Goal: Task Accomplishment & Management: Use online tool/utility

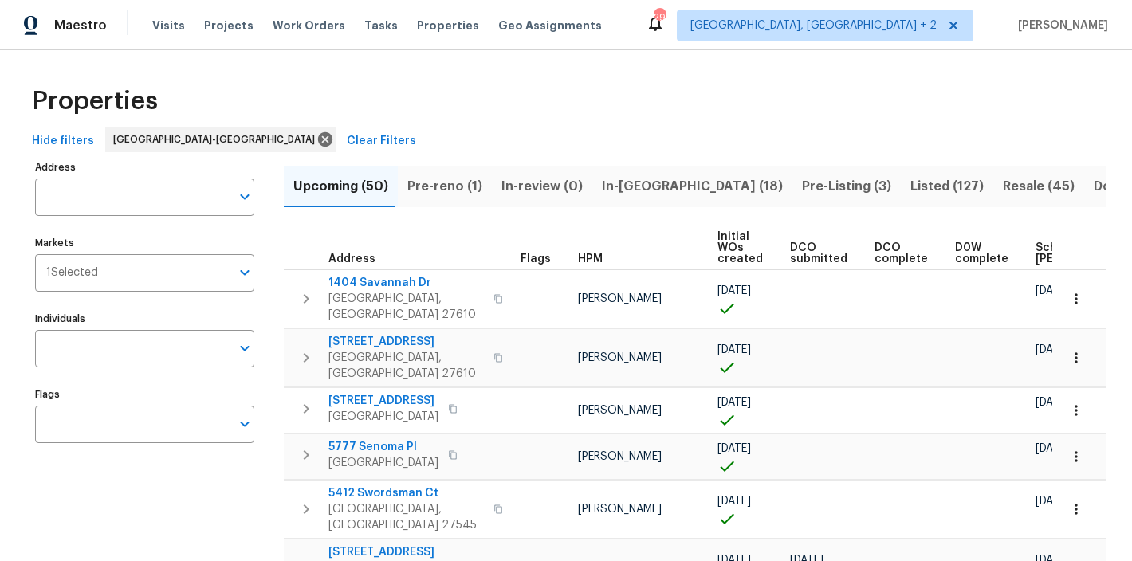
click at [348, 89] on div "Properties" at bounding box center [566, 101] width 1081 height 51
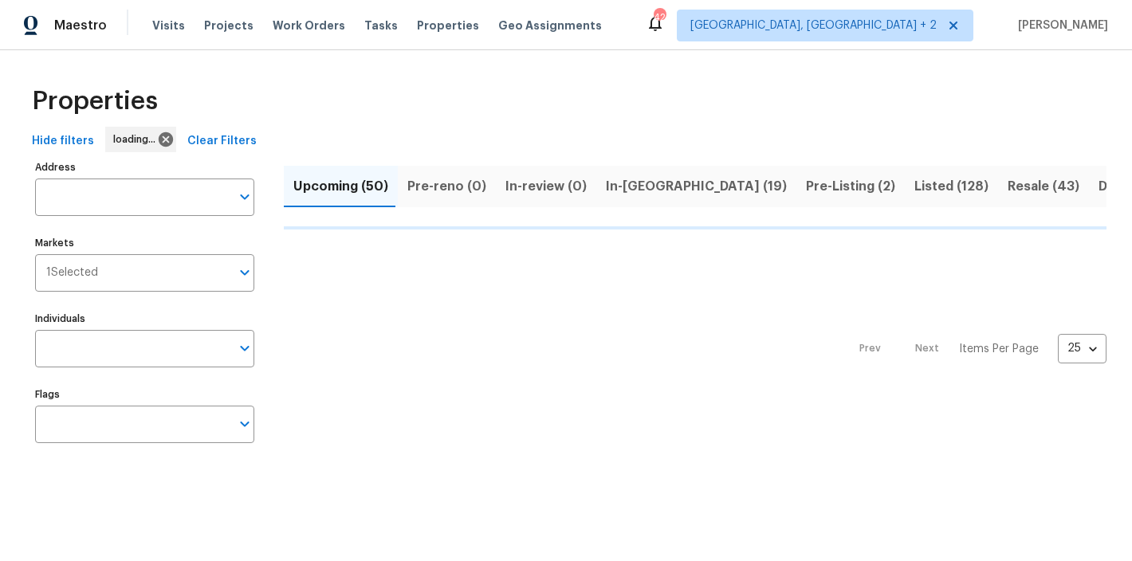
click at [666, 23] on div "Maestro Visits Projects Work Orders Tasks Properties Geo Assignments 42 Charles…" at bounding box center [566, 25] width 1132 height 50
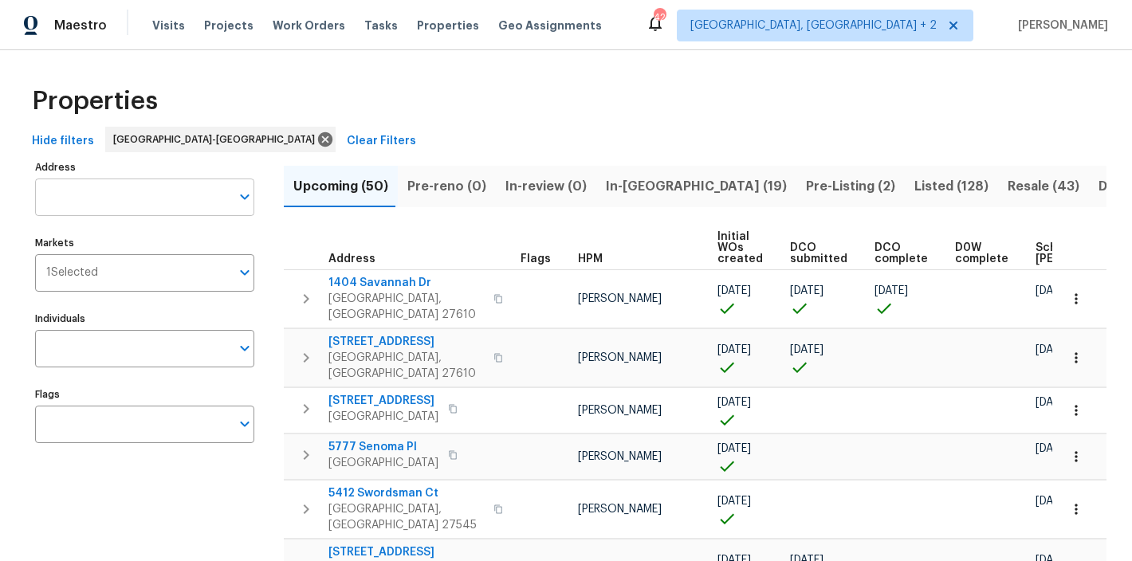
click at [65, 199] on input "Address" at bounding box center [132, 197] width 195 height 37
type input "royal adelaide"
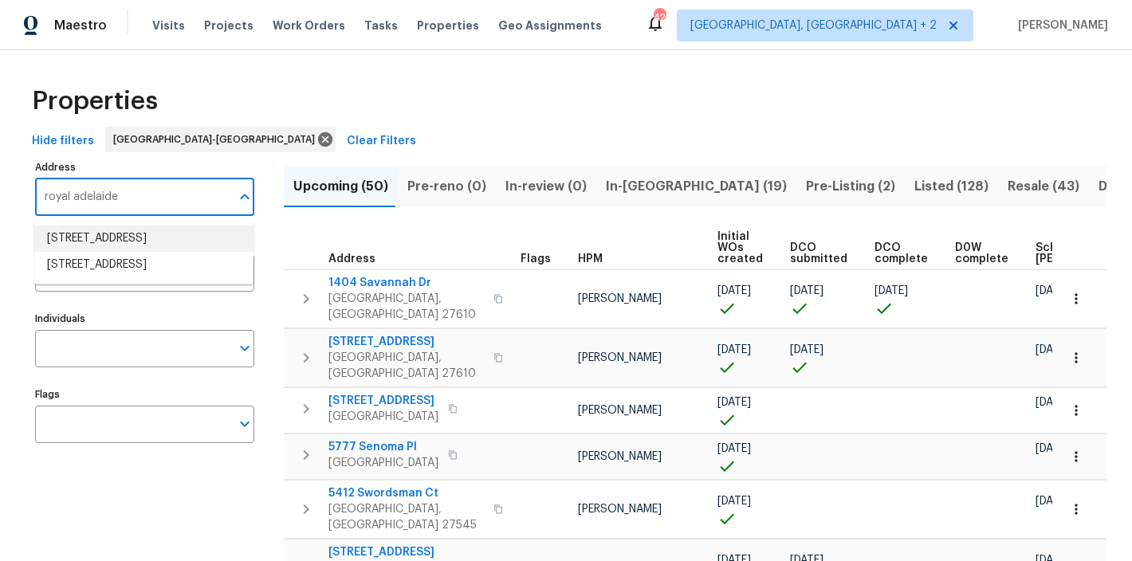
click at [155, 247] on li "4945 Royal Adelaide Way Raleigh NC 27604" at bounding box center [143, 239] width 219 height 26
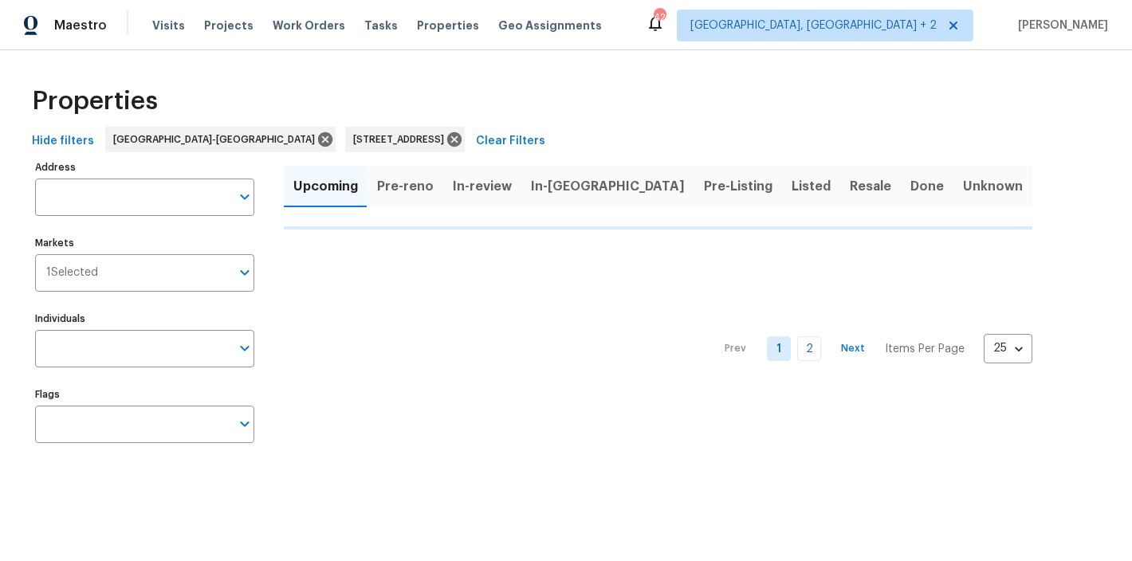
type input "4945 Royal Adelaide Way Raleigh NC 27604"
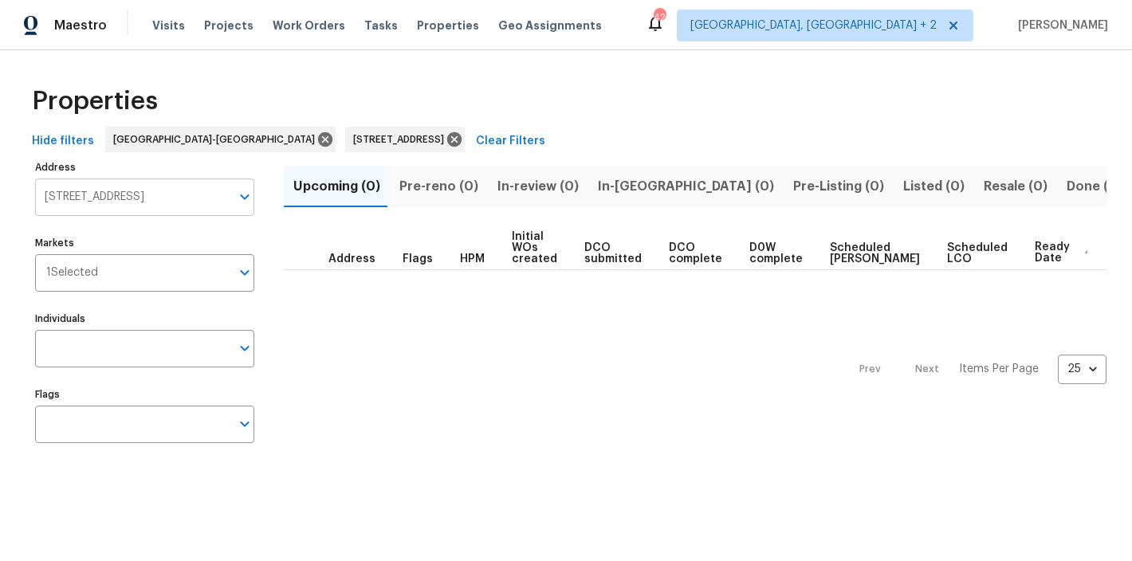
click at [132, 207] on input "4945 Royal Adelaide Way Raleigh NC 27604" at bounding box center [132, 197] width 195 height 37
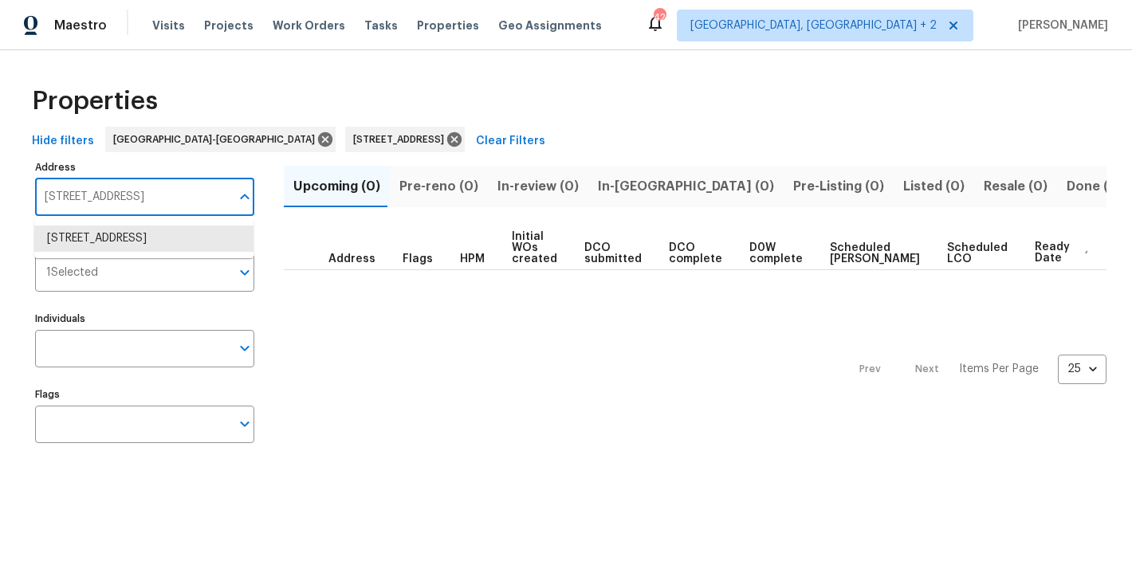
click at [65, 196] on input "4945 Royal Adelaide Way Raleigh NC 27604" at bounding box center [132, 197] width 195 height 37
drag, startPoint x: 57, startPoint y: 197, endPoint x: 27, endPoint y: 198, distance: 30.3
click at [27, 198] on div "Address 4945 Royal Adelaide Way Raleigh NC 27604 Address Markets 1 Selected Mar…" at bounding box center [566, 307] width 1081 height 303
type input "Royal Adelaide Way Raleigh NC 27604"
click at [146, 278] on li "4973 Royal Adelaide Way Raleigh NC 27604" at bounding box center [143, 265] width 219 height 26
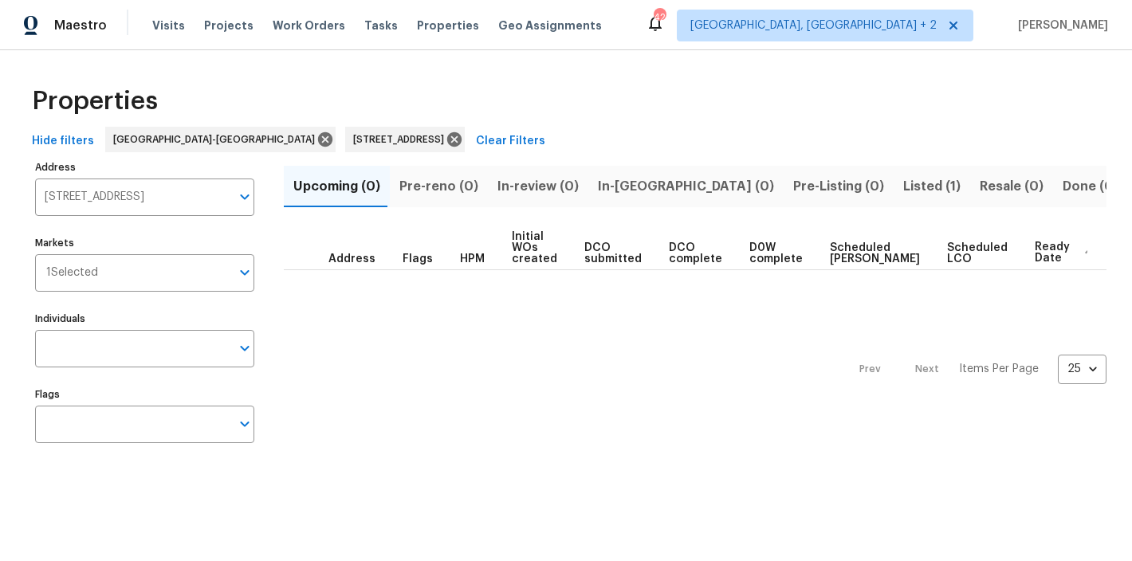
click at [903, 187] on span "Listed (1)" at bounding box center [931, 186] width 57 height 22
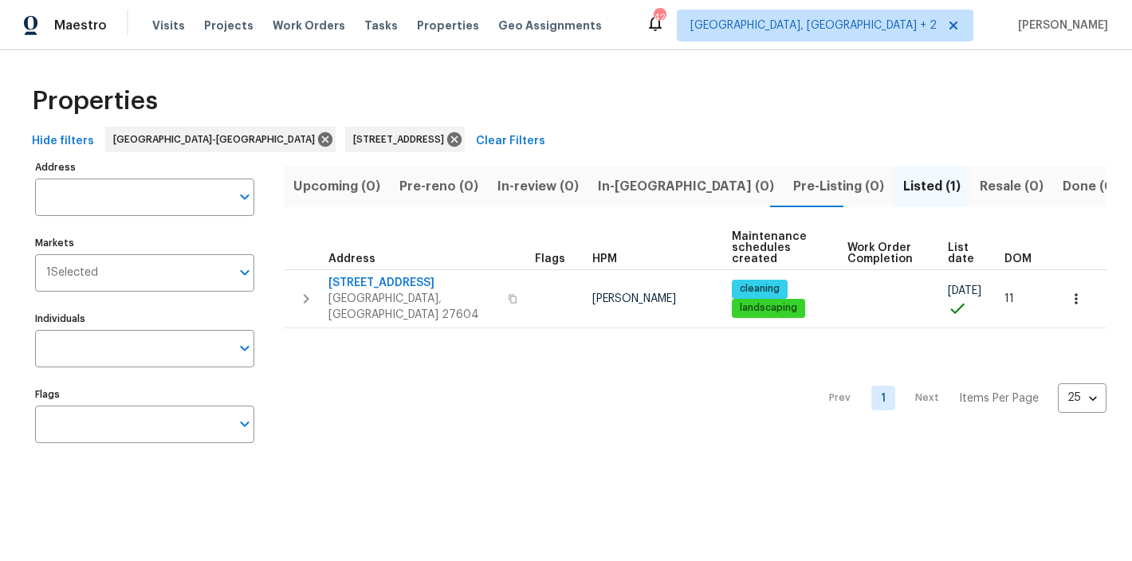
type input "4973 Royal Adelaide Way Raleigh NC 27604"
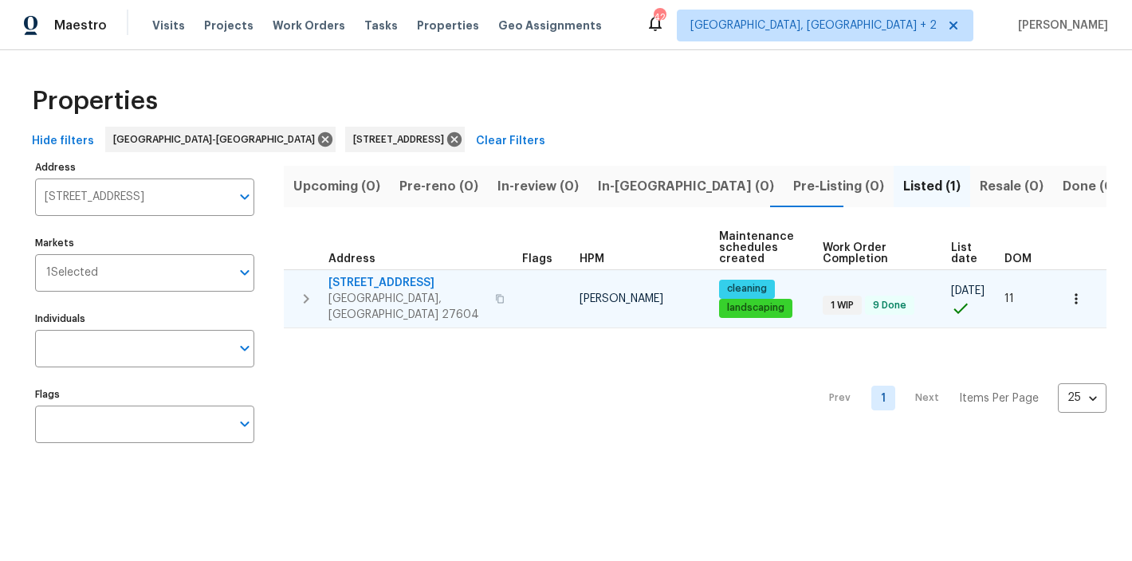
click at [291, 287] on button "button" at bounding box center [306, 299] width 32 height 48
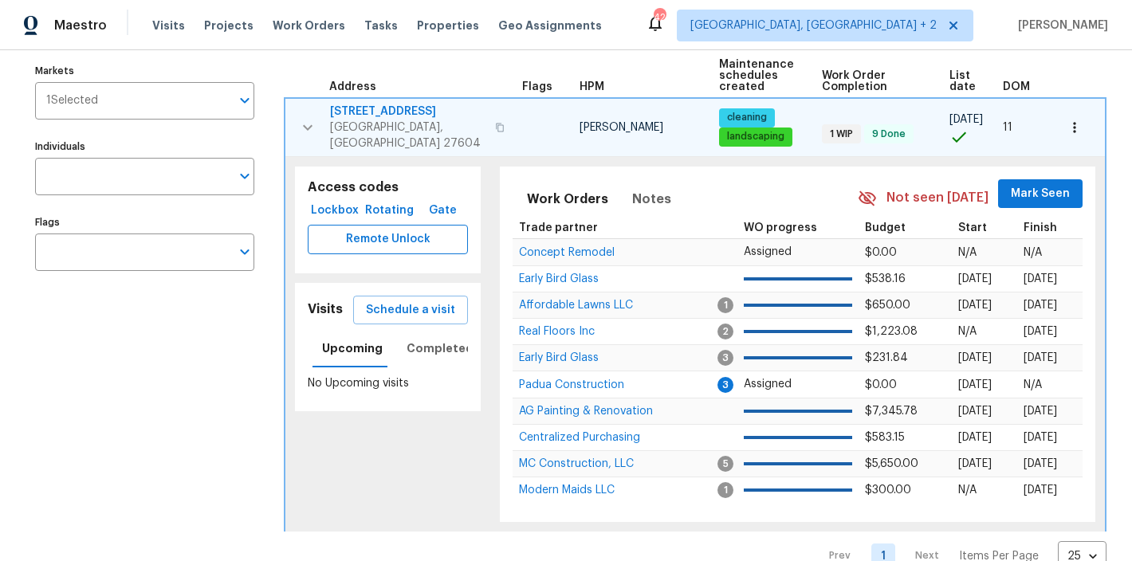
scroll to position [93, 0]
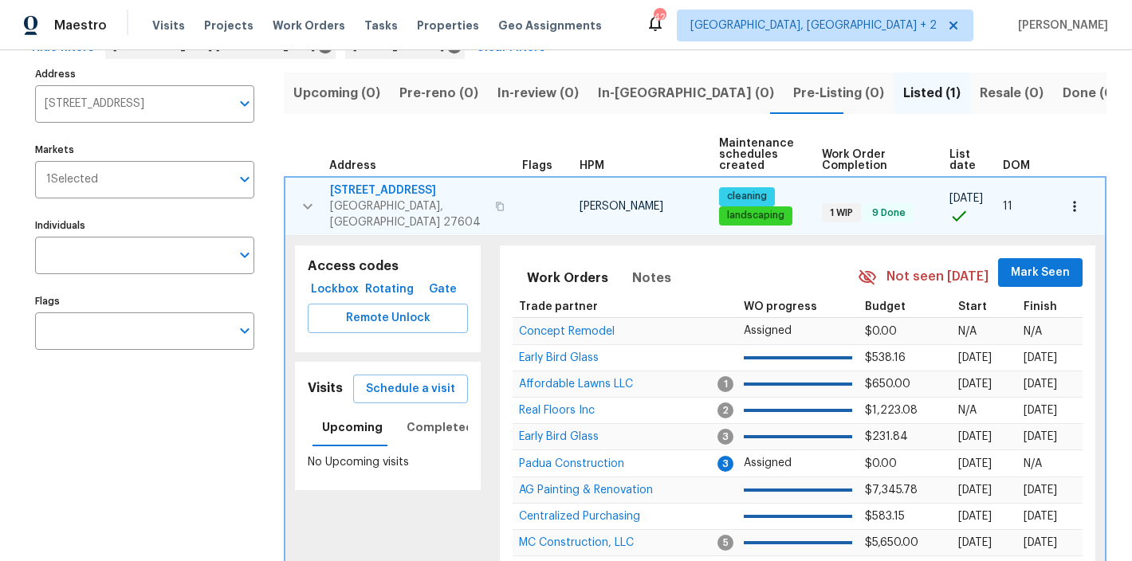
click at [1066, 205] on icon "button" at bounding box center [1074, 206] width 16 height 16
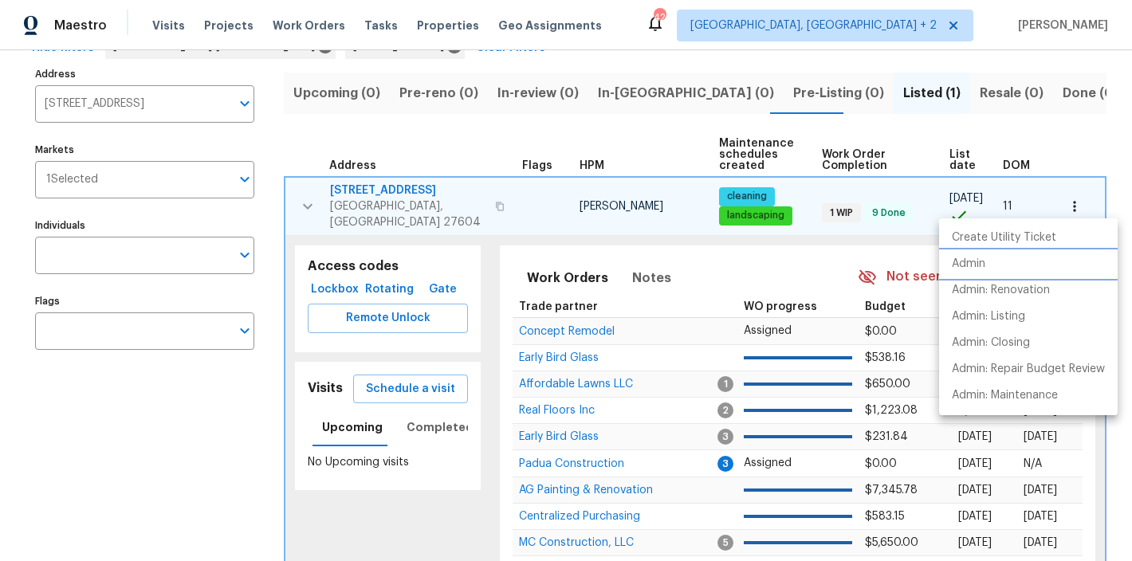
click at [963, 266] on p "Admin" at bounding box center [968, 264] width 33 height 17
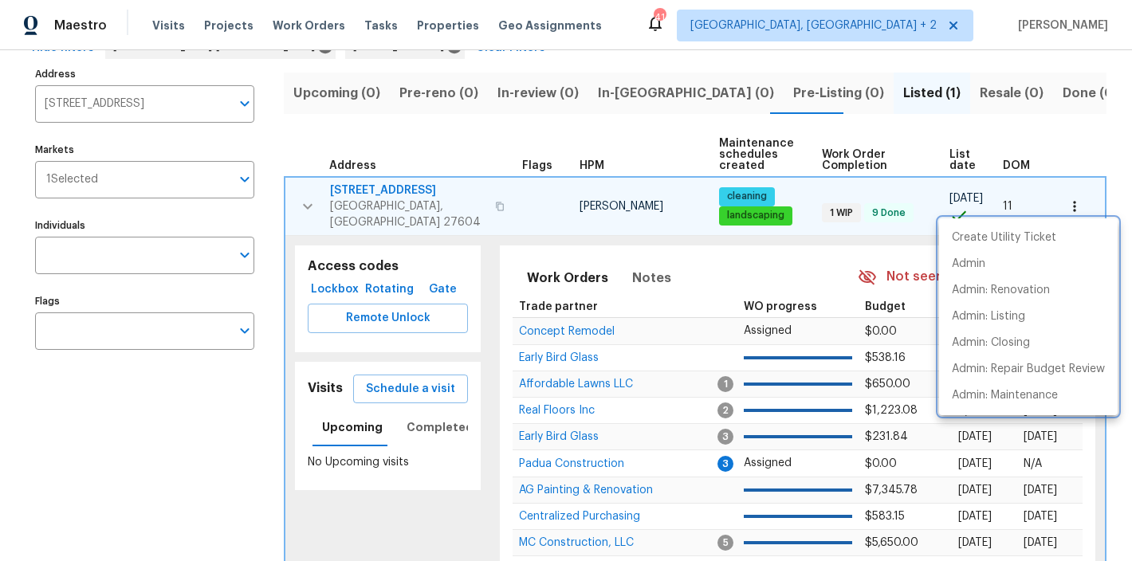
click at [309, 201] on div at bounding box center [566, 280] width 1132 height 561
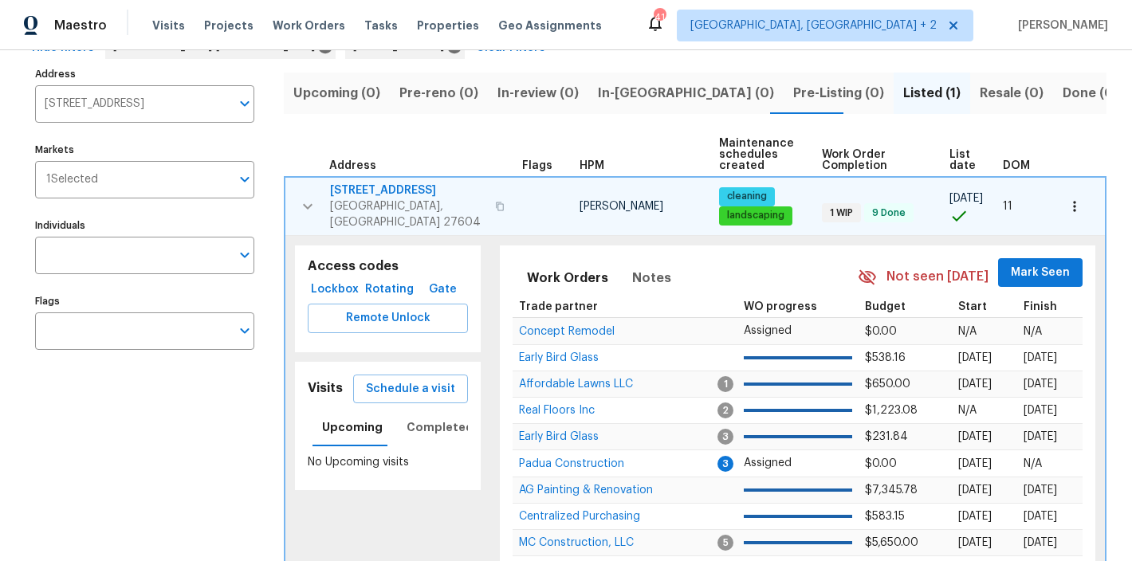
click at [305, 197] on icon "button" at bounding box center [307, 206] width 19 height 19
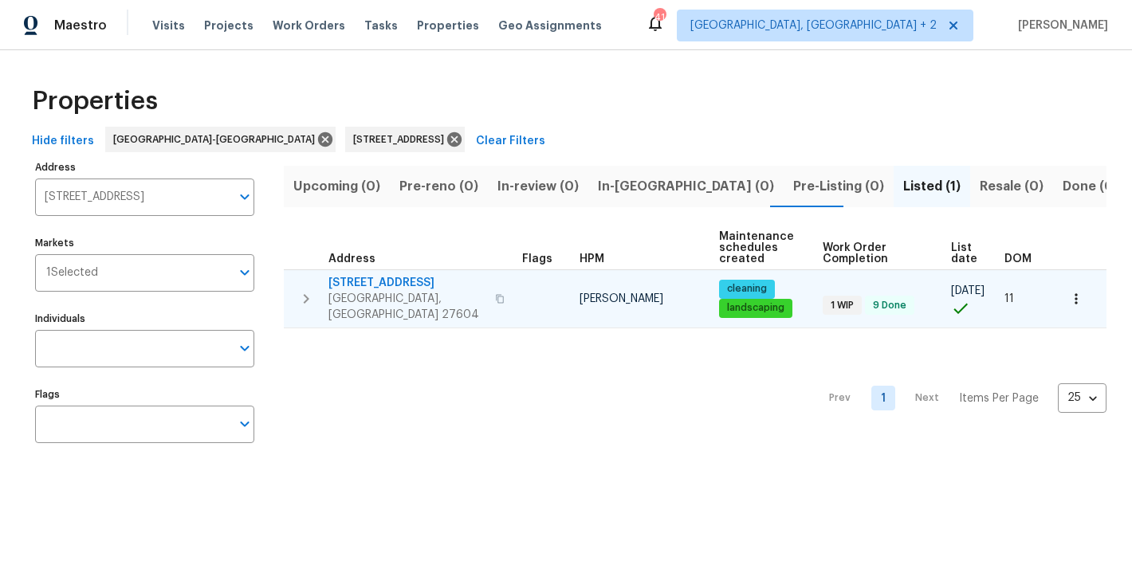
scroll to position [0, 0]
click at [447, 143] on icon at bounding box center [454, 139] width 14 height 14
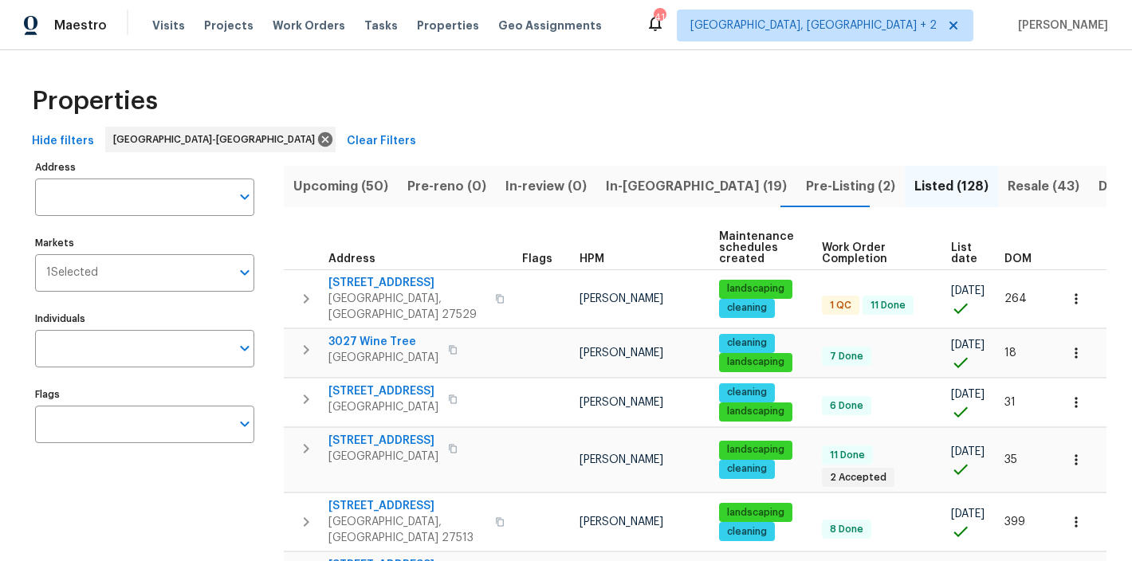
click at [662, 28] on div "Maestro Visits Projects Work Orders Tasks Properties Geo Assignments 41 Charles…" at bounding box center [566, 25] width 1132 height 50
click at [434, 104] on div "Properties" at bounding box center [566, 101] width 1081 height 51
click at [658, 187] on span "In-reno (19)" at bounding box center [696, 186] width 181 height 22
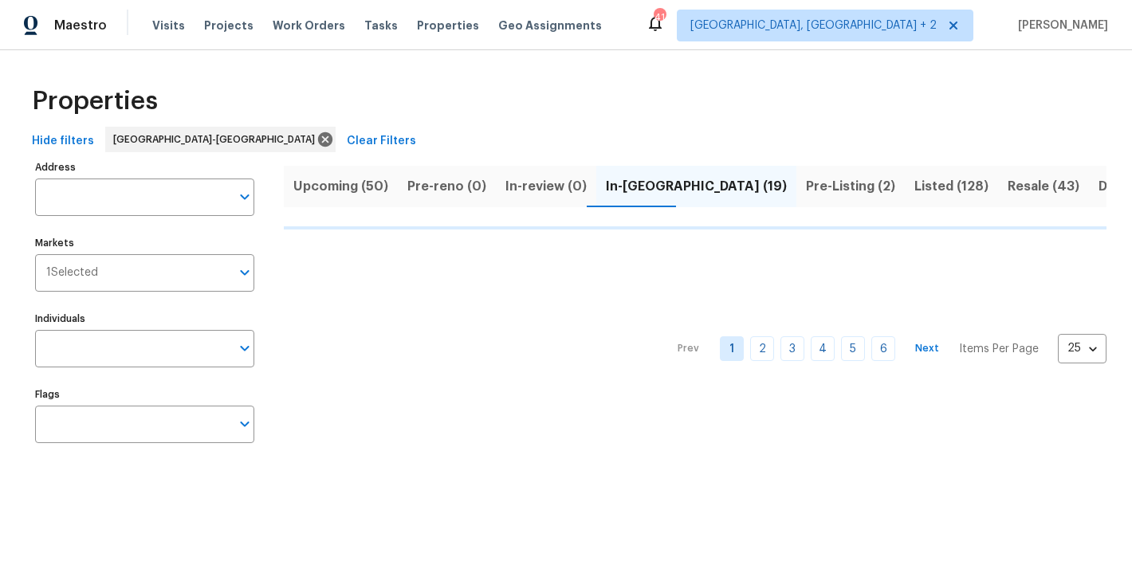
click at [358, 182] on span "Upcoming (50)" at bounding box center [340, 186] width 95 height 22
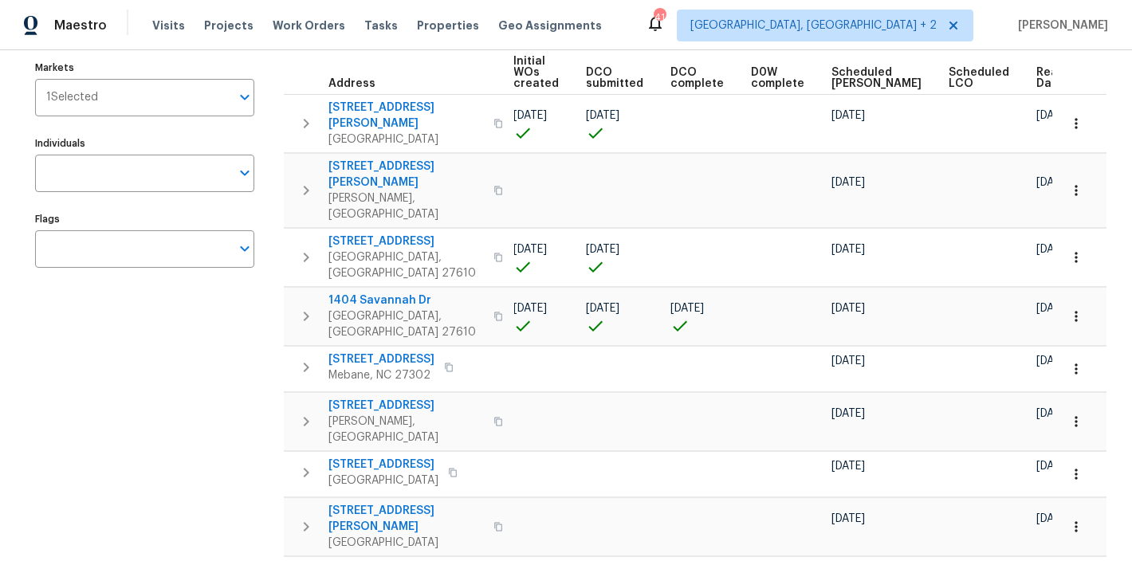
scroll to position [132, 0]
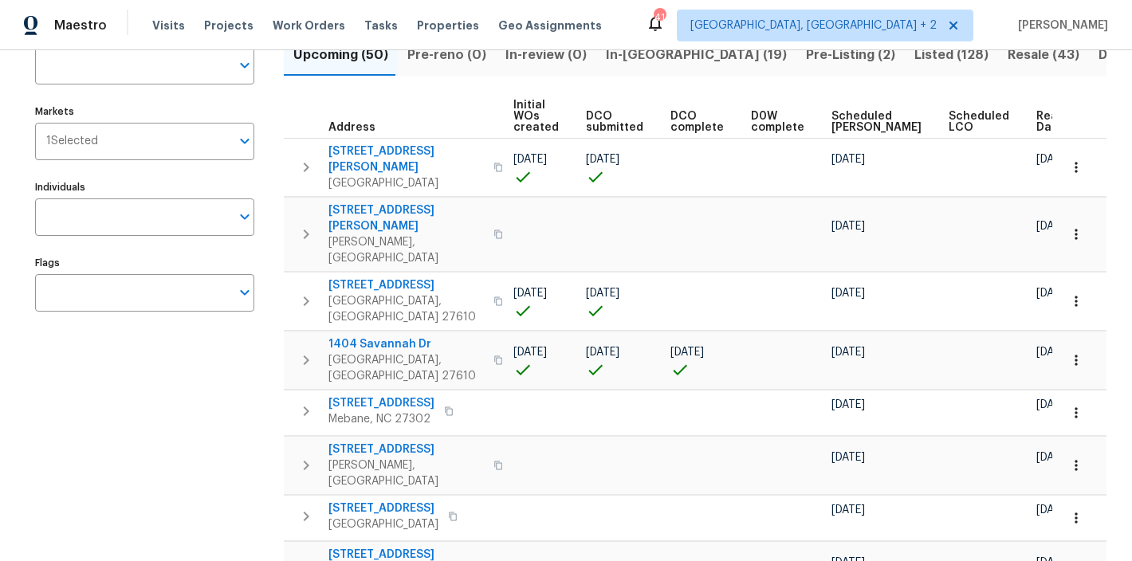
click at [1036, 124] on span "Ready Date" at bounding box center [1053, 122] width 35 height 22
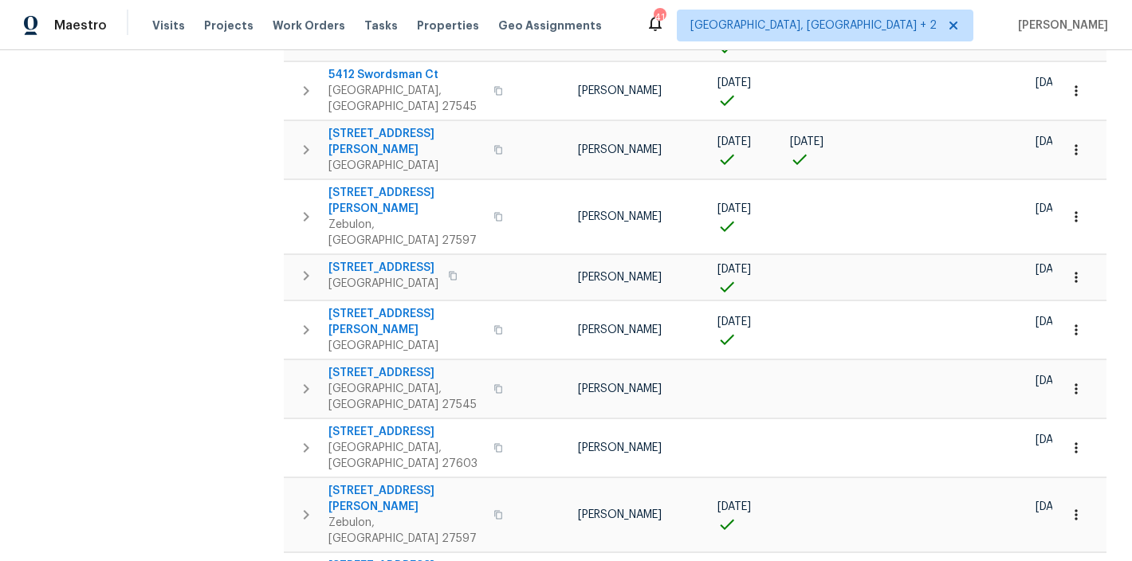
scroll to position [964, 0]
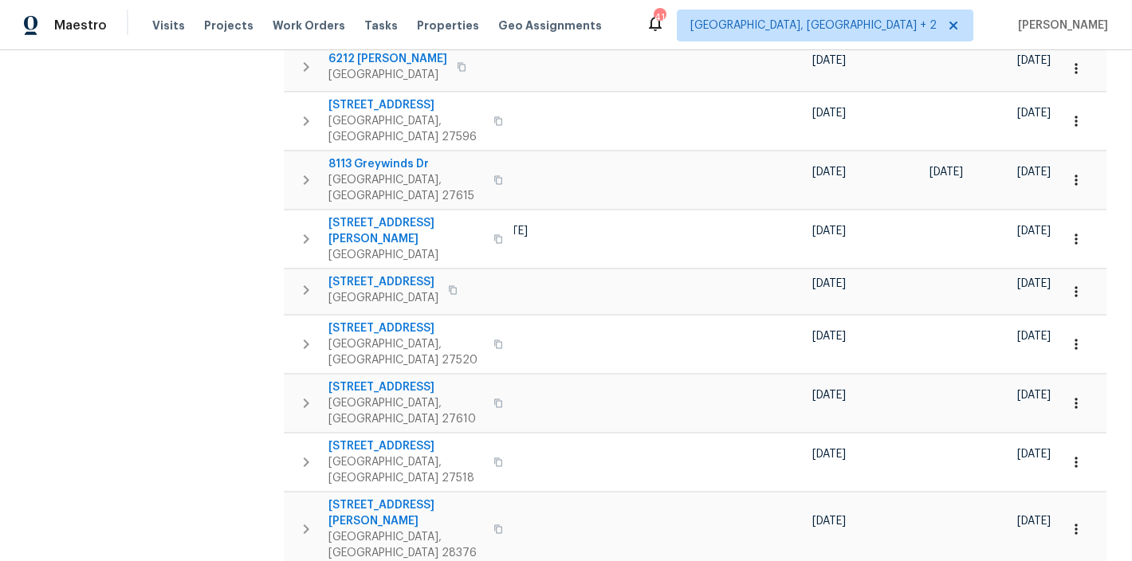
scroll to position [952, 0]
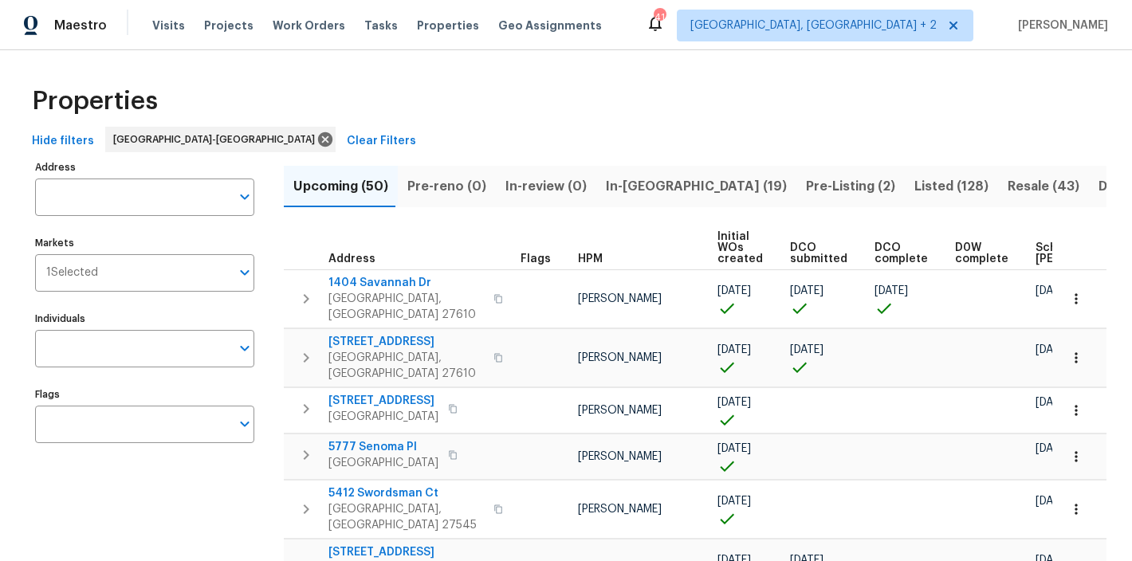
click at [655, 104] on div "Properties" at bounding box center [566, 101] width 1081 height 51
click at [139, 198] on input "Address" at bounding box center [132, 197] width 195 height 37
type input "3205 marita"
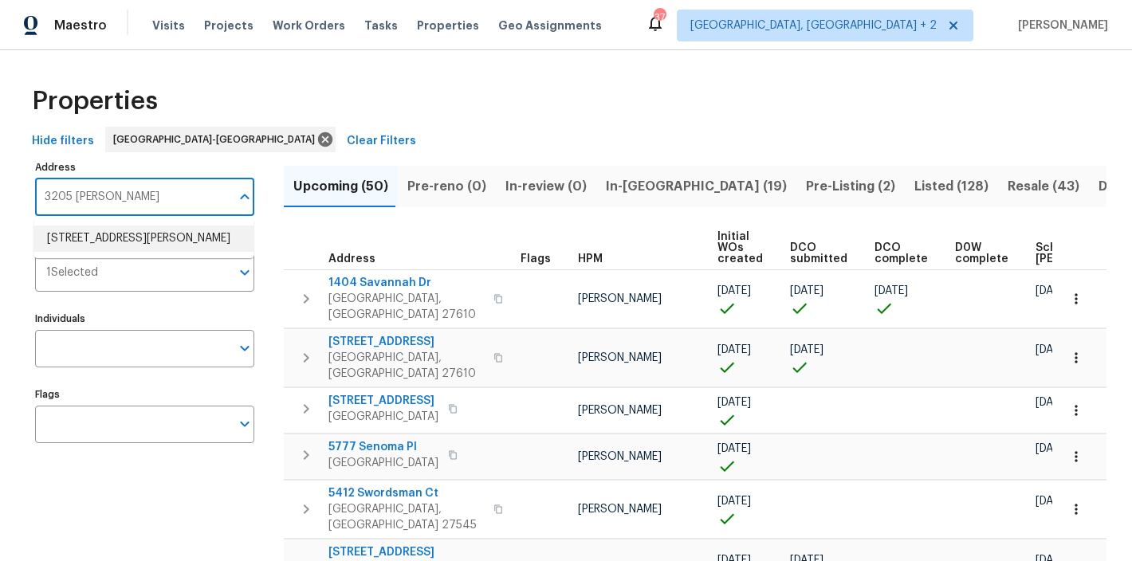
click at [121, 245] on li "3205 Marita Dr Fayetteville NC 28301" at bounding box center [143, 239] width 219 height 26
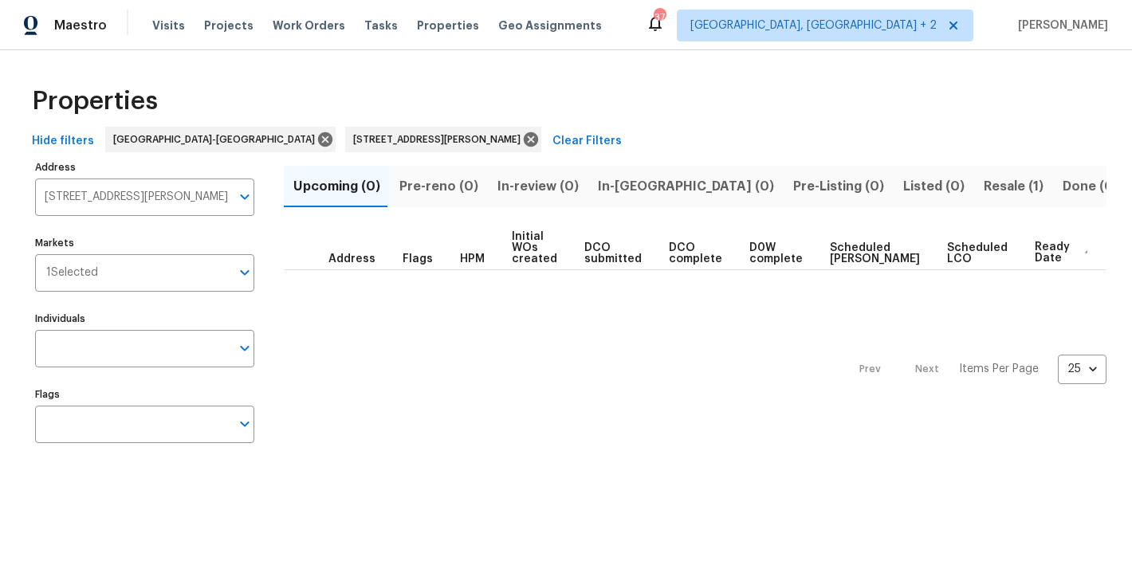
click at [984, 190] on span "Resale (1)" at bounding box center [1014, 186] width 60 height 22
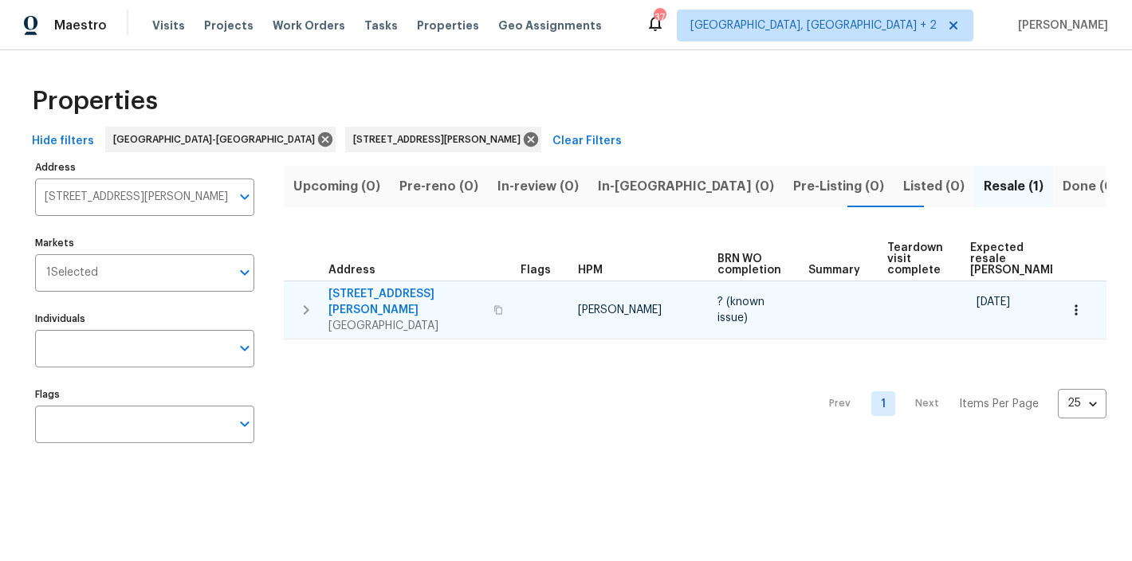
click at [375, 293] on span "3205 Marita Dr" at bounding box center [405, 302] width 155 height 32
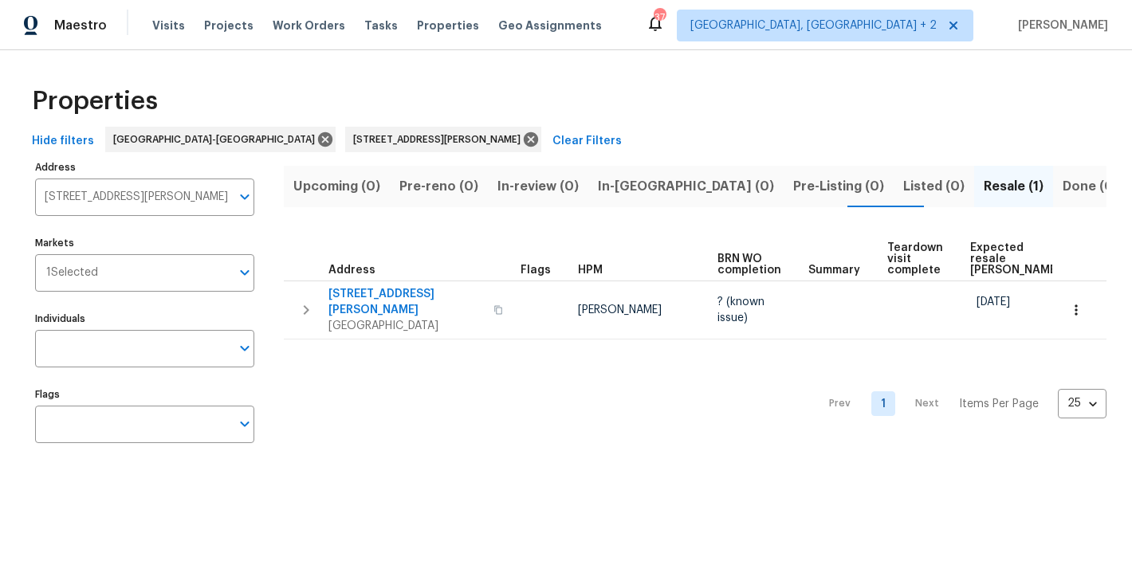
click at [525, 107] on div "Properties" at bounding box center [566, 101] width 1081 height 51
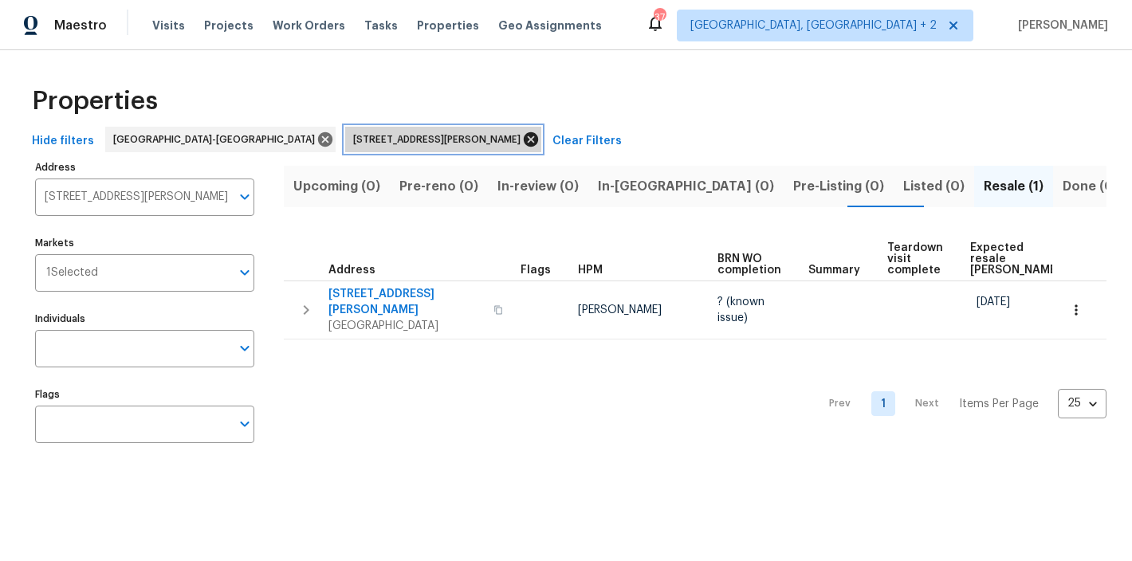
click at [522, 141] on icon at bounding box center [531, 140] width 18 height 18
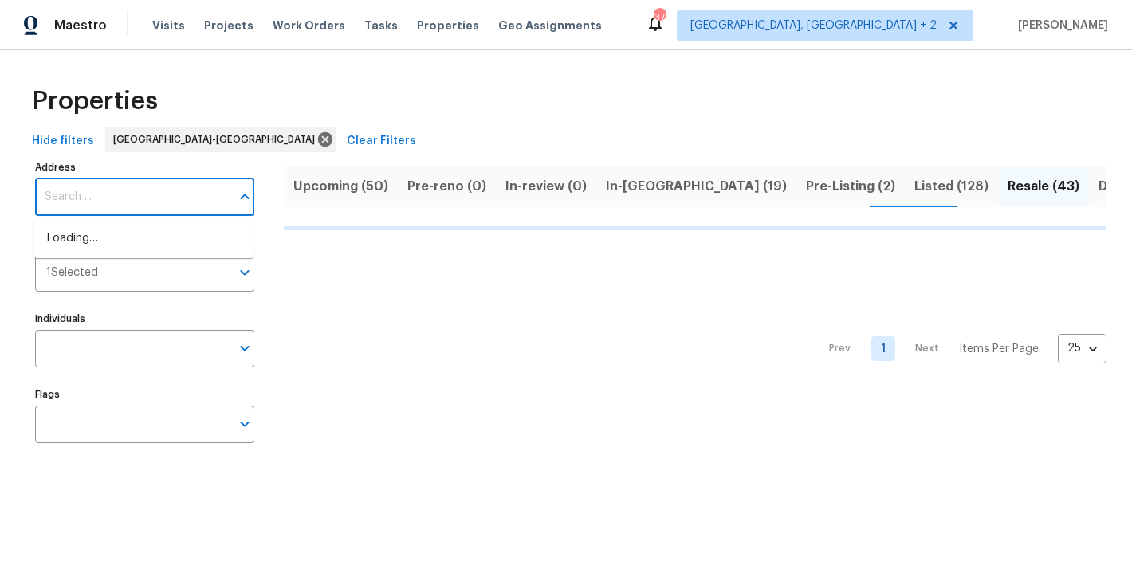
click at [104, 206] on input "Address" at bounding box center [132, 197] width 195 height 37
type input "256"
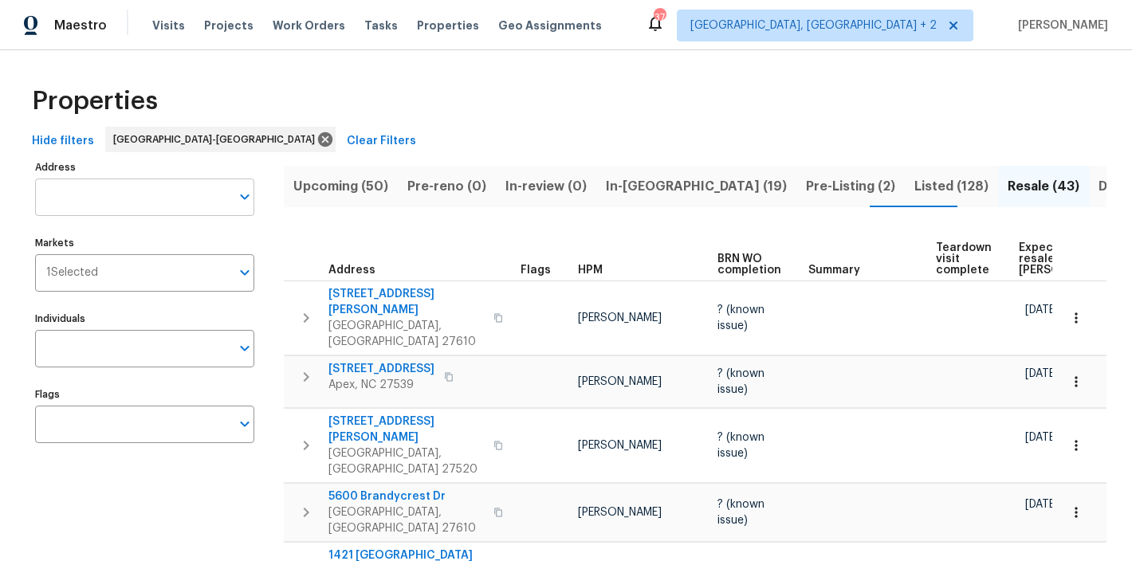
click at [119, 192] on input "Address" at bounding box center [132, 197] width 195 height 37
type input "2561 mint julep"
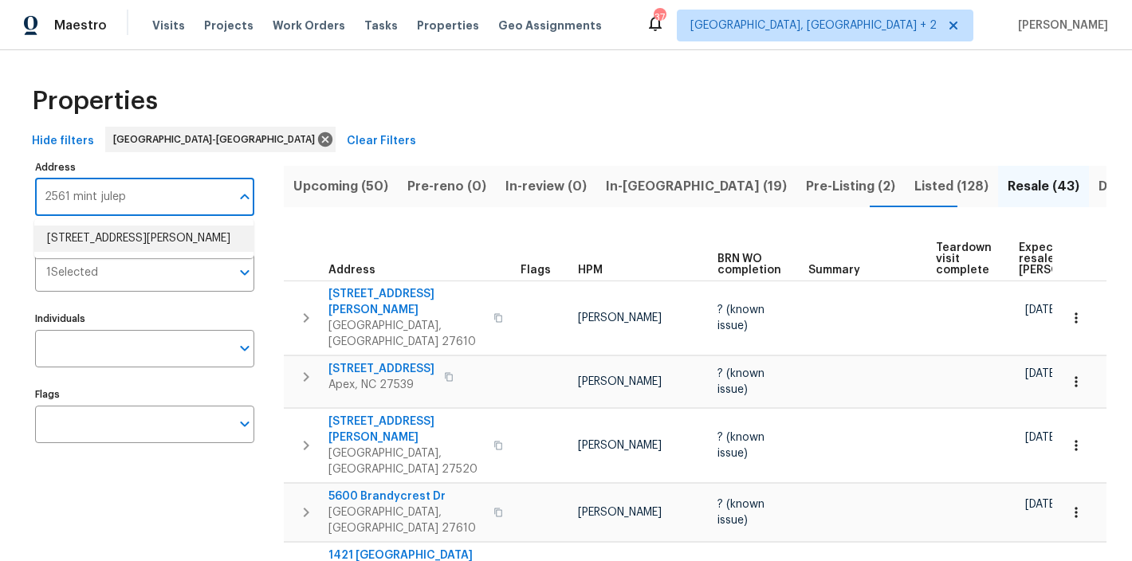
click at [116, 229] on li "2561 Mint Julep Dr Creedmoor NC 27522" at bounding box center [143, 239] width 219 height 26
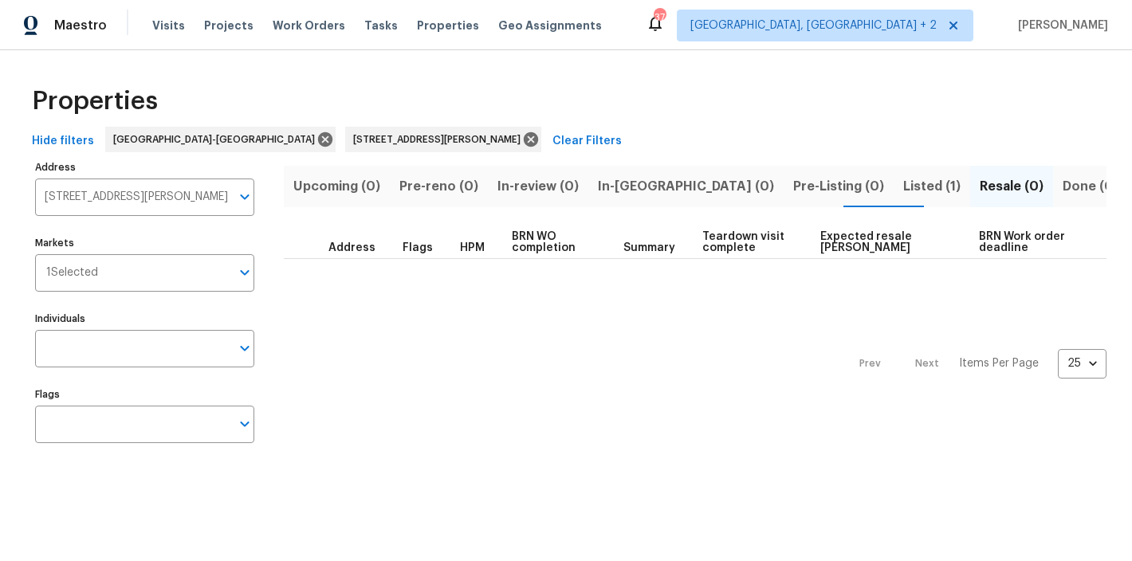
click at [903, 188] on span "Listed (1)" at bounding box center [931, 186] width 57 height 22
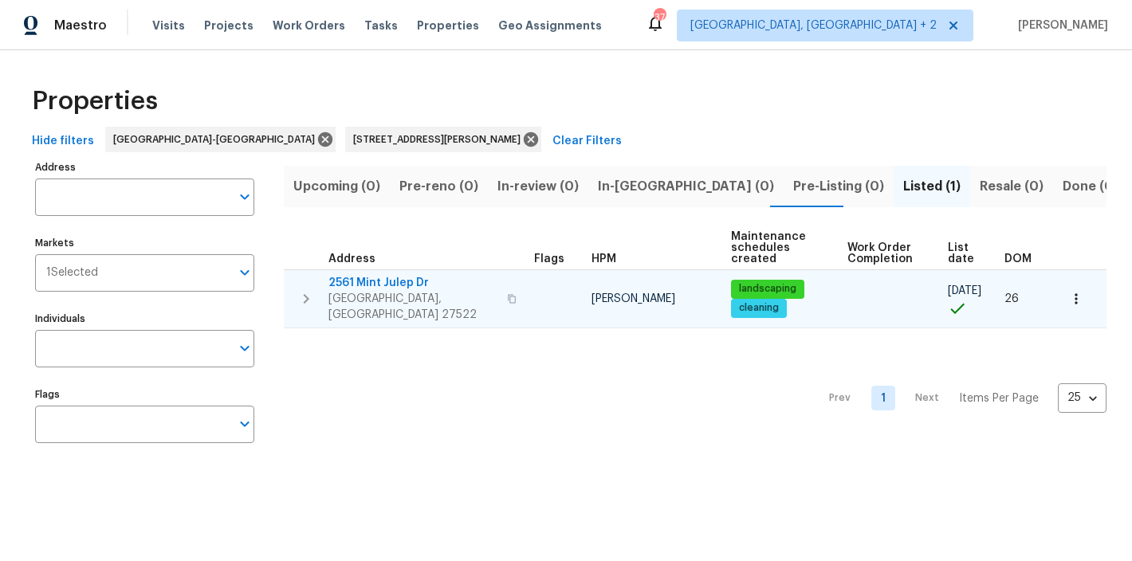
type input "2561 Mint Julep Dr Creedmoor NC 27522"
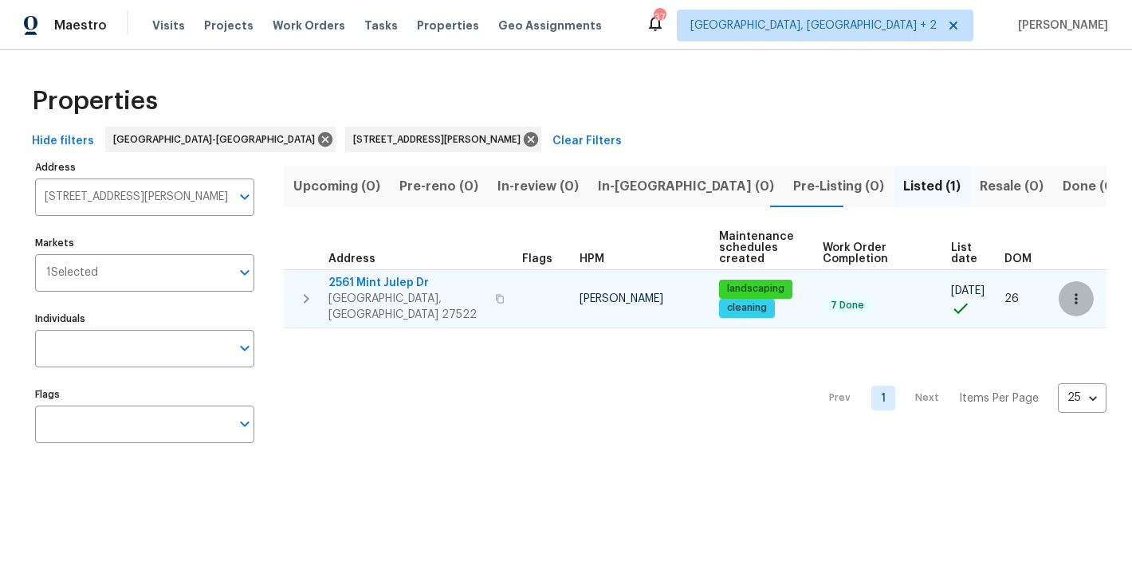
click at [1074, 297] on button "button" at bounding box center [1075, 298] width 35 height 35
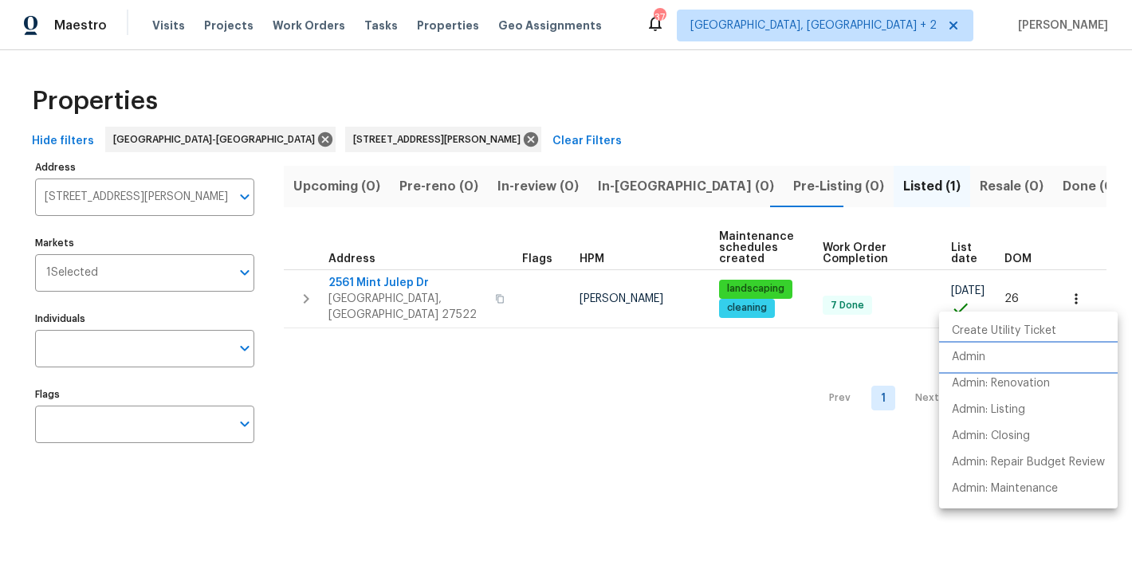
click at [971, 351] on p "Admin" at bounding box center [968, 357] width 33 height 17
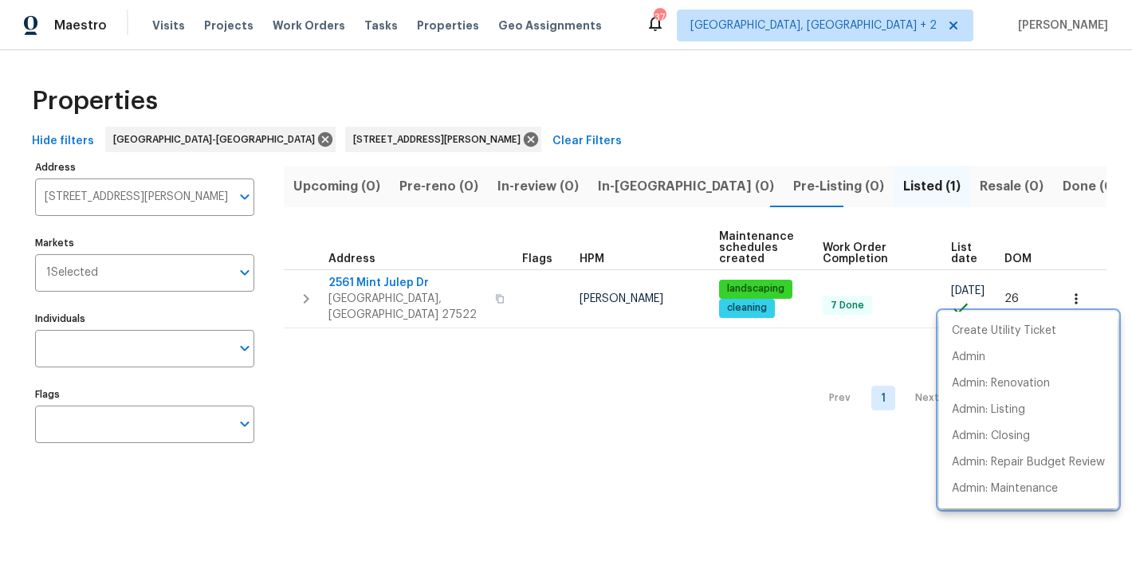
click at [416, 141] on div at bounding box center [566, 280] width 1132 height 561
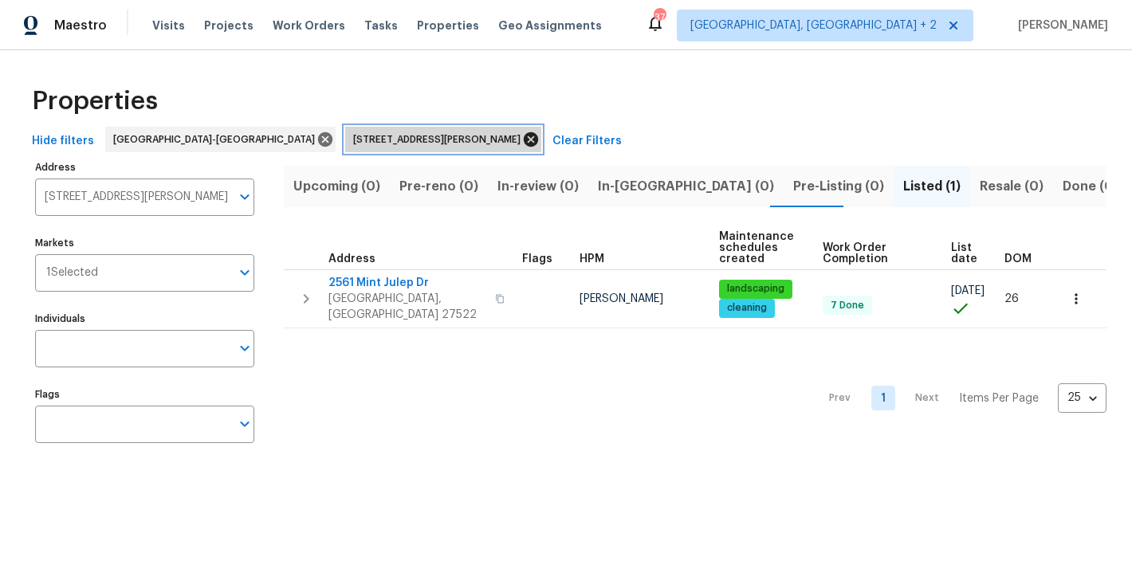
click at [522, 138] on icon at bounding box center [531, 140] width 18 height 18
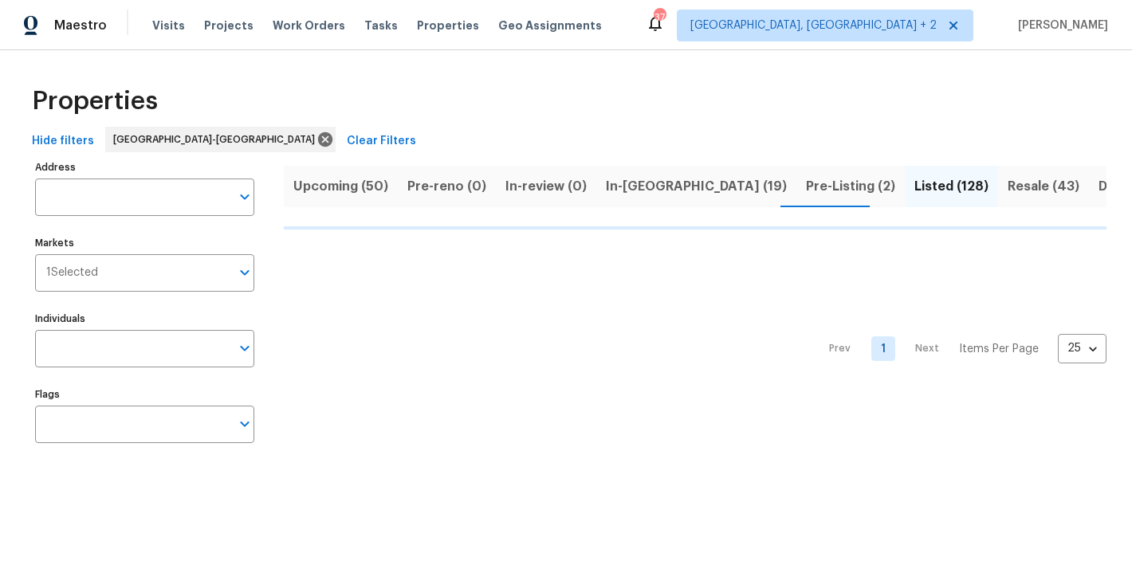
click at [649, 25] on div "Maestro Visits Projects Work Orders Tasks Properties Geo Assignments 37 Charles…" at bounding box center [566, 25] width 1132 height 50
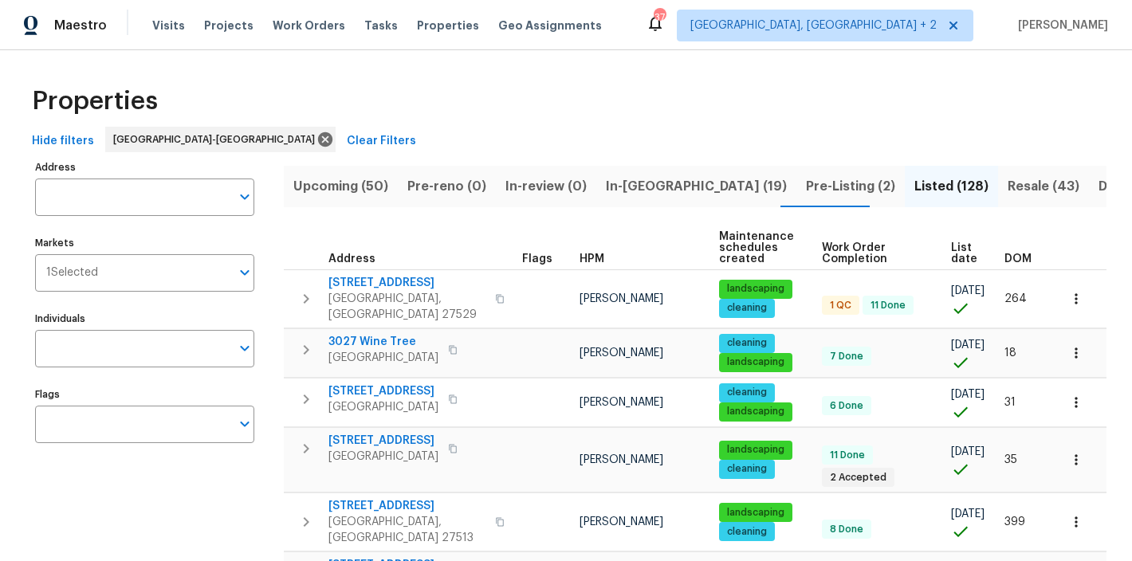
click at [646, 40] on div "Maestro Visits Projects Work Orders Tasks Properties Geo Assignments 37 Charles…" at bounding box center [566, 25] width 1132 height 50
click at [346, 107] on div "Properties" at bounding box center [566, 101] width 1081 height 51
click at [154, 208] on input "Address" at bounding box center [132, 197] width 195 height 37
type input "1405 cross link"
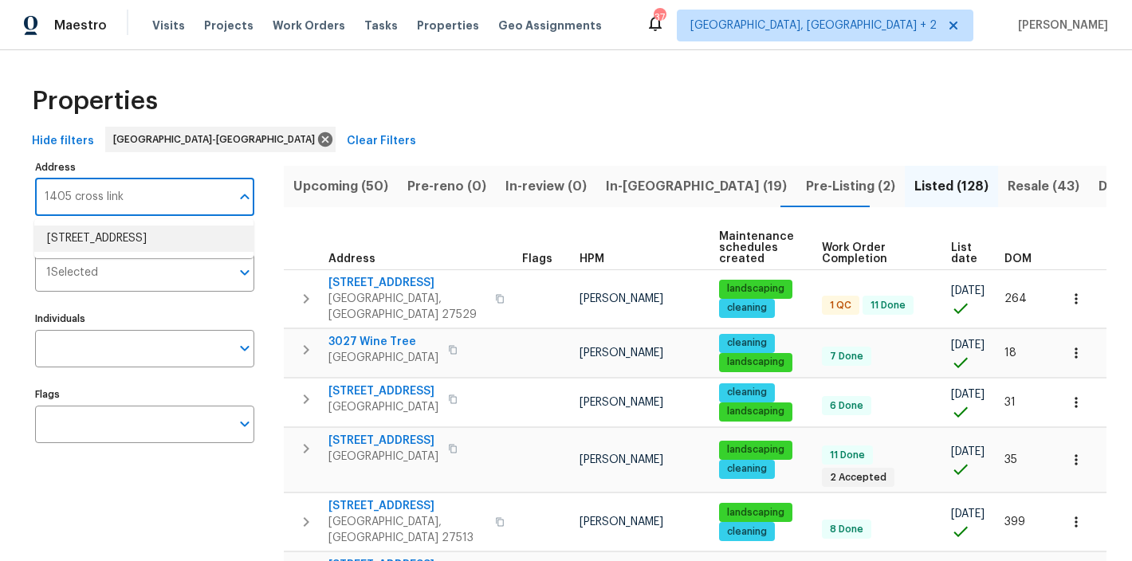
click at [172, 245] on li "1405 Cross Link Rd Raleigh NC 27610" at bounding box center [143, 239] width 219 height 26
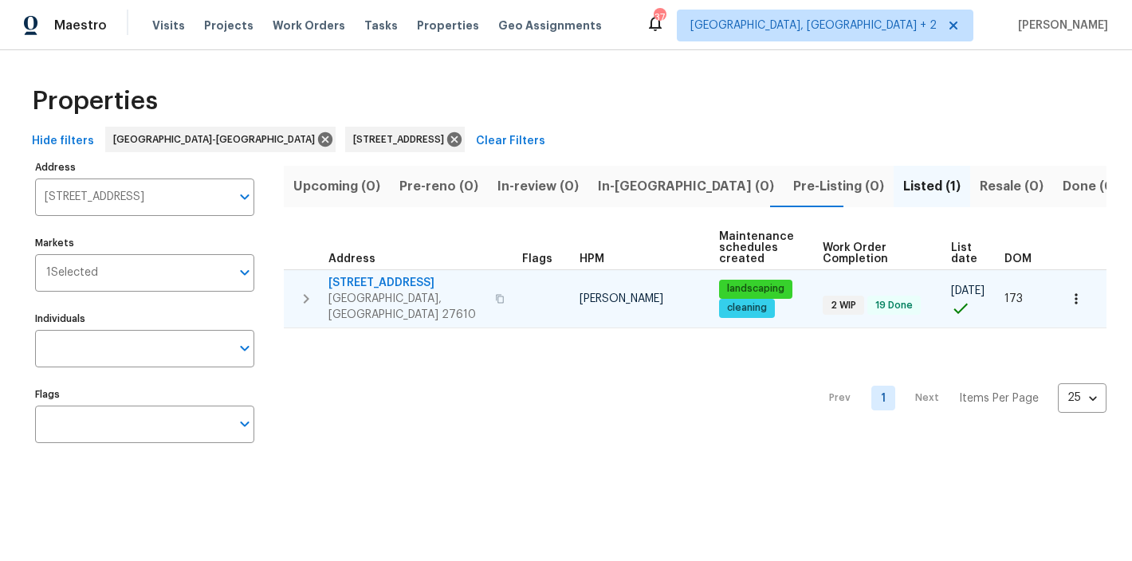
click at [384, 276] on span "1405 Cross Link Rd" at bounding box center [406, 283] width 157 height 16
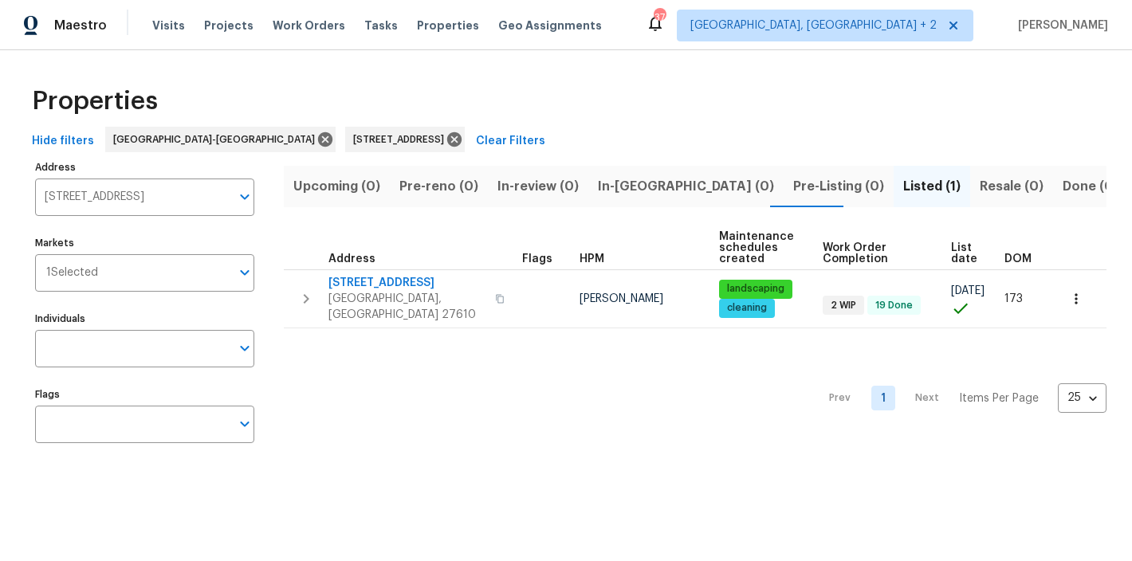
click at [589, 64] on div "Properties Hide filters Raleigh-Durham 1405 Cross Link Rd Raleigh NC 27610 Clea…" at bounding box center [566, 267] width 1132 height 434
click at [446, 139] on icon at bounding box center [455, 140] width 18 height 18
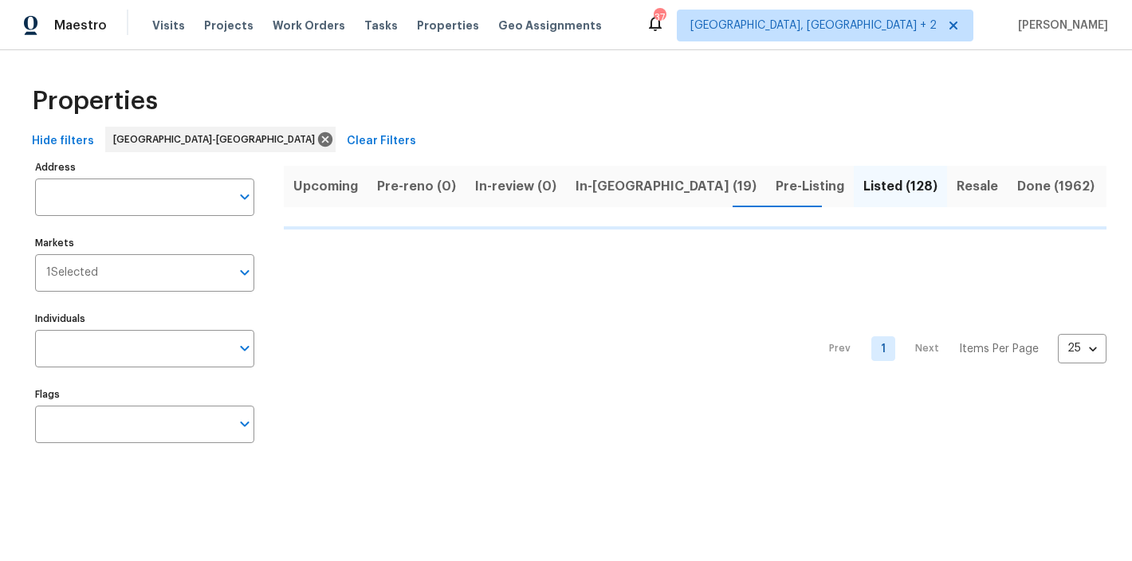
click at [664, 41] on div "Maestro Visits Projects Work Orders Tasks Properties Geo Assignments 37 Charles…" at bounding box center [566, 25] width 1132 height 50
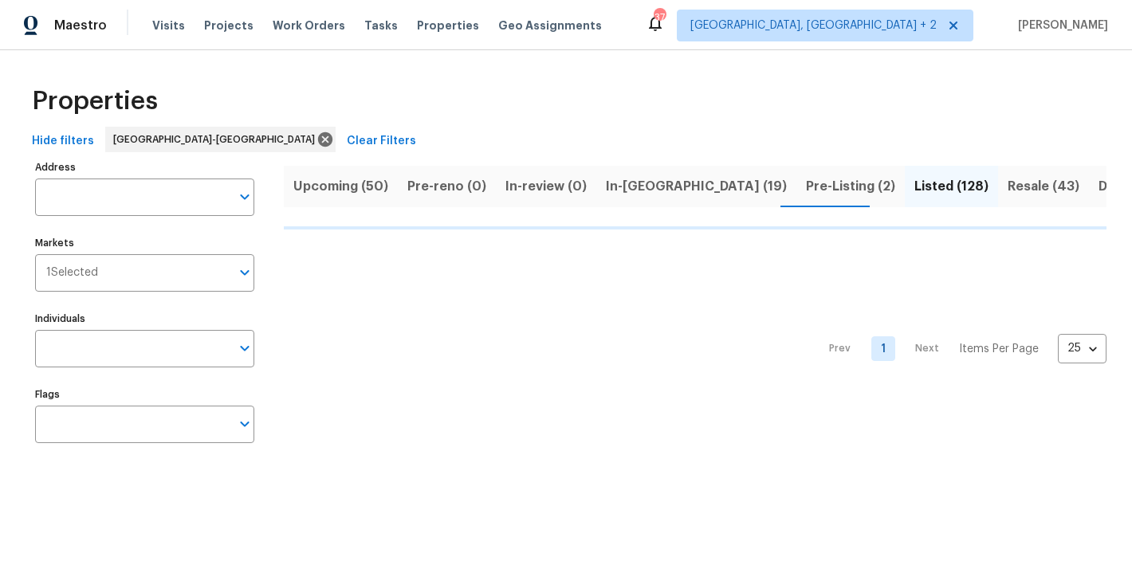
click at [425, 89] on div "Properties" at bounding box center [566, 101] width 1081 height 51
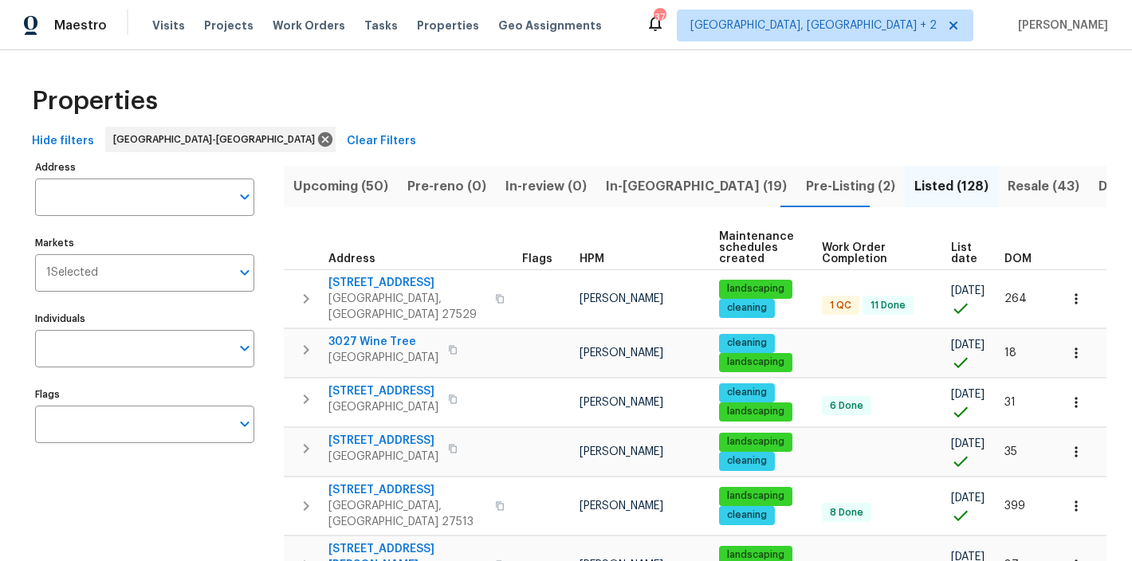
click at [362, 180] on span "Upcoming (50)" at bounding box center [340, 186] width 95 height 22
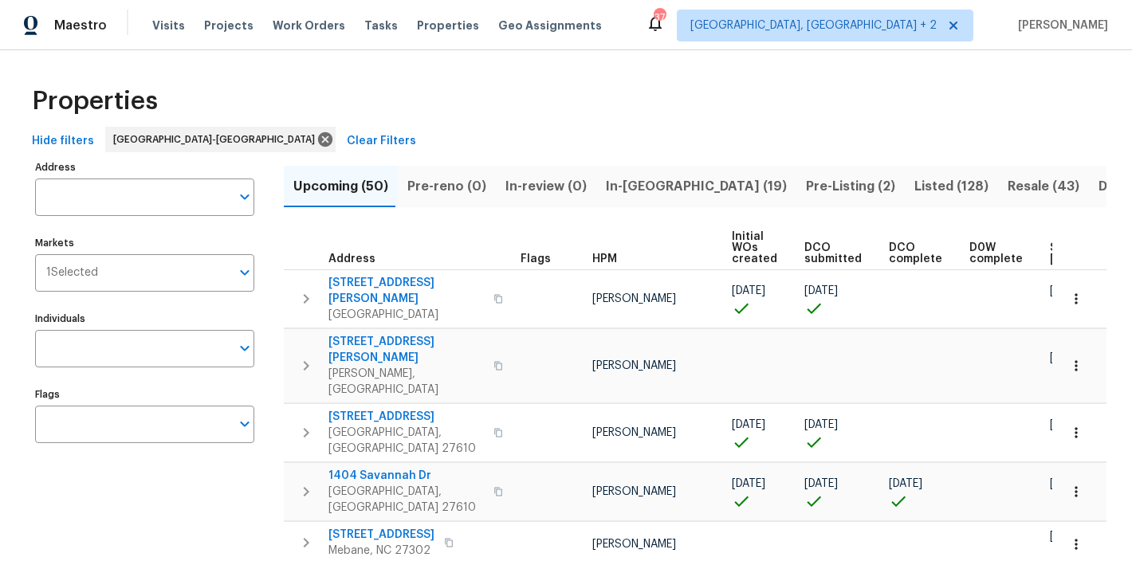
scroll to position [0, 218]
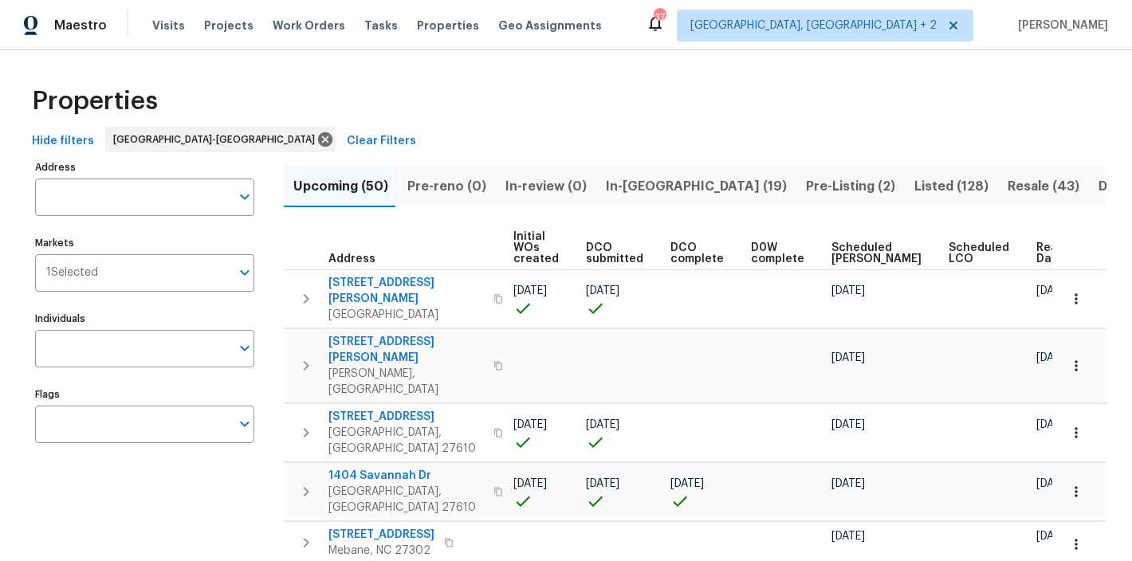
click at [1036, 256] on span "Ready Date" at bounding box center [1053, 253] width 35 height 22
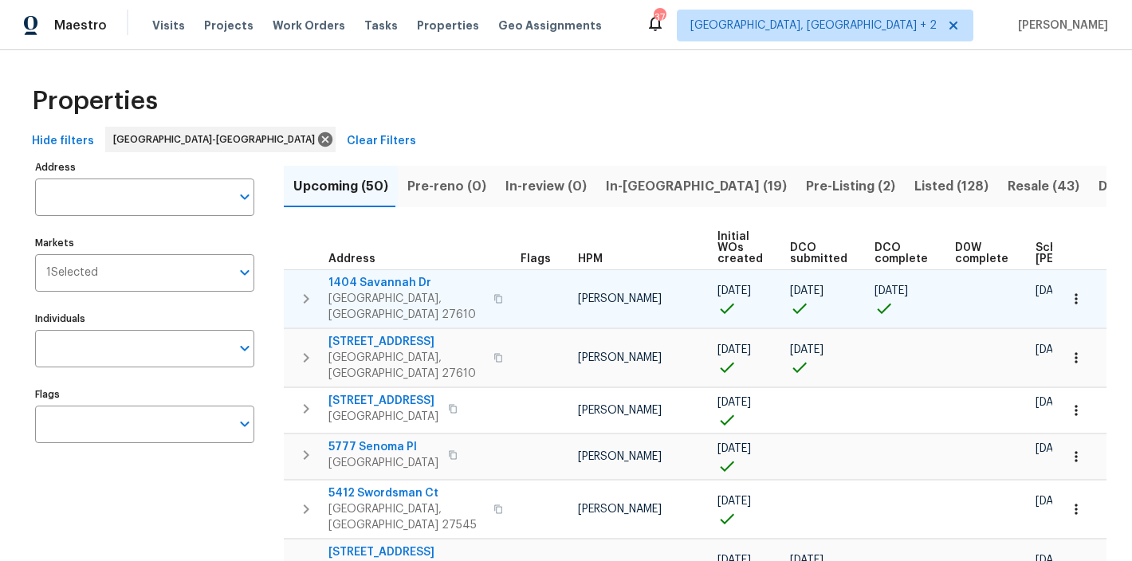
click at [287, 284] on td "1404 Savannah Dr Raleigh, NC 27610" at bounding box center [399, 298] width 230 height 57
click at [300, 290] on icon "button" at bounding box center [305, 298] width 19 height 19
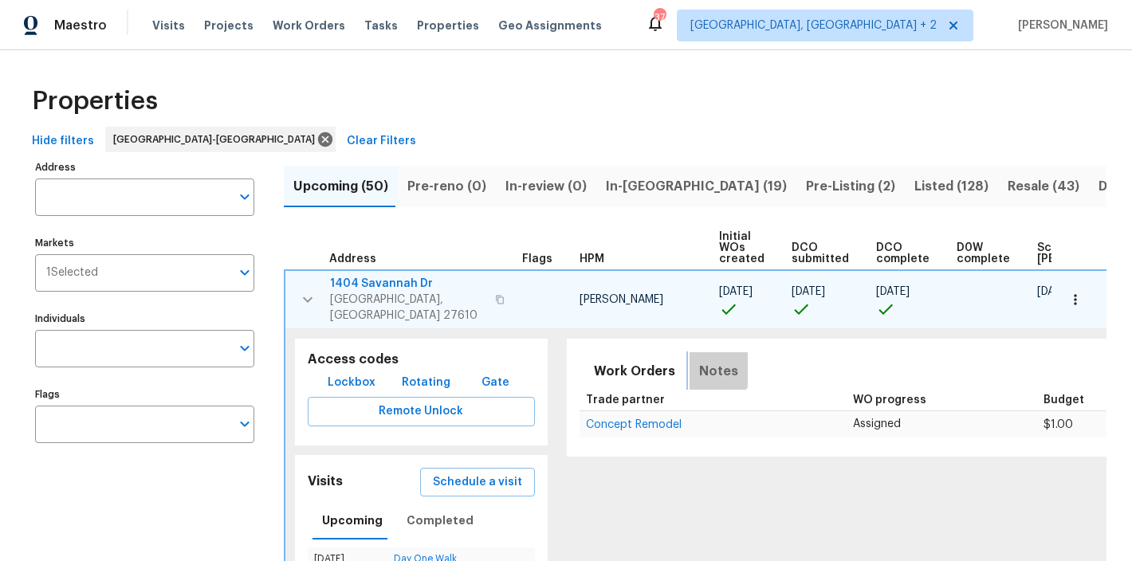
click at [699, 360] on span "Notes" at bounding box center [718, 371] width 39 height 22
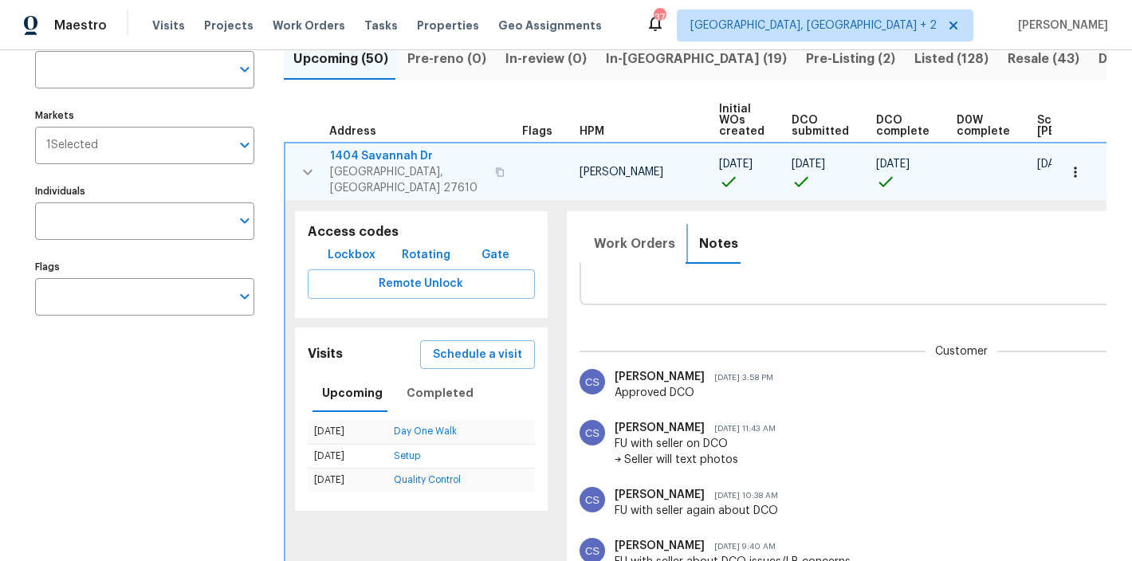
scroll to position [0, 225]
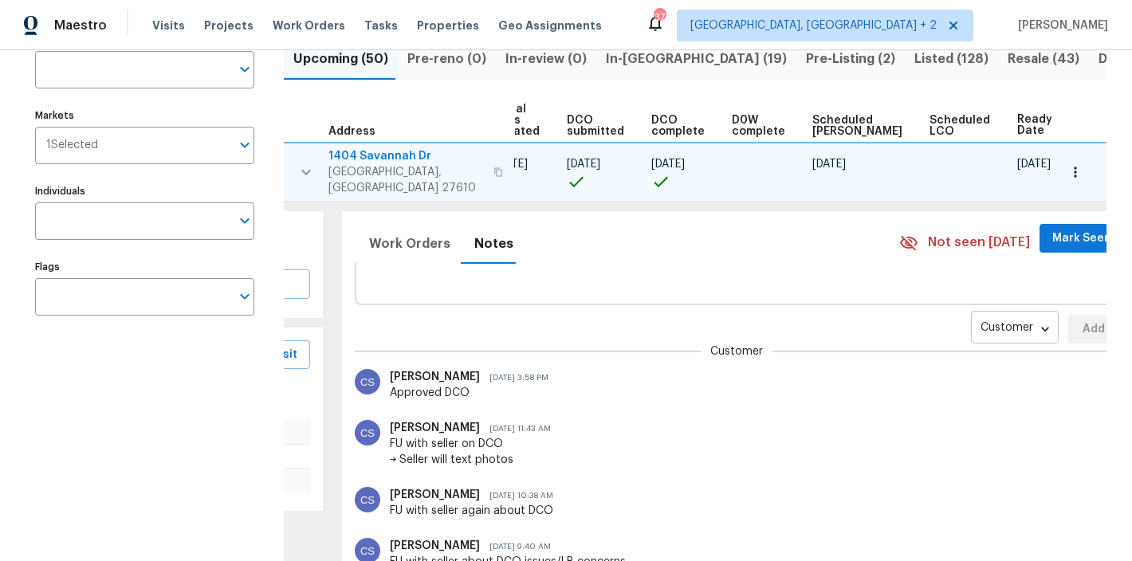
click at [922, 316] on body "Maestro Visits Projects Work Orders Tasks Properties Geo Assignments 37 Charles…" at bounding box center [566, 280] width 1132 height 561
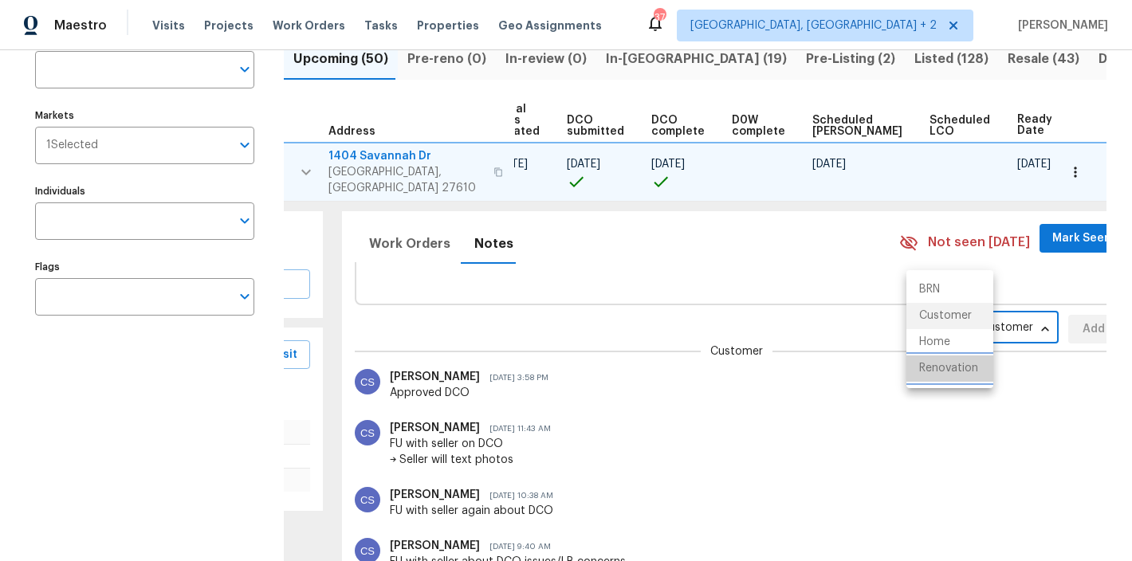
click at [935, 367] on li "Renovation" at bounding box center [949, 368] width 87 height 26
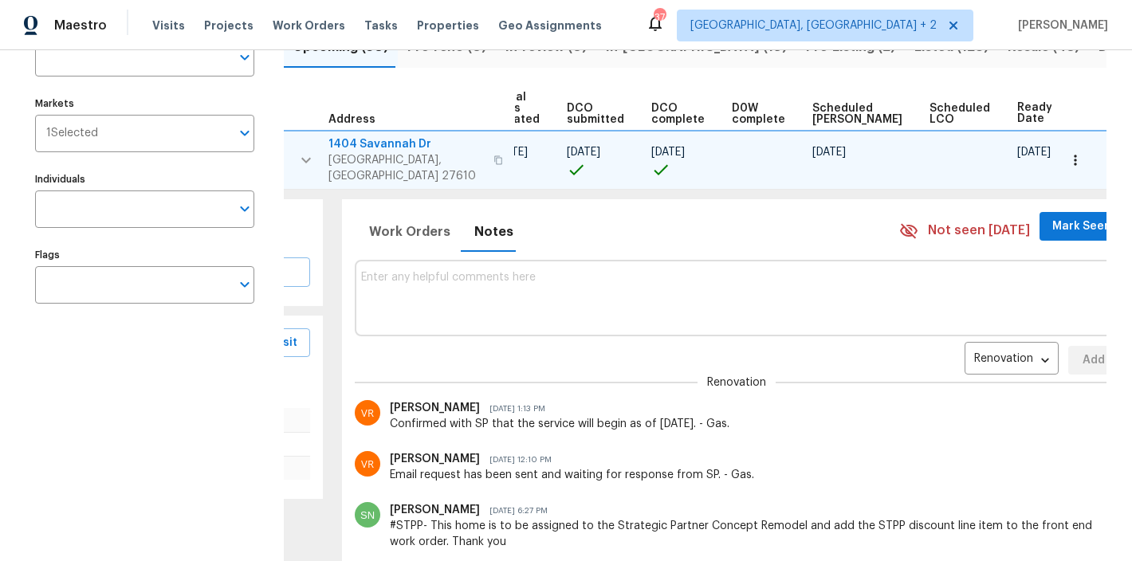
scroll to position [87, 0]
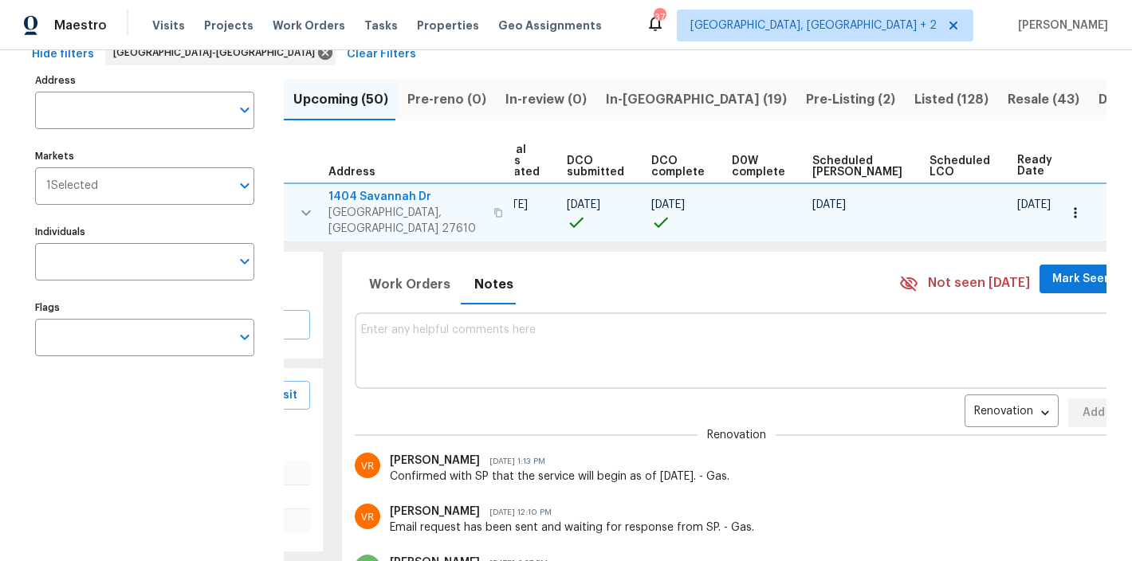
click at [1069, 212] on icon "button" at bounding box center [1075, 213] width 16 height 16
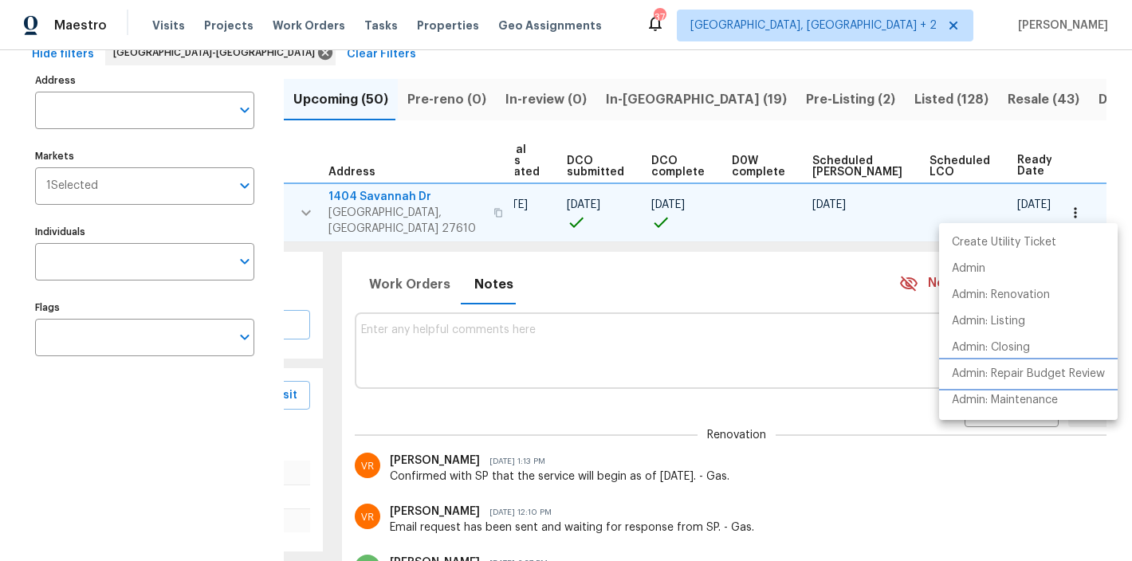
click at [1054, 380] on p "Admin: Repair Budget Review" at bounding box center [1028, 374] width 153 height 17
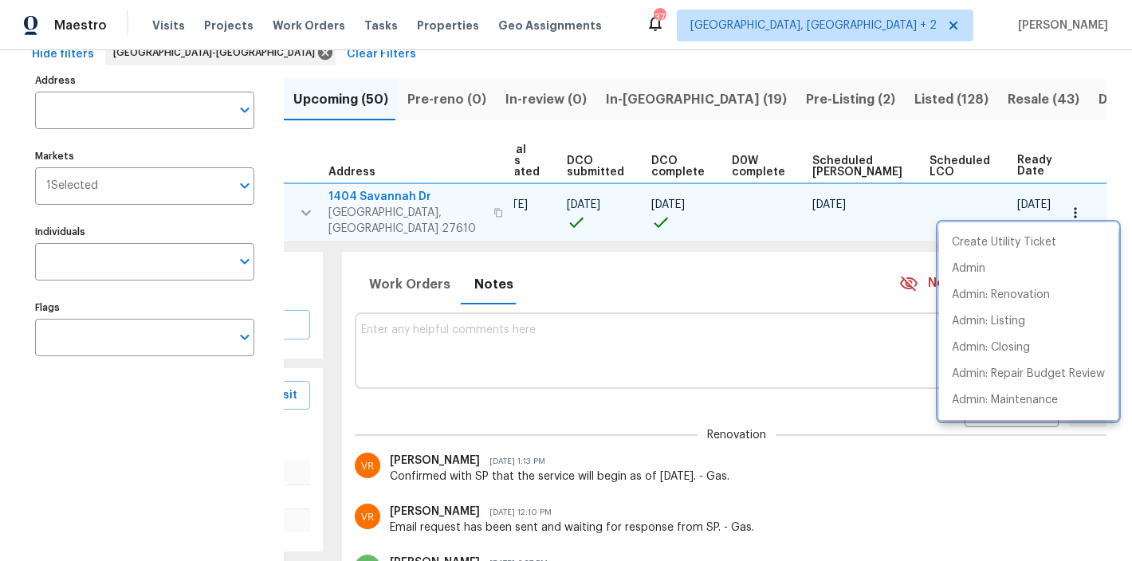
click at [468, 331] on div at bounding box center [566, 280] width 1132 height 561
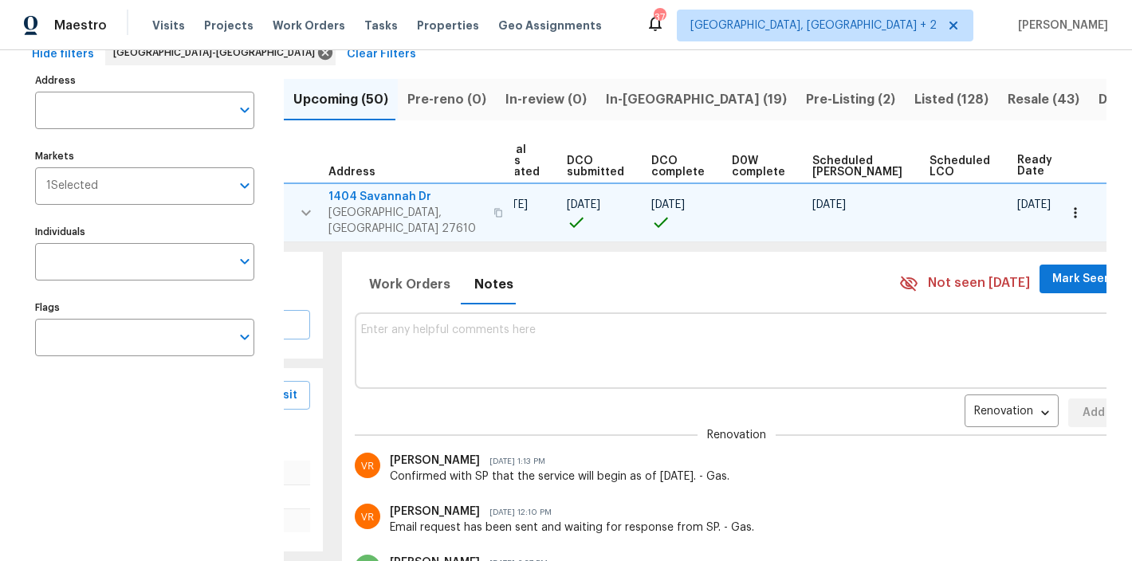
click at [473, 324] on textarea at bounding box center [737, 350] width 752 height 53
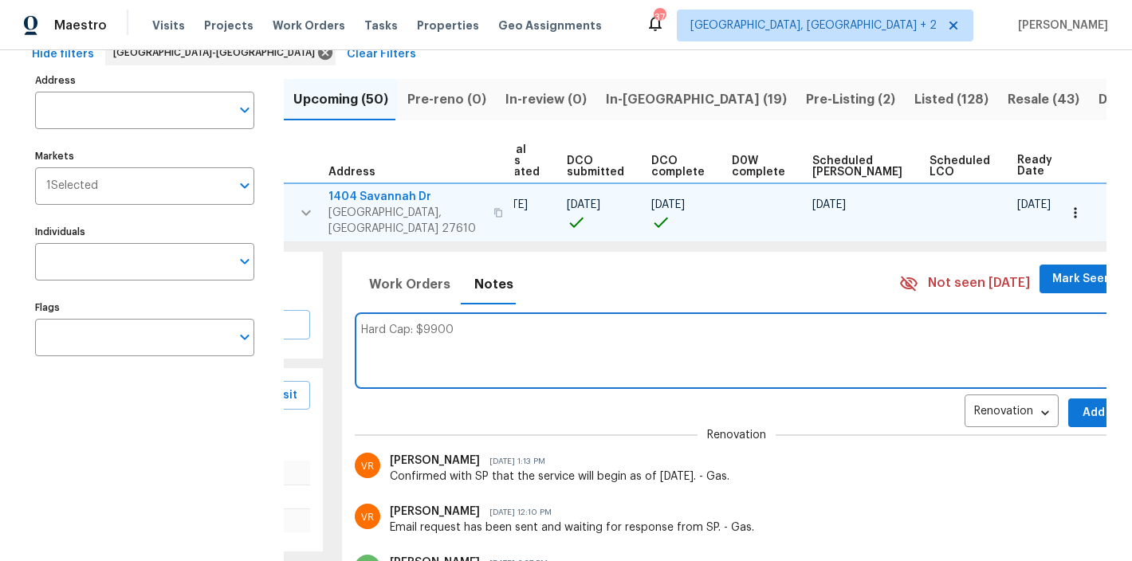
type textarea "Hard Cap: $9900"
click at [1068, 404] on button "Add" at bounding box center [1093, 413] width 51 height 29
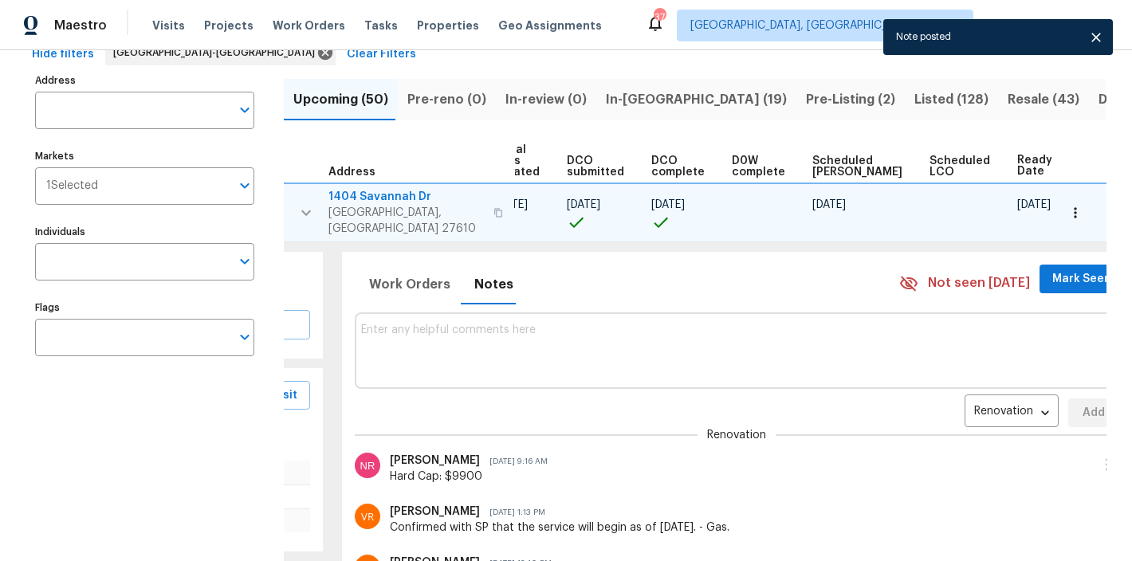
click at [304, 206] on icon "button" at bounding box center [305, 212] width 19 height 19
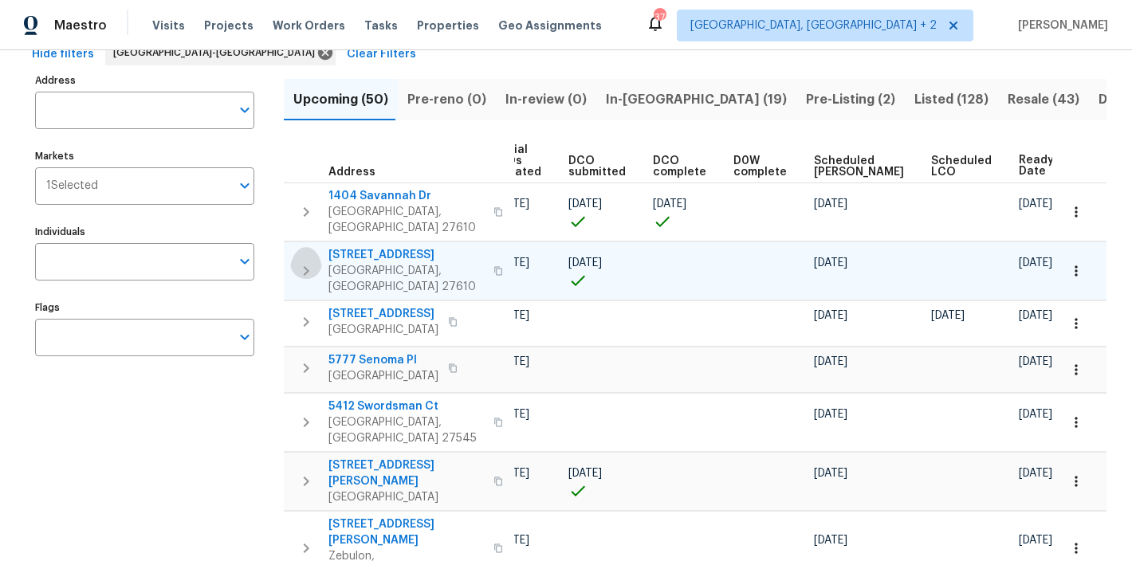
click at [297, 261] on icon "button" at bounding box center [305, 270] width 19 height 19
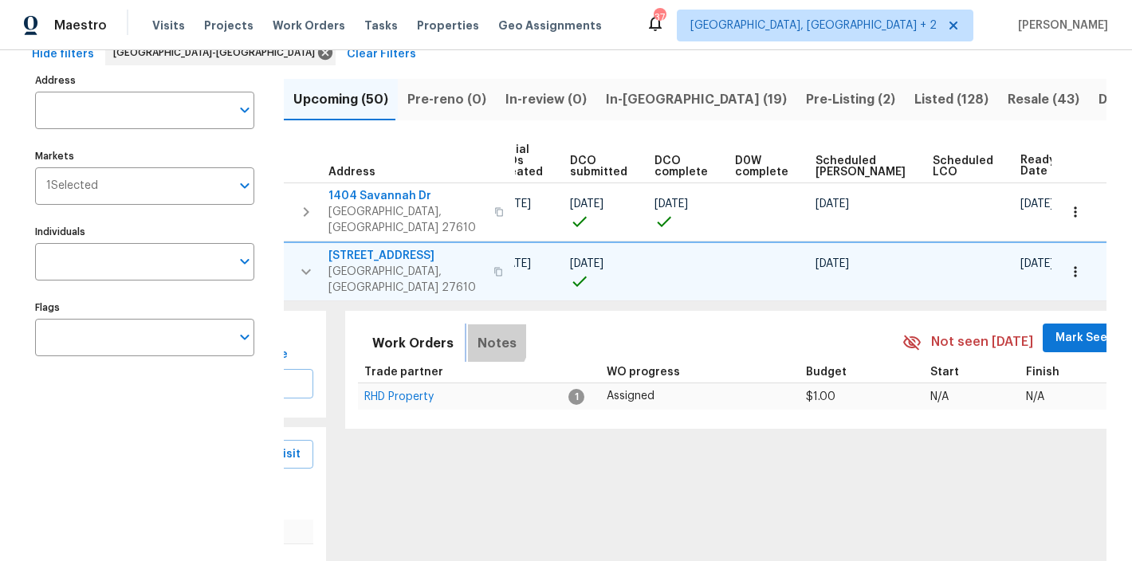
click at [477, 332] on span "Notes" at bounding box center [496, 343] width 39 height 22
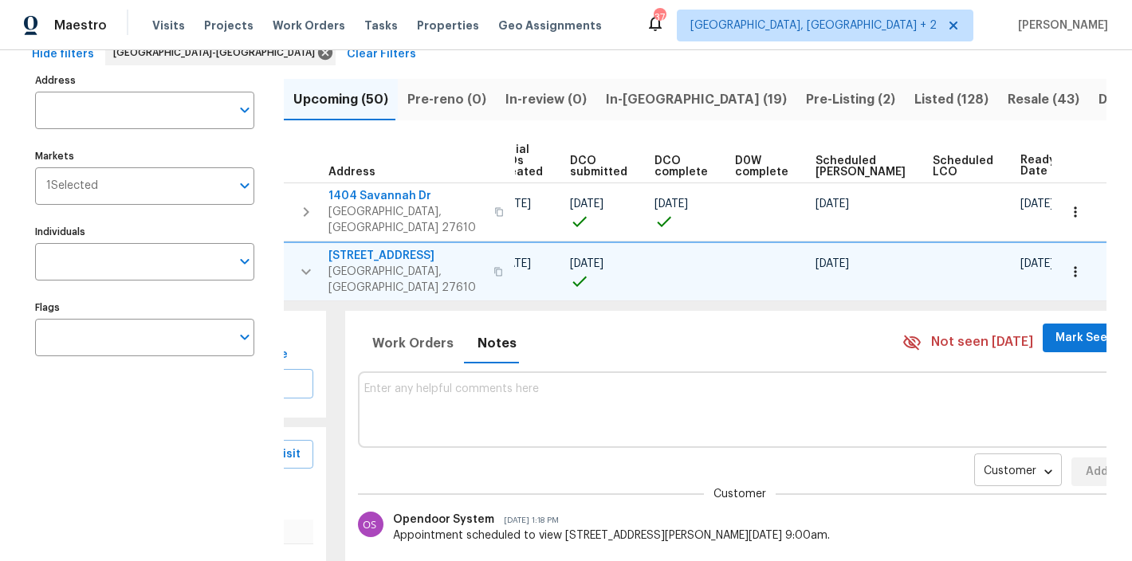
click at [944, 439] on body "Maestro Visits Projects Work Orders Tasks Properties Geo Assignments 37 Charles…" at bounding box center [566, 280] width 1132 height 561
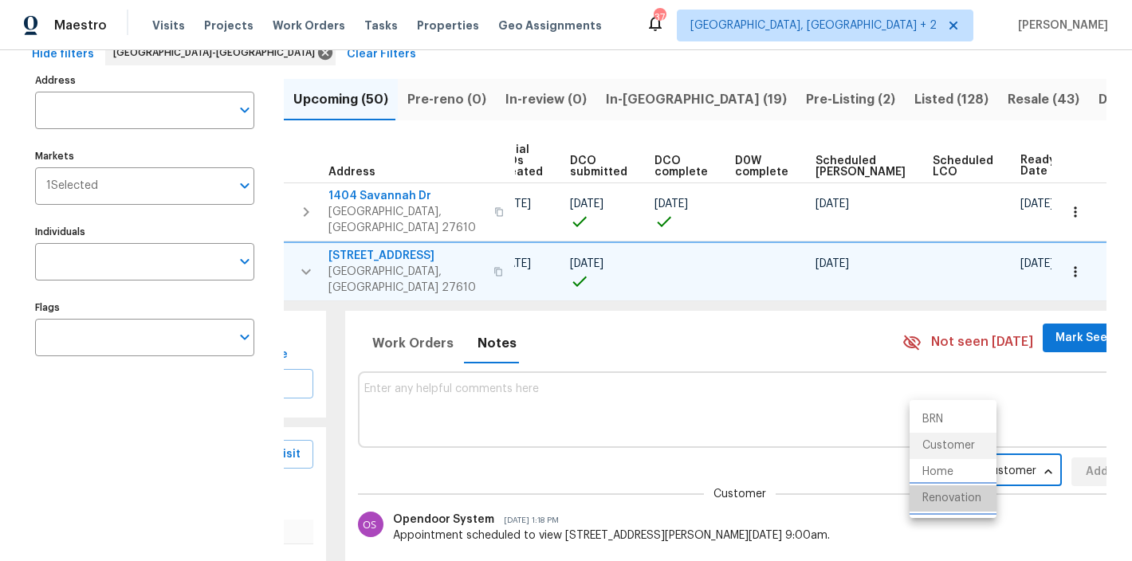
click at [944, 502] on li "Renovation" at bounding box center [952, 498] width 87 height 26
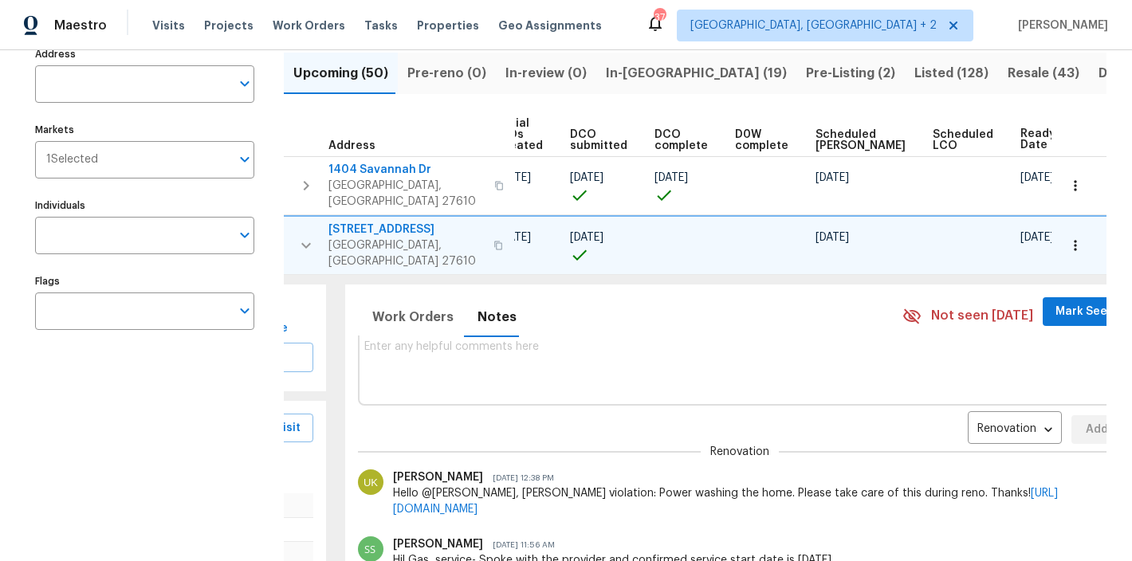
scroll to position [114, 0]
click at [1067, 237] on icon "button" at bounding box center [1075, 245] width 16 height 16
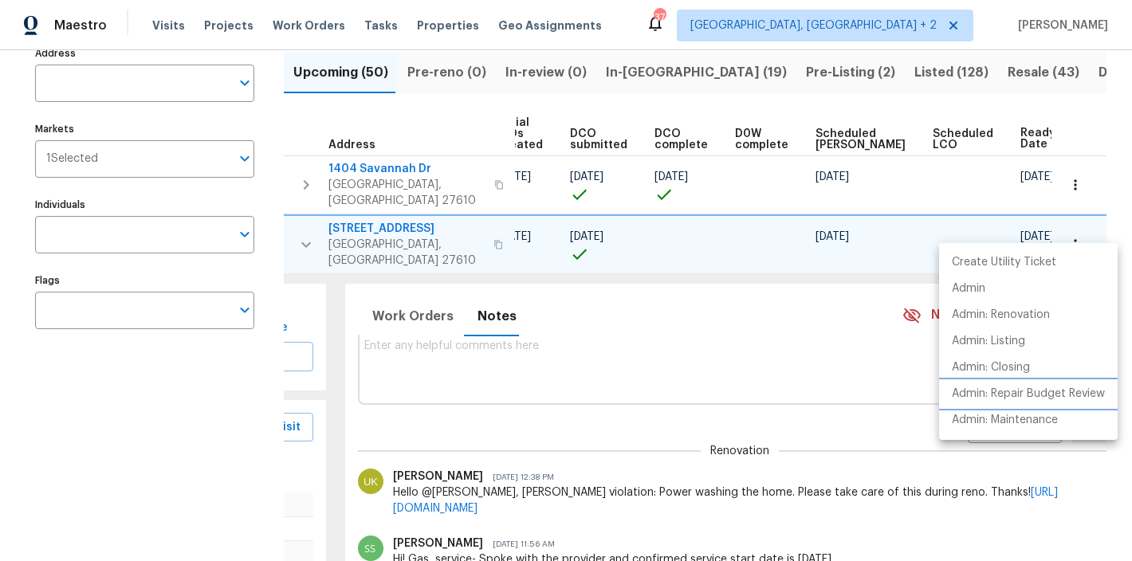
click at [1061, 391] on p "Admin: Repair Budget Review" at bounding box center [1028, 394] width 153 height 17
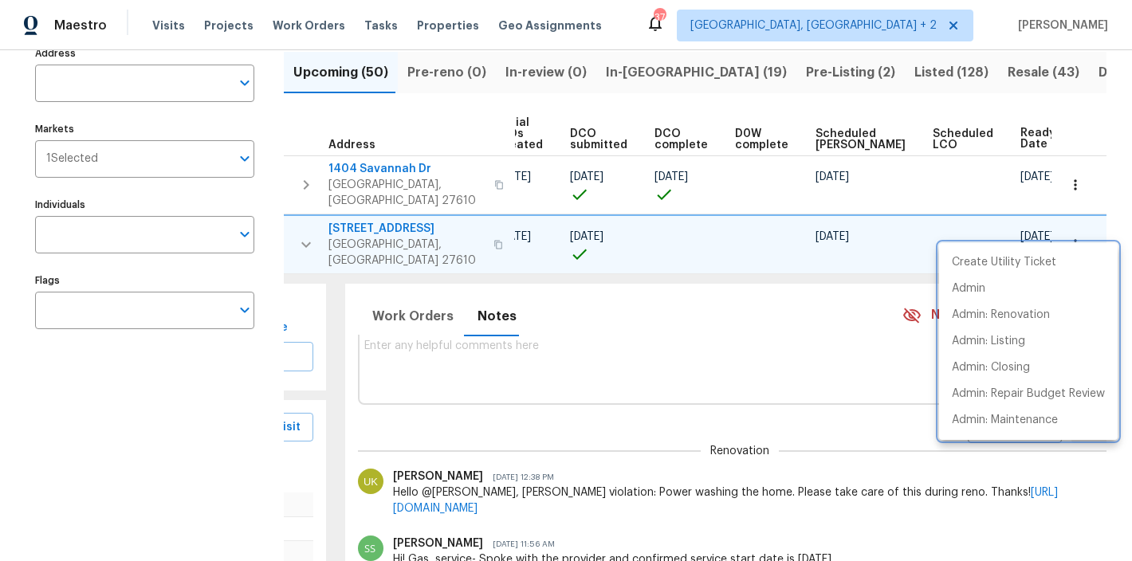
click at [451, 355] on div at bounding box center [566, 280] width 1132 height 561
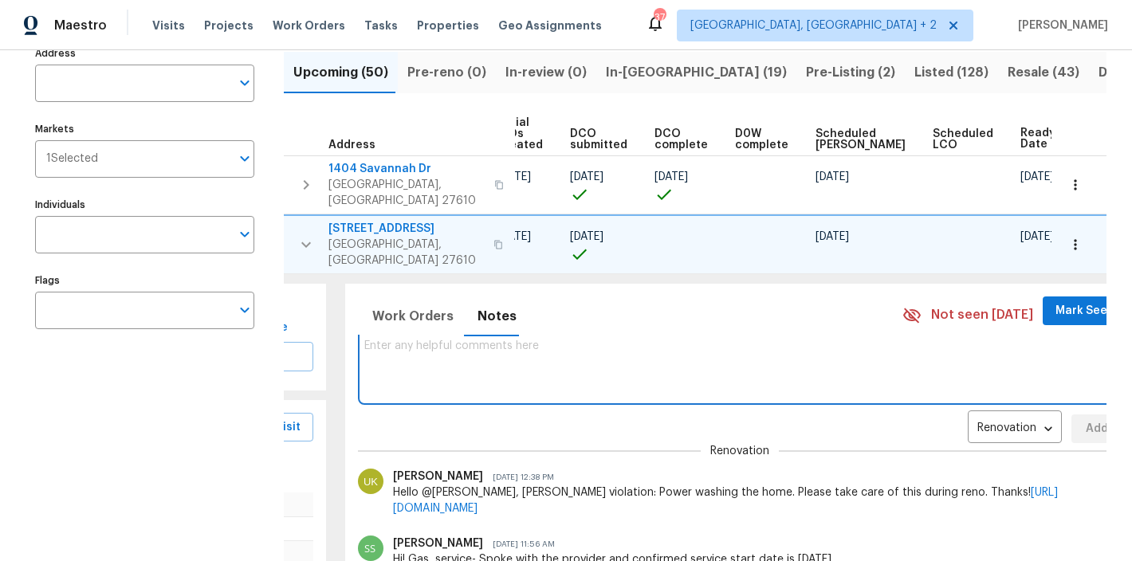
click at [454, 340] on textarea at bounding box center [740, 366] width 752 height 53
click at [413, 340] on textarea "Hard Cap: #18300" at bounding box center [740, 366] width 752 height 53
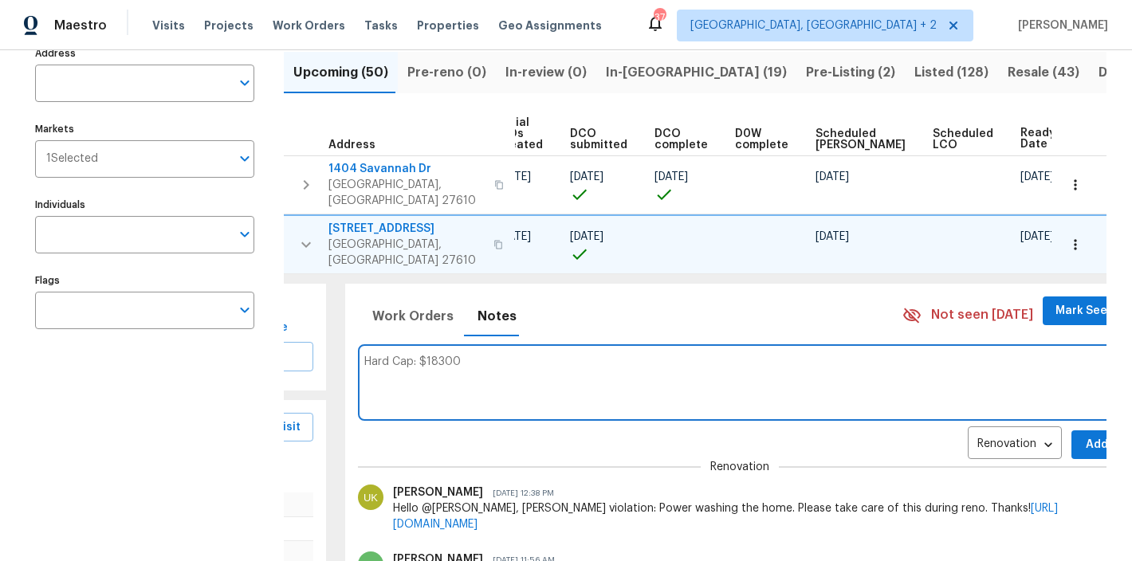
type textarea "Hard Cap: $18300"
click at [1084, 435] on span "Add" at bounding box center [1097, 445] width 26 height 20
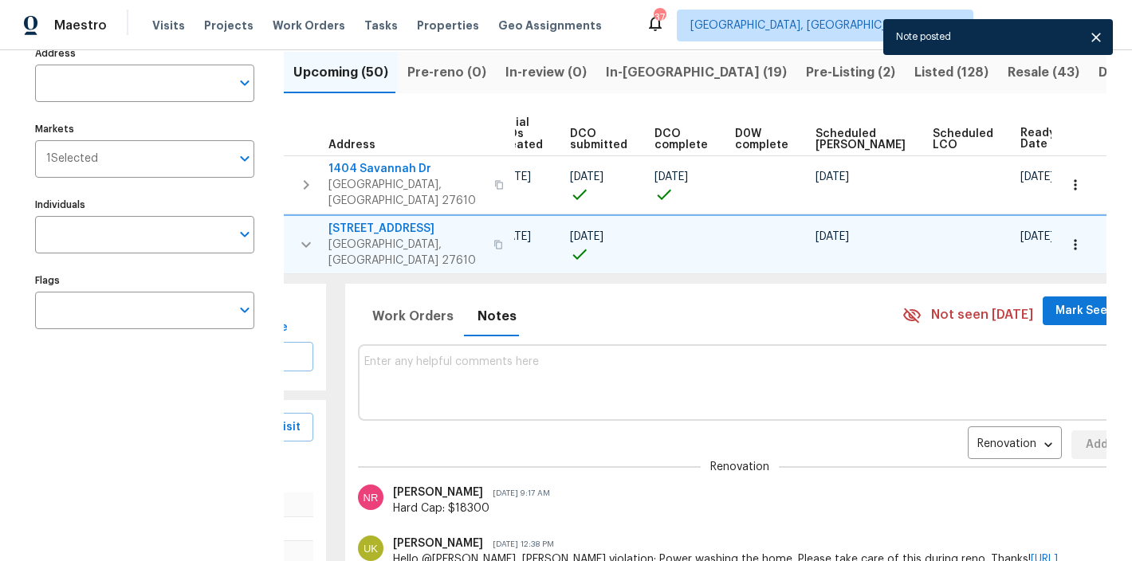
click at [306, 235] on icon "button" at bounding box center [305, 244] width 19 height 19
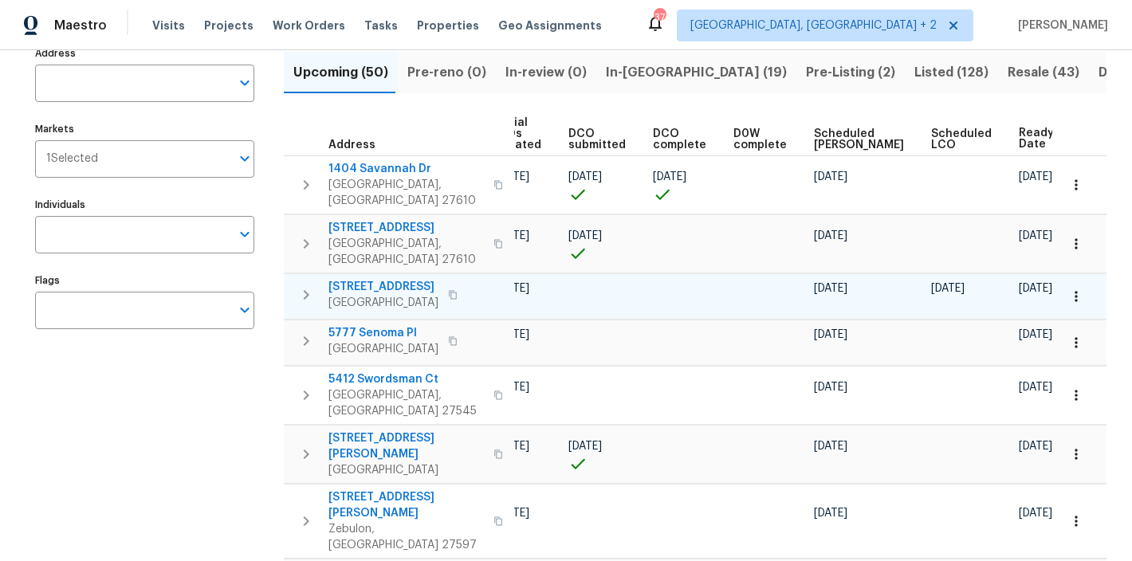
click at [304, 285] on icon "button" at bounding box center [305, 294] width 19 height 19
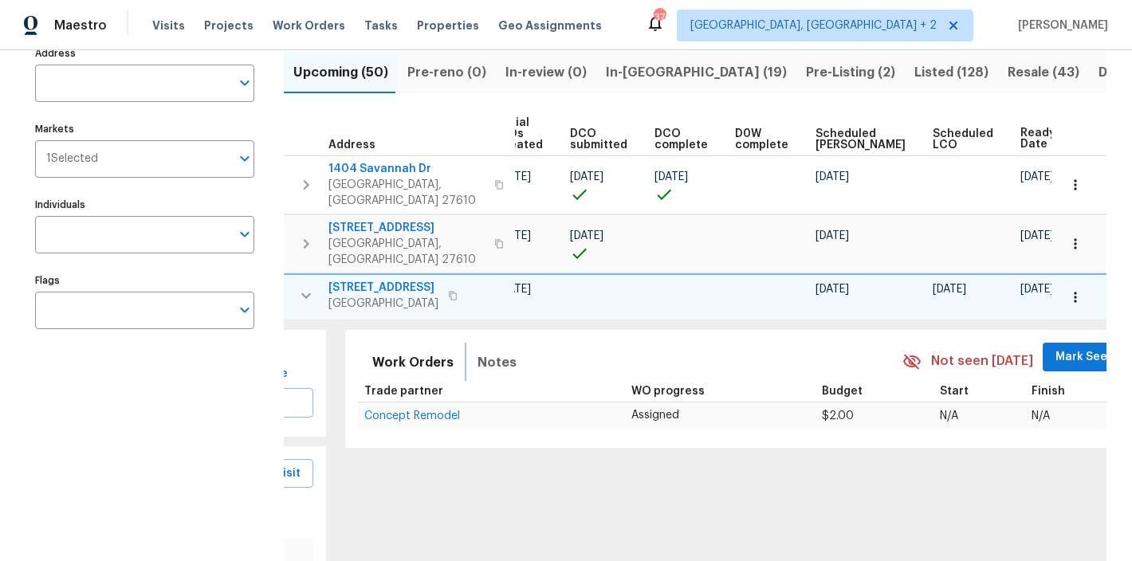
click at [477, 351] on span "Notes" at bounding box center [496, 362] width 39 height 22
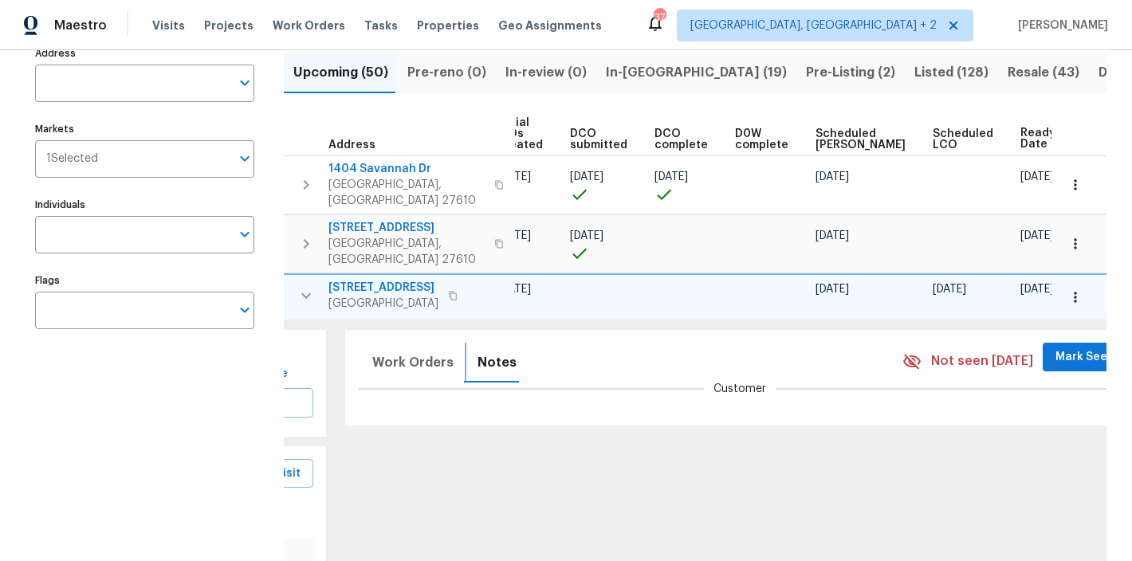
scroll to position [243, 0]
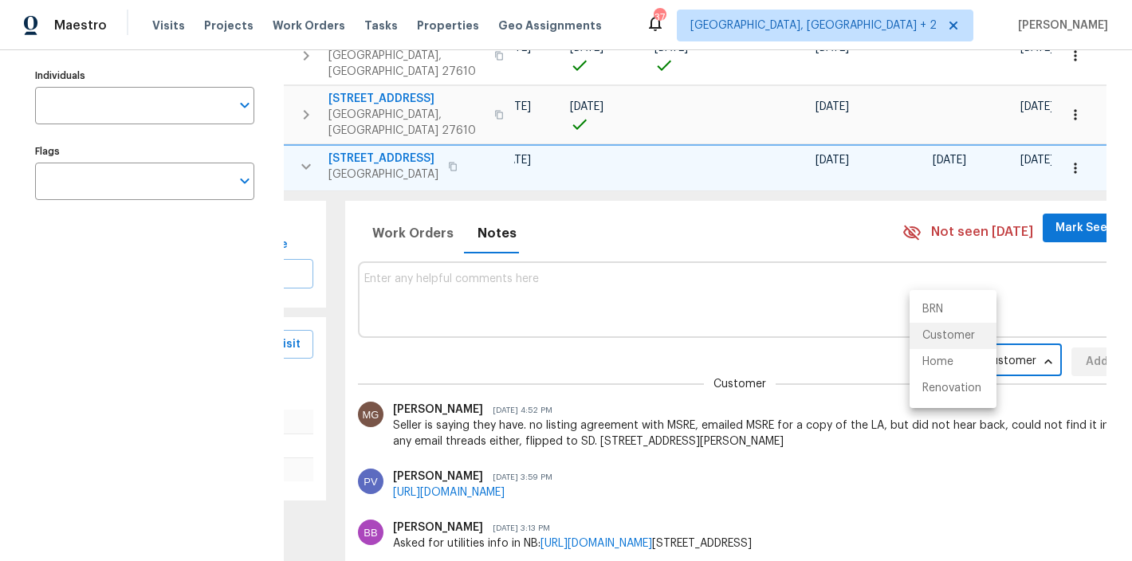
click at [960, 332] on body "Maestro Visits Projects Work Orders Tasks Properties Geo Assignments 37 Charles…" at bounding box center [566, 280] width 1132 height 561
click at [942, 389] on li "Renovation" at bounding box center [952, 388] width 87 height 26
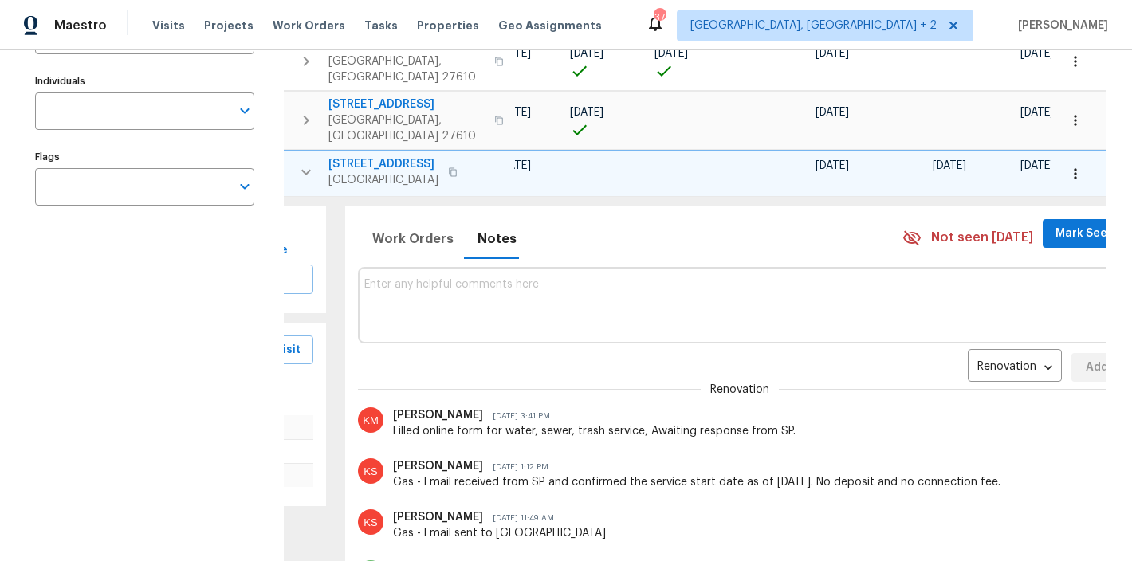
scroll to position [217, 0]
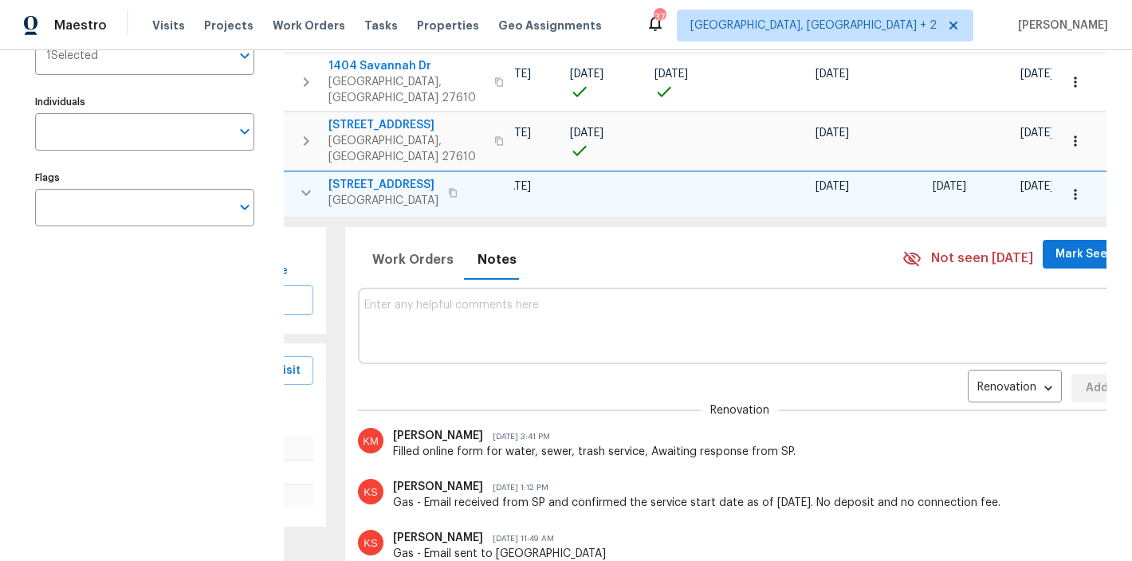
click at [1067, 187] on icon "button" at bounding box center [1075, 195] width 16 height 16
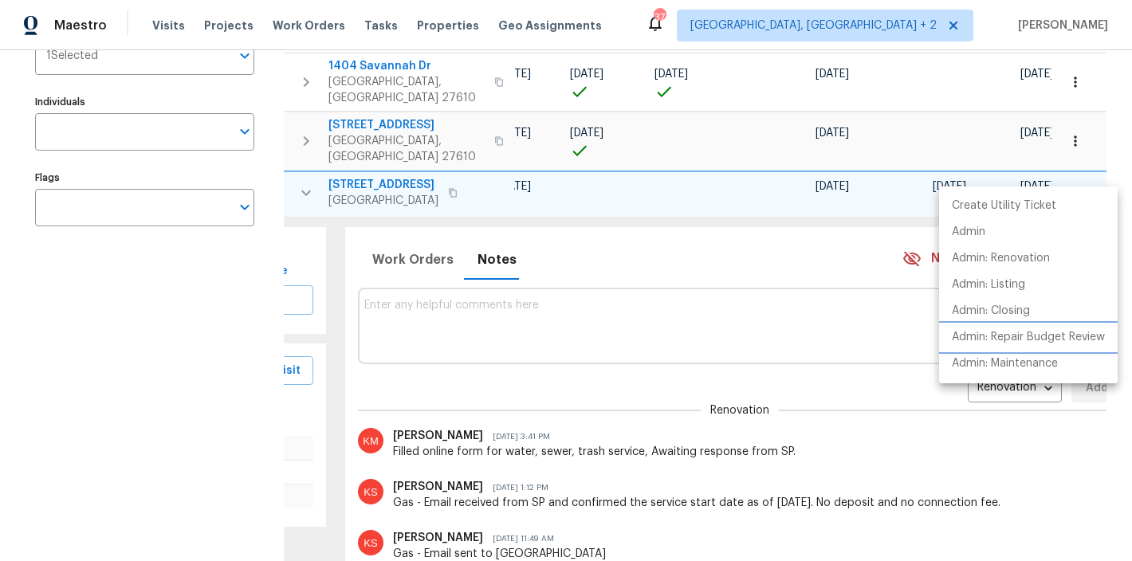
click at [1070, 340] on p "Admin: Repair Budget Review" at bounding box center [1028, 337] width 153 height 17
drag, startPoint x: 465, startPoint y: 253, endPoint x: 444, endPoint y: 274, distance: 29.3
click at [461, 261] on div at bounding box center [566, 280] width 1132 height 561
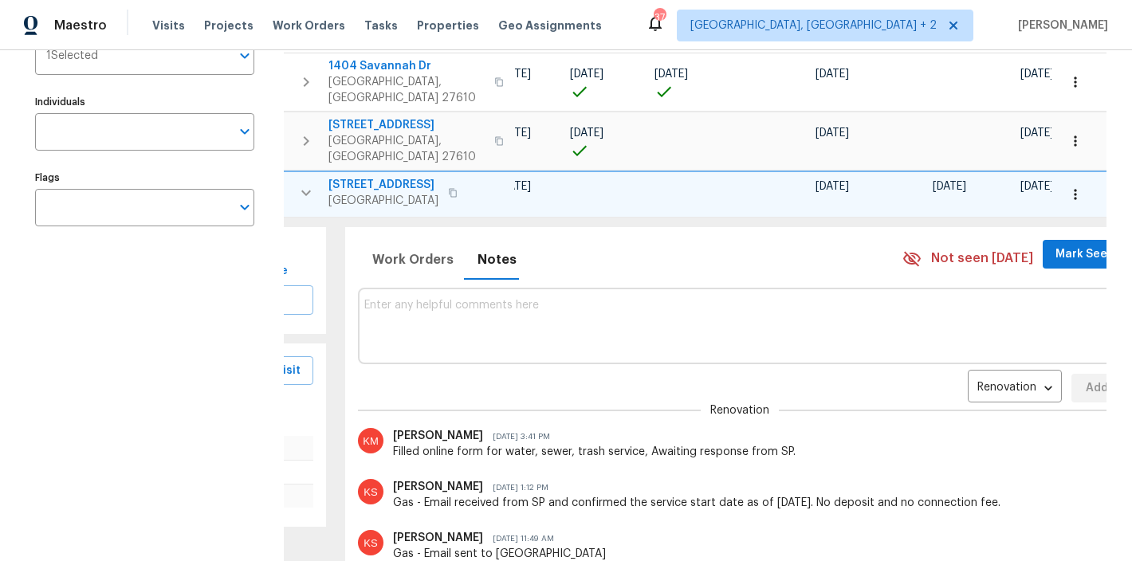
click at [443, 277] on div "Create Utility Ticket Admin Admin: Renovation Admin: Listing Admin: Closing Adm…" at bounding box center [566, 280] width 1132 height 561
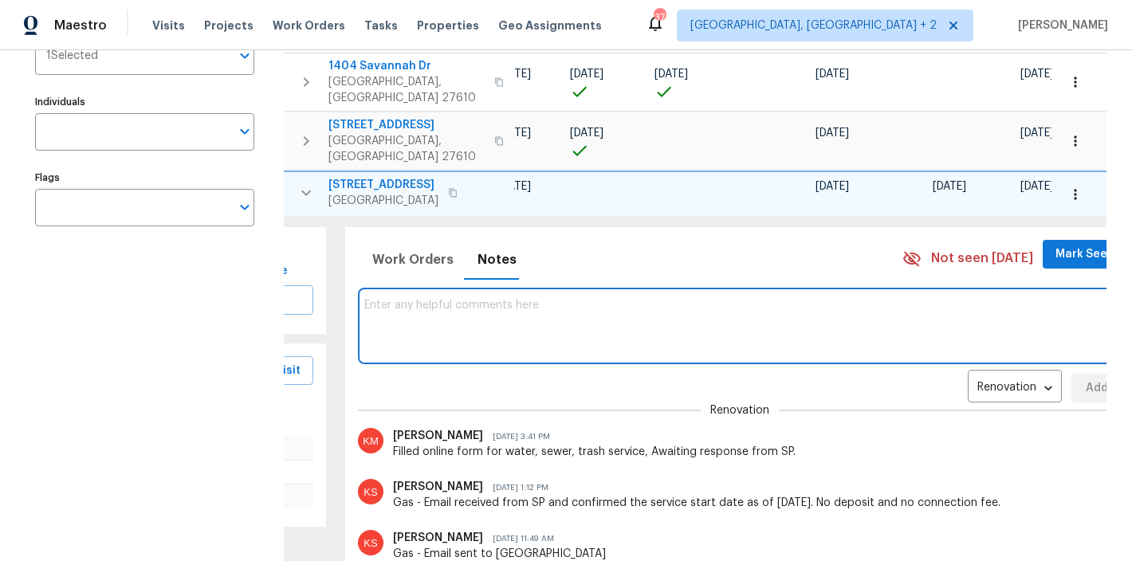
click at [442, 299] on textarea at bounding box center [740, 325] width 752 height 53
type textarea "Hard Cap: $8000"
click at [1071, 374] on button "Add" at bounding box center [1096, 388] width 51 height 29
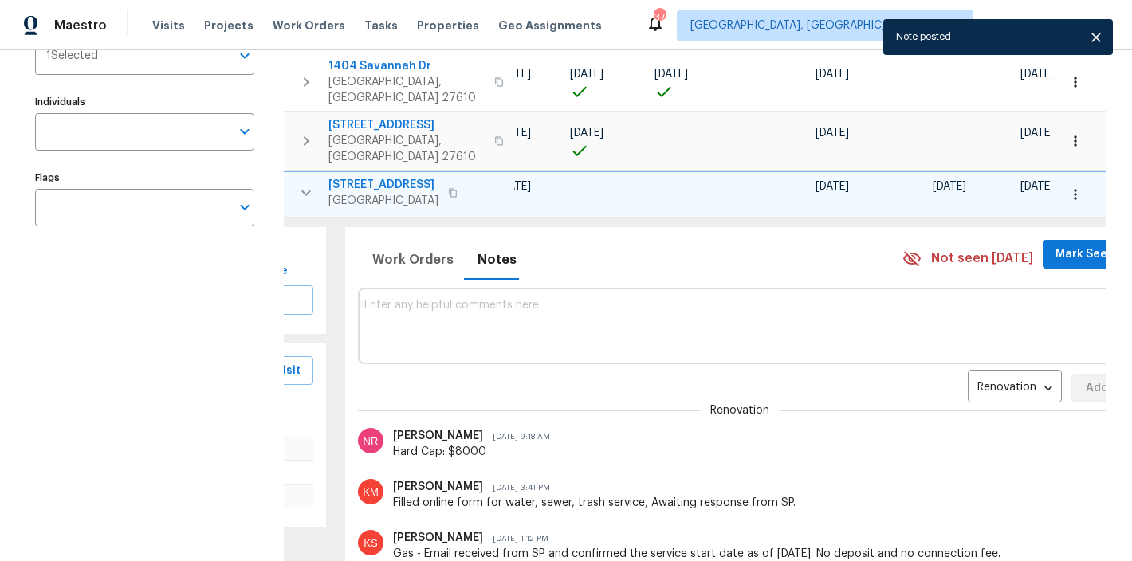
click at [304, 183] on icon "button" at bounding box center [305, 192] width 19 height 19
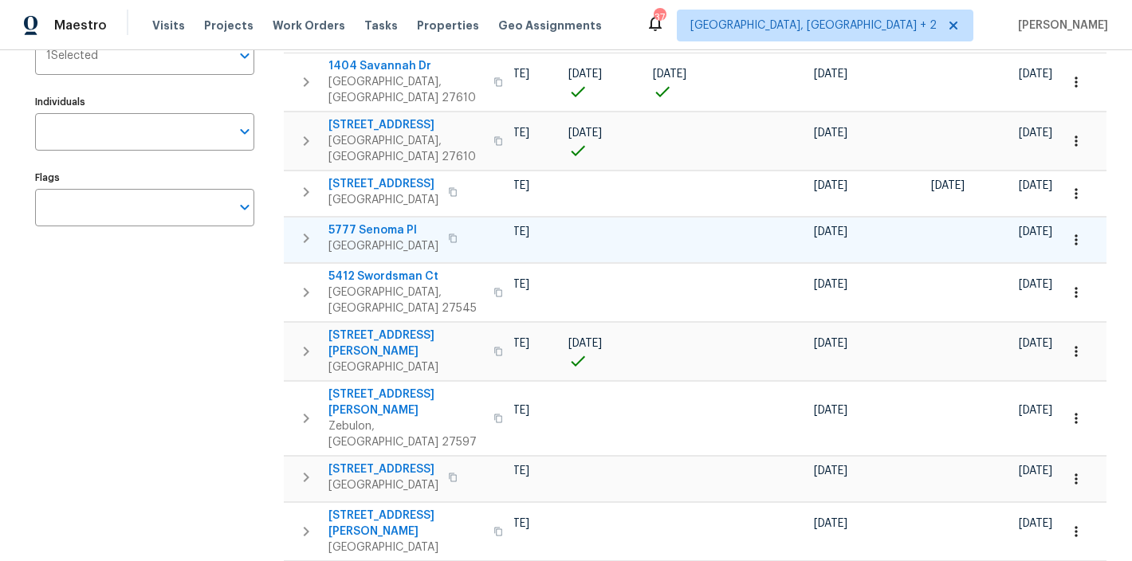
click at [298, 229] on icon "button" at bounding box center [305, 238] width 19 height 19
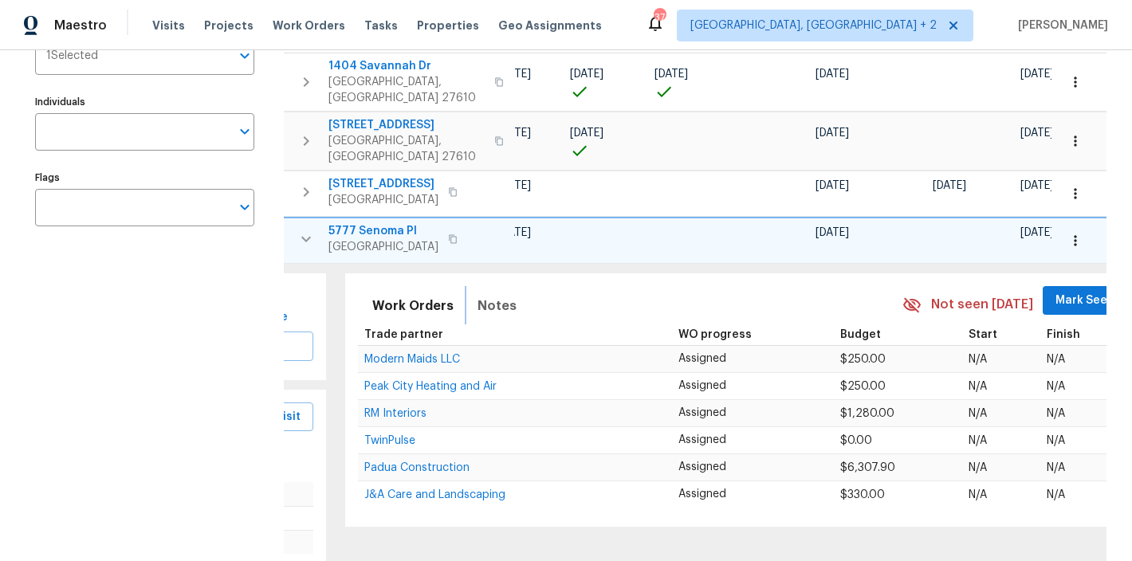
click at [479, 295] on span "Notes" at bounding box center [496, 306] width 39 height 22
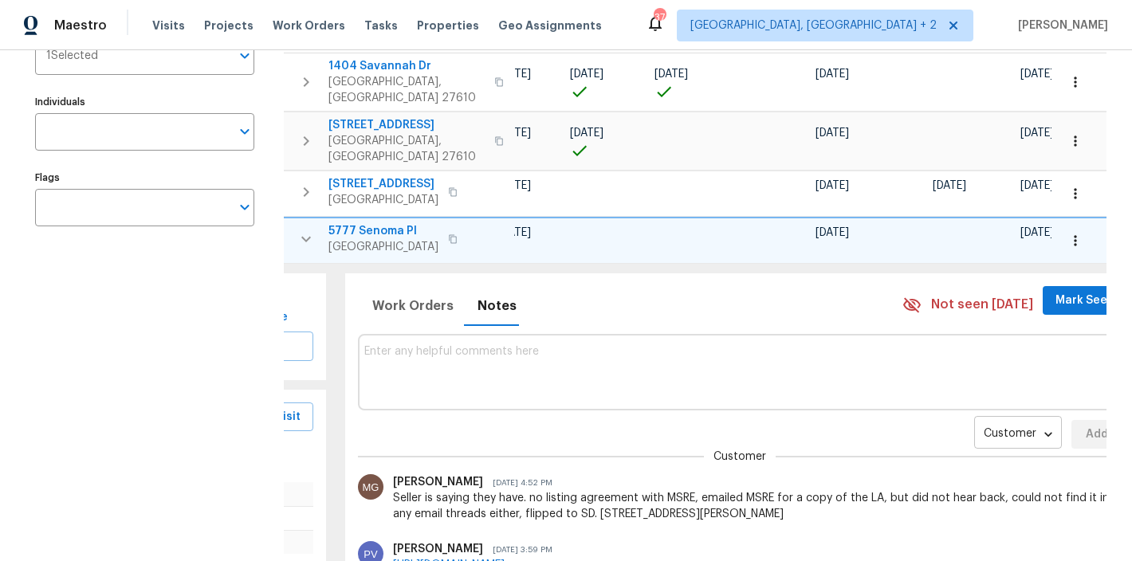
click at [946, 396] on body "Maestro Visits Projects Work Orders Tasks Properties Geo Assignments 37 Charles…" at bounding box center [566, 280] width 1132 height 561
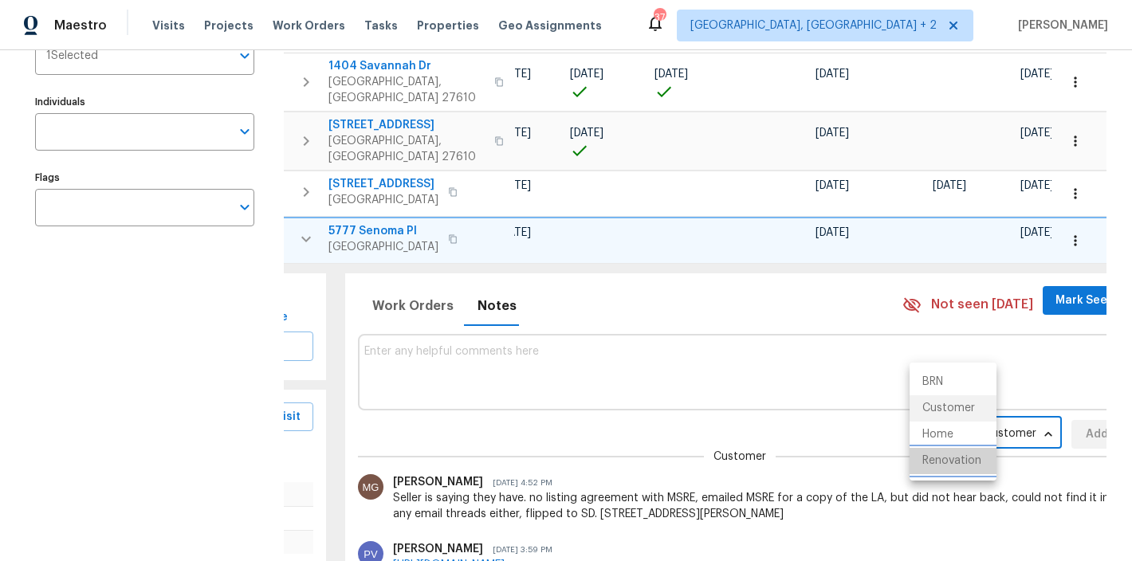
click at [946, 465] on li "Renovation" at bounding box center [952, 461] width 87 height 26
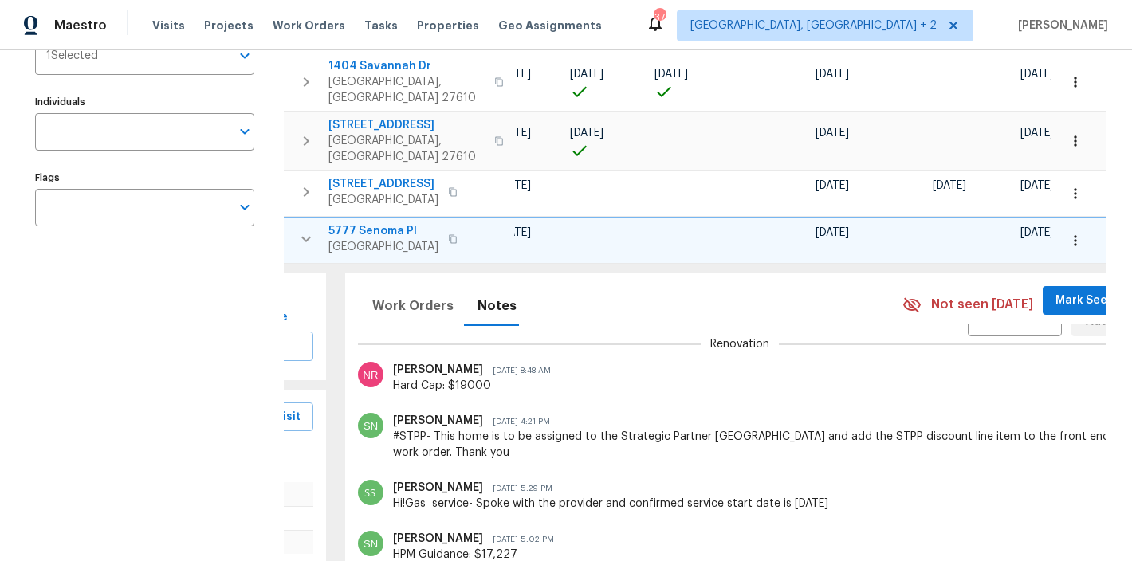
scroll to position [0, 0]
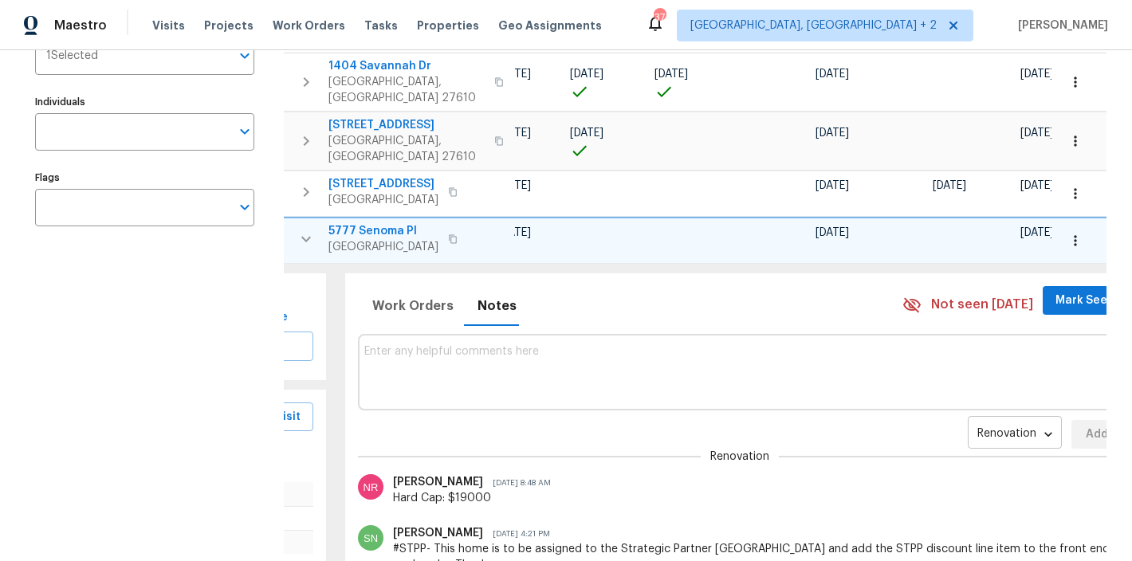
click at [922, 408] on body "Maestro Visits Projects Work Orders Tasks Properties Geo Assignments 37 Charles…" at bounding box center [566, 280] width 1132 height 561
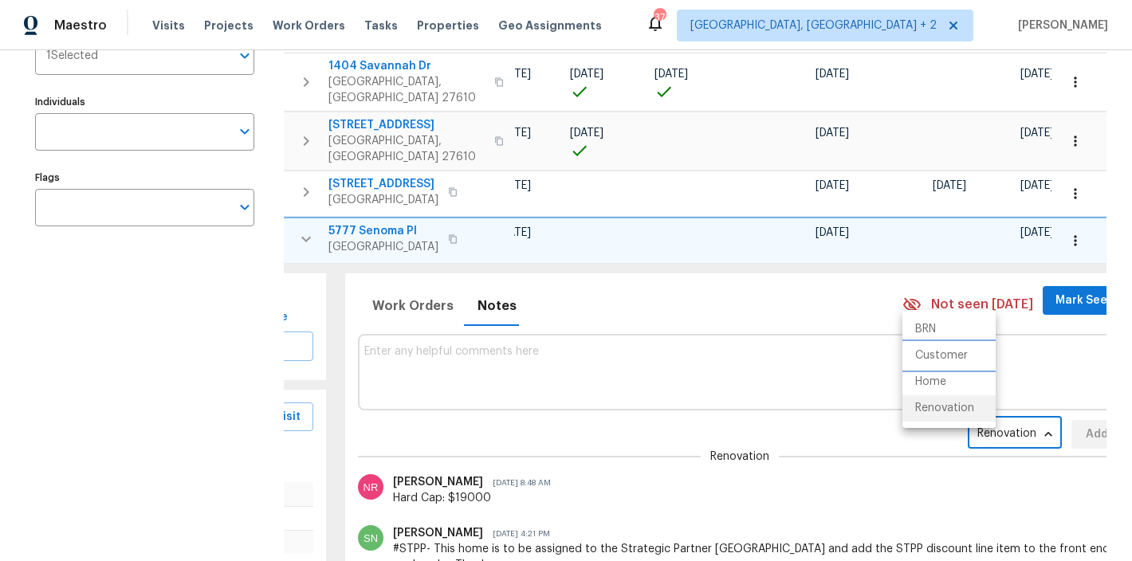
click at [929, 359] on li "Customer" at bounding box center [948, 356] width 93 height 26
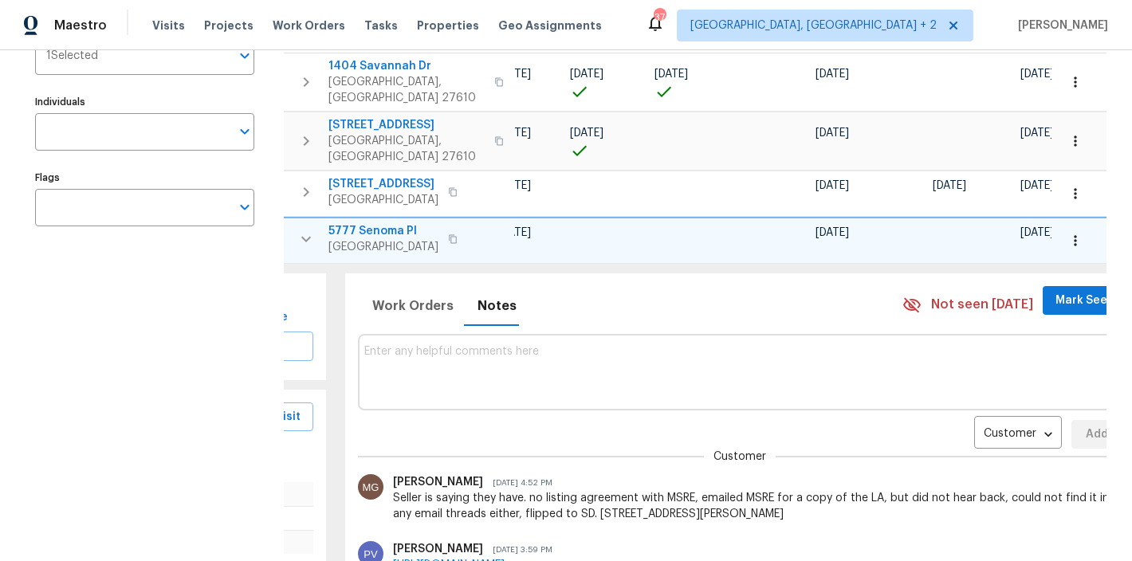
click at [310, 230] on icon "button" at bounding box center [305, 239] width 19 height 19
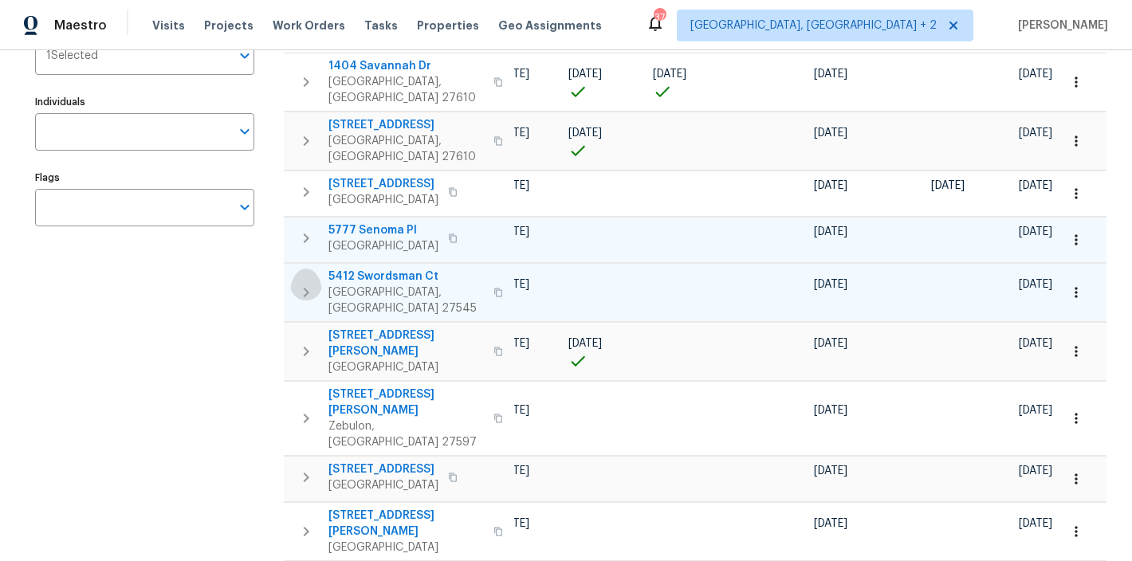
click at [299, 283] on icon "button" at bounding box center [305, 292] width 19 height 19
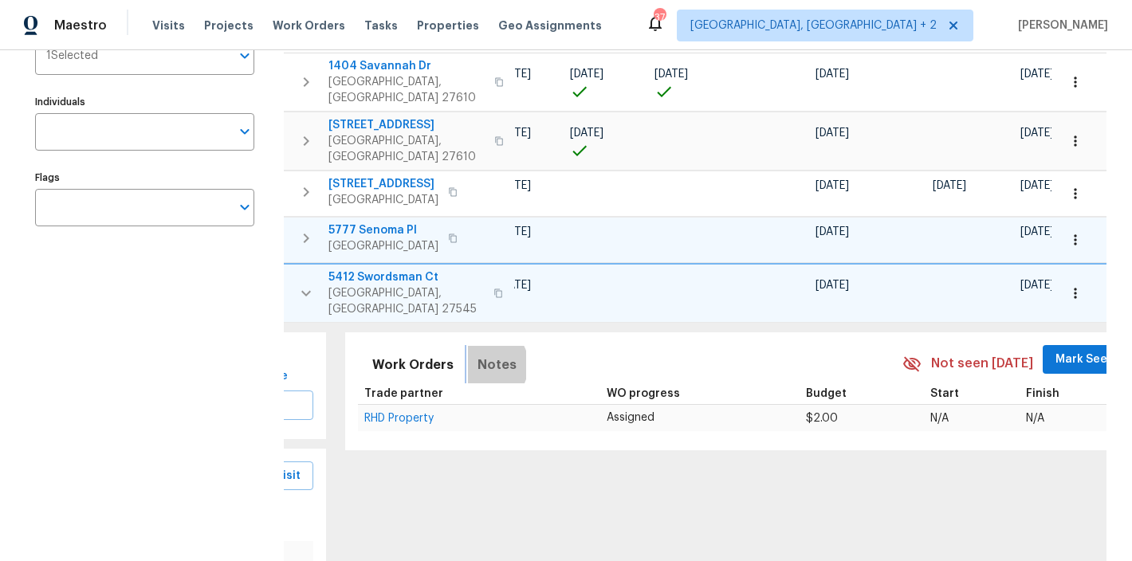
click at [477, 354] on span "Notes" at bounding box center [496, 365] width 39 height 22
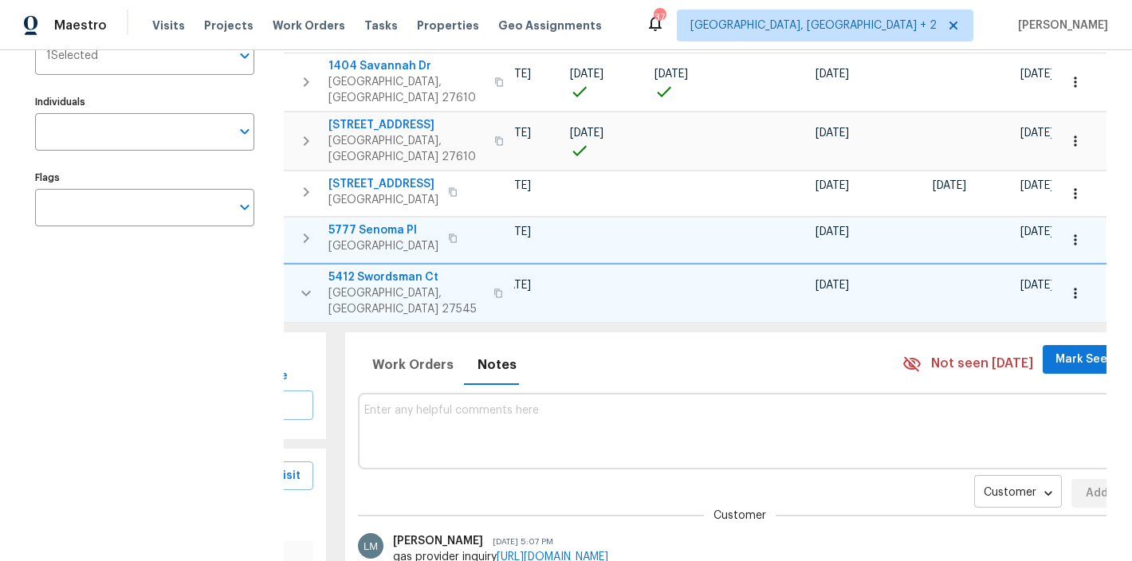
click at [968, 458] on body "Maestro Visits Projects Work Orders Tasks Properties Geo Assignments 37 Charles…" at bounding box center [566, 280] width 1132 height 561
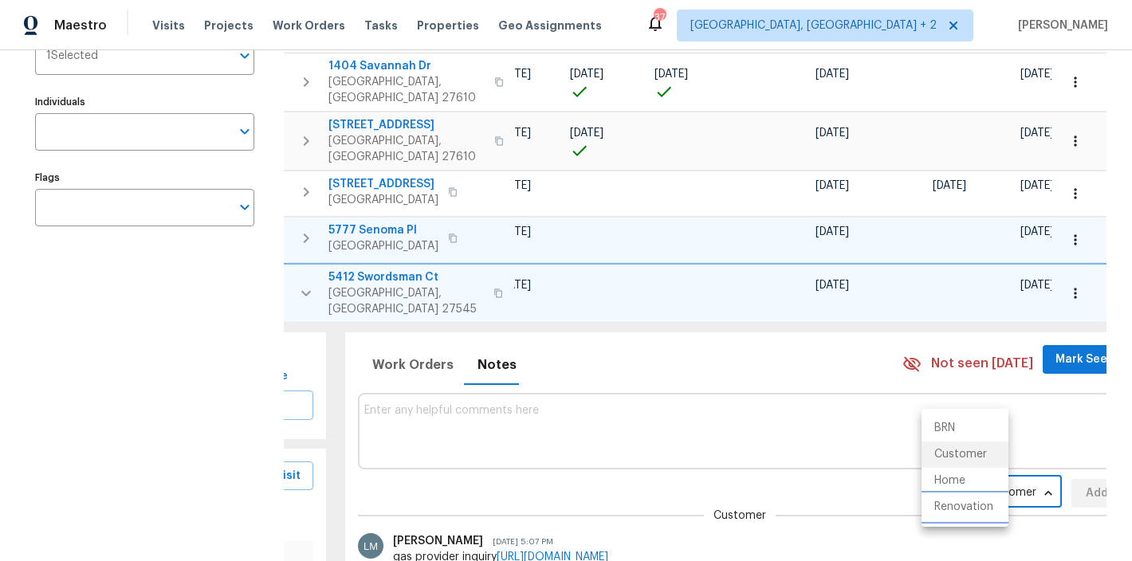
click at [974, 508] on li "Renovation" at bounding box center [964, 507] width 87 height 26
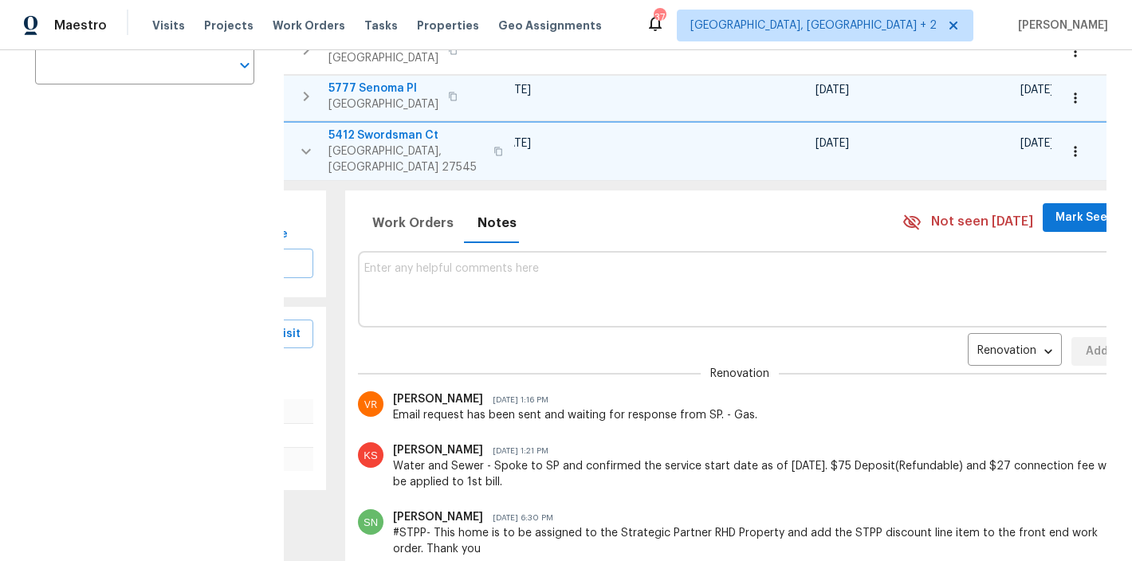
scroll to position [222, 0]
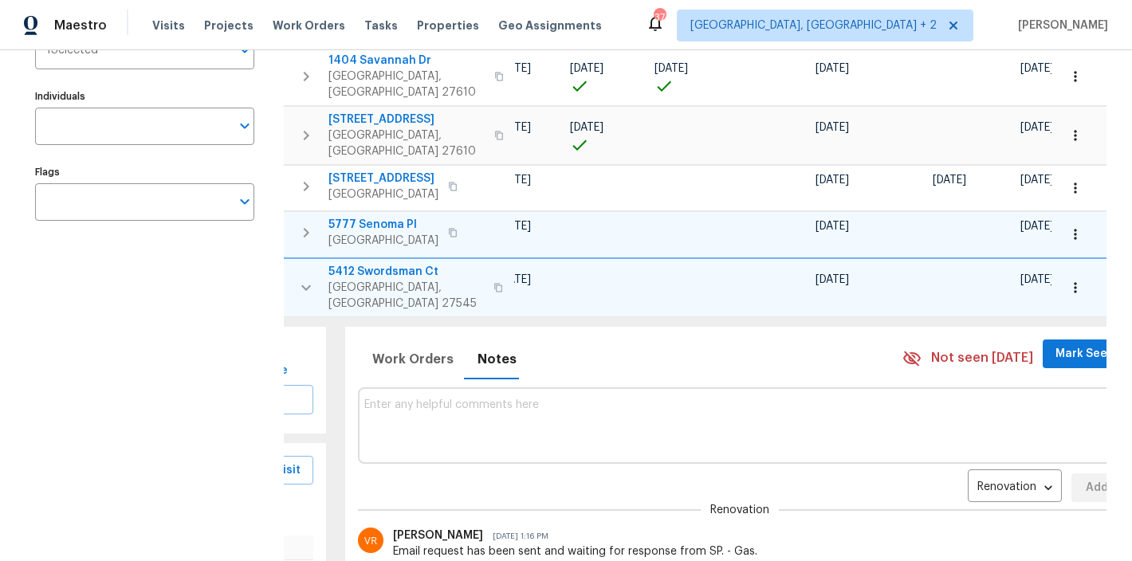
click at [1067, 280] on icon "button" at bounding box center [1075, 288] width 16 height 16
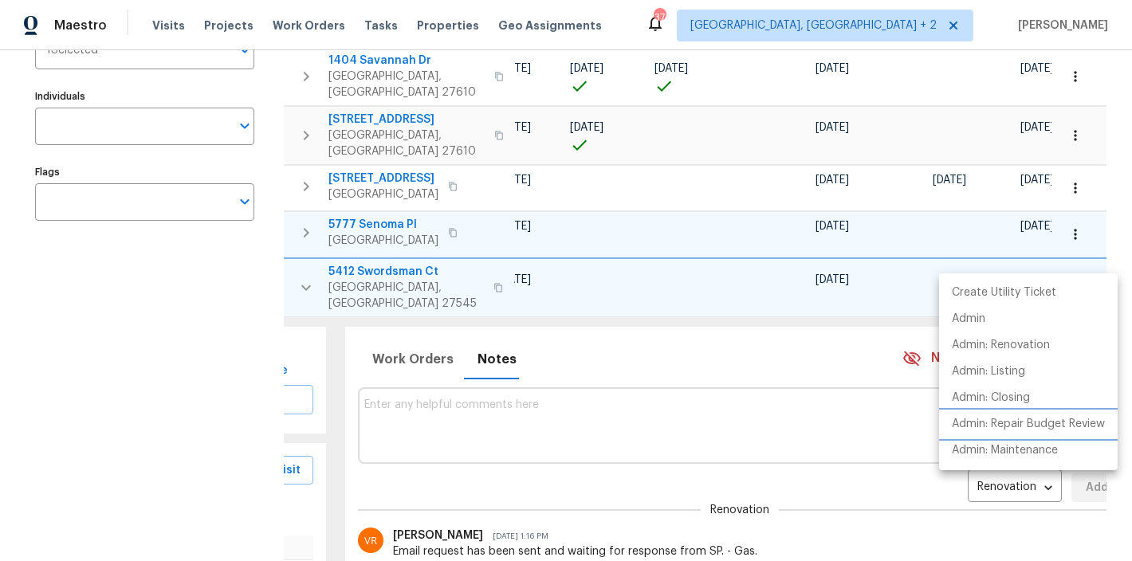
click at [1076, 428] on p "Admin: Repair Budget Review" at bounding box center [1028, 424] width 153 height 17
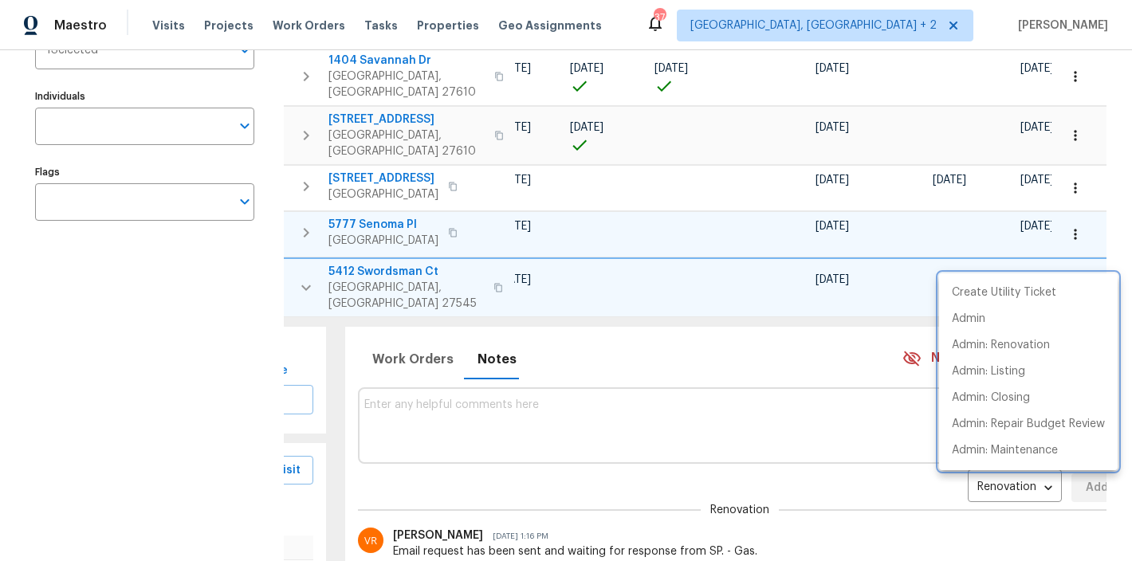
click at [465, 399] on div at bounding box center [566, 280] width 1132 height 561
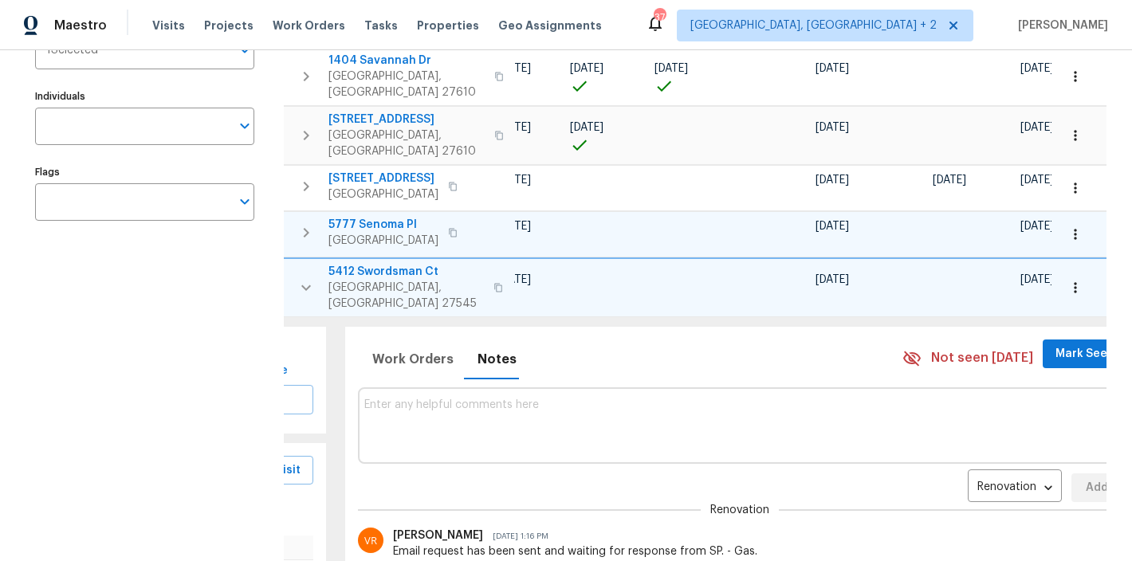
click at [455, 374] on div "Create Utility Ticket Admin Admin: Renovation Admin: Listing Admin: Closing Adm…" at bounding box center [566, 280] width 1132 height 561
click at [454, 399] on textarea at bounding box center [740, 425] width 752 height 53
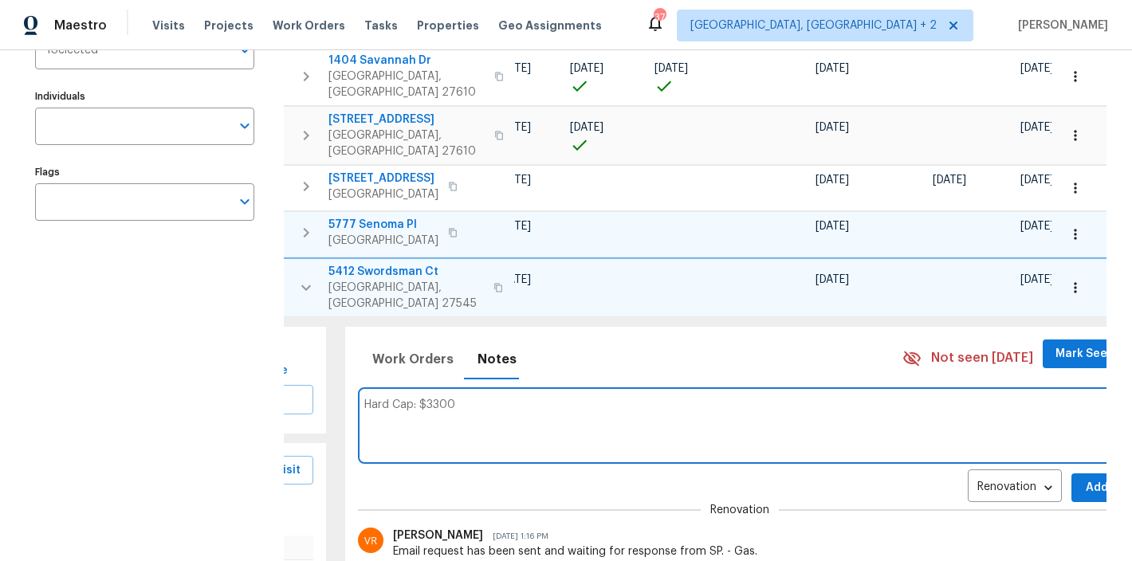
type textarea "Hard Cap: $3300"
click at [1071, 473] on button "Add" at bounding box center [1096, 487] width 51 height 29
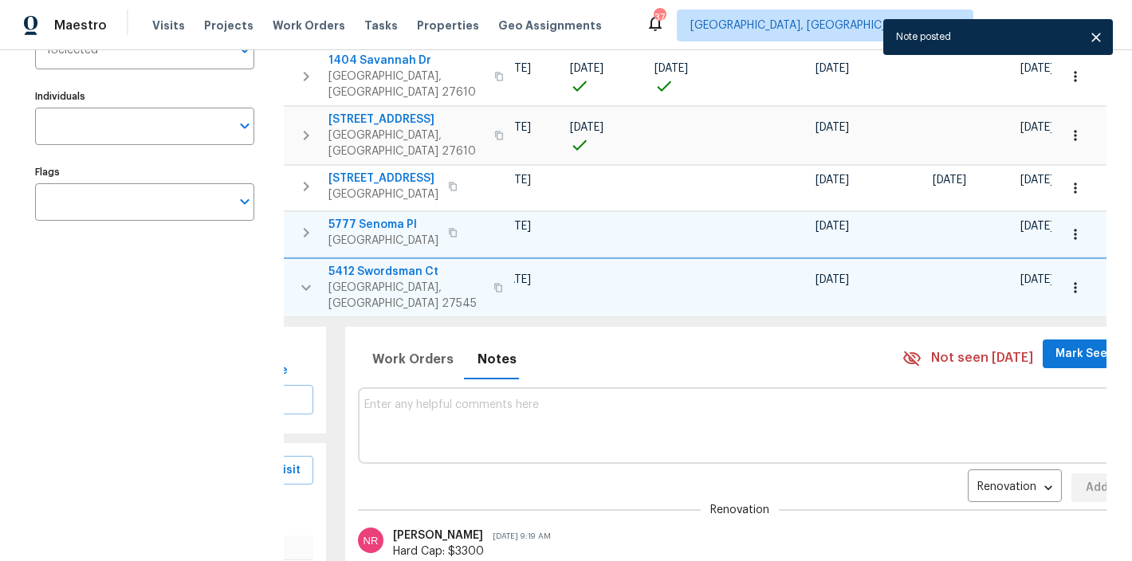
click at [304, 285] on icon "button" at bounding box center [306, 288] width 10 height 6
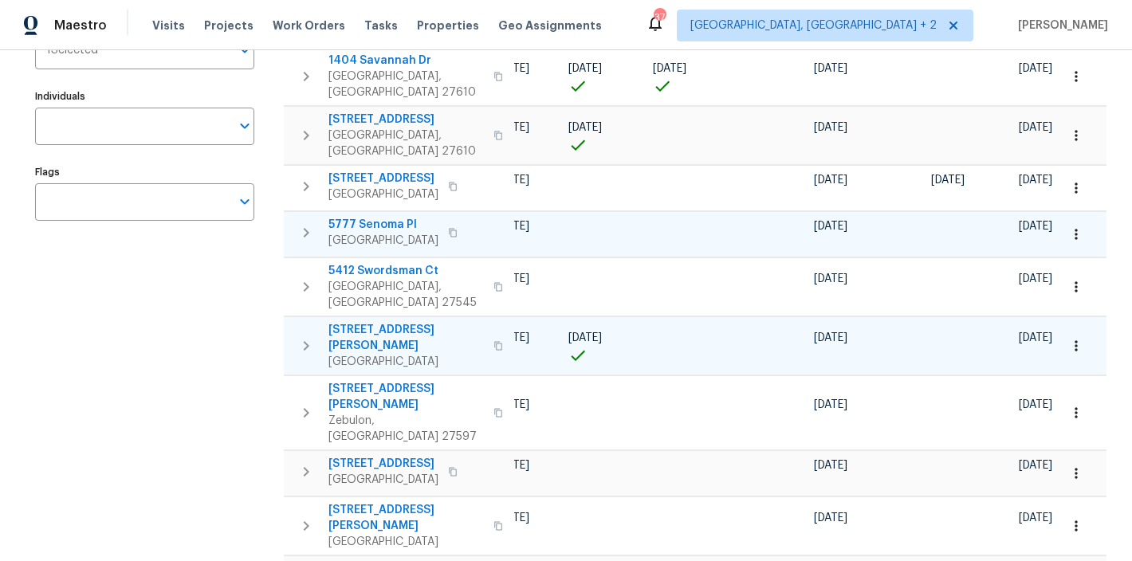
click at [308, 336] on icon "button" at bounding box center [305, 345] width 19 height 19
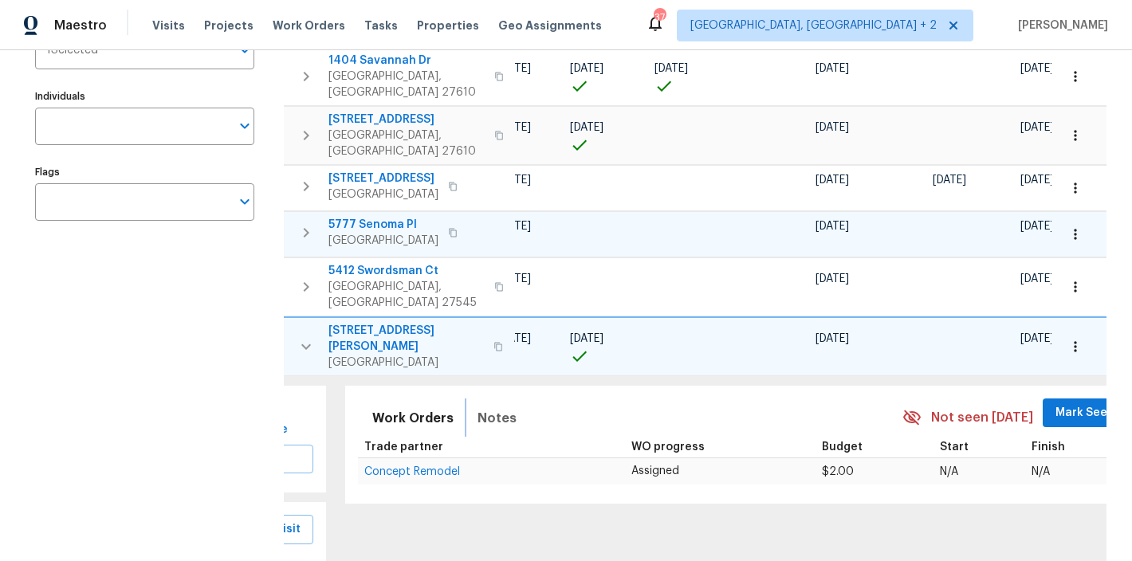
click at [477, 407] on span "Notes" at bounding box center [496, 418] width 39 height 22
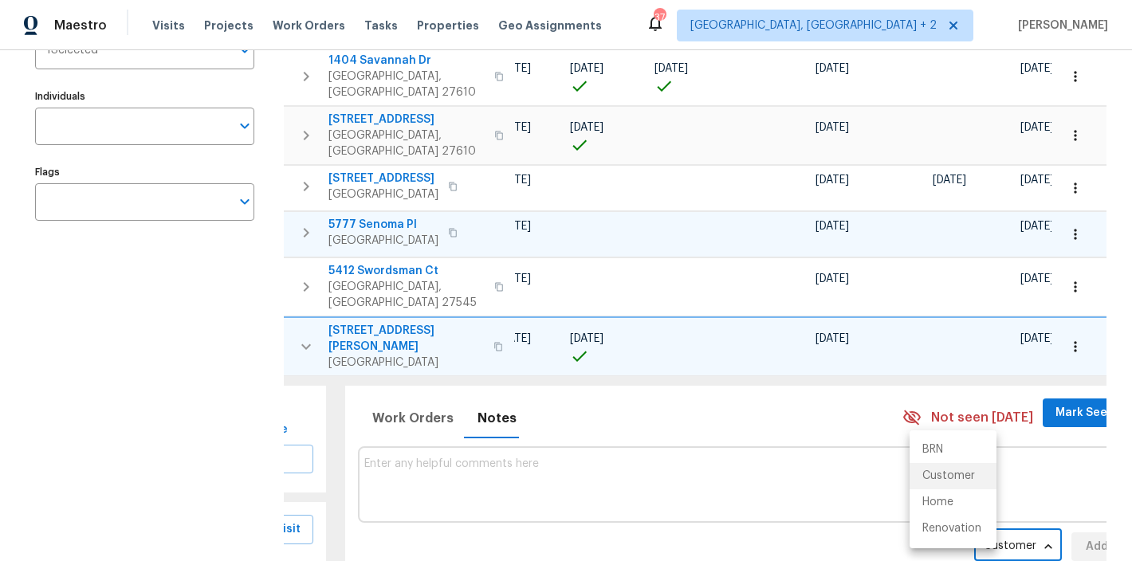
click at [955, 502] on body "Maestro Visits Projects Work Orders Tasks Properties Geo Assignments 37 Charles…" at bounding box center [566, 280] width 1132 height 561
click at [951, 525] on li "Renovation" at bounding box center [952, 529] width 87 height 26
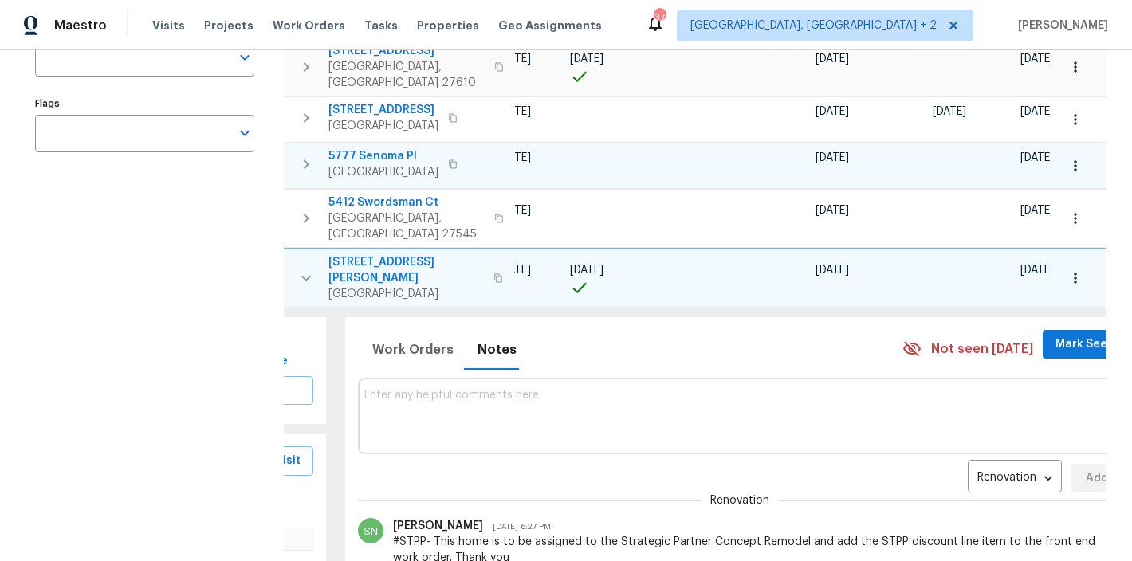
scroll to position [358, 0]
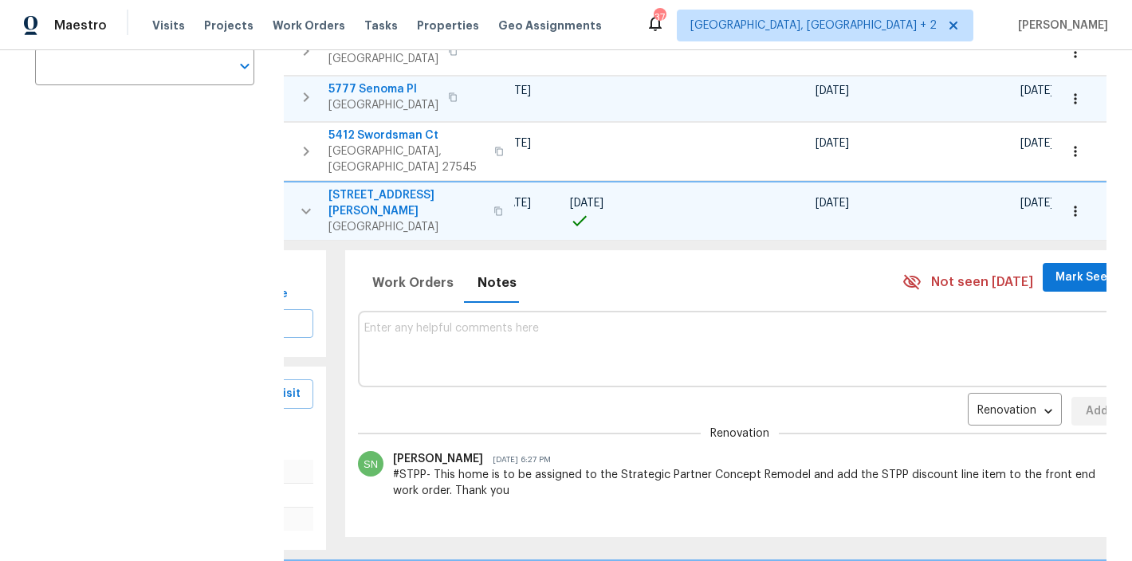
click at [475, 322] on textarea at bounding box center [740, 348] width 752 height 53
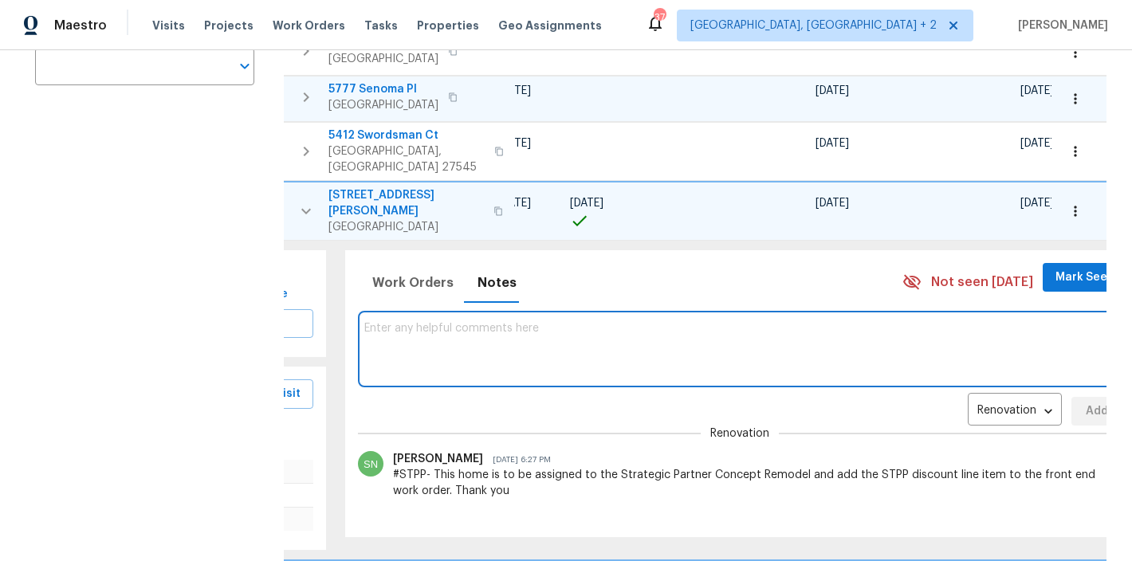
click at [1067, 203] on icon "button" at bounding box center [1075, 211] width 16 height 16
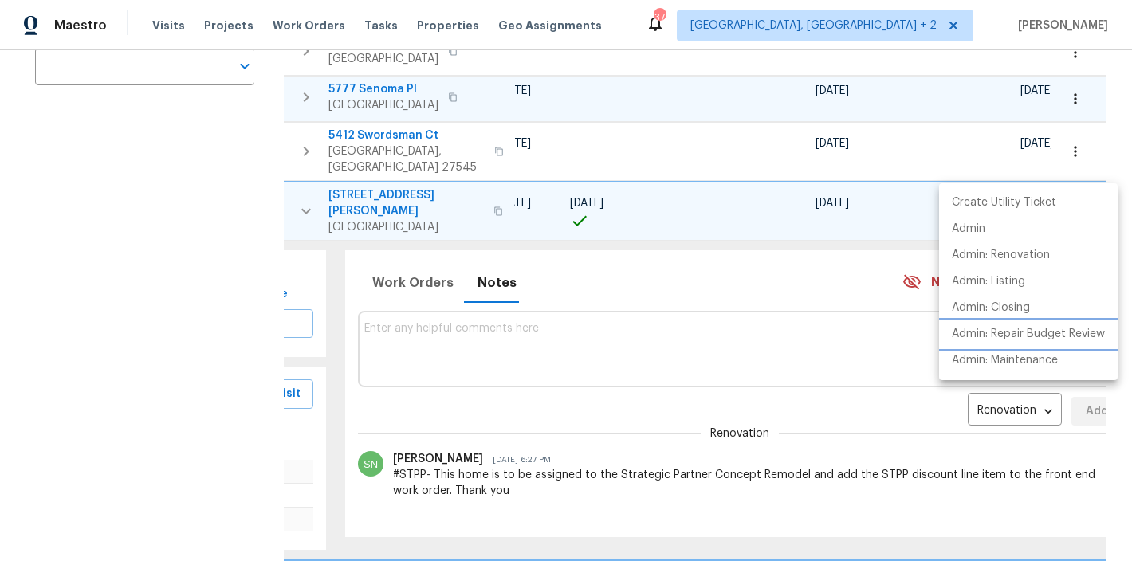
click at [1052, 336] on p "Admin: Repair Budget Review" at bounding box center [1028, 334] width 153 height 17
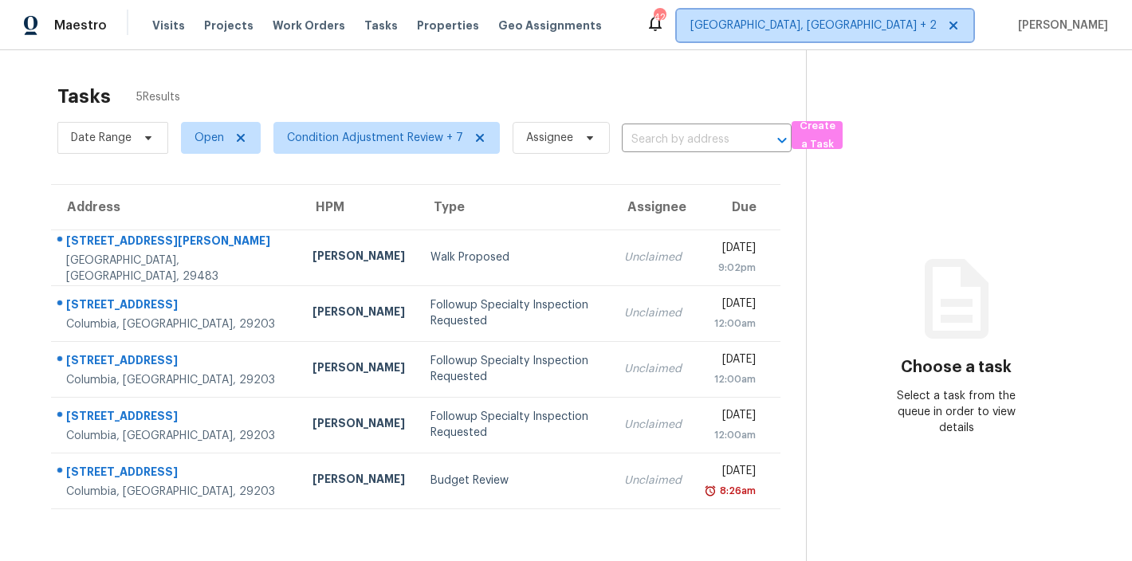
click at [899, 12] on span "[GEOGRAPHIC_DATA], [GEOGRAPHIC_DATA] + 2" at bounding box center [825, 26] width 296 height 32
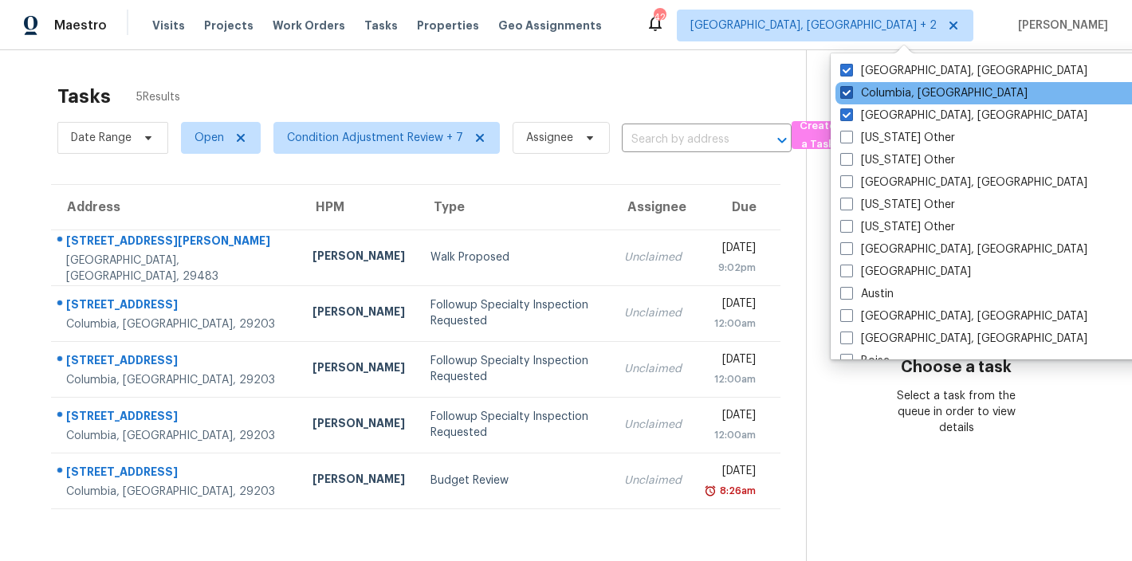
click at [846, 69] on span at bounding box center [846, 70] width 13 height 13
click at [846, 69] on input "Greenville, SC" at bounding box center [845, 68] width 10 height 10
checkbox input "false"
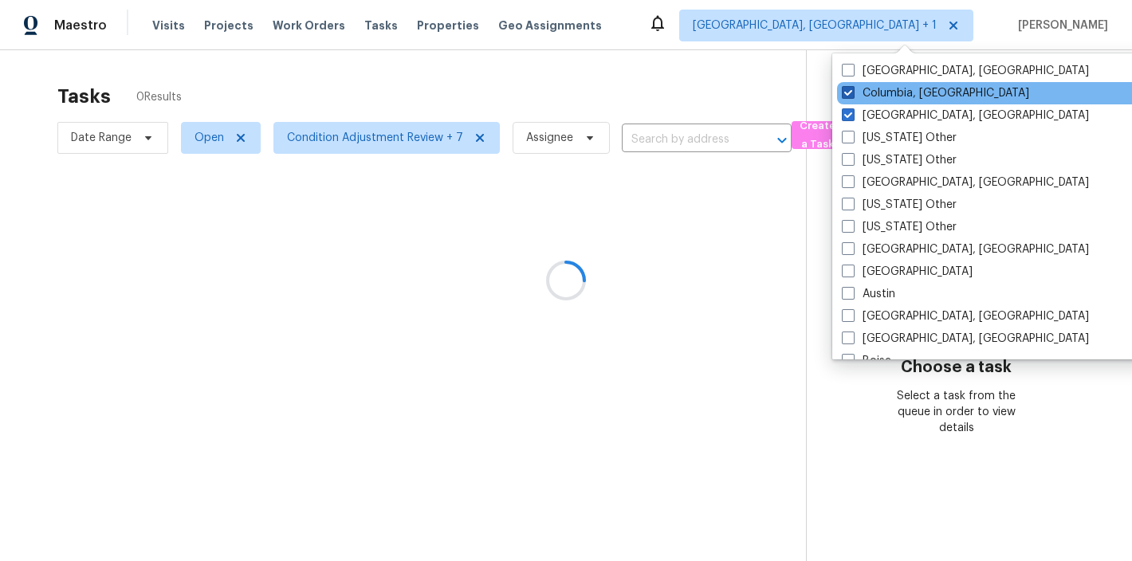
click at [843, 94] on span at bounding box center [848, 92] width 13 height 13
click at [843, 94] on input "Columbia, SC" at bounding box center [847, 90] width 10 height 10
checkbox input "false"
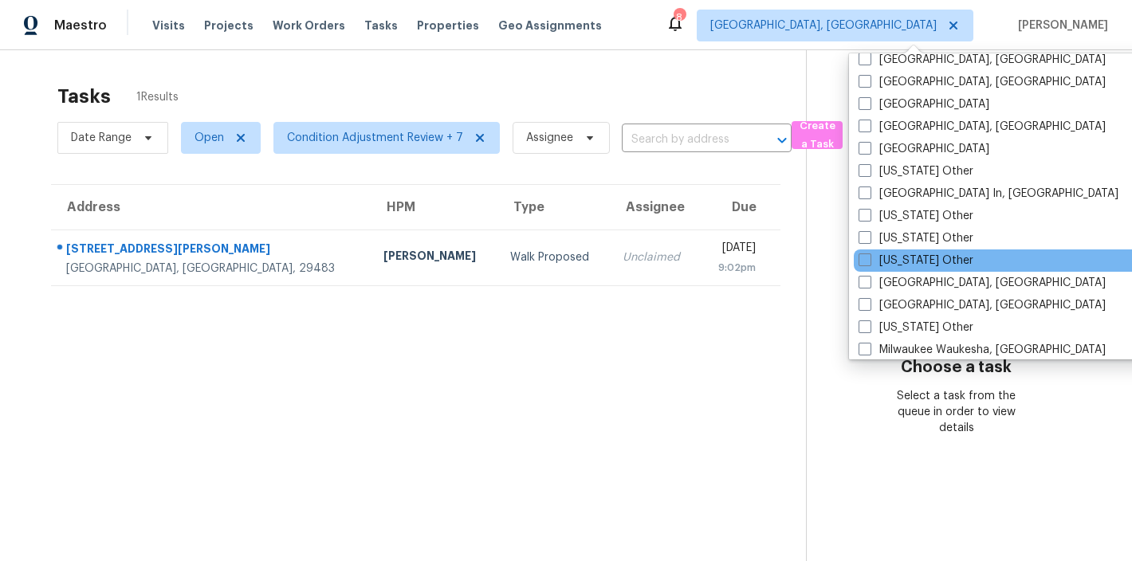
scroll to position [1859, 0]
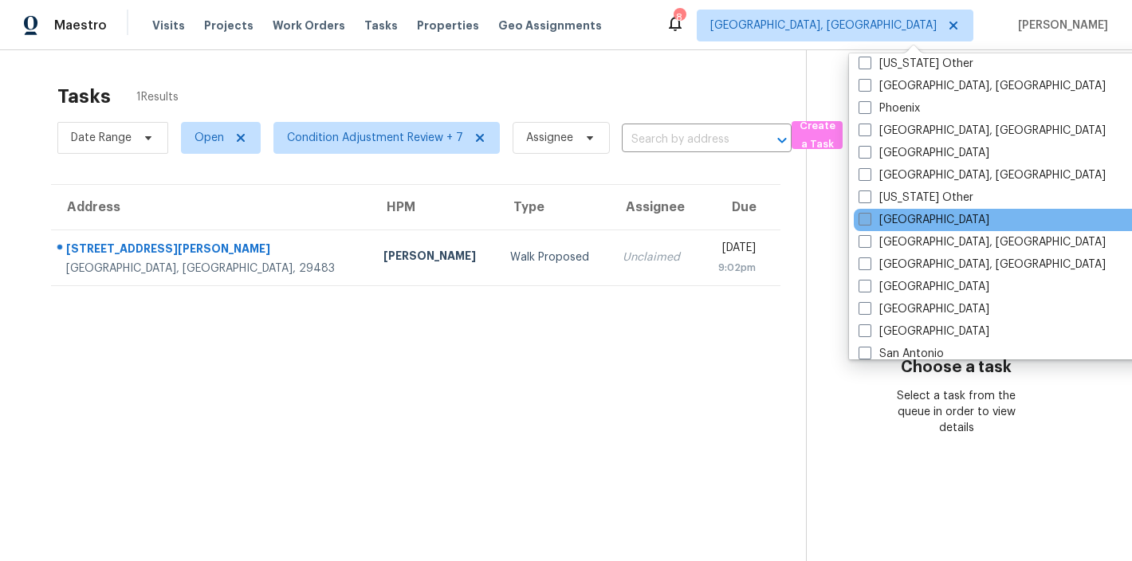
click at [867, 219] on span at bounding box center [864, 219] width 13 height 13
click at [867, 219] on input "[GEOGRAPHIC_DATA]" at bounding box center [863, 217] width 10 height 10
checkbox input "true"
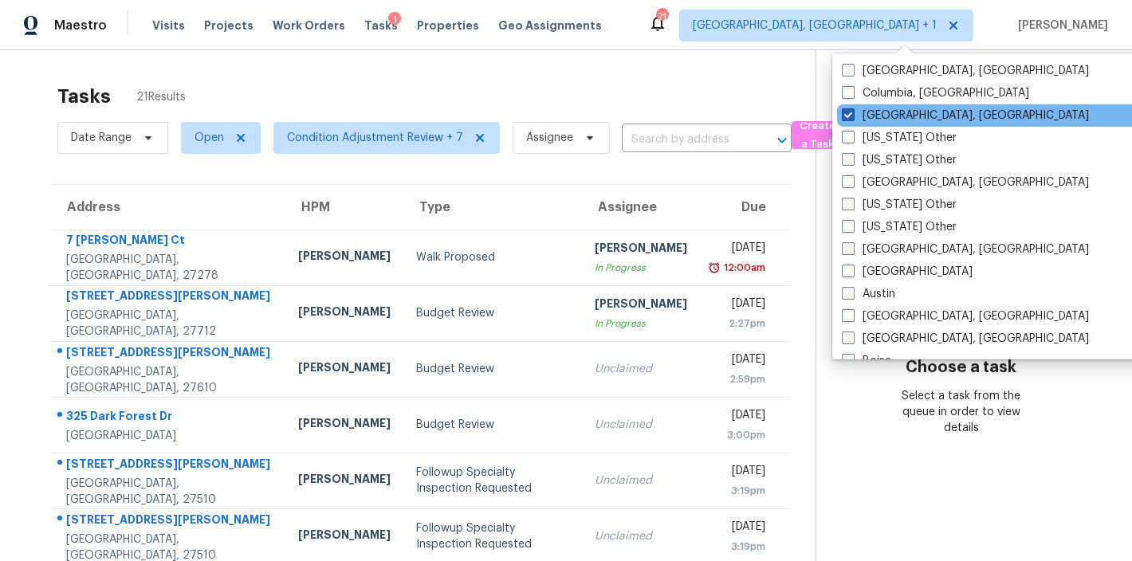
click at [850, 116] on span at bounding box center [848, 114] width 13 height 13
click at [850, 116] on input "Charleston, SC" at bounding box center [847, 113] width 10 height 10
checkbox input "false"
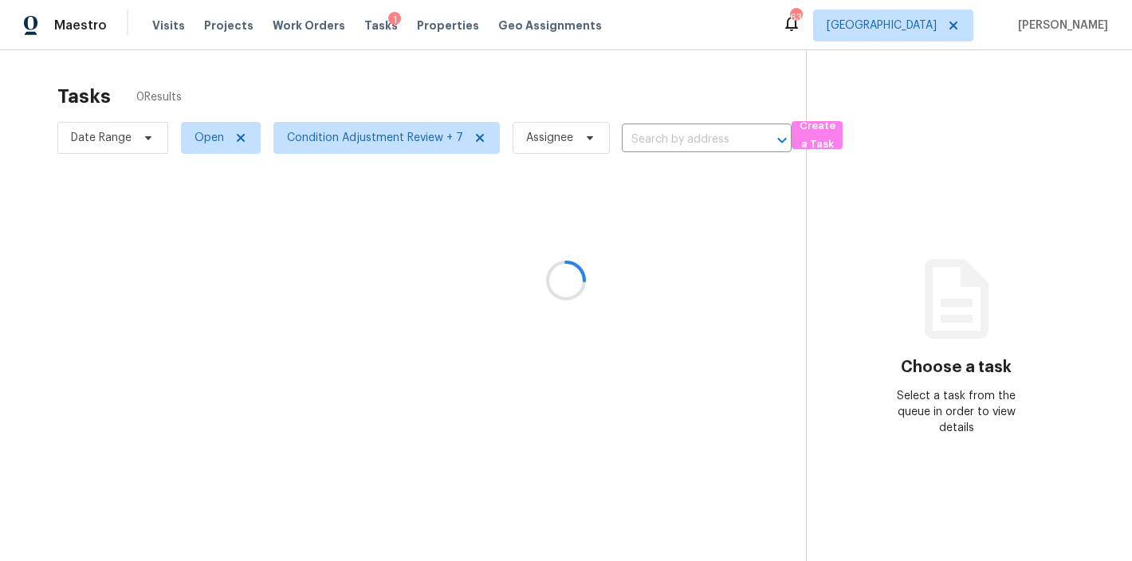
click at [617, 77] on div at bounding box center [566, 280] width 1132 height 561
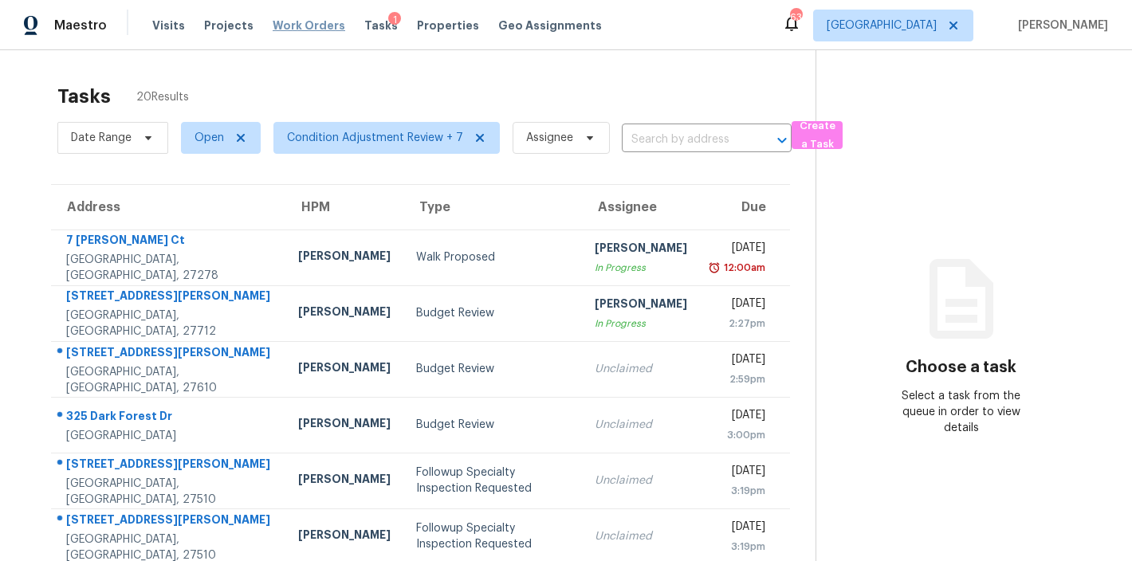
click at [285, 24] on span "Work Orders" at bounding box center [309, 26] width 73 height 16
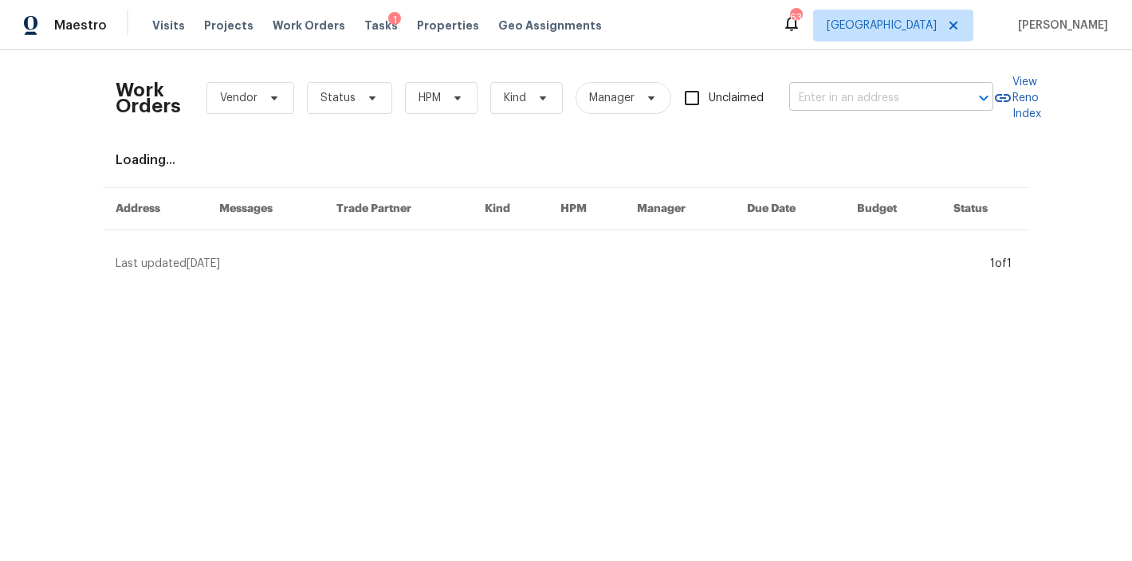
click at [905, 97] on input "text" at bounding box center [868, 98] width 159 height 25
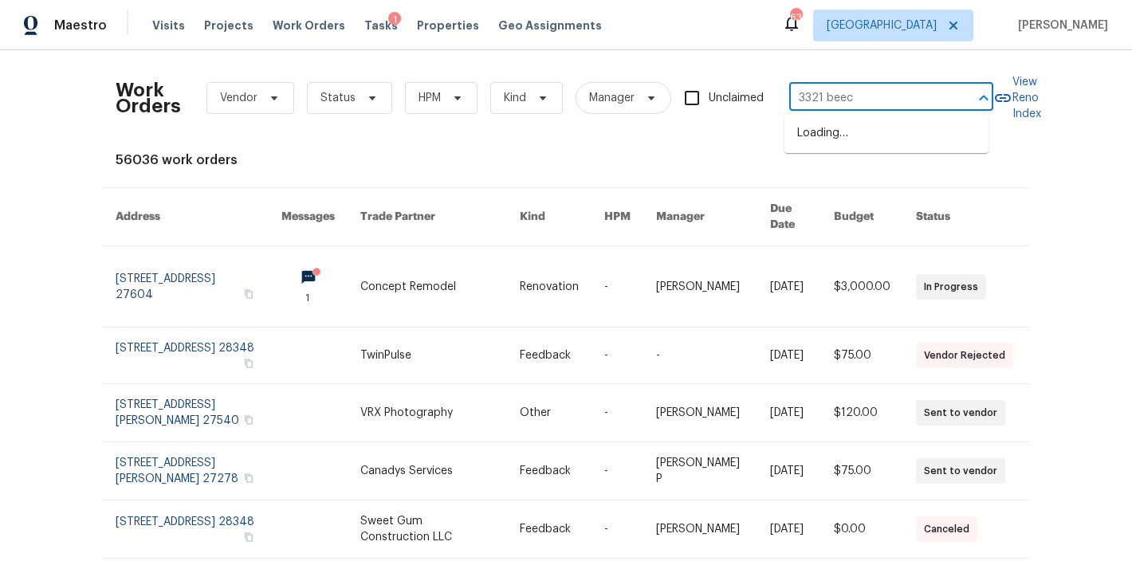
type input "3321 beech"
click at [921, 135] on li "3321 Beech Bluff Ln, Raleigh, NC 27616" at bounding box center [886, 133] width 204 height 26
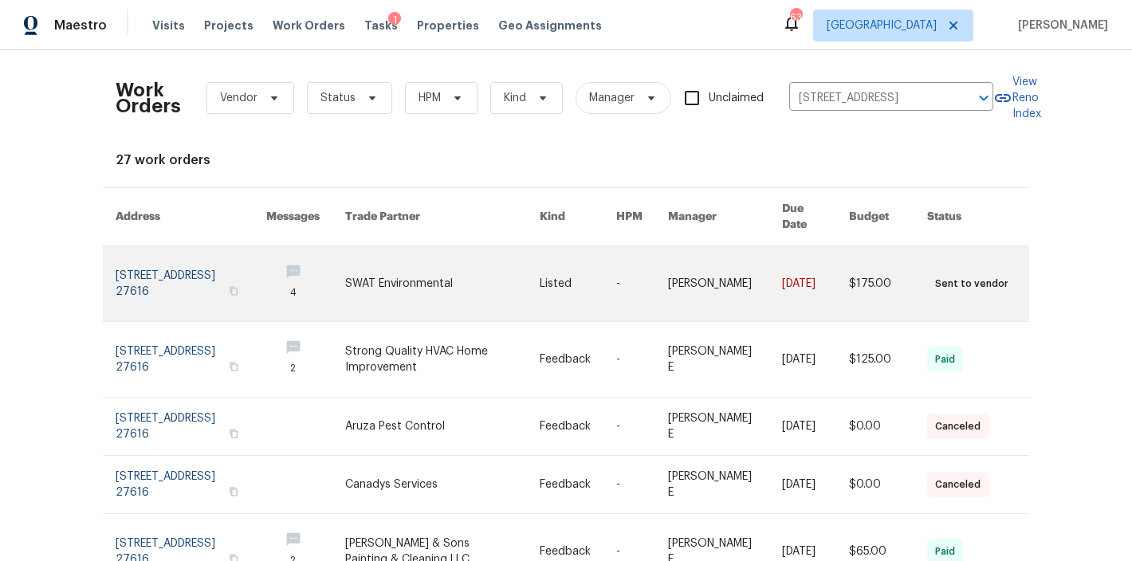
click at [146, 270] on link at bounding box center [191, 283] width 151 height 75
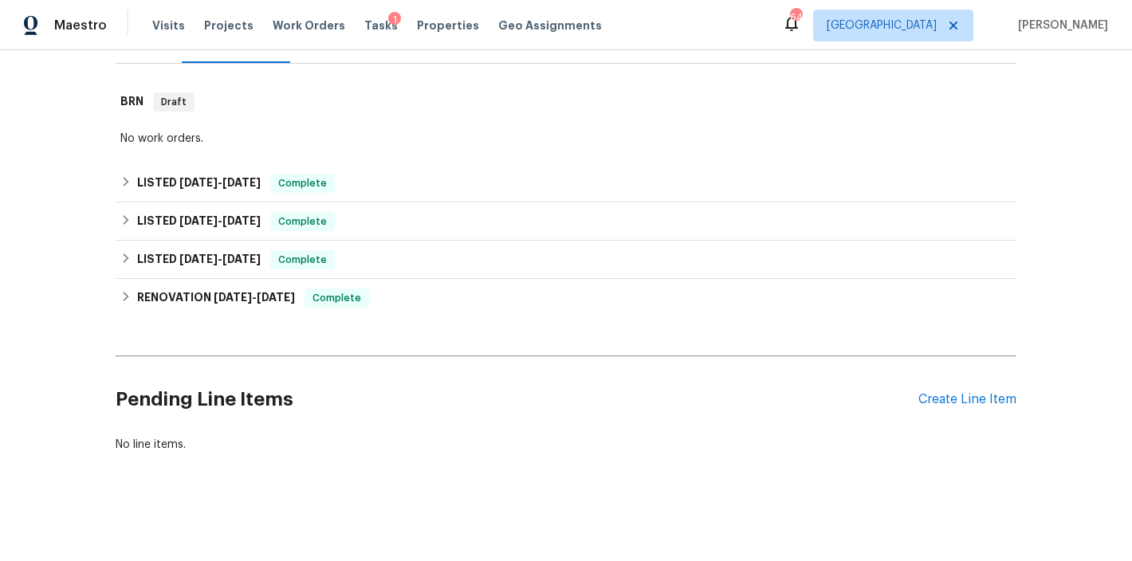
scroll to position [238, 0]
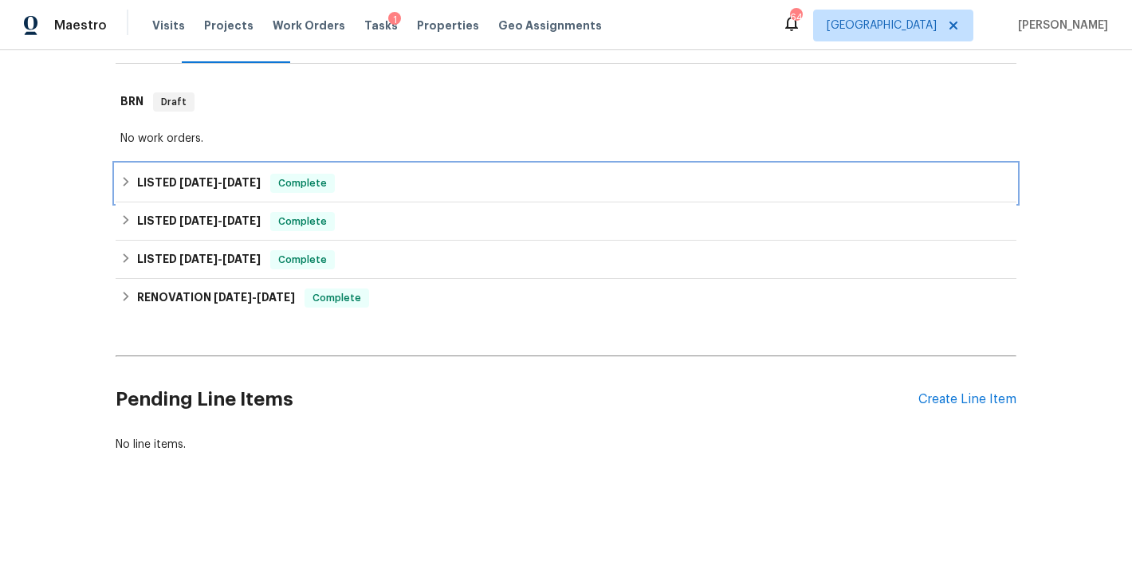
click at [120, 176] on icon at bounding box center [125, 181] width 11 height 11
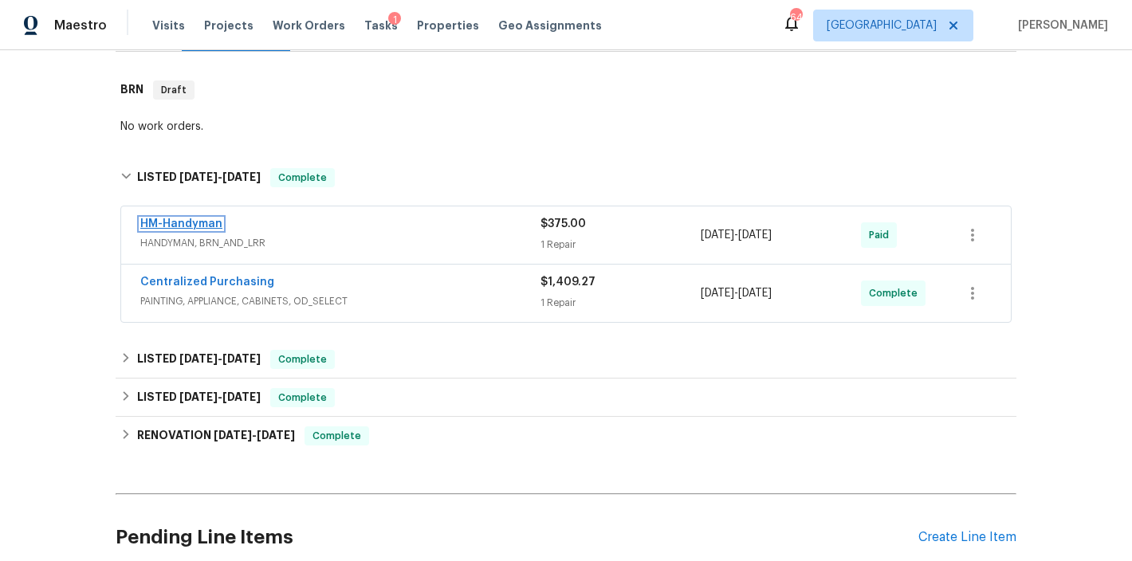
click at [171, 222] on link "HM-Handyman" at bounding box center [181, 223] width 82 height 11
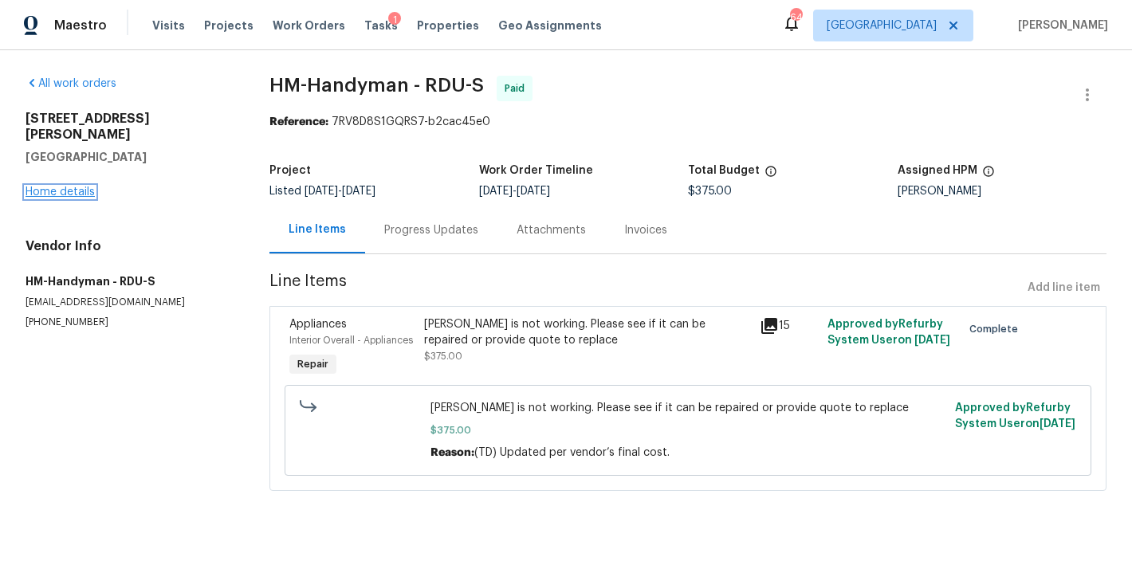
click at [84, 187] on link "Home details" at bounding box center [60, 192] width 69 height 11
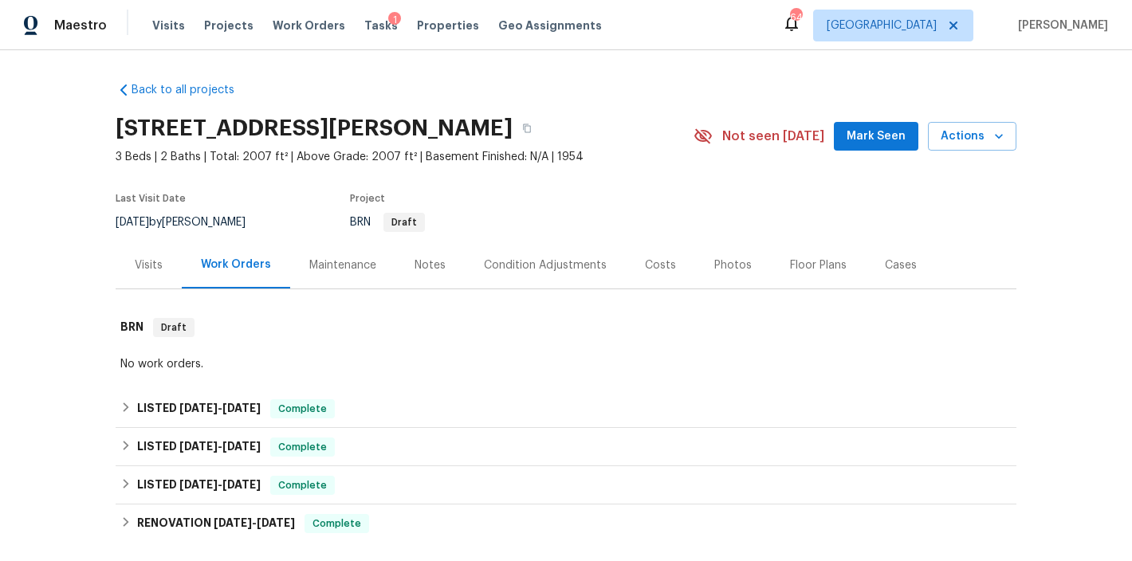
scroll to position [136, 0]
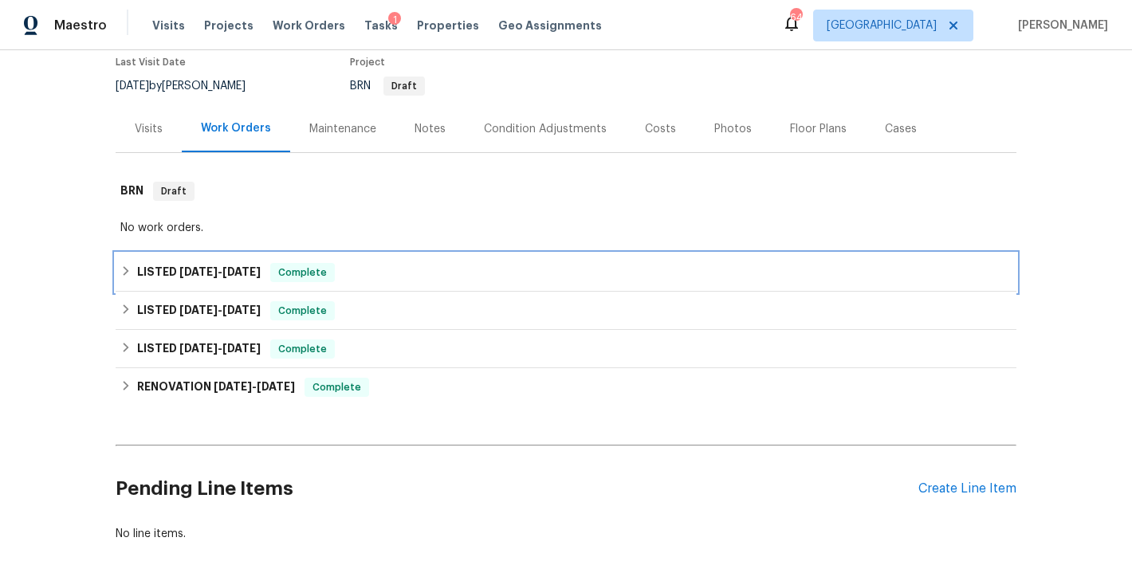
click at [120, 280] on div "LISTED 8/8/25 - 8/25/25 Complete" at bounding box center [565, 272] width 891 height 19
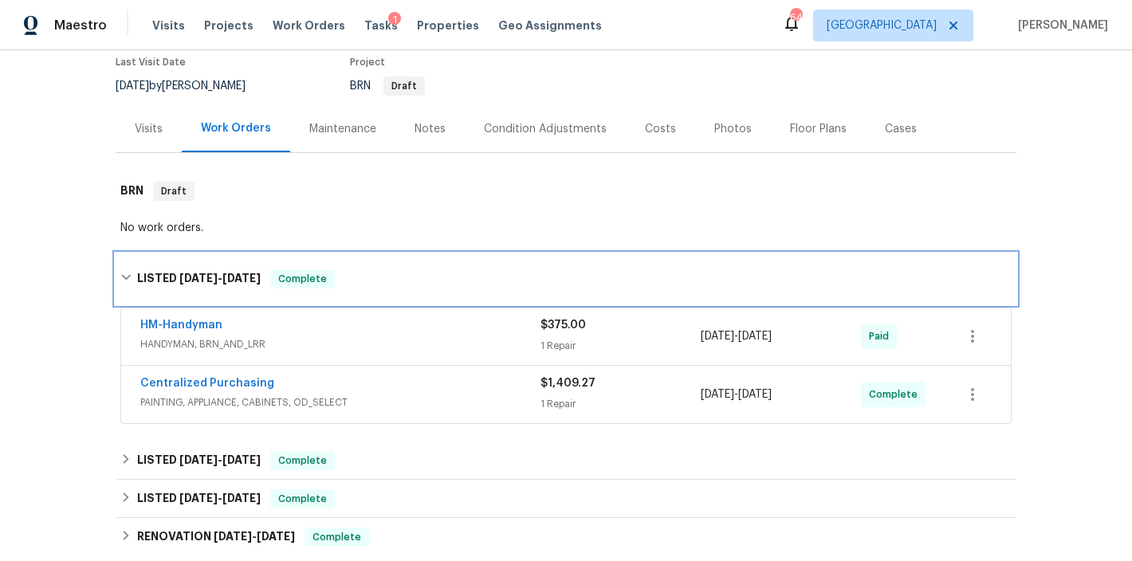
click at [120, 273] on icon at bounding box center [125, 277] width 11 height 11
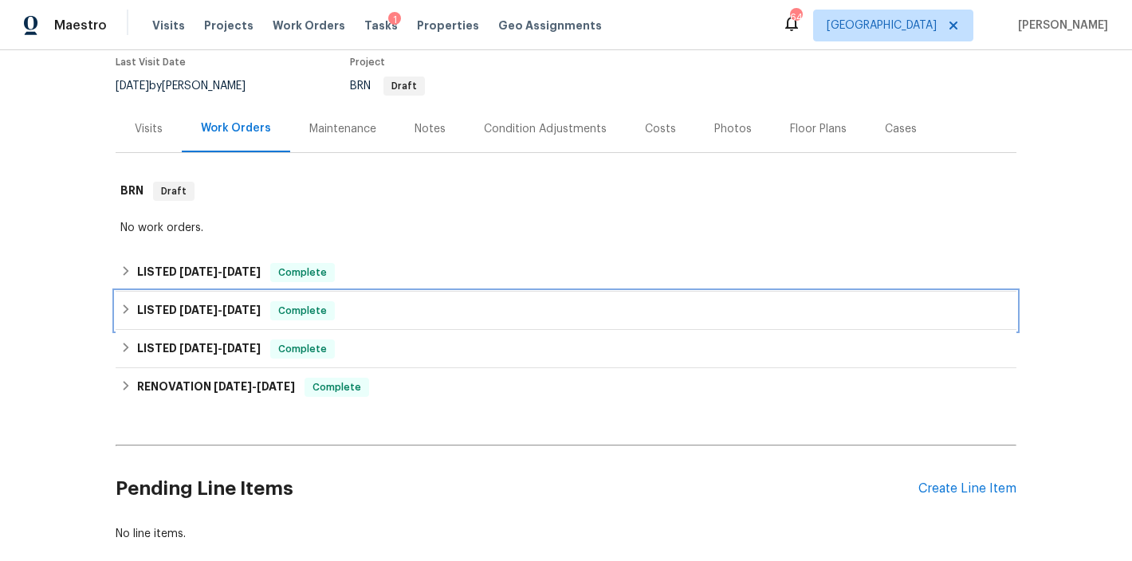
click at [120, 310] on icon at bounding box center [125, 309] width 11 height 11
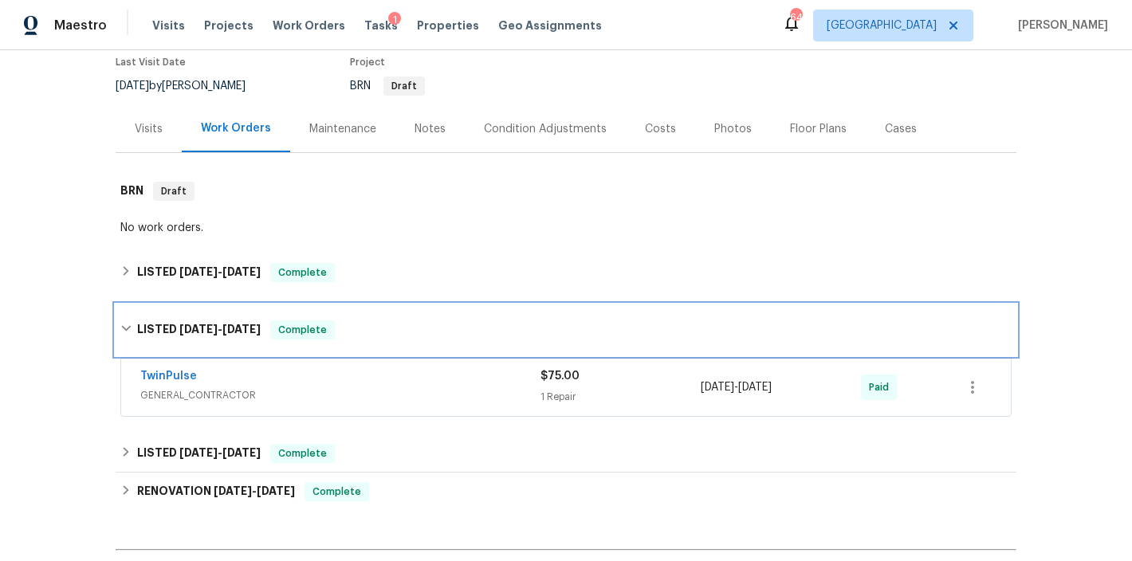
scroll to position [274, 0]
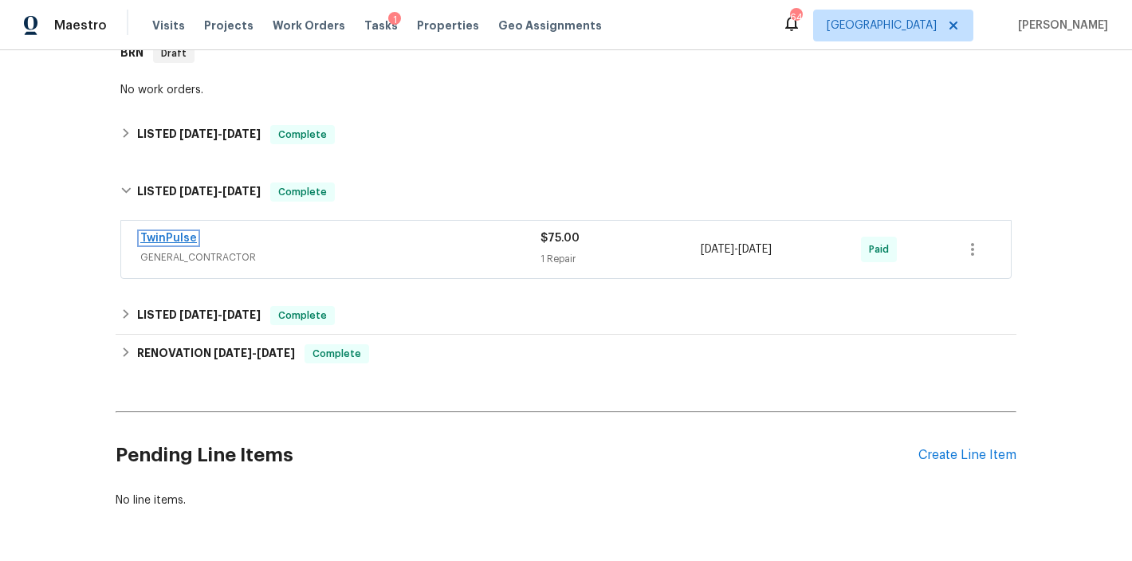
click at [151, 238] on link "TwinPulse" at bounding box center [168, 238] width 57 height 11
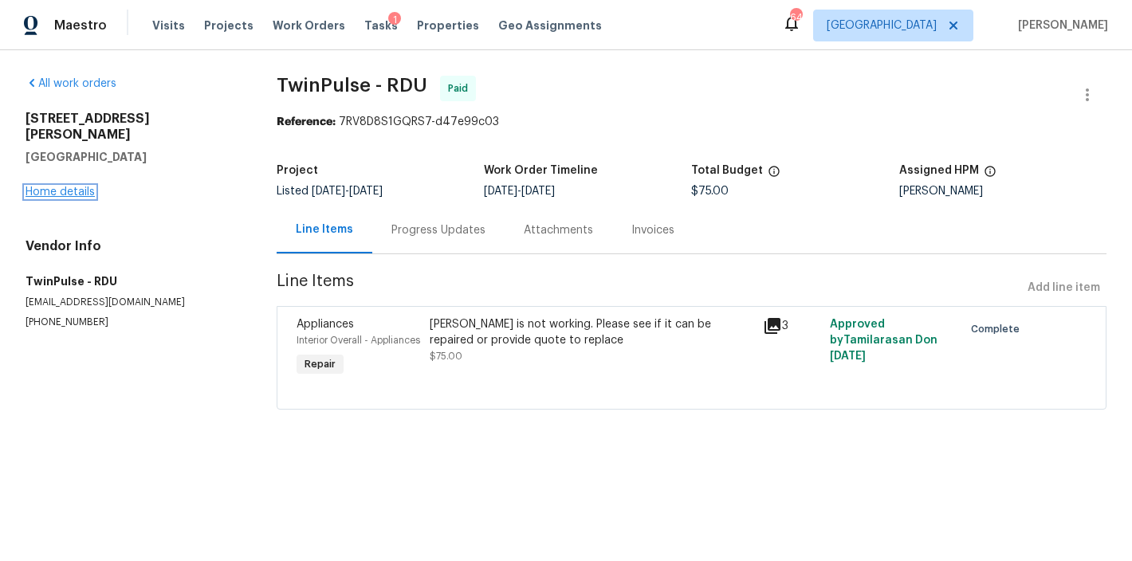
click at [49, 187] on link "Home details" at bounding box center [60, 192] width 69 height 11
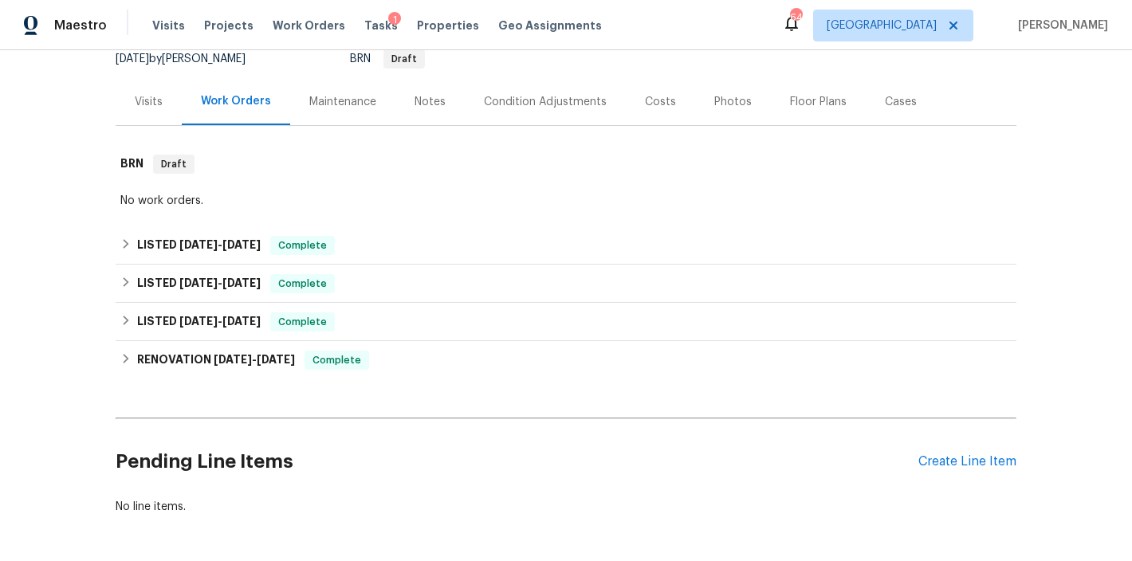
scroll to position [210, 0]
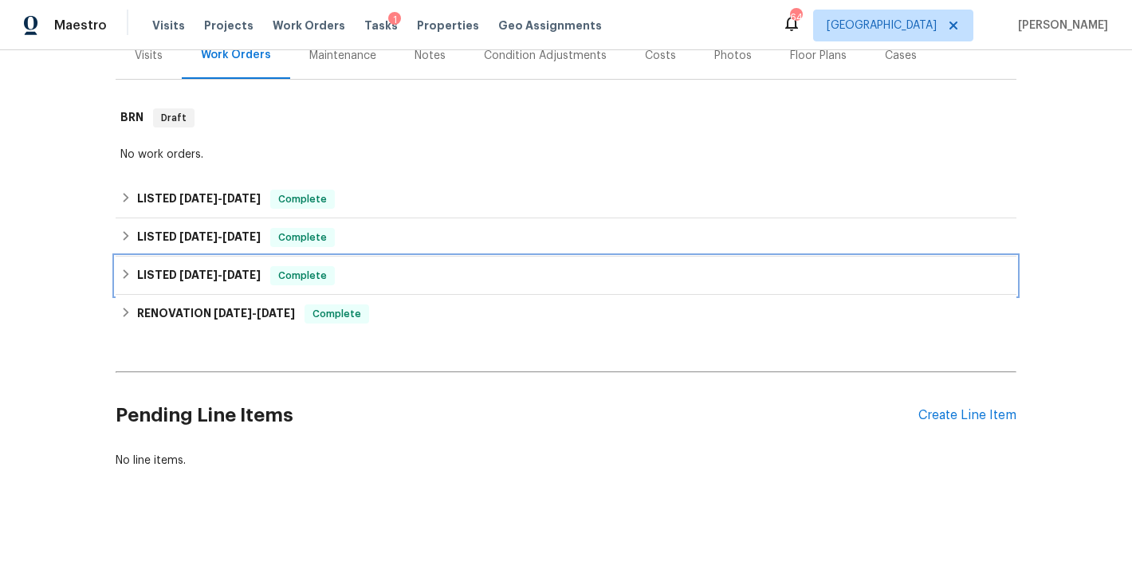
click at [120, 276] on icon at bounding box center [125, 274] width 11 height 11
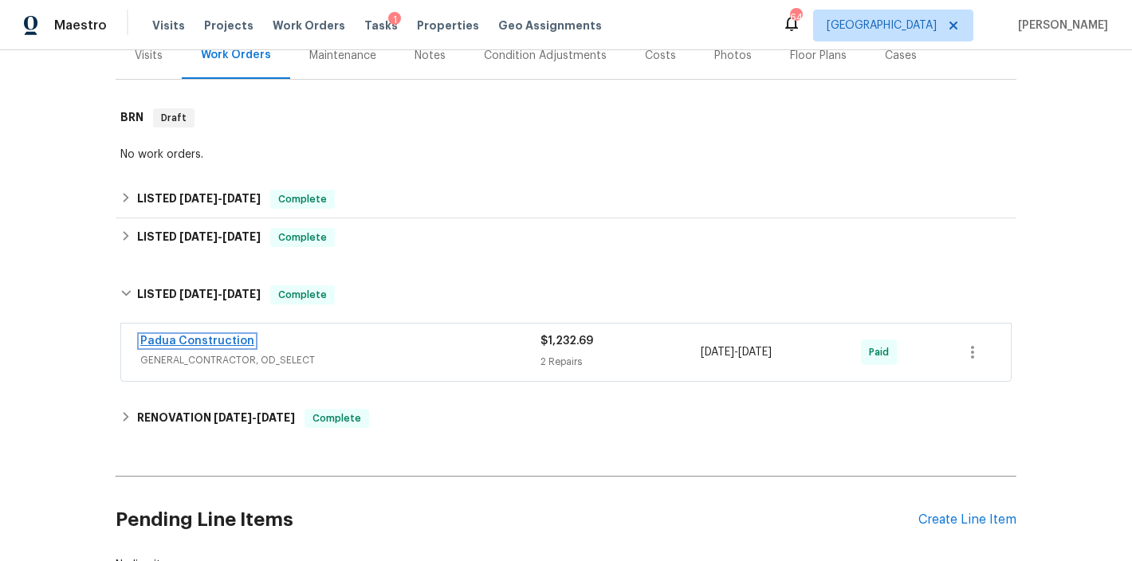
click at [151, 338] on link "Padua Construction" at bounding box center [197, 341] width 114 height 11
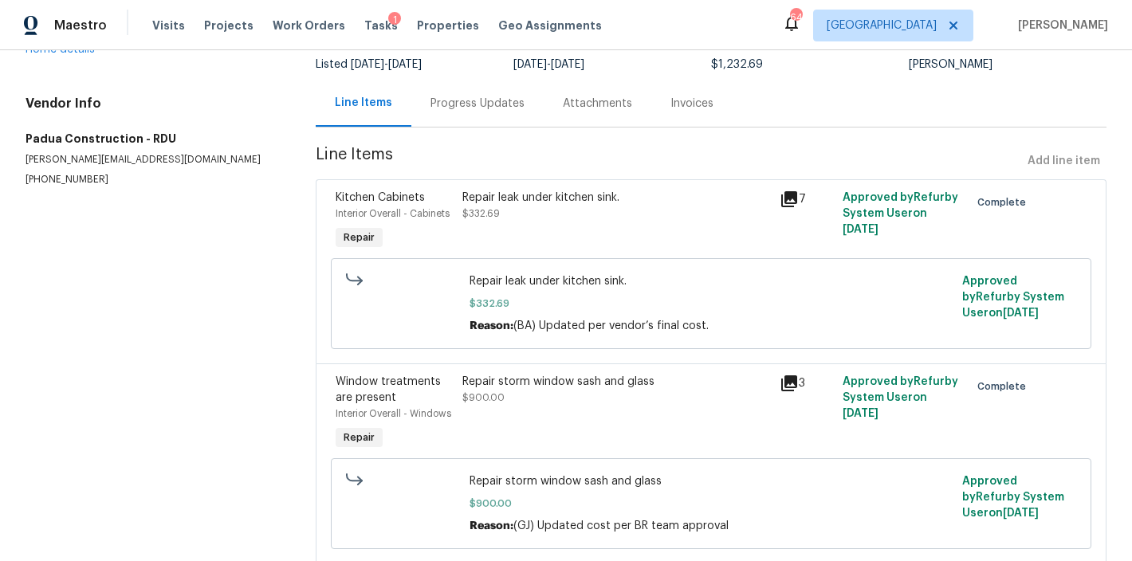
scroll to position [61, 0]
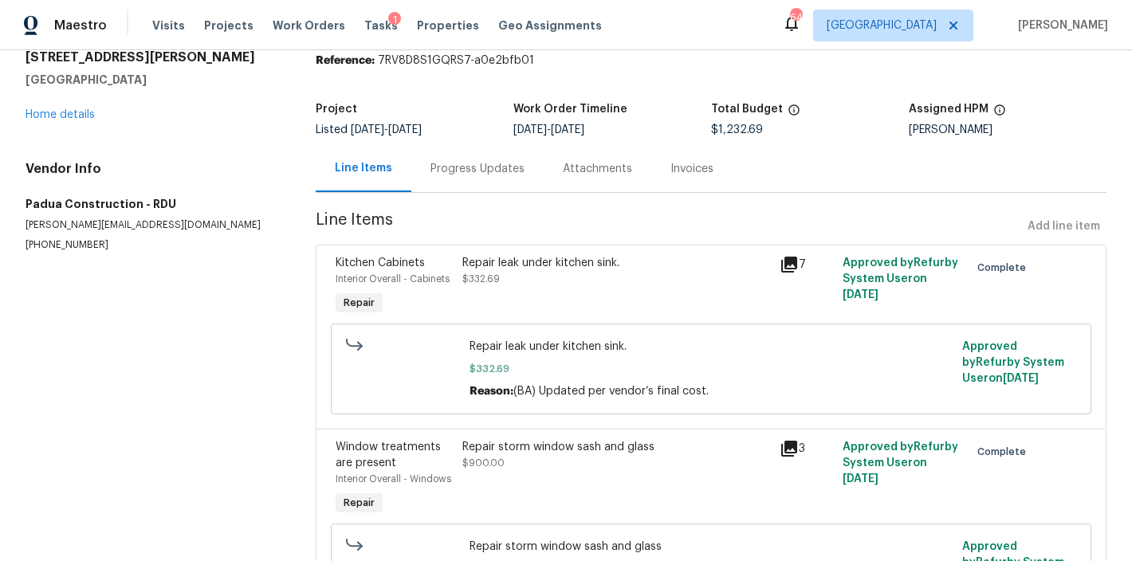
click at [68, 121] on div "3205 Marita Dr Fayetteville, NC 28301 Home details" at bounding box center [152, 85] width 252 height 73
click at [71, 109] on link "Home details" at bounding box center [60, 114] width 69 height 11
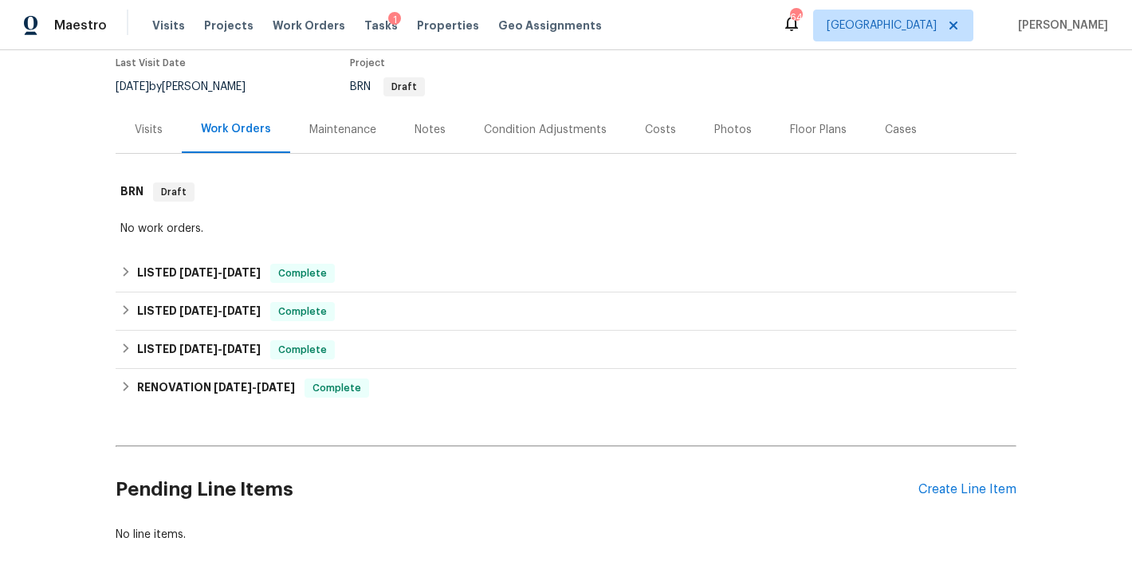
scroll to position [238, 0]
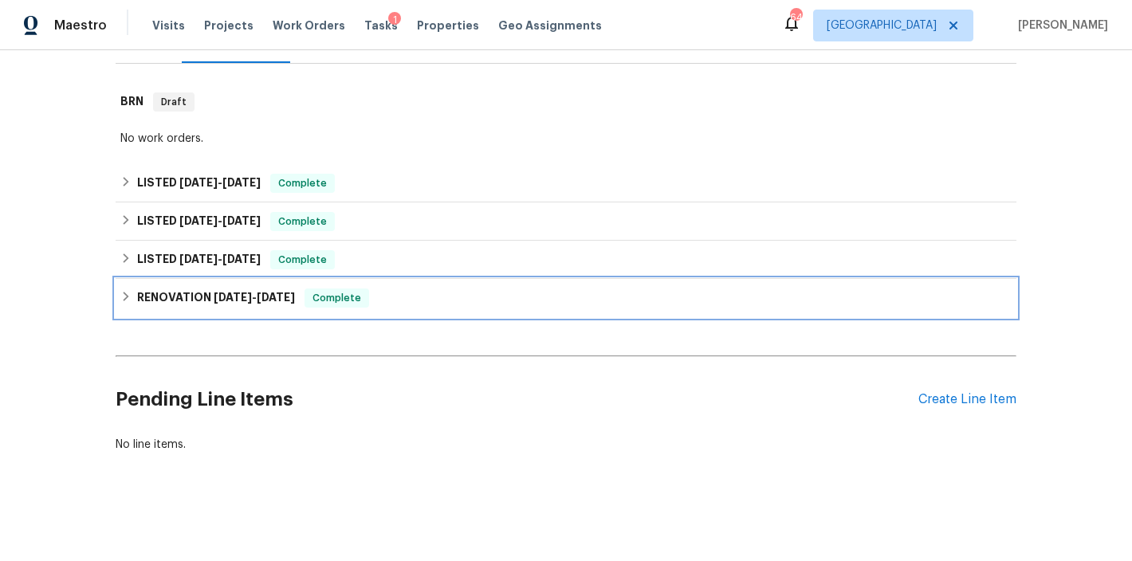
click at [120, 291] on icon at bounding box center [125, 296] width 11 height 11
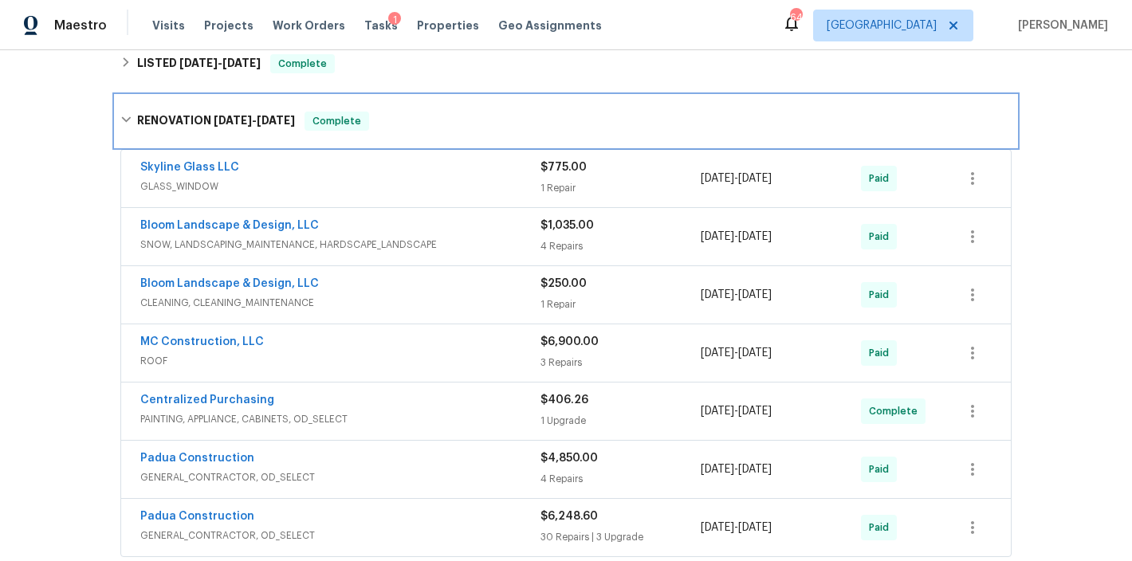
scroll to position [558, 0]
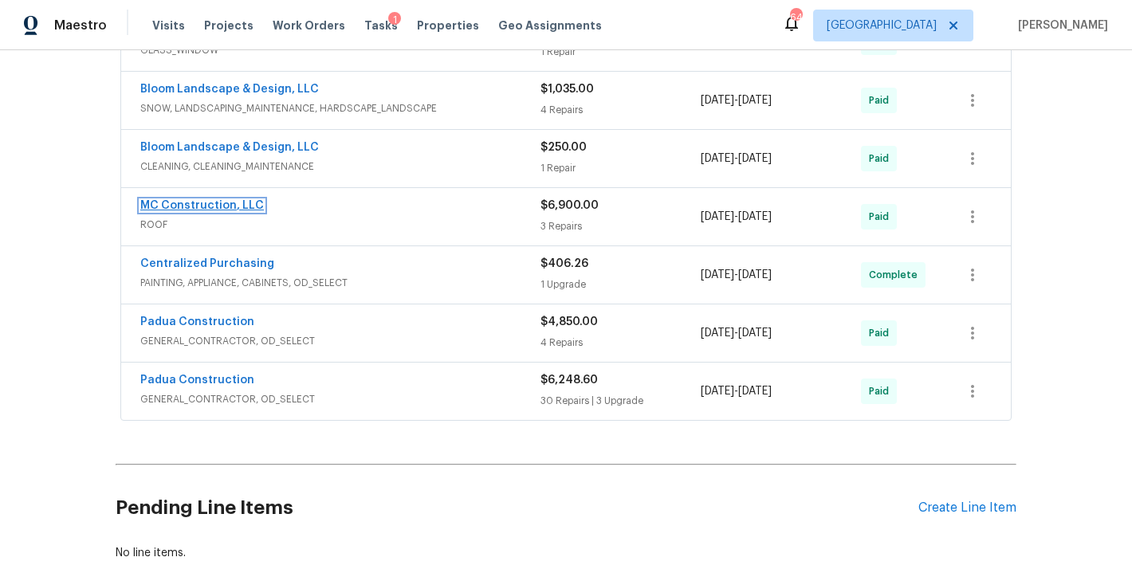
click at [163, 202] on link "MC Construction, LLC" at bounding box center [202, 205] width 124 height 11
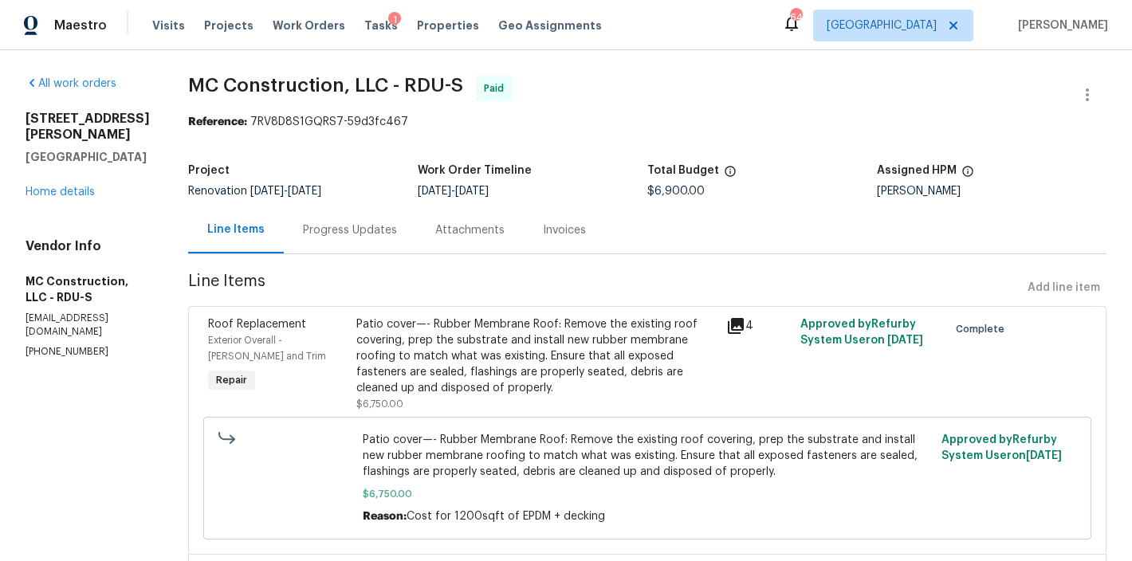
scroll to position [110, 0]
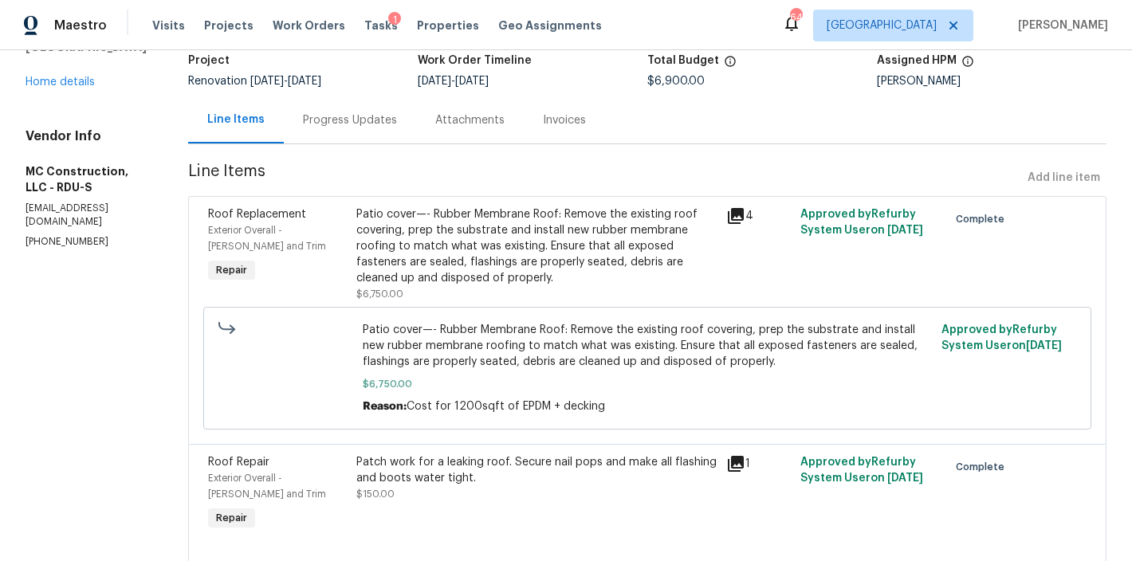
click at [527, 241] on div "Patio cover—- Rubber Membrane Roof: Remove the existing roof covering, prep the…" at bounding box center [536, 246] width 360 height 80
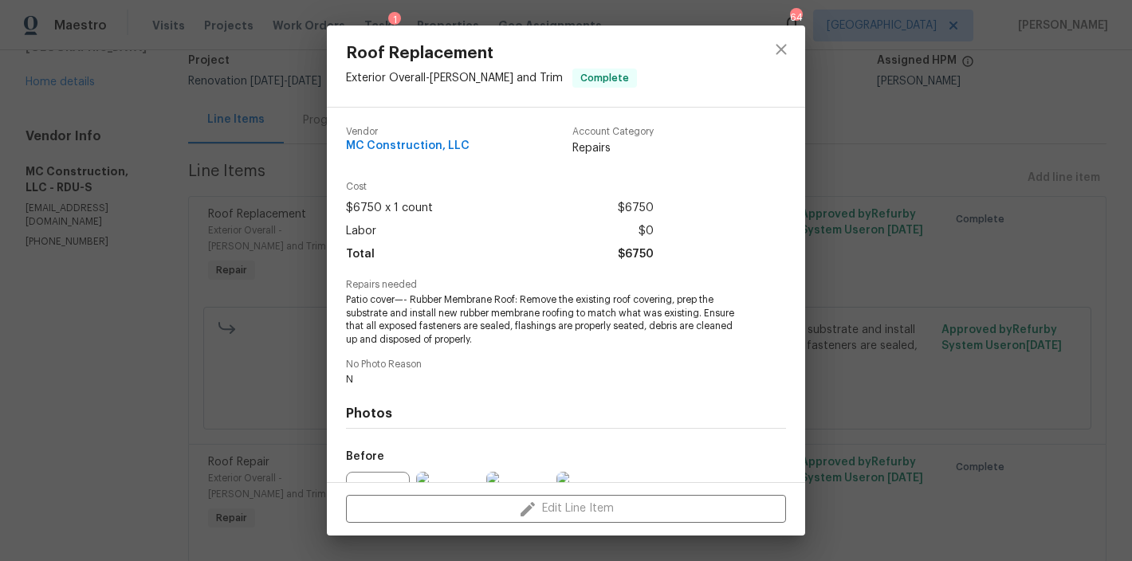
scroll to position [173, 0]
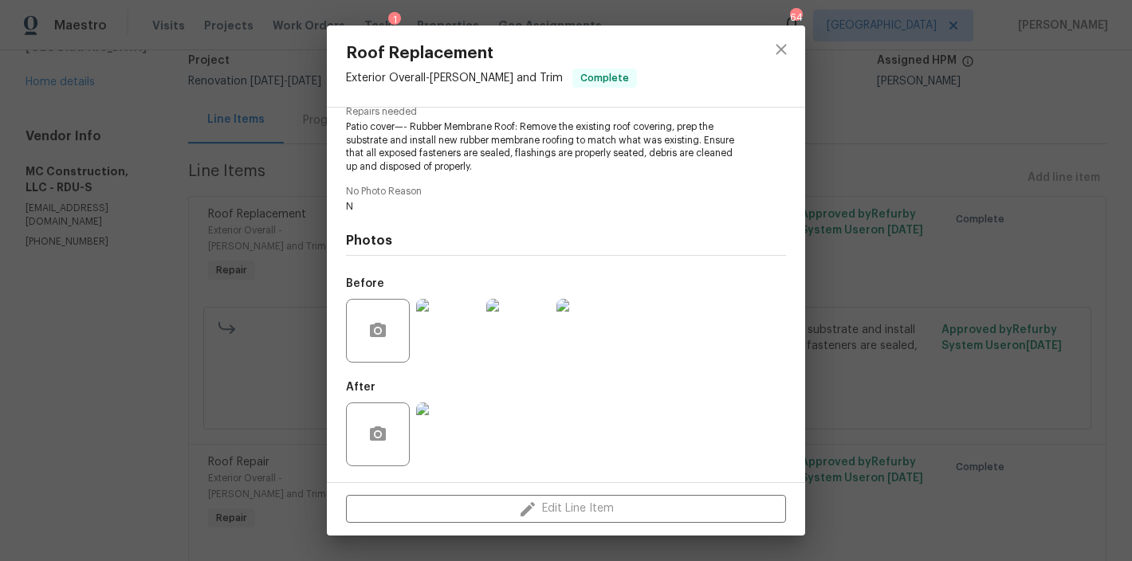
click at [438, 417] on img at bounding box center [448, 434] width 64 height 64
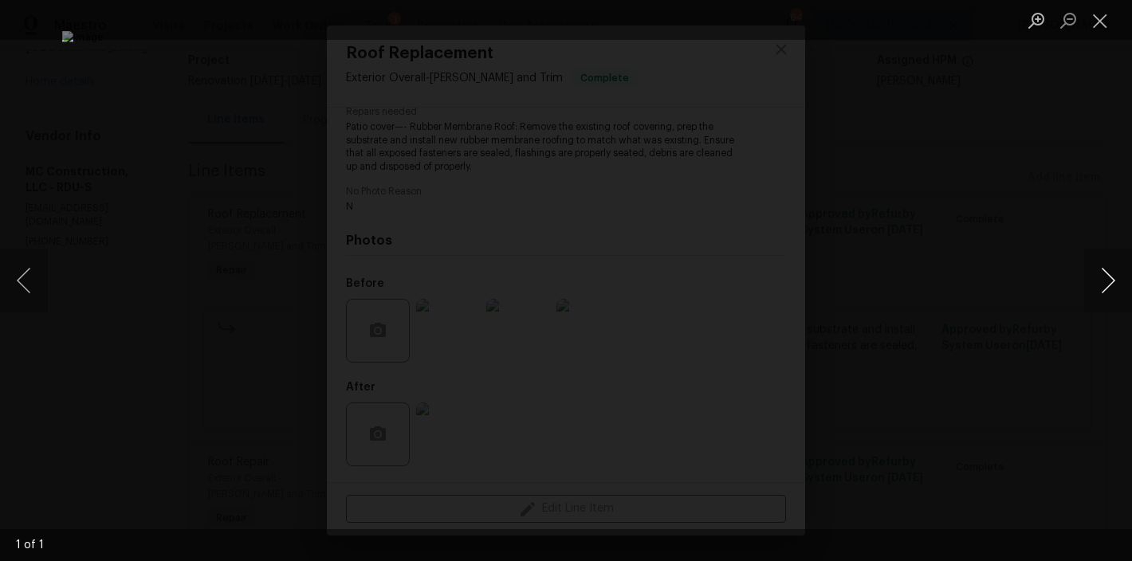
click at [1115, 280] on button "Next image" at bounding box center [1108, 281] width 48 height 64
click at [1106, 280] on button "Next image" at bounding box center [1108, 281] width 48 height 64
click at [1102, 23] on button "Close lightbox" at bounding box center [1100, 20] width 32 height 28
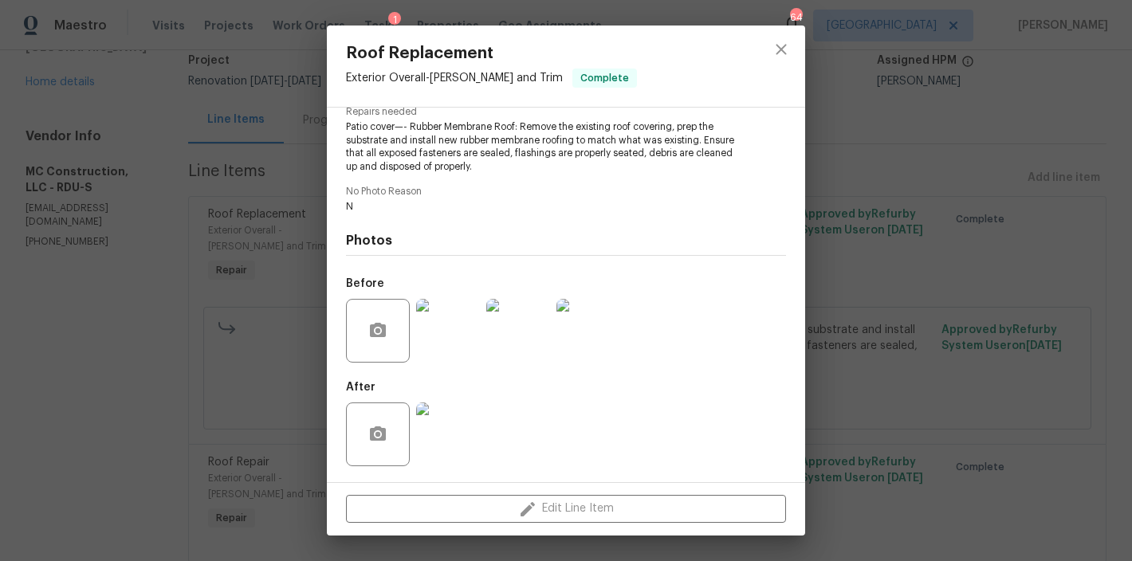
click at [446, 308] on img at bounding box center [448, 331] width 64 height 64
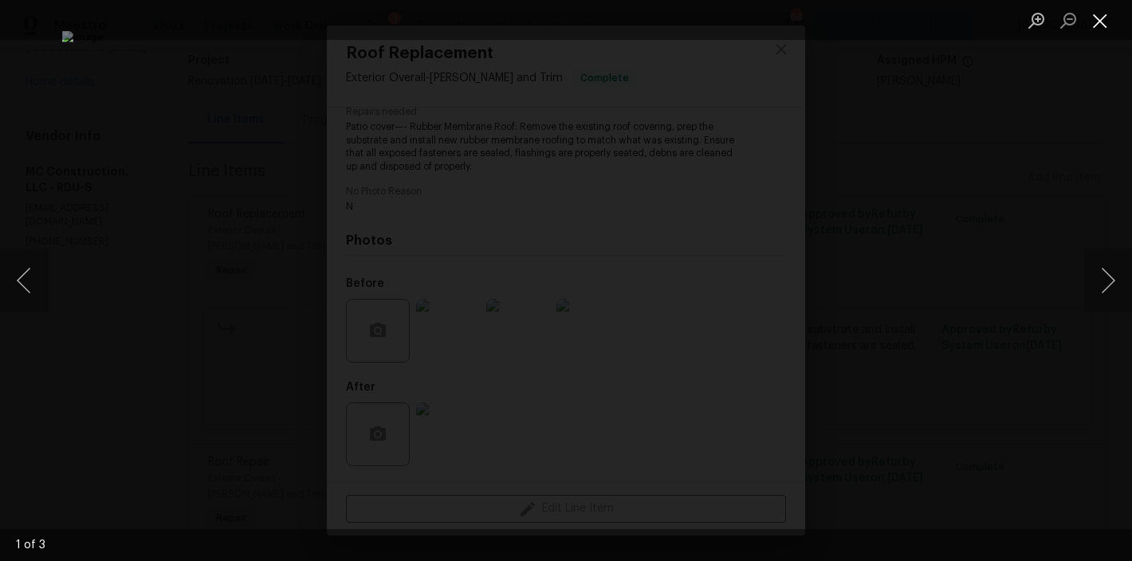
click at [1097, 27] on button "Close lightbox" at bounding box center [1100, 20] width 32 height 28
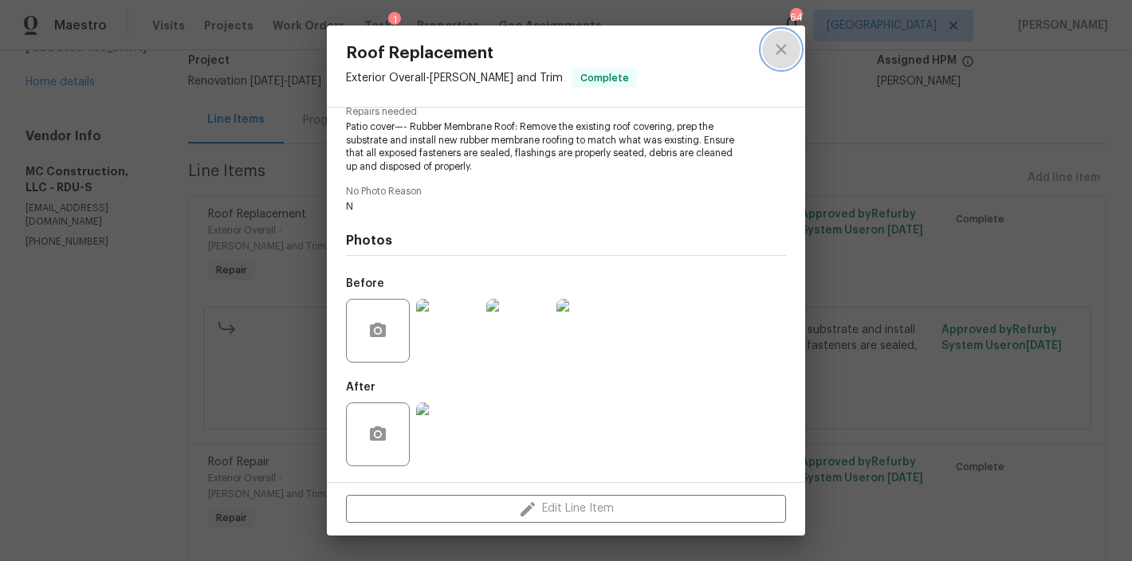
click at [779, 49] on icon "close" at bounding box center [781, 49] width 10 height 10
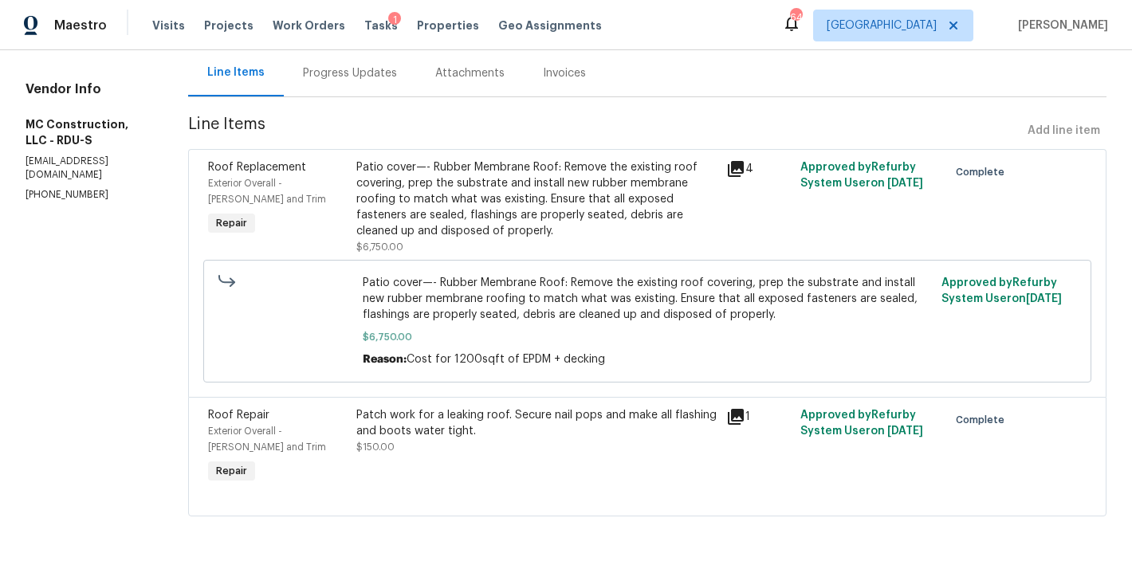
scroll to position [171, 0]
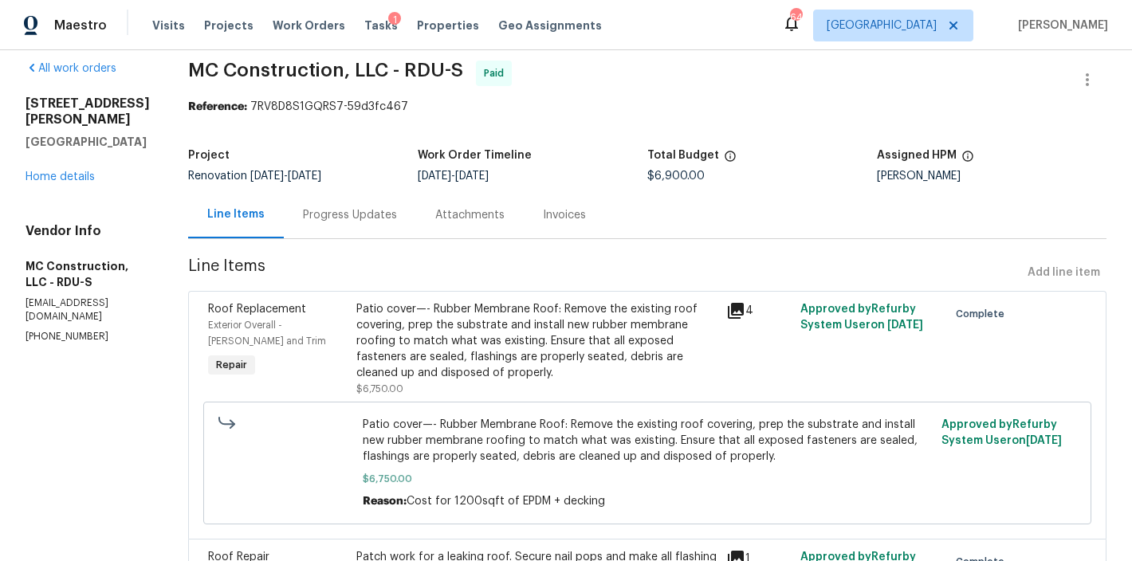
click at [329, 212] on div "Progress Updates" at bounding box center [350, 215] width 94 height 16
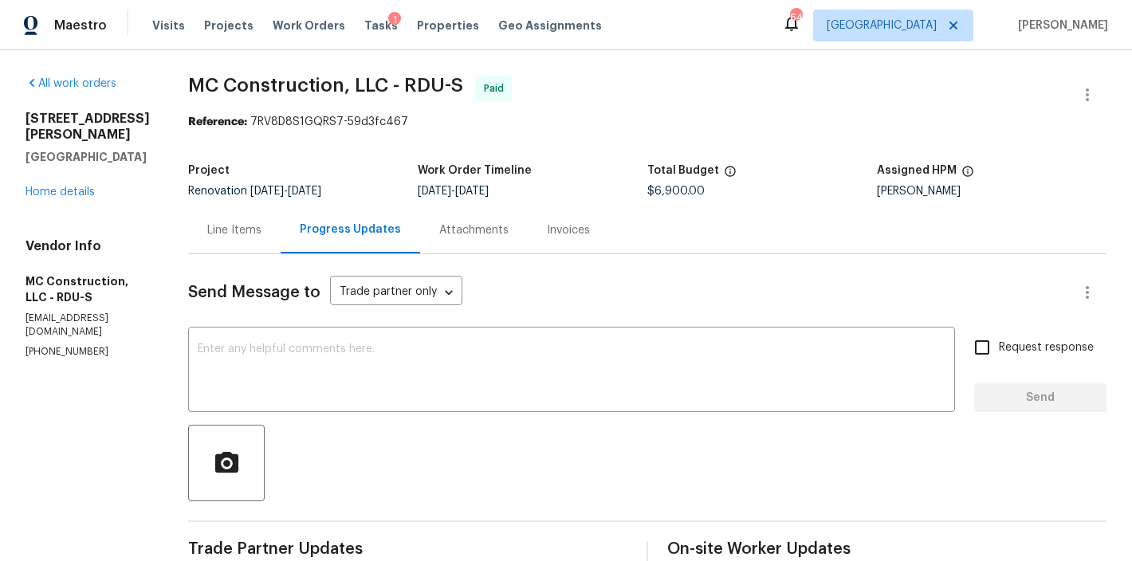
click at [207, 223] on div "Line Items" at bounding box center [234, 230] width 54 height 16
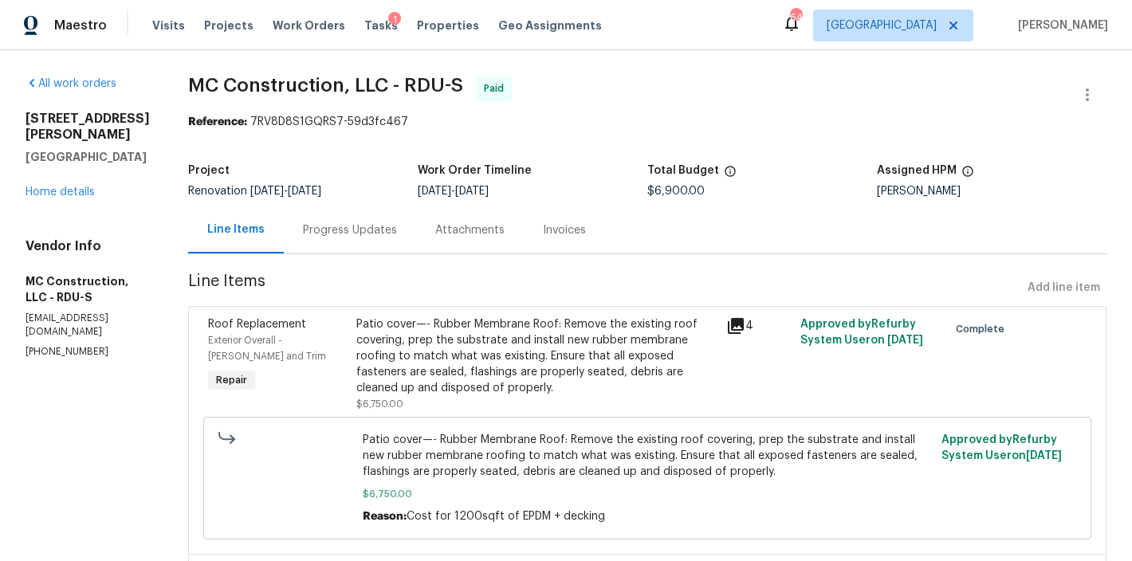
click at [595, 95] on span "MC Construction, LLC - RDU-S Paid" at bounding box center [628, 95] width 880 height 38
click at [552, 341] on div "Patio cover—- Rubber Membrane Roof: Remove the existing roof covering, prep the…" at bounding box center [536, 356] width 360 height 80
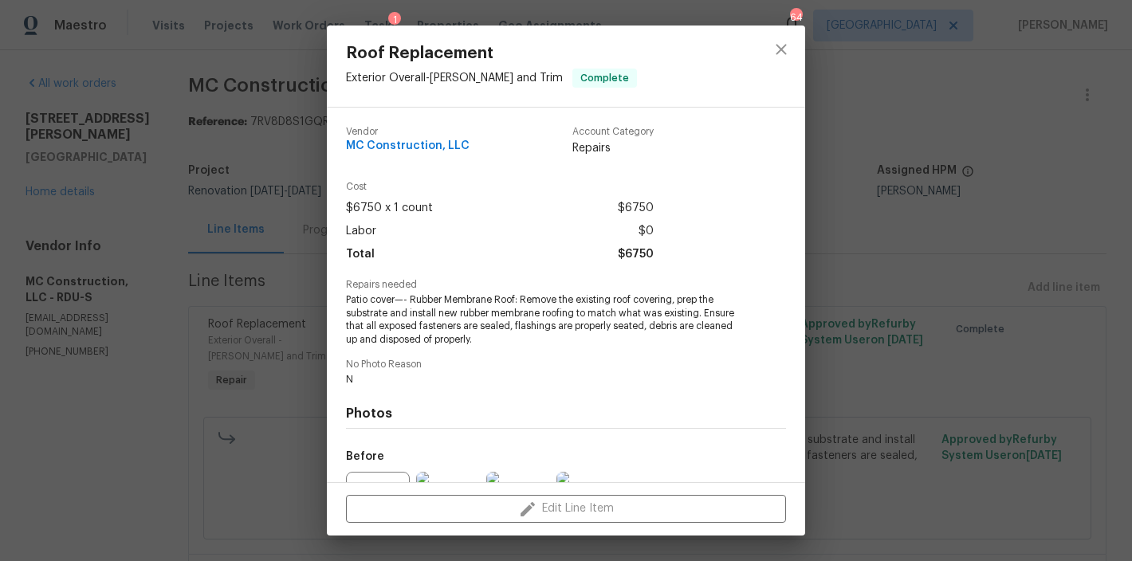
scroll to position [173, 0]
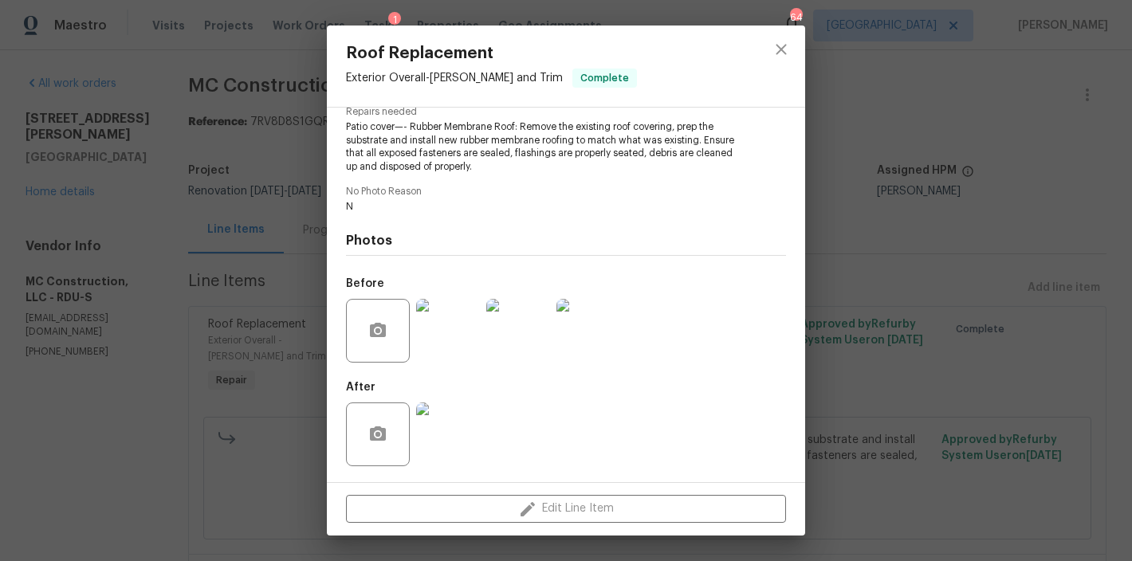
click at [605, 338] on img at bounding box center [588, 331] width 64 height 64
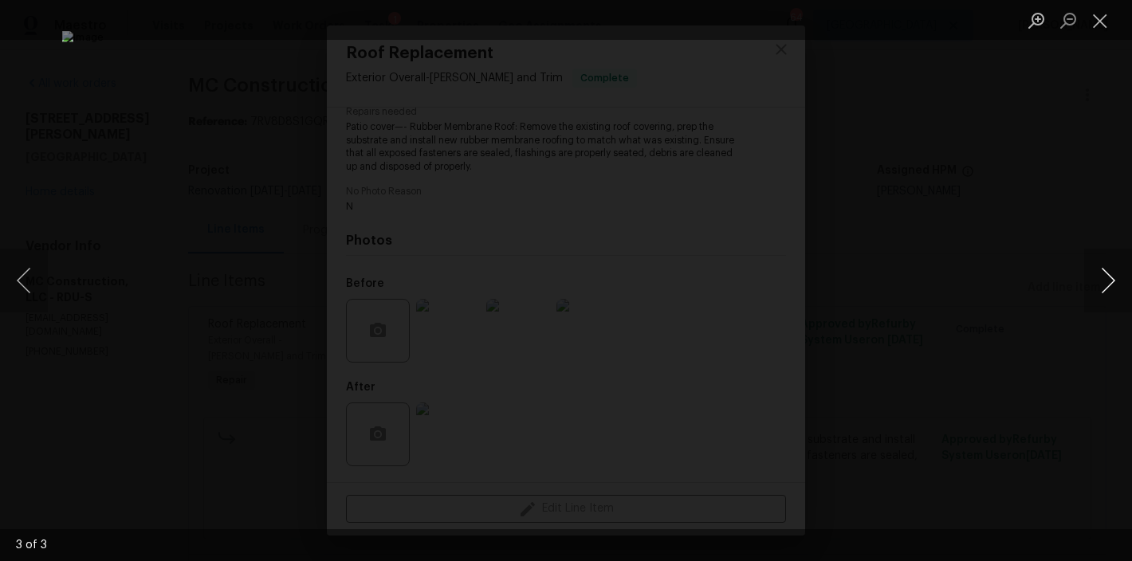
click at [1122, 283] on button "Next image" at bounding box center [1108, 281] width 48 height 64
click at [1118, 281] on button "Next image" at bounding box center [1108, 281] width 48 height 64
click at [1101, 15] on button "Close lightbox" at bounding box center [1100, 20] width 32 height 28
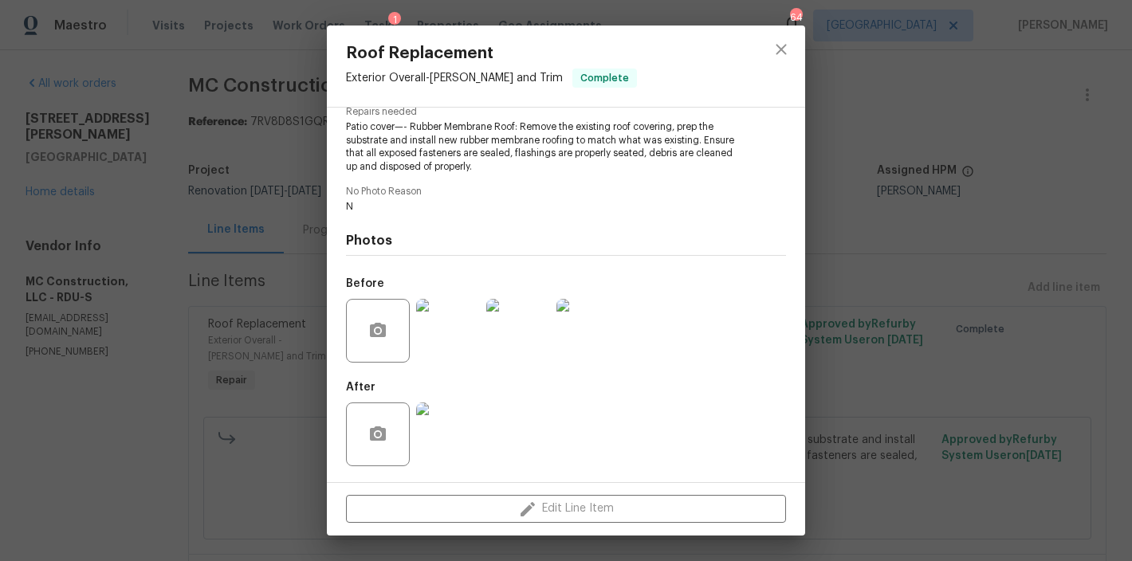
click at [802, 45] on div at bounding box center [781, 66] width 48 height 81
click at [784, 50] on icon "close" at bounding box center [781, 49] width 19 height 19
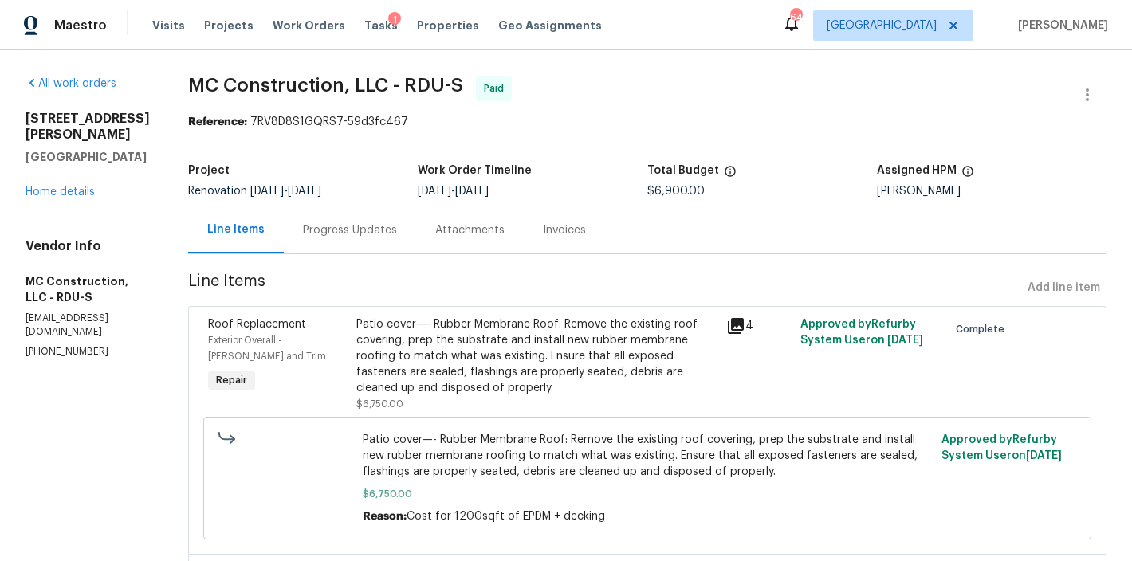
click at [77, 199] on div "3205 Marita Dr Fayetteville, NC 28301 Home details" at bounding box center [88, 155] width 124 height 89
click at [81, 190] on link "Home details" at bounding box center [60, 192] width 69 height 11
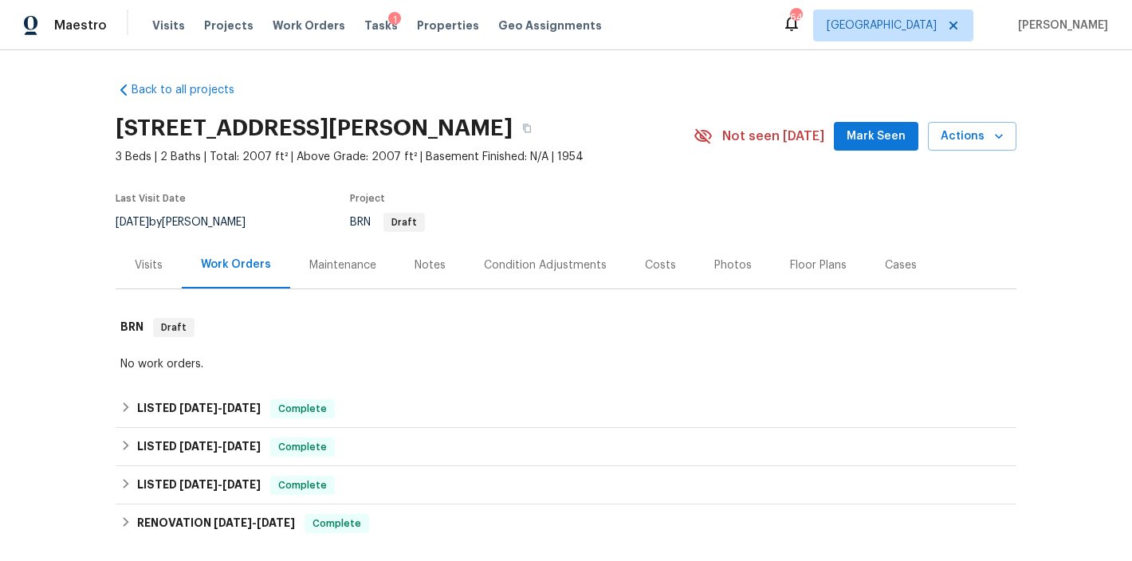
scroll to position [140, 0]
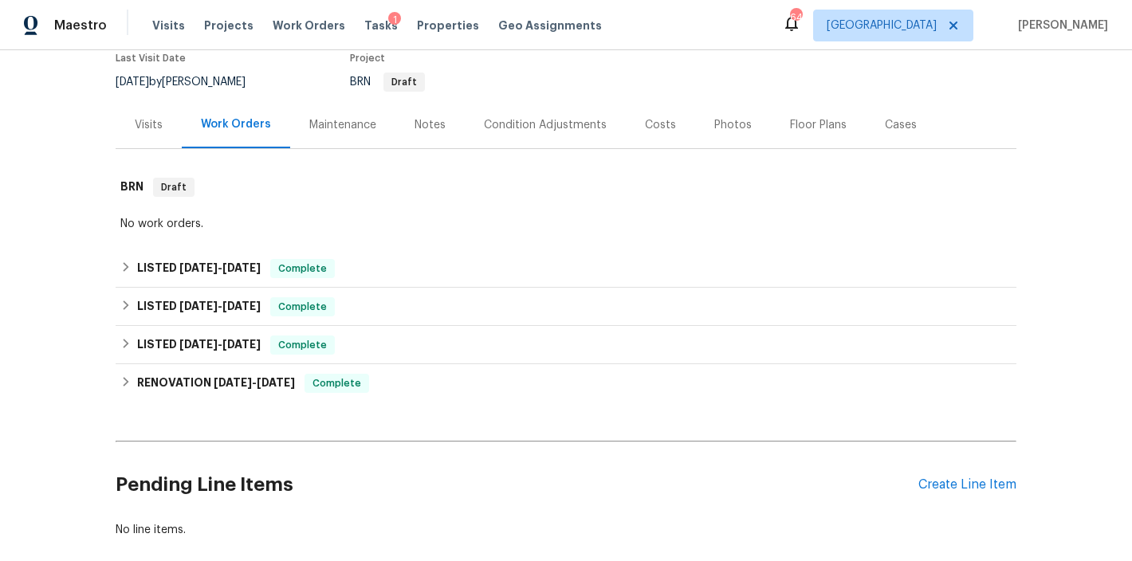
click at [701, 21] on div "Maestro Visits Projects Work Orders Tasks 1 Properties Geo Assignments 64 Ralei…" at bounding box center [566, 25] width 1132 height 50
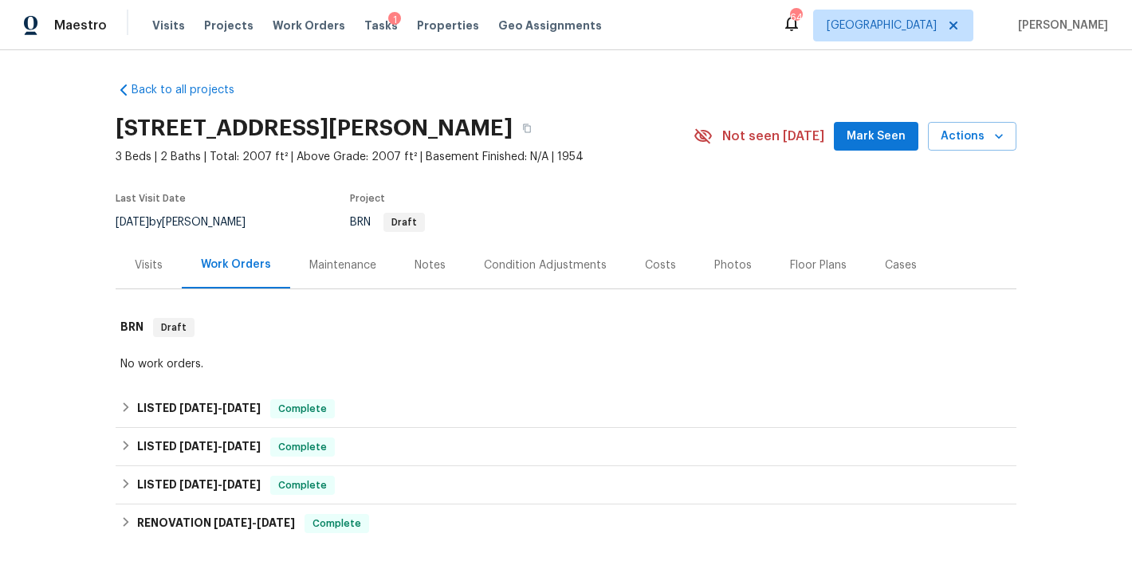
click at [518, 87] on div "Back to all projects 3205 Marita Dr, Fayetteville, NC 28301 3 Beds | 2 Baths | …" at bounding box center [566, 380] width 901 height 622
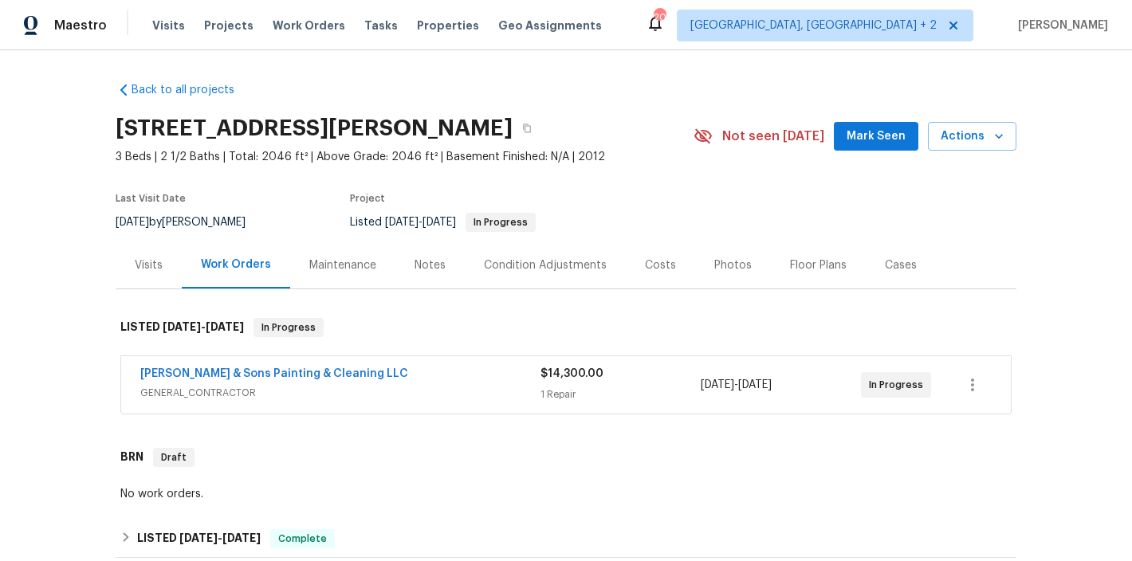
click at [639, 72] on div "Back to all projects 1201 Dagmar Ln, Wake Forest, NC 27587 3 Beds | 2 1/2 Baths…" at bounding box center [566, 425] width 901 height 713
click at [260, 374] on link "Hodge & Sons Painting & Cleaning LLC" at bounding box center [274, 373] width 268 height 11
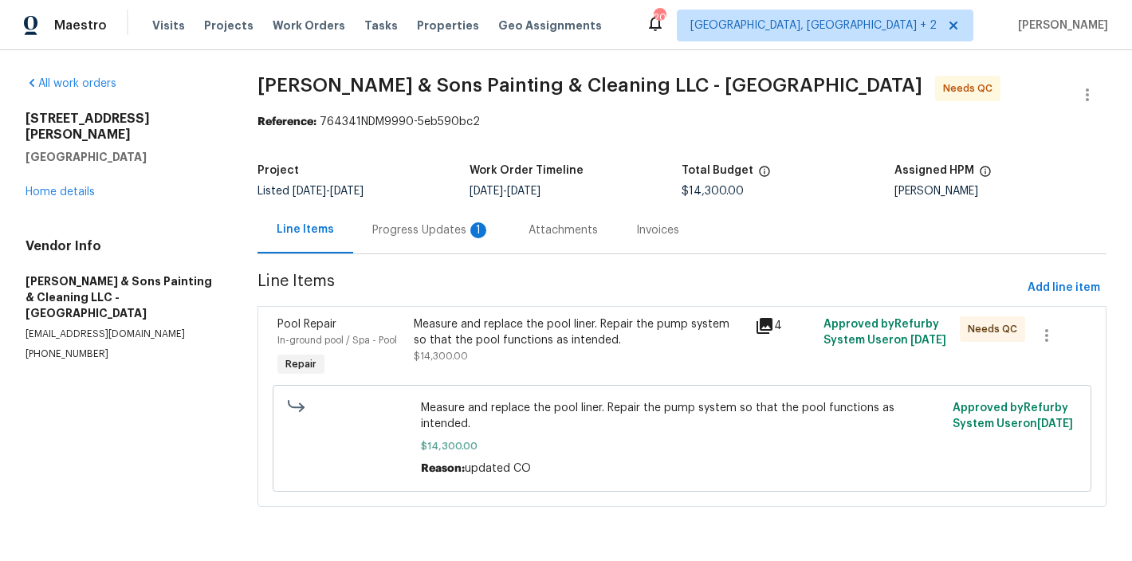
click at [421, 233] on div "Progress Updates 1" at bounding box center [431, 230] width 118 height 16
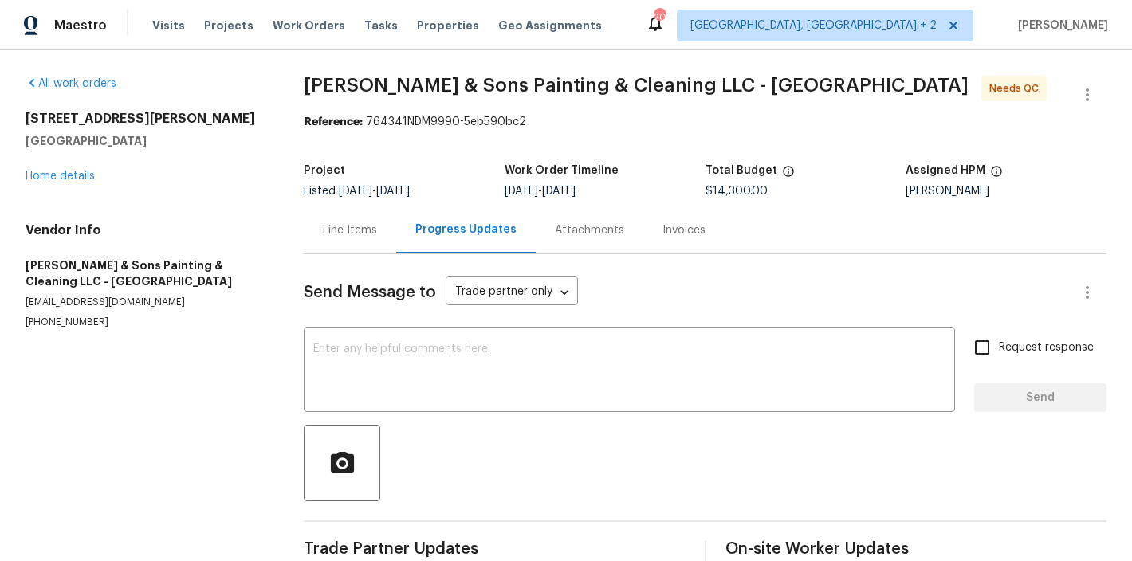
click at [332, 226] on div "Line Items" at bounding box center [350, 230] width 54 height 16
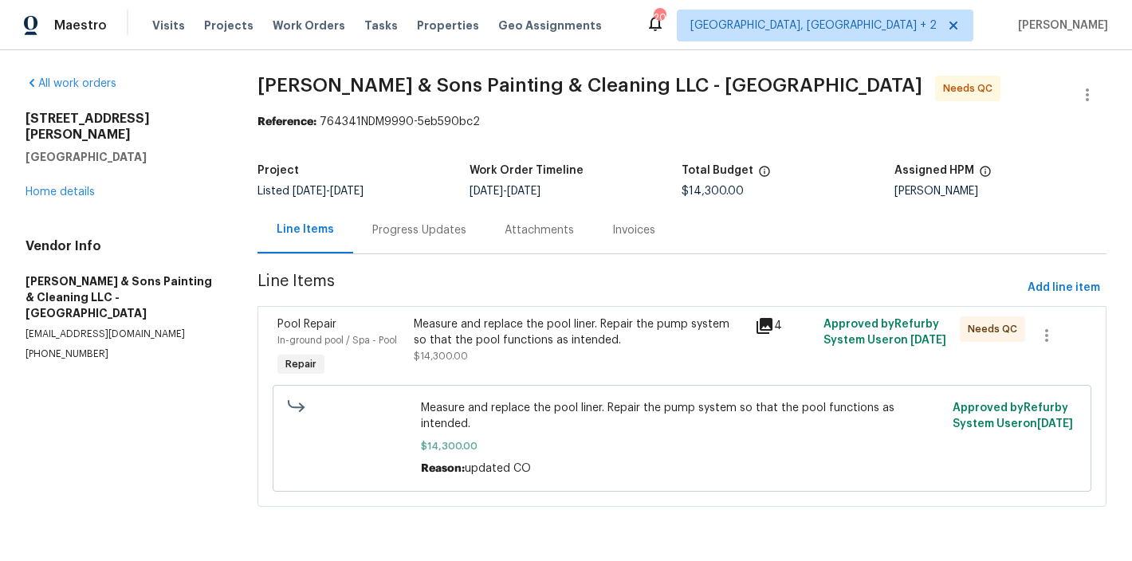
click at [503, 326] on div "Measure and replace the pool liner. Repair the pump system so that the pool fun…" at bounding box center [580, 332] width 332 height 32
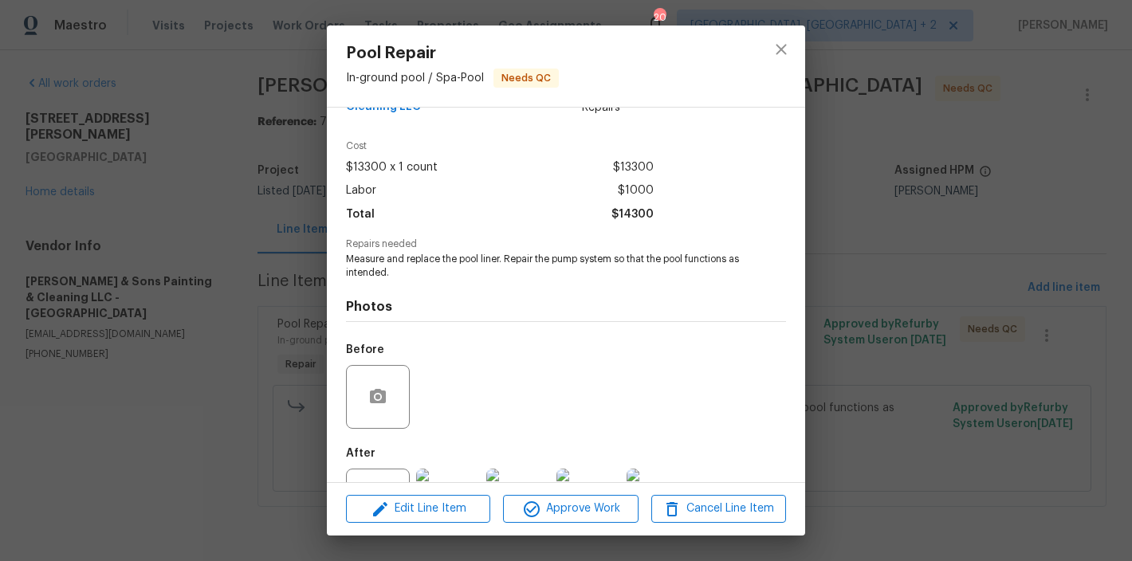
scroll to position [107, 0]
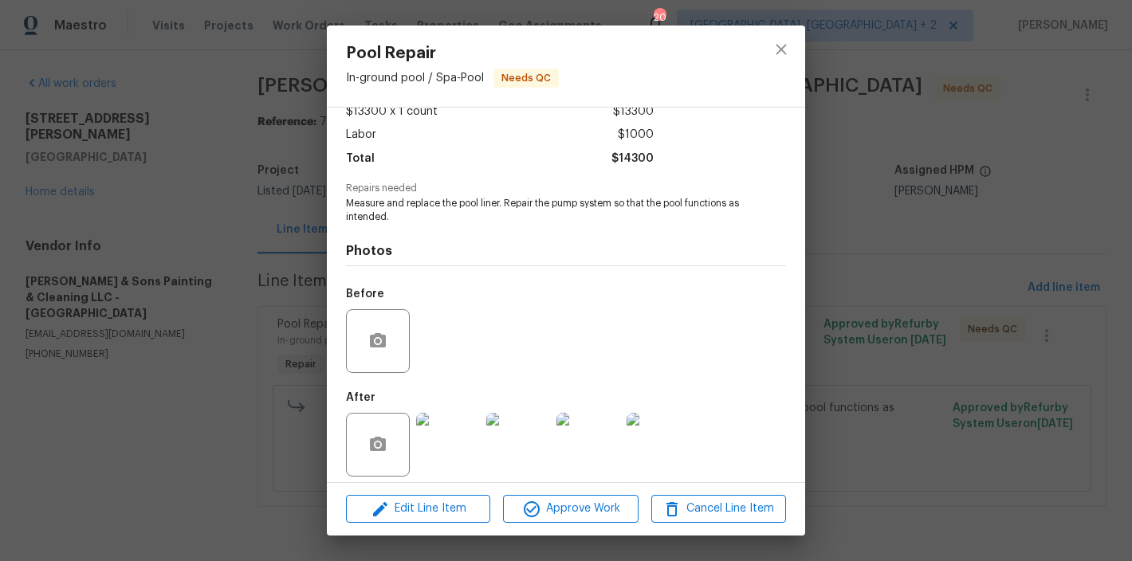
click at [450, 444] on img at bounding box center [448, 445] width 64 height 64
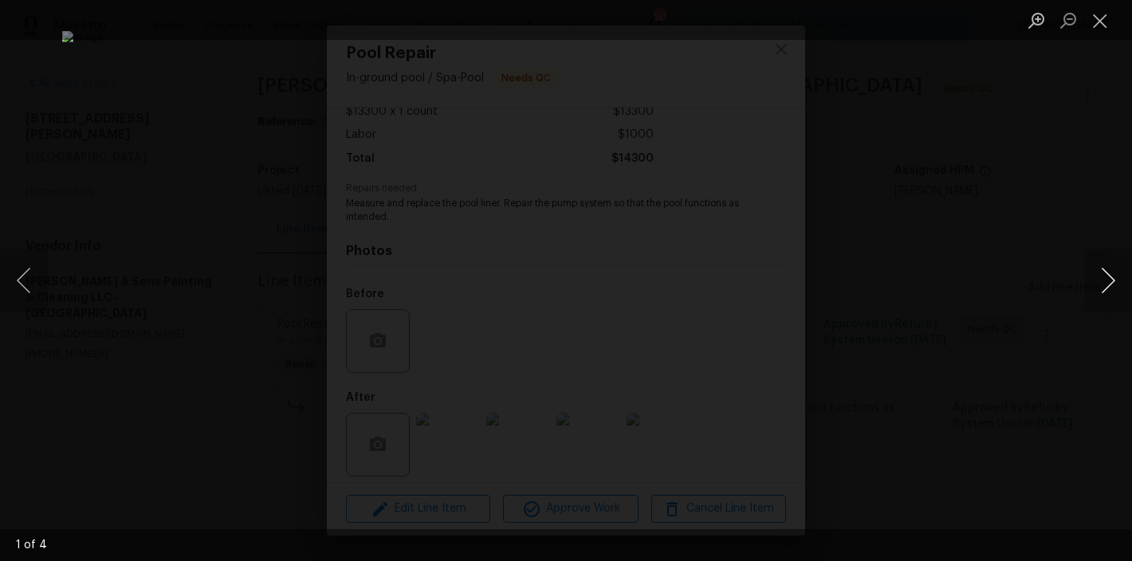
click at [1106, 285] on button "Next image" at bounding box center [1108, 281] width 48 height 64
click at [1105, 285] on button "Next image" at bounding box center [1108, 281] width 48 height 64
click at [1090, 22] on button "Close lightbox" at bounding box center [1100, 20] width 32 height 28
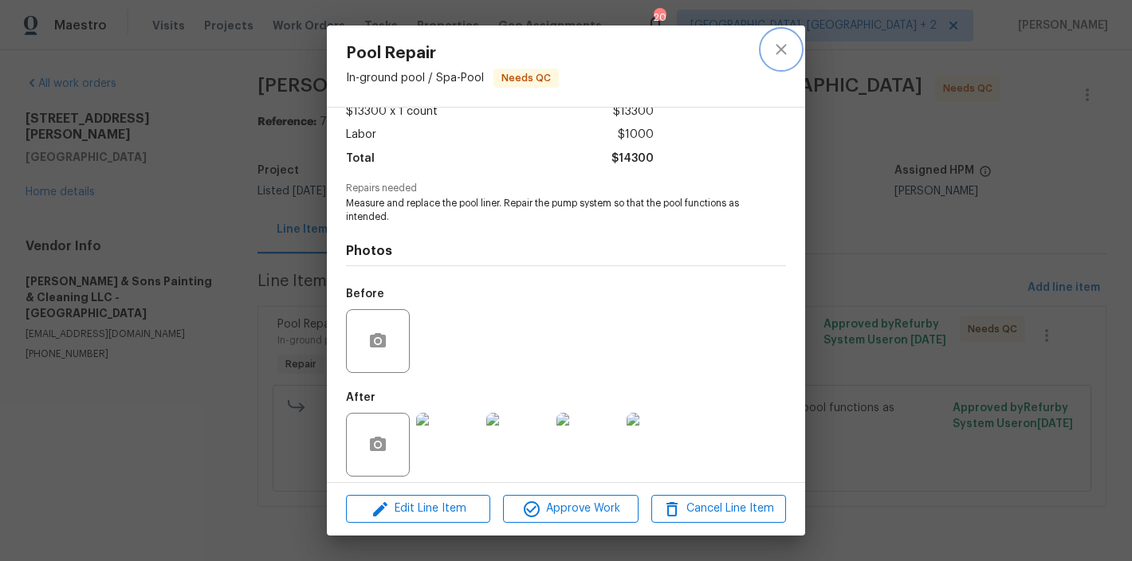
click at [783, 55] on icon "close" at bounding box center [781, 49] width 19 height 19
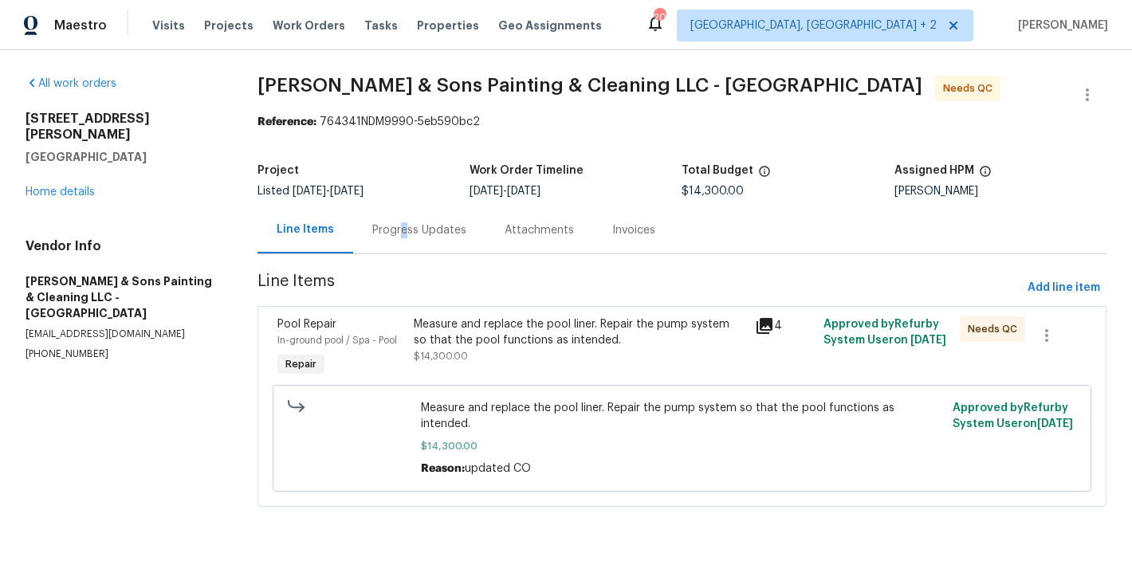
click at [402, 230] on div "Progress Updates" at bounding box center [419, 230] width 94 height 16
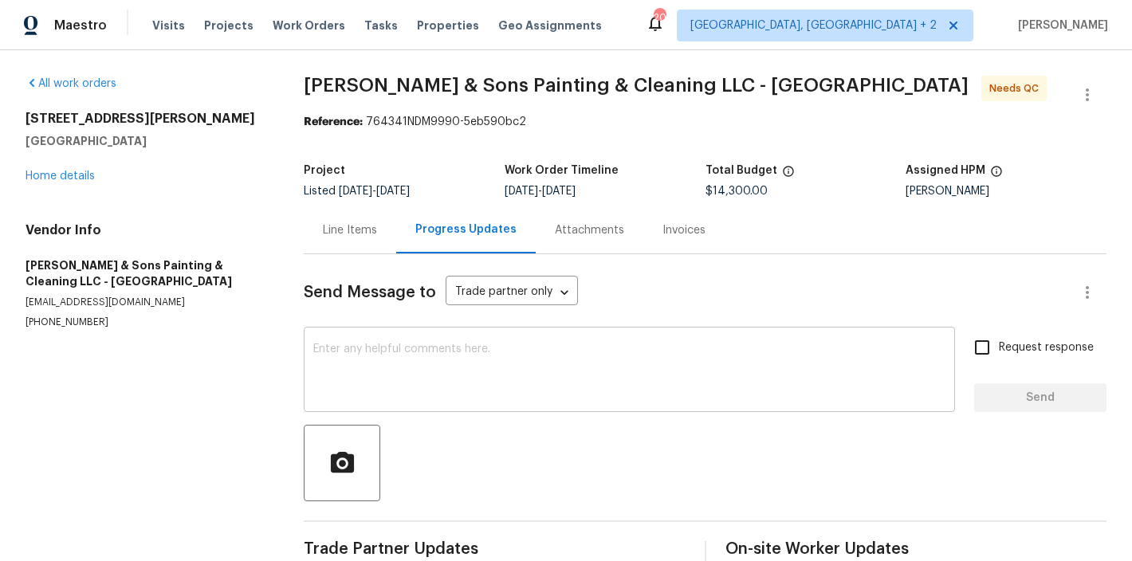
click at [391, 365] on textarea at bounding box center [629, 372] width 632 height 56
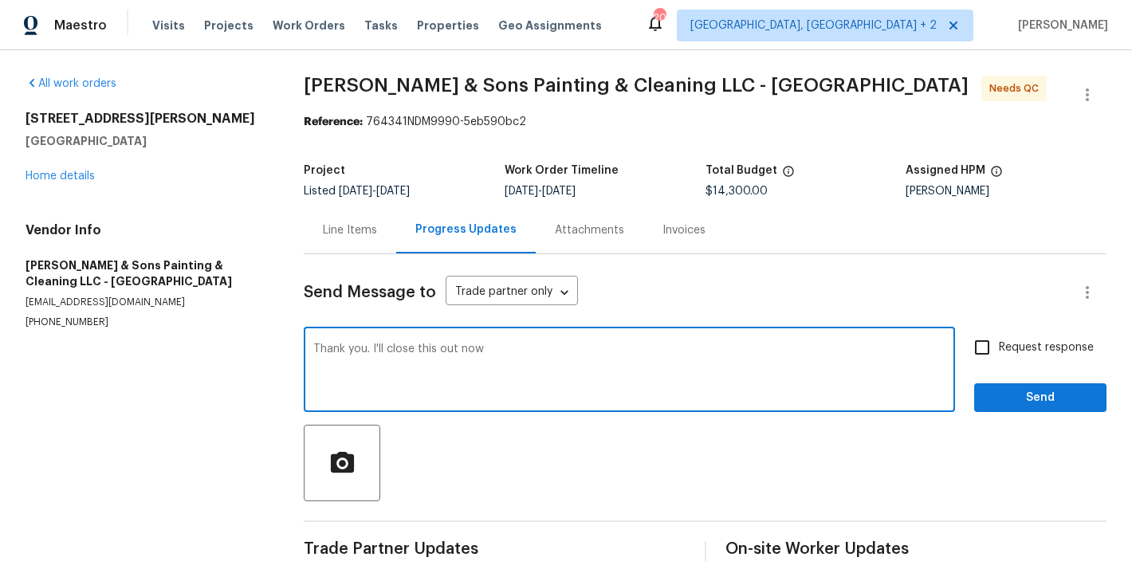
type textarea "Thank you. I'll close this out now"
click at [1066, 390] on span "Send" at bounding box center [1040, 398] width 107 height 20
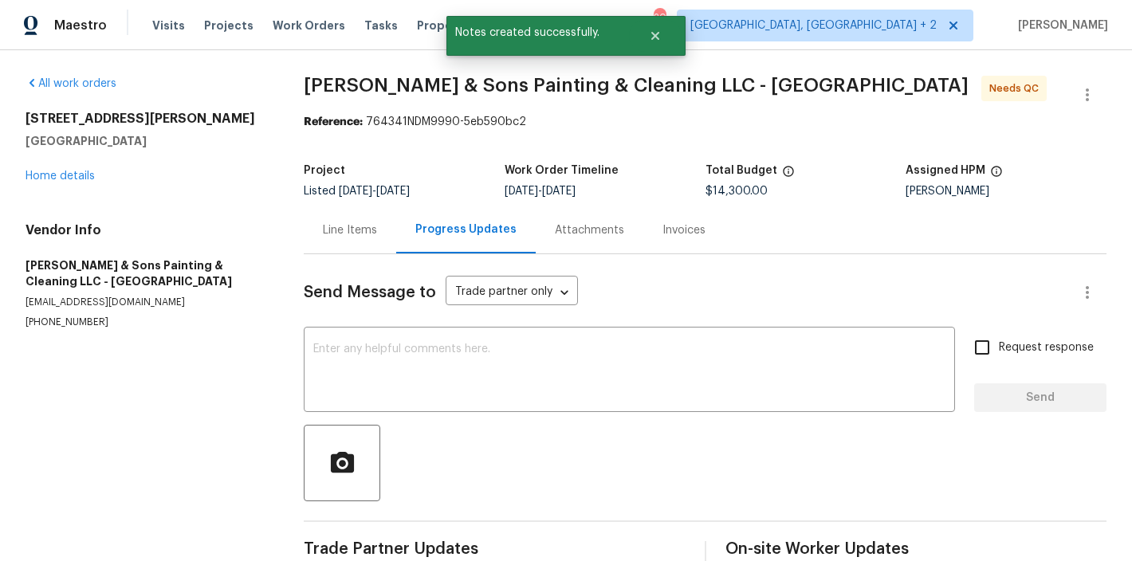
click at [316, 239] on div "Line Items" at bounding box center [350, 229] width 92 height 47
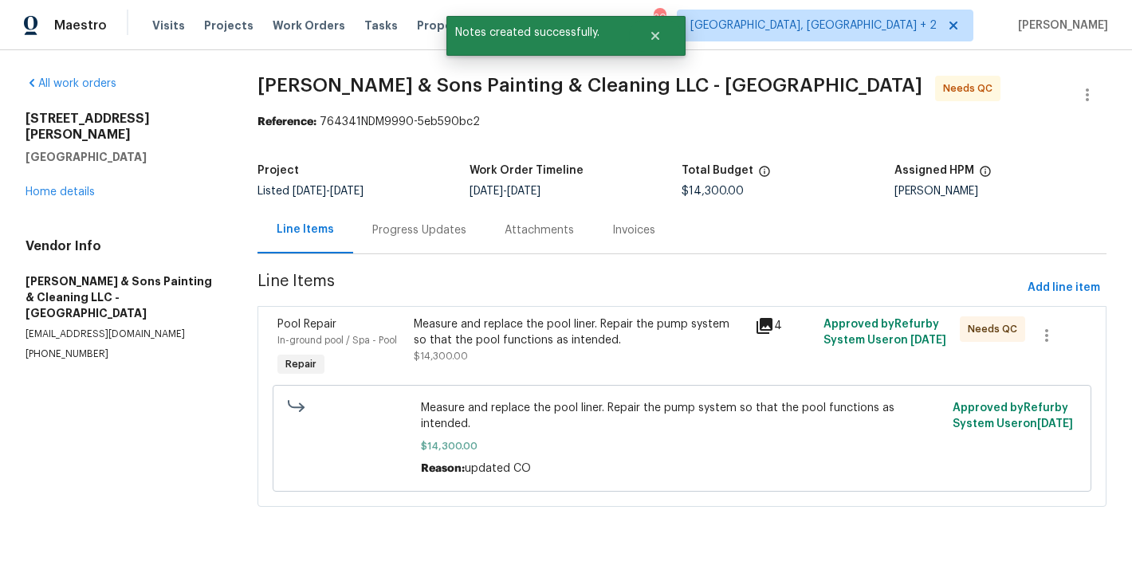
click at [456, 337] on div "Measure and replace the pool liner. Repair the pump system so that the pool fun…" at bounding box center [580, 332] width 332 height 32
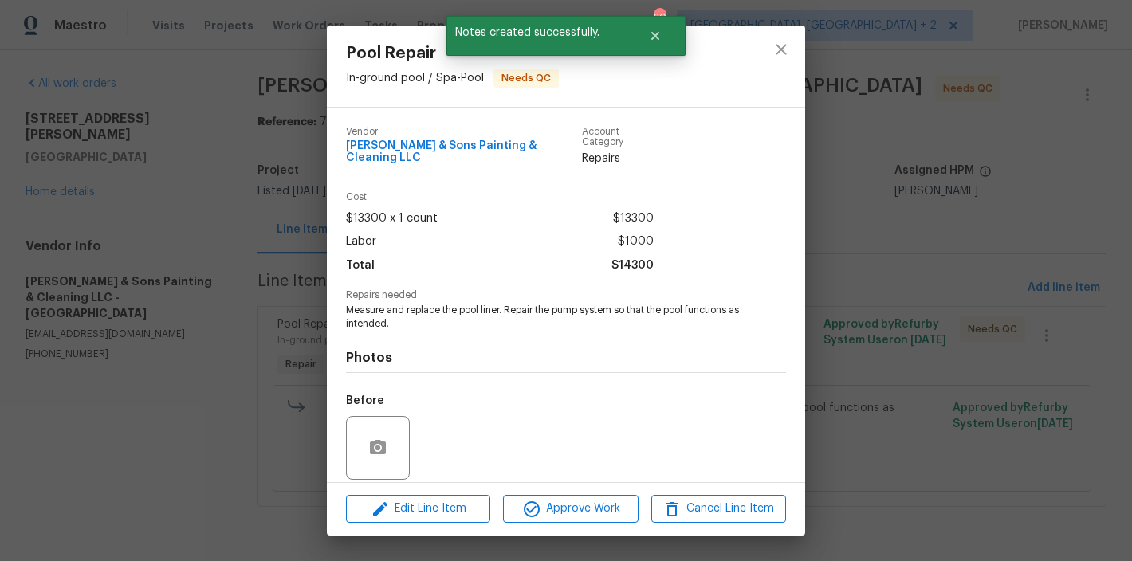
scroll to position [107, 0]
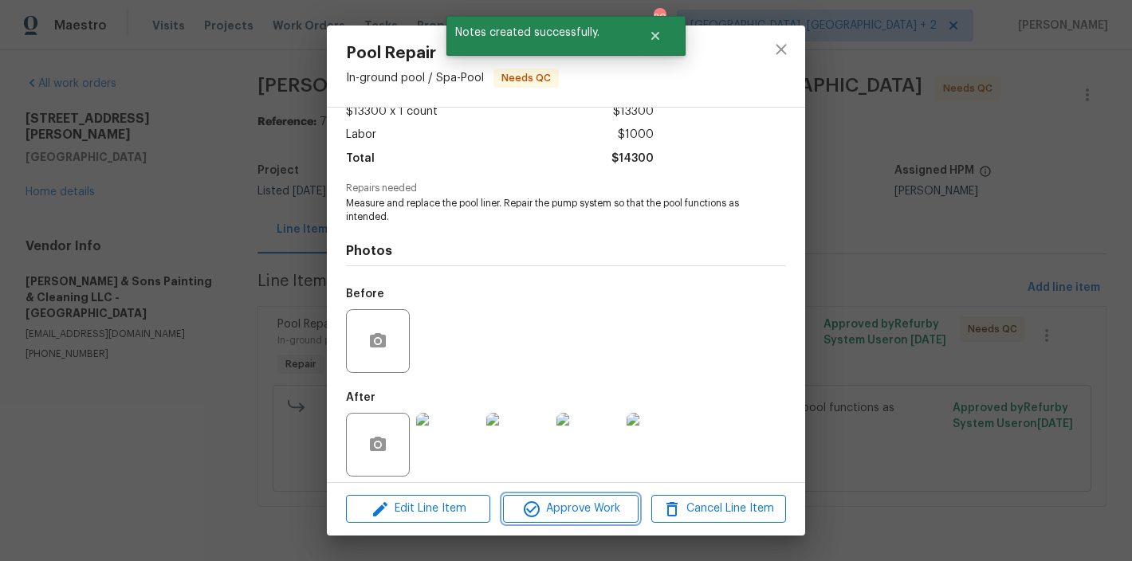
click at [630, 511] on span "Approve Work" at bounding box center [570, 509] width 125 height 20
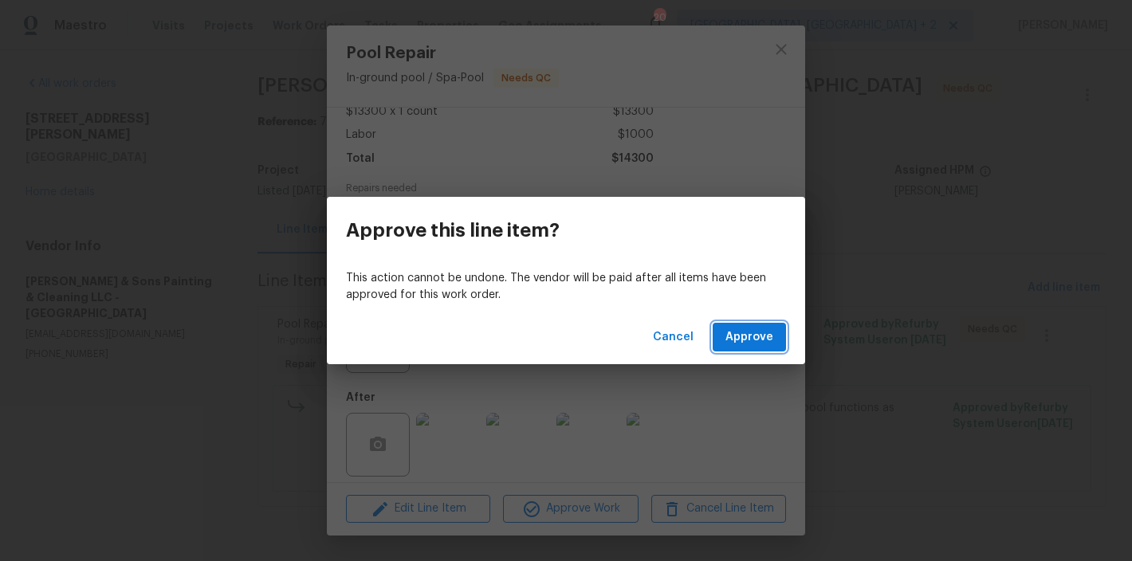
click at [771, 337] on span "Approve" at bounding box center [749, 338] width 48 height 20
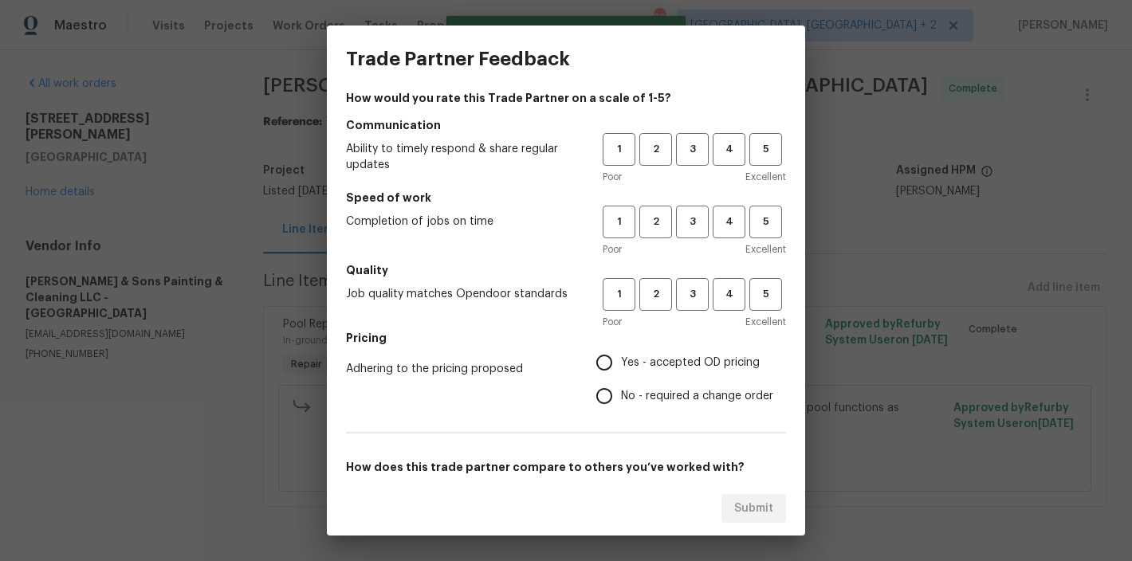
scroll to position [0, 0]
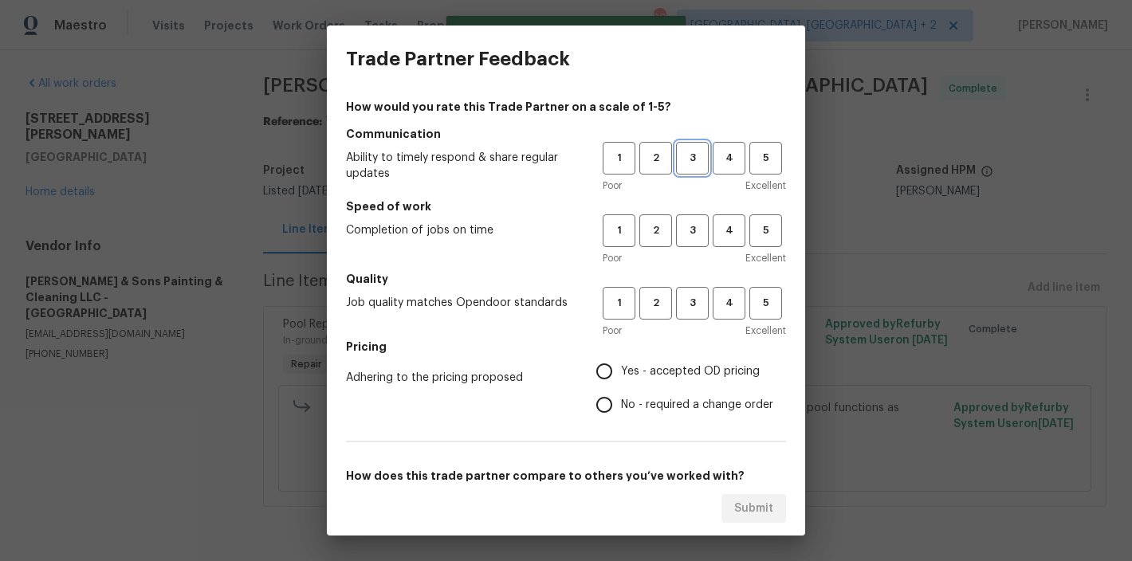
click at [685, 147] on button "3" at bounding box center [692, 158] width 33 height 33
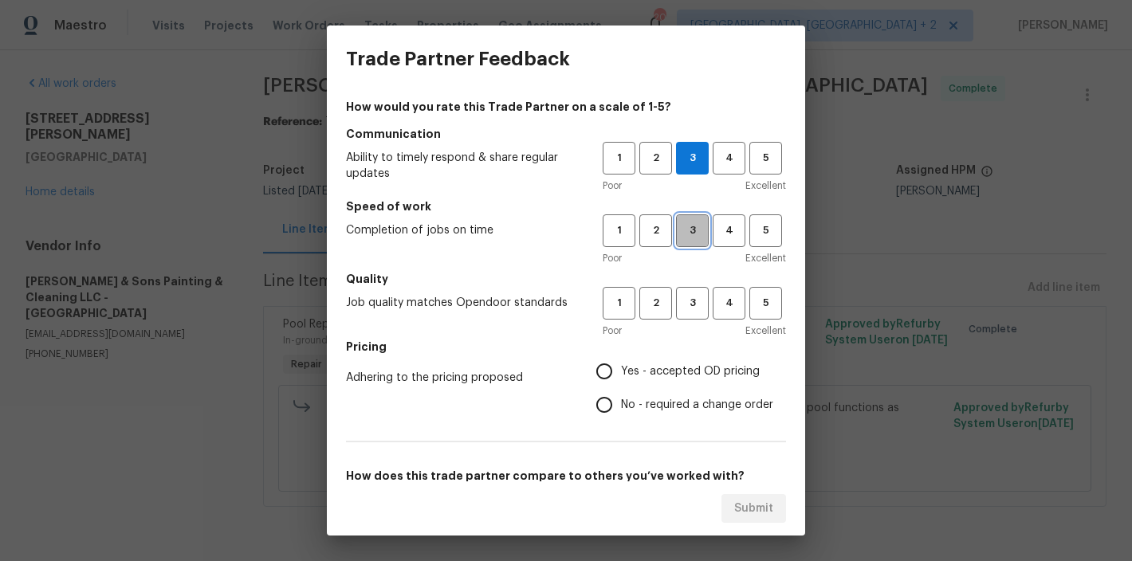
click at [682, 229] on span "3" at bounding box center [691, 231] width 29 height 18
click at [676, 313] on button "3" at bounding box center [692, 303] width 33 height 33
click at [587, 413] on input "No - required a change order" at bounding box center [603, 404] width 33 height 33
radio input "true"
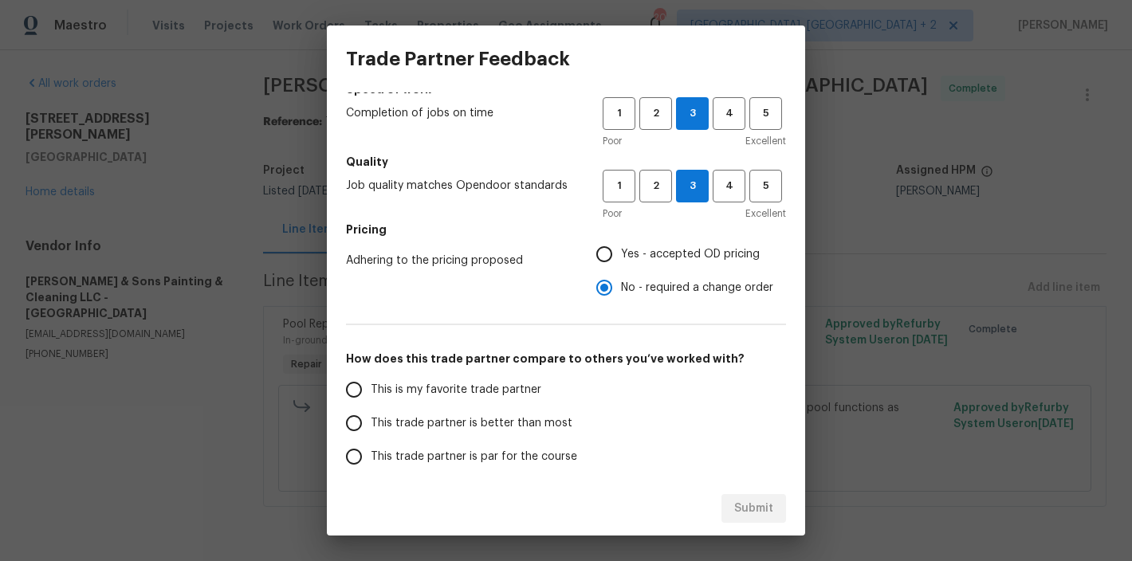
scroll to position [248, 0]
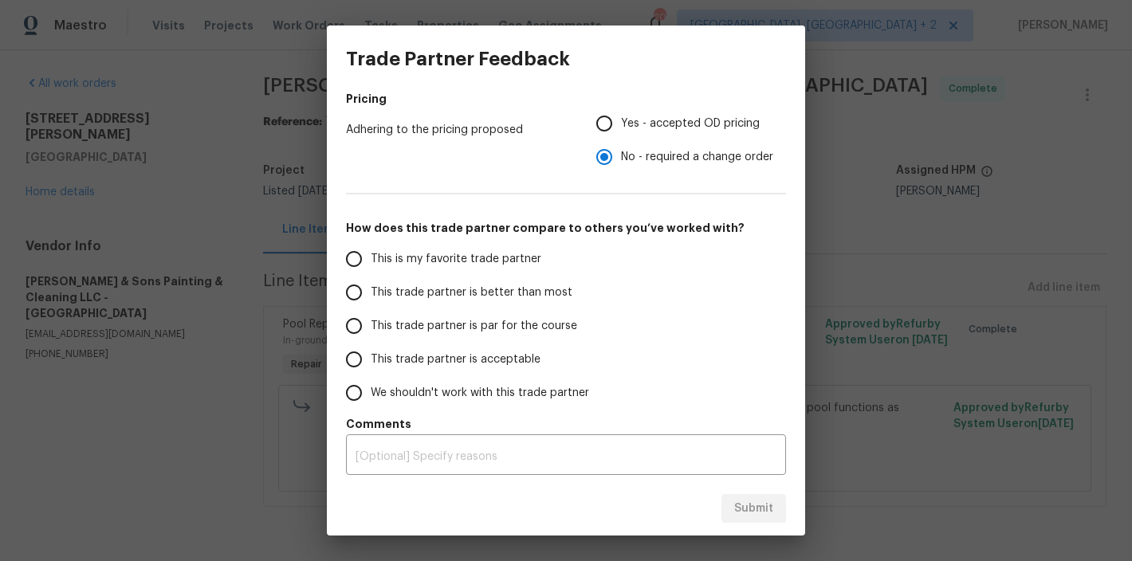
click at [438, 324] on span "This trade partner is par for the course" at bounding box center [474, 326] width 206 height 17
click at [371, 324] on input "This trade partner is par for the course" at bounding box center [353, 325] width 33 height 33
click at [759, 508] on span "Submit" at bounding box center [753, 509] width 39 height 20
radio input "true"
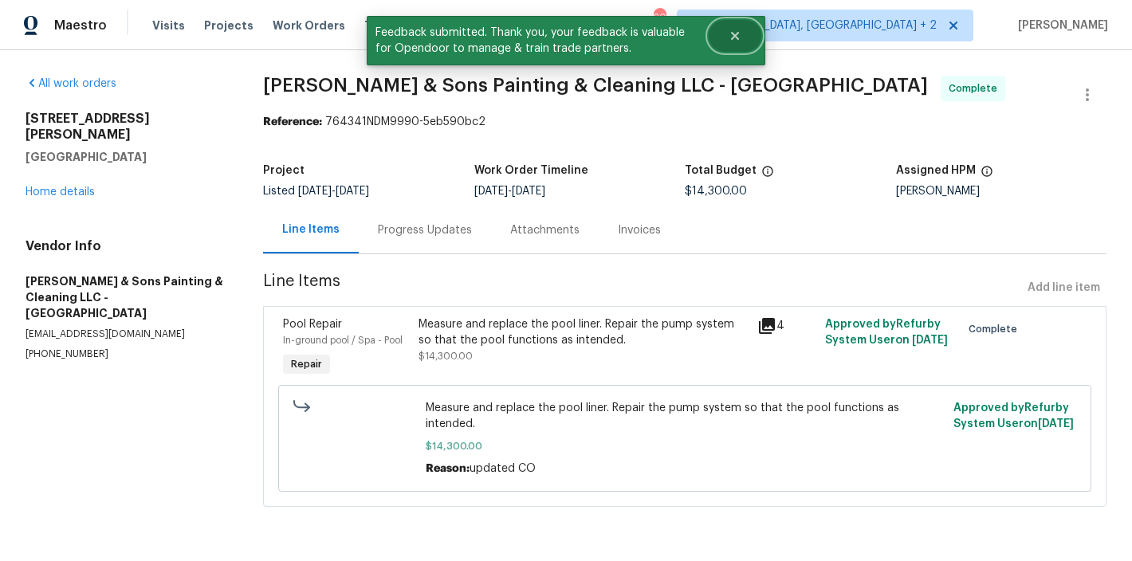
click at [728, 34] on icon "Close" at bounding box center [734, 35] width 13 height 13
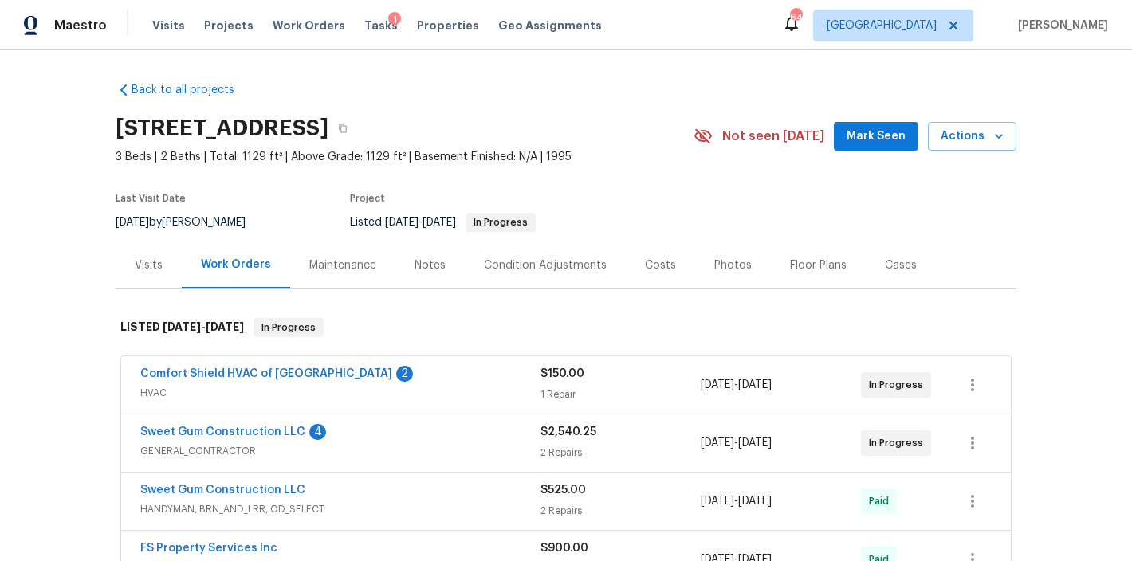
scroll to position [217, 0]
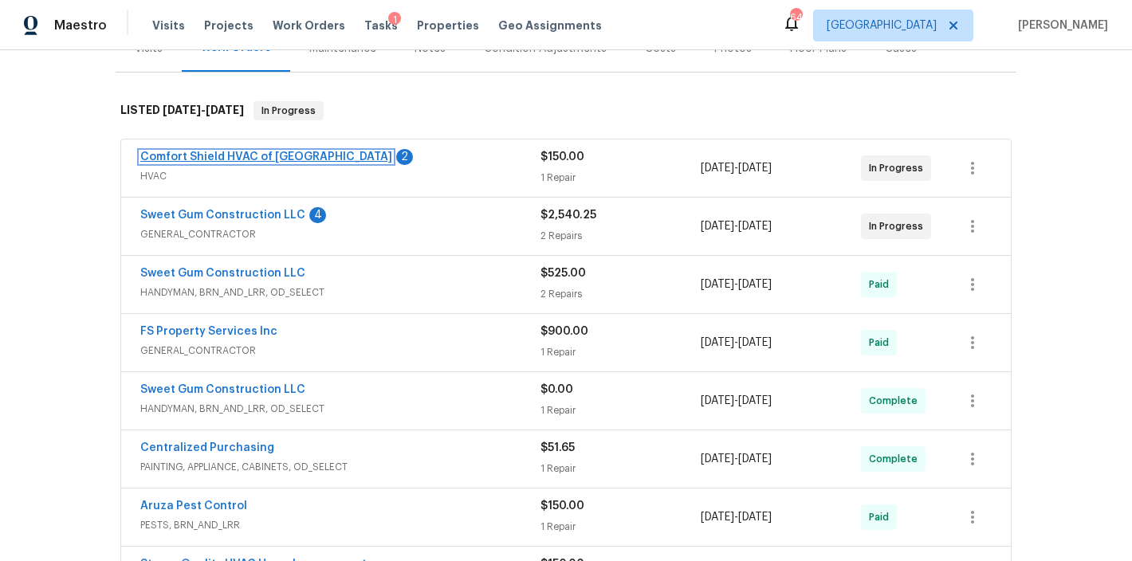
click at [218, 162] on link "Comfort Shield HVAC of [GEOGRAPHIC_DATA]" at bounding box center [266, 156] width 252 height 11
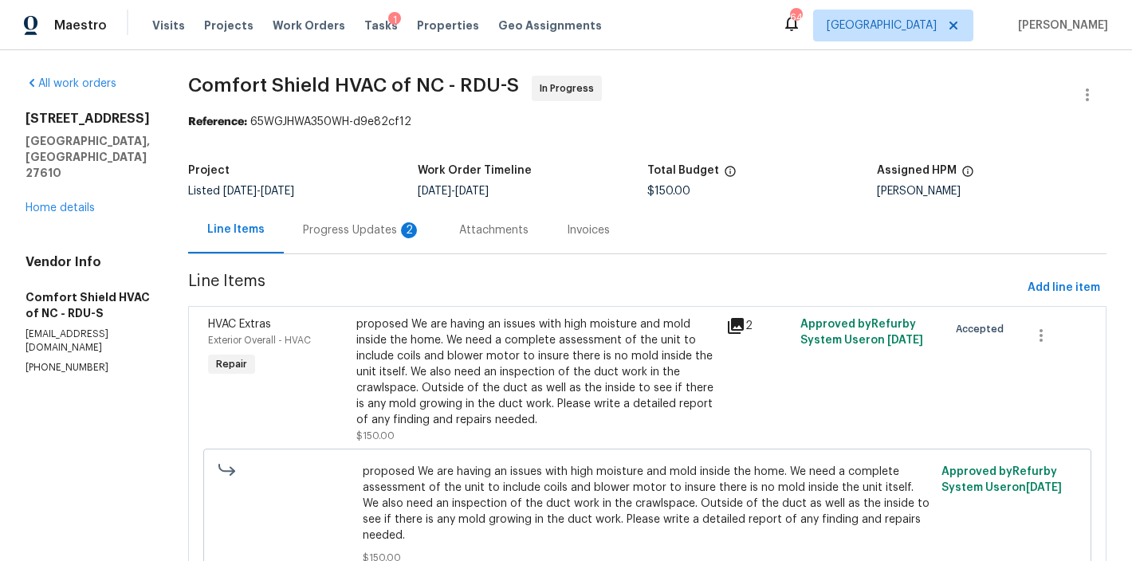
click at [407, 239] on div "Progress Updates 2" at bounding box center [362, 229] width 156 height 47
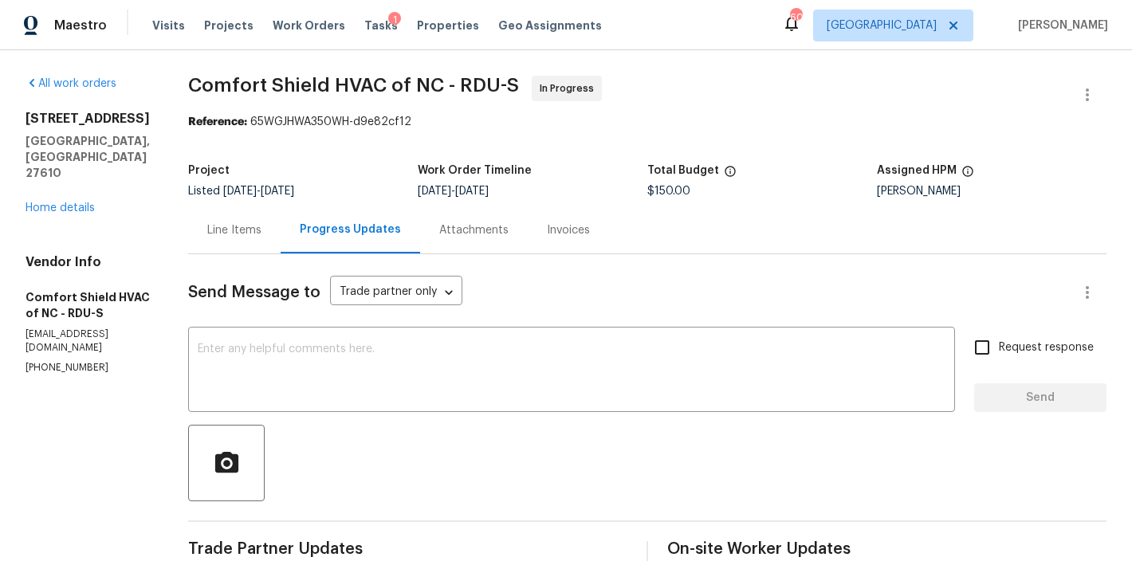
click at [73, 169] on div "[STREET_ADDRESS] Home details" at bounding box center [88, 163] width 124 height 105
click at [65, 169] on div "[STREET_ADDRESS] Home details" at bounding box center [88, 163] width 124 height 105
click at [64, 183] on div "[STREET_ADDRESS] Home details" at bounding box center [88, 163] width 124 height 105
click at [67, 202] on link "Home details" at bounding box center [60, 207] width 69 height 11
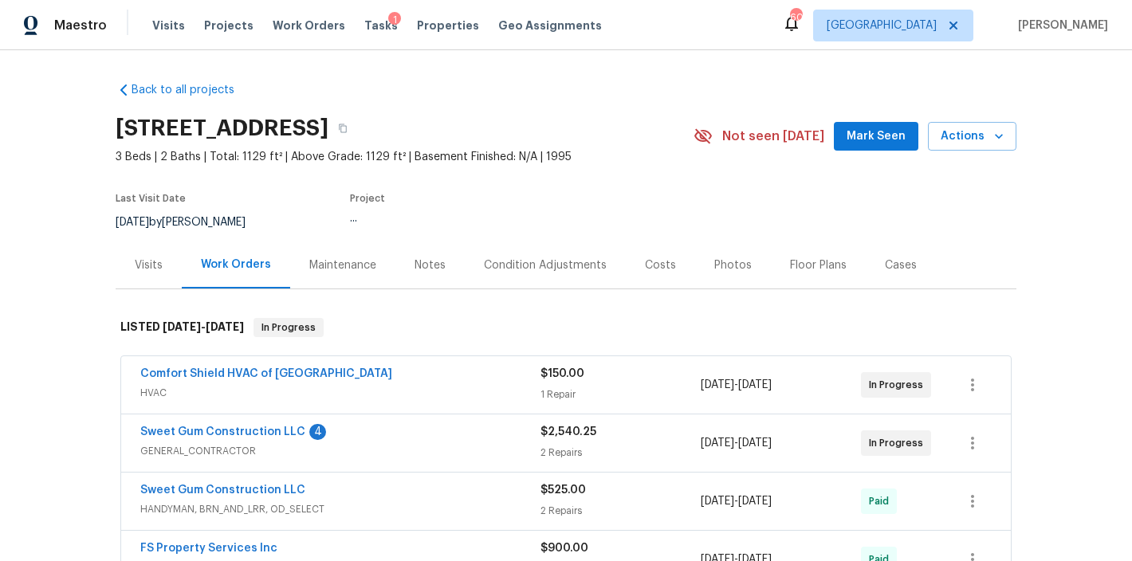
click at [660, 37] on div "Maestro Visits Projects Work Orders Tasks 1 Properties Geo Assignments 60 Ralei…" at bounding box center [566, 25] width 1132 height 50
click at [240, 432] on link "Sweet Gum Construction LLC" at bounding box center [222, 431] width 165 height 11
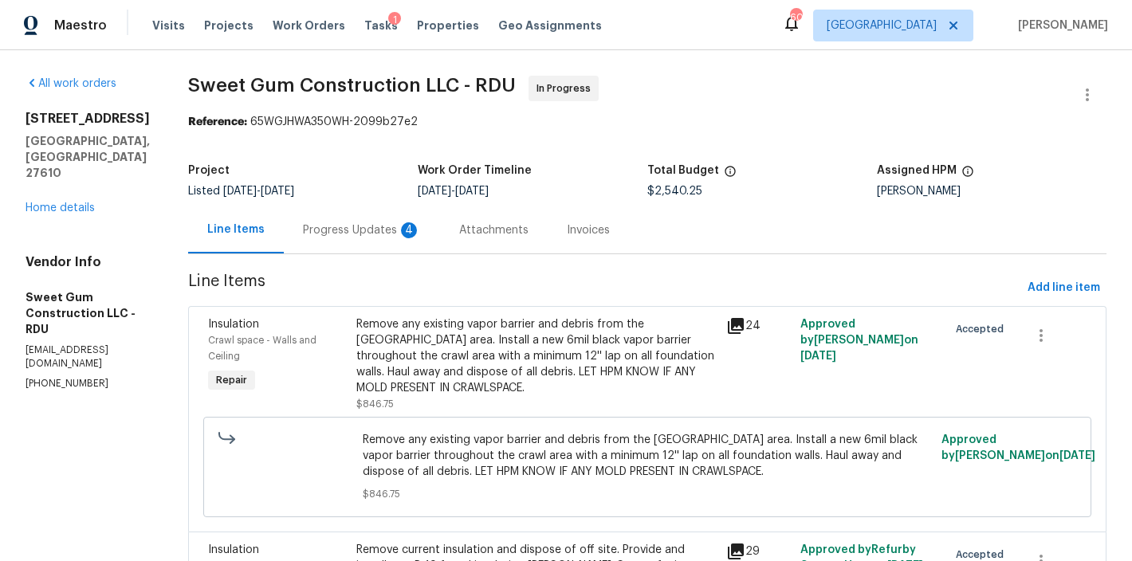
click at [377, 223] on div "Progress Updates 4" at bounding box center [362, 230] width 118 height 16
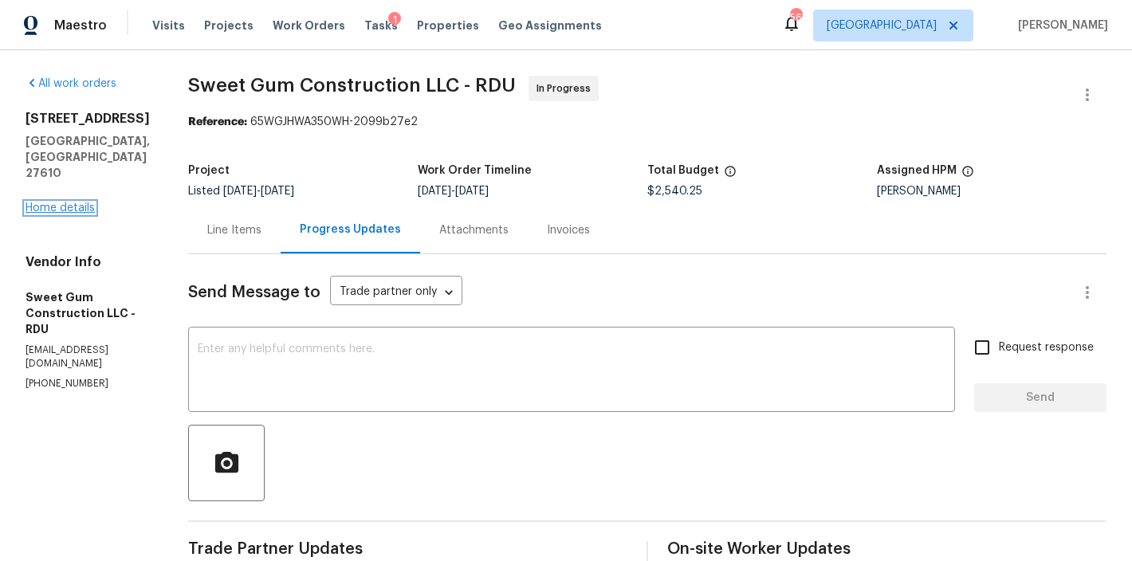
click at [73, 202] on link "Home details" at bounding box center [60, 207] width 69 height 11
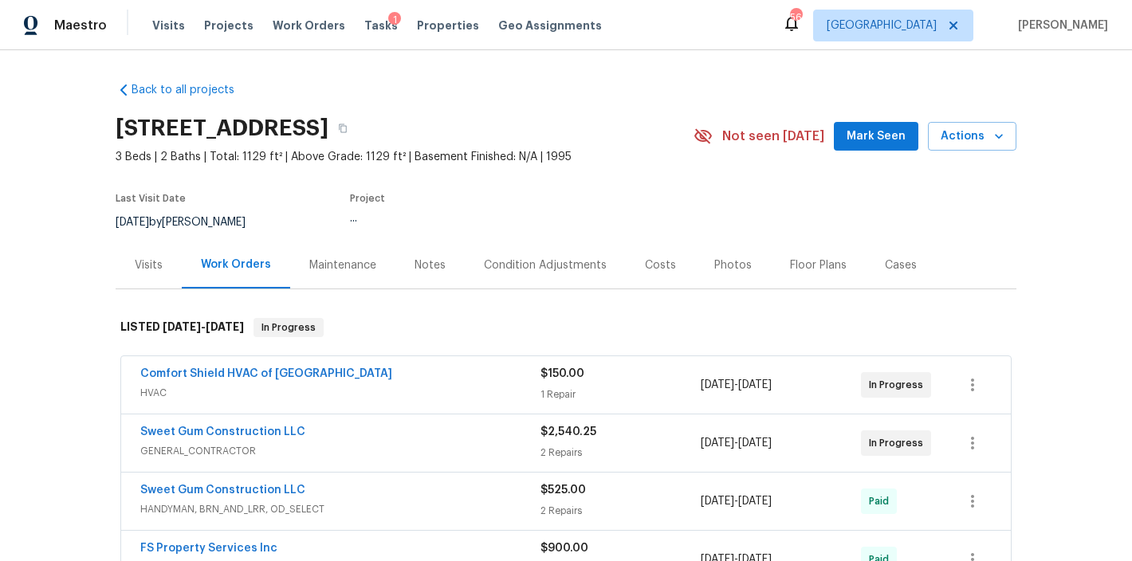
click at [709, 18] on div "Maestro Visits Projects Work Orders Tasks 1 Properties Geo Assignments 56 Ralei…" at bounding box center [566, 25] width 1132 height 50
click at [627, 114] on div "[STREET_ADDRESS]" at bounding box center [405, 128] width 578 height 41
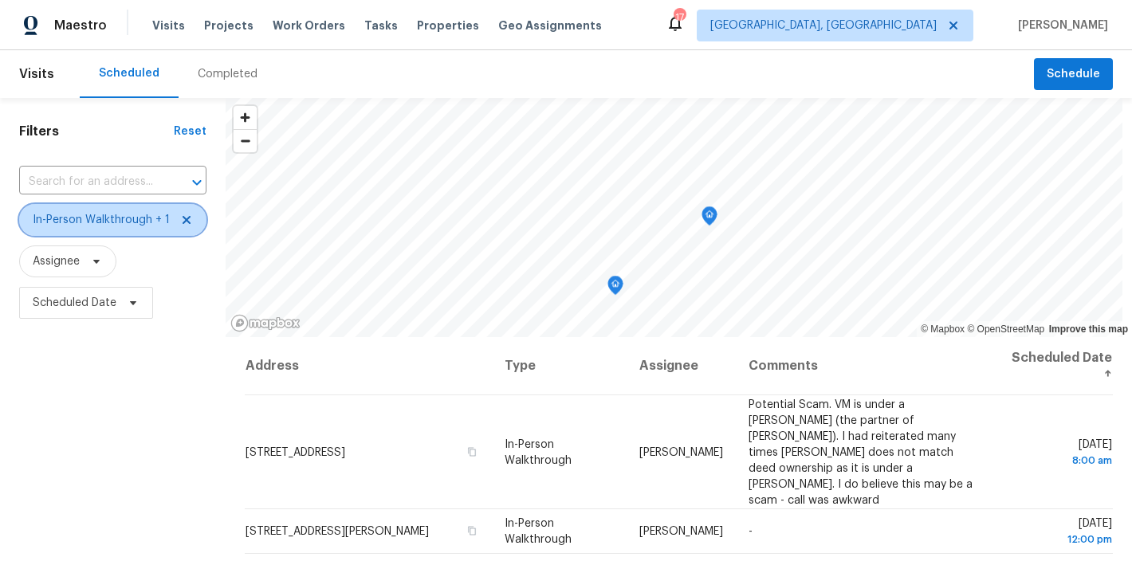
click at [187, 216] on icon at bounding box center [187, 220] width 8 height 8
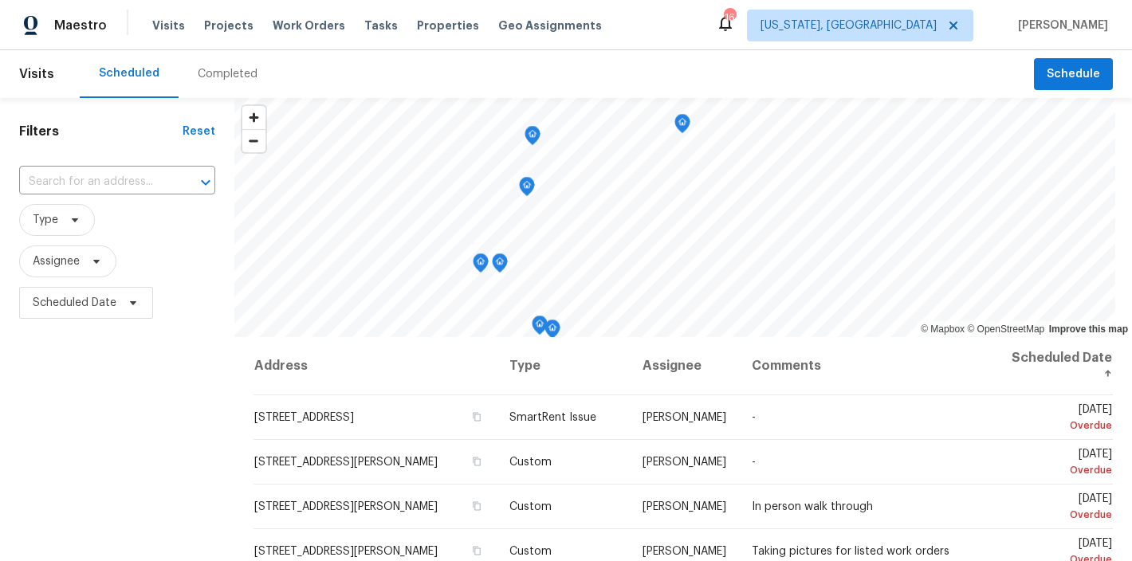
click at [678, 26] on div "Maestro Visits Projects Work Orders Tasks Properties Geo Assignments 16 [US_STA…" at bounding box center [566, 25] width 1132 height 50
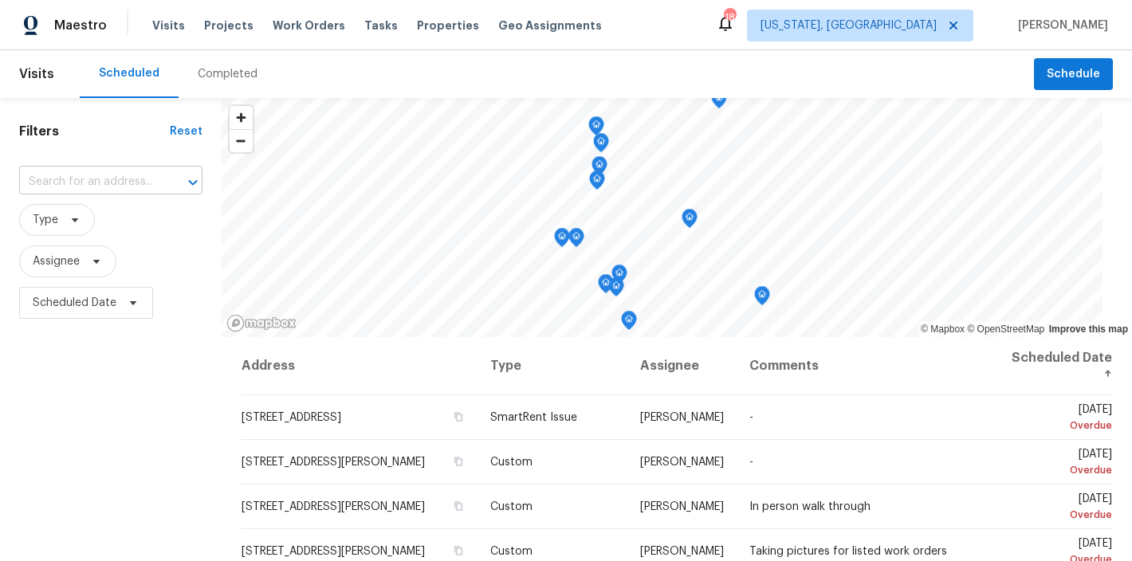
click at [58, 176] on input "text" at bounding box center [88, 182] width 139 height 25
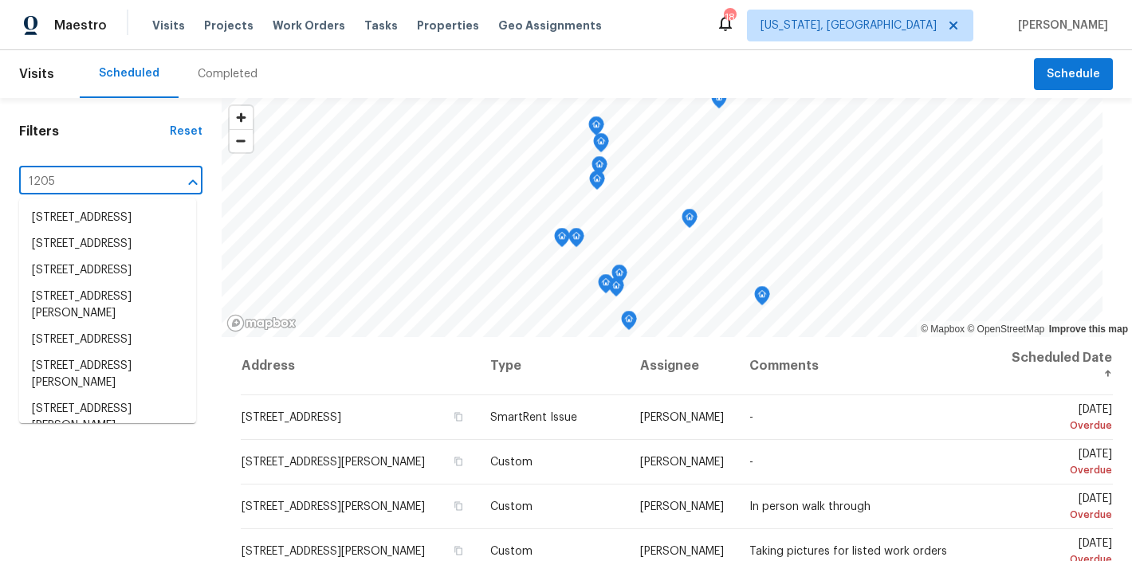
type input "12050"
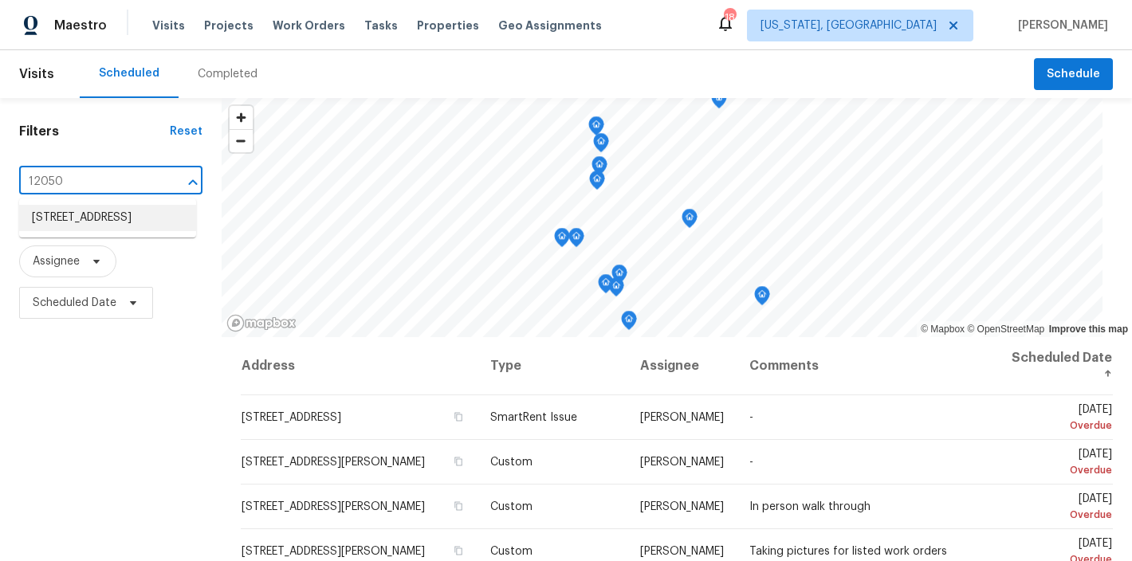
click at [70, 230] on li "12050 Greatbridge Rd, Woodbridge, VA 22192" at bounding box center [107, 218] width 177 height 26
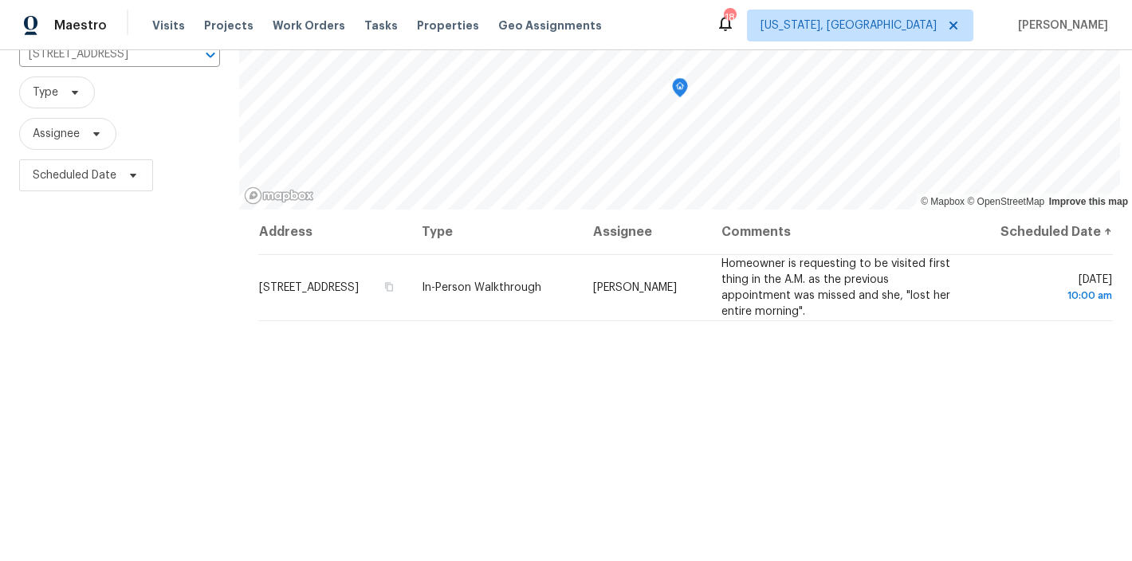
scroll to position [101, 0]
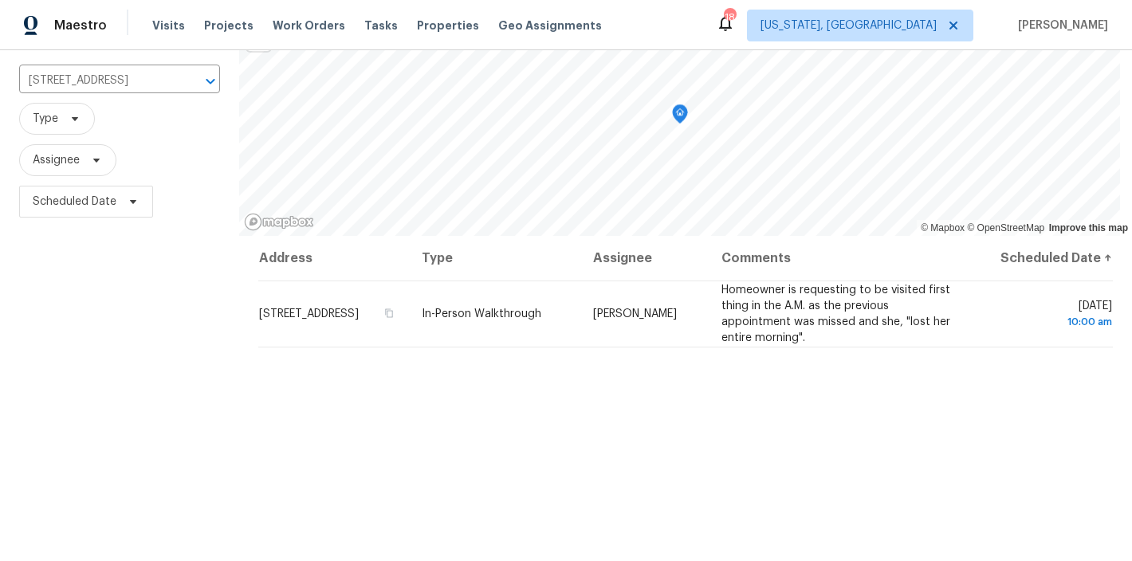
click at [669, 37] on div "Maestro Visits Projects Work Orders Tasks Properties Geo Assignments 18 Washing…" at bounding box center [566, 25] width 1132 height 50
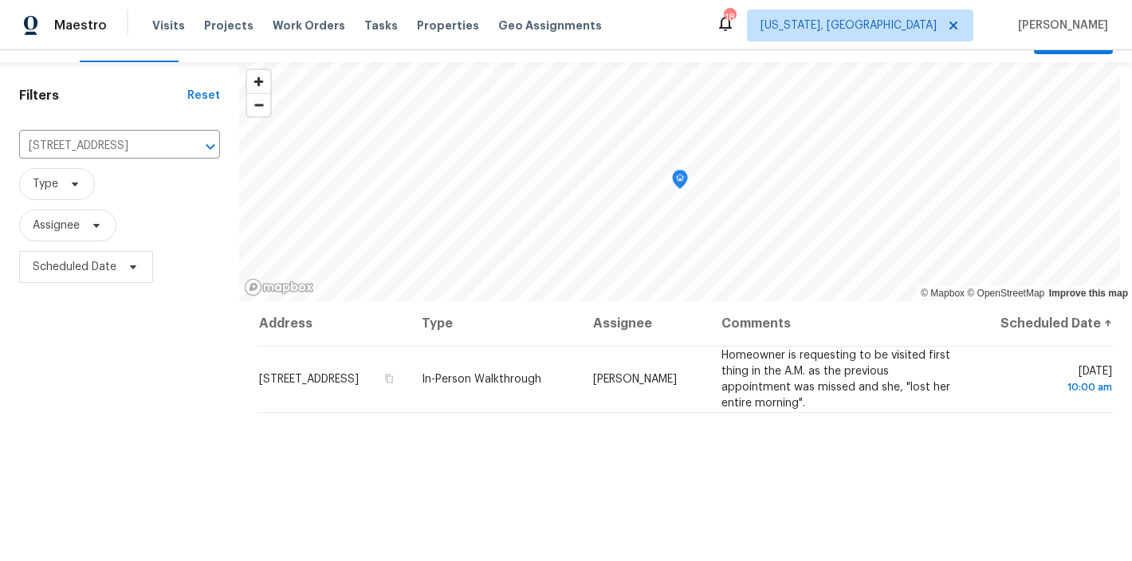
scroll to position [0, 0]
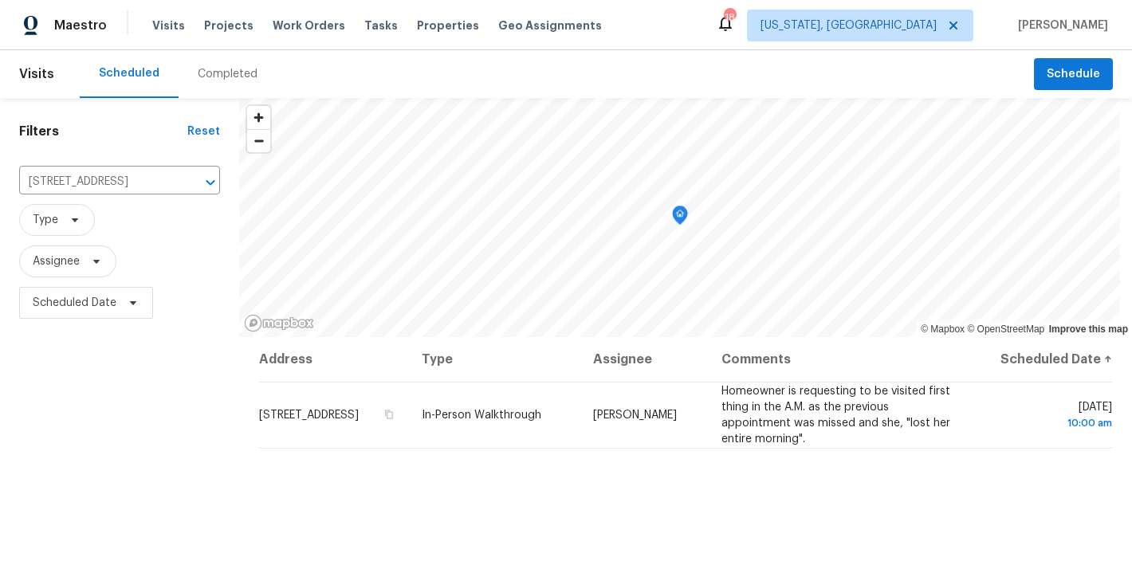
click at [114, 126] on h1 "Filters" at bounding box center [103, 132] width 168 height 16
click at [382, 56] on div "Scheduled Completed" at bounding box center [557, 74] width 954 height 48
click at [587, 75] on div "Scheduled Completed" at bounding box center [557, 74] width 954 height 48
click at [642, 22] on div "Maestro Visits Projects Work Orders Tasks Properties Geo Assignments 18 Washing…" at bounding box center [566, 25] width 1132 height 50
click at [109, 460] on div "Filters Reset 12050 Greatbridge Rd, Woodbridge, VA 22192 ​ Type Assignee Schedu…" at bounding box center [119, 442] width 239 height 688
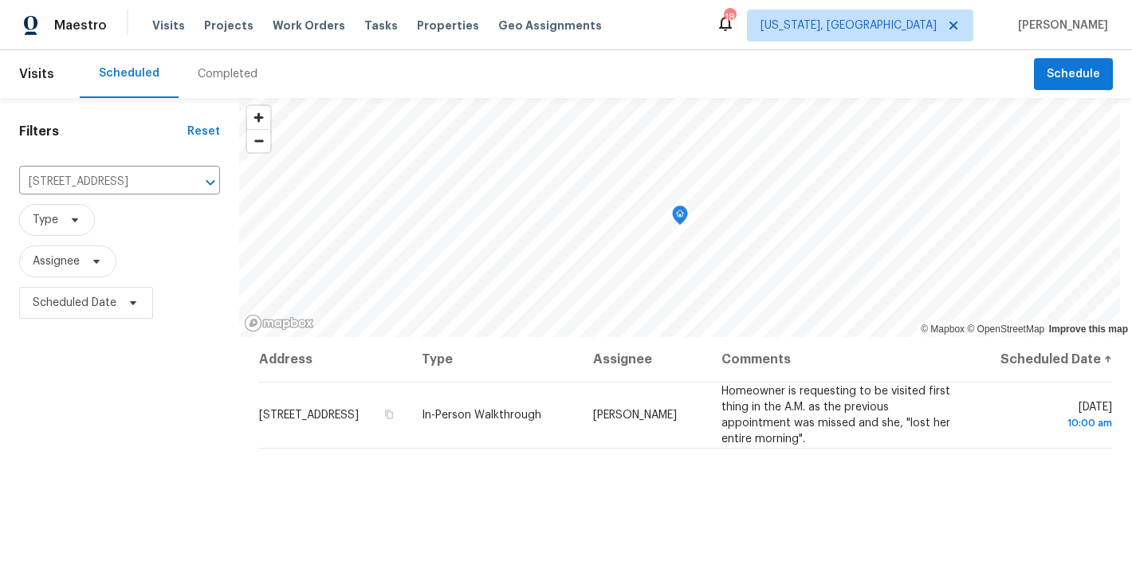
click at [147, 132] on h1 "Filters" at bounding box center [103, 132] width 168 height 16
click at [423, 67] on div "Scheduled Completed" at bounding box center [557, 74] width 954 height 48
click at [617, 39] on div "Maestro Visits Projects Work Orders Tasks Properties Geo Assignments 18 Washing…" at bounding box center [566, 25] width 1132 height 50
click at [673, 28] on div "Maestro Visits Projects Work Orders Tasks Properties Geo Assignments 18 Washing…" at bounding box center [566, 25] width 1132 height 50
click at [141, 380] on div "Filters Reset 12050 Greatbridge Rd, Woodbridge, VA 22192 ​ Type Assignee Schedu…" at bounding box center [119, 442] width 239 height 688
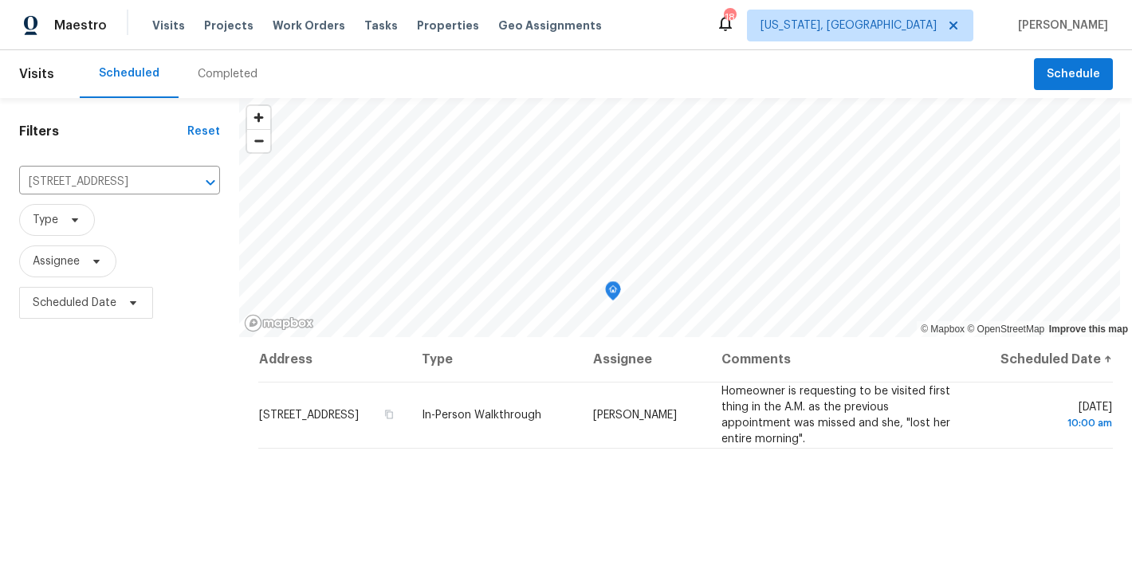
click at [450, 76] on div "Scheduled Completed" at bounding box center [557, 74] width 954 height 48
click at [599, 34] on div "Maestro Visits Projects Work Orders Tasks Properties Geo Assignments 18 Washing…" at bounding box center [566, 25] width 1132 height 50
click at [170, 455] on div "Filters Reset 12050 Greatbridge Rd, Woodbridge, VA 22192 ​ Type Assignee Schedu…" at bounding box center [119, 442] width 239 height 688
click at [136, 132] on h1 "Filters" at bounding box center [103, 132] width 168 height 16
click at [112, 465] on div "Filters Reset 12050 Greatbridge Rd, Woodbridge, VA 22192 ​ Type Assignee Schedu…" at bounding box center [119, 442] width 239 height 688
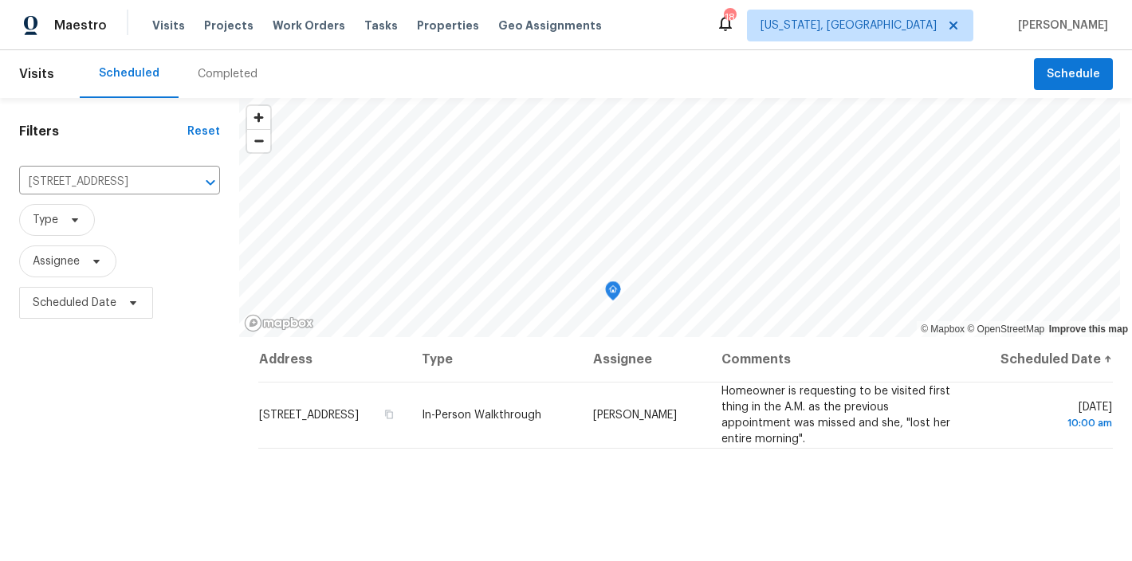
click at [116, 128] on h1 "Filters" at bounding box center [103, 132] width 168 height 16
click at [442, 67] on div "Scheduled Completed" at bounding box center [557, 74] width 954 height 48
click at [630, 23] on div "Maestro Visits Projects Work Orders Tasks Properties Geo Assignments 18 Washing…" at bounding box center [566, 25] width 1132 height 50
click at [179, 464] on div "Filters Reset 12050 Greatbridge Rd, Woodbridge, VA 22192 ​ Type Assignee Schedu…" at bounding box center [119, 442] width 239 height 688
click at [171, 230] on span "Type" at bounding box center [119, 220] width 201 height 32
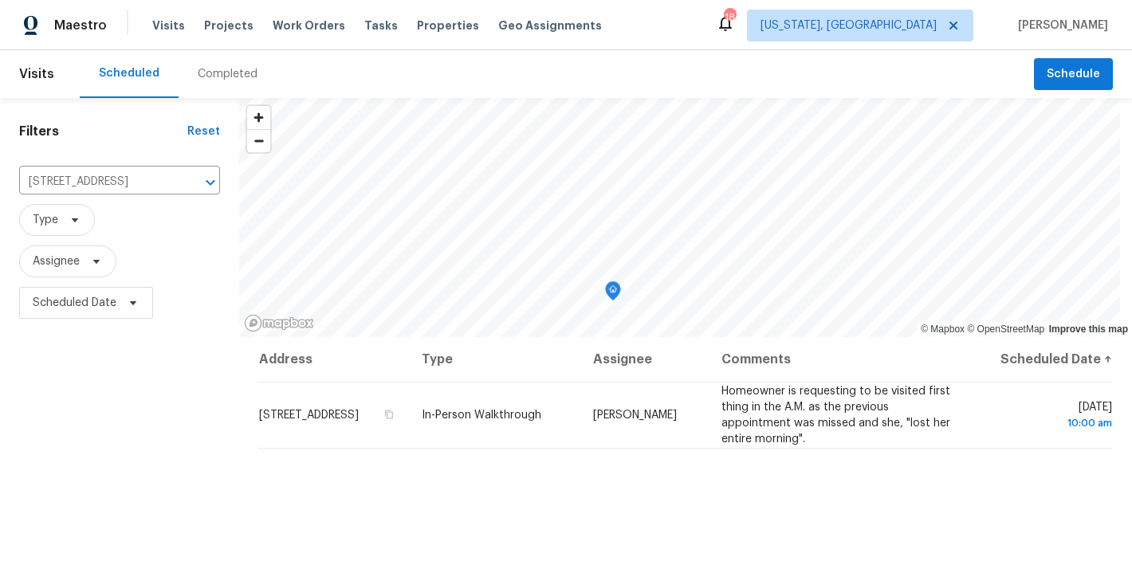
click at [148, 129] on h1 "Filters" at bounding box center [103, 132] width 168 height 16
click at [403, 51] on div "Scheduled Completed" at bounding box center [557, 74] width 954 height 48
click at [715, 39] on div "Maestro Visits Projects Work Orders Tasks Properties Geo Assignments 18 Washing…" at bounding box center [566, 25] width 1132 height 50
click at [117, 443] on div "Filters Reset 12050 Greatbridge Rd, Woodbridge, VA 22192 ​ Type Assignee Schedu…" at bounding box center [119, 442] width 239 height 688
click at [113, 121] on div "Filters Reset 12050 Greatbridge Rd, Woodbridge, VA 22192 ​ Type Assignee Schedu…" at bounding box center [119, 442] width 239 height 688
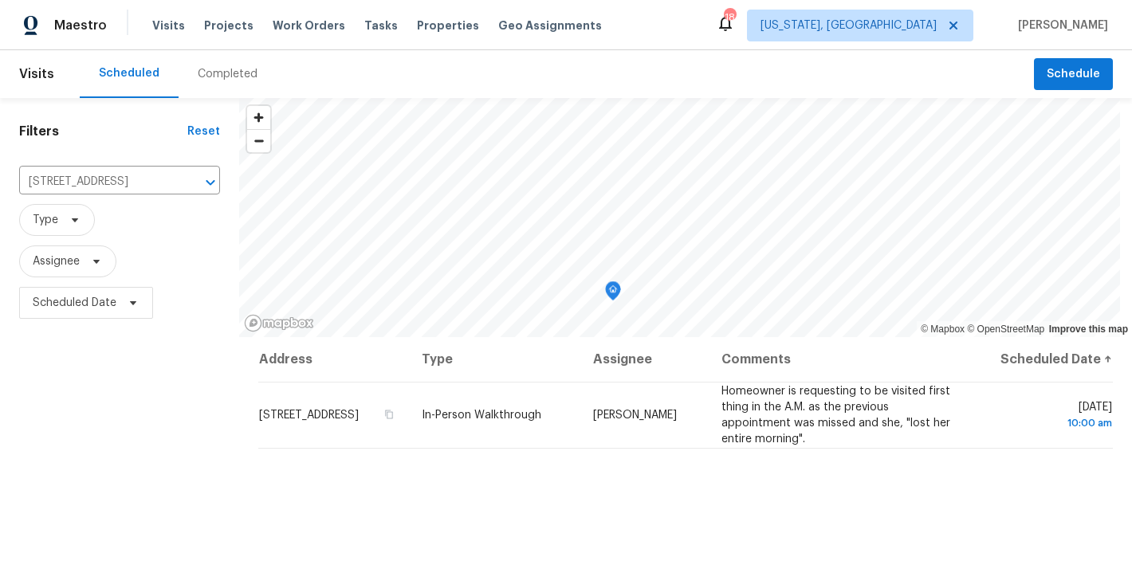
click at [400, 74] on div "Scheduled Completed" at bounding box center [557, 74] width 954 height 48
click at [671, 28] on div "Maestro Visits Projects Work Orders Tasks Properties Geo Assignments 18 Washing…" at bounding box center [566, 25] width 1132 height 50
click at [162, 399] on div "Filters Reset 12050 Greatbridge Rd, Woodbridge, VA 22192 ​ Type Assignee Schedu…" at bounding box center [119, 442] width 239 height 688
click at [159, 261] on span "Assignee" at bounding box center [119, 261] width 201 height 32
click at [102, 129] on h1 "Filters" at bounding box center [103, 132] width 168 height 16
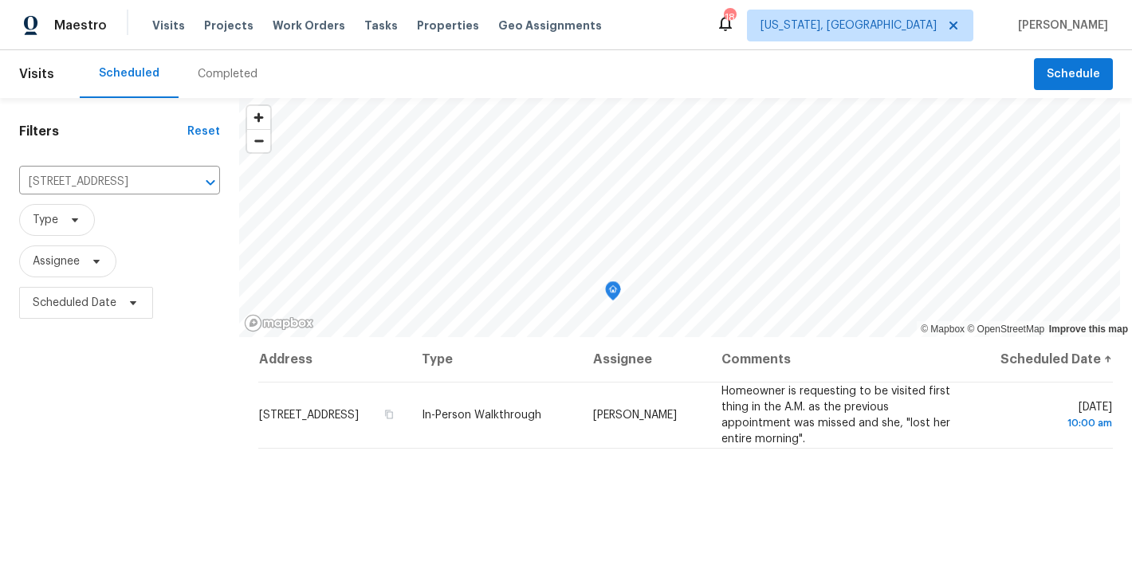
click at [145, 442] on div "Filters Reset 12050 Greatbridge Rd, Woodbridge, VA 22192 ​ Type Assignee Schedu…" at bounding box center [119, 442] width 239 height 688
click at [116, 146] on div "Filters Reset 12050 Greatbridge Rd, Woodbridge, VA 22192 ​ Type Assignee Schedu…" at bounding box center [119, 442] width 239 height 688
click at [383, 72] on div "Scheduled Completed" at bounding box center [557, 74] width 954 height 48
click at [104, 454] on div "Filters Reset 12050 Greatbridge Rd, Woodbridge, VA 22192 ​ Type Assignee Schedu…" at bounding box center [119, 442] width 239 height 688
click at [182, 189] on icon "Clear" at bounding box center [190, 183] width 16 height 16
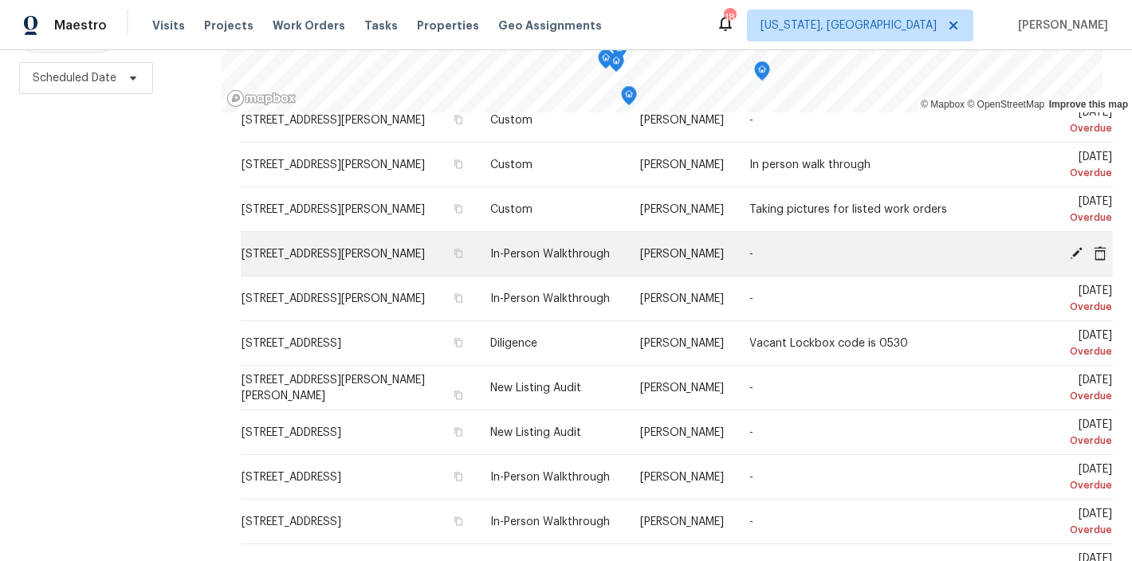
scroll to position [148, 0]
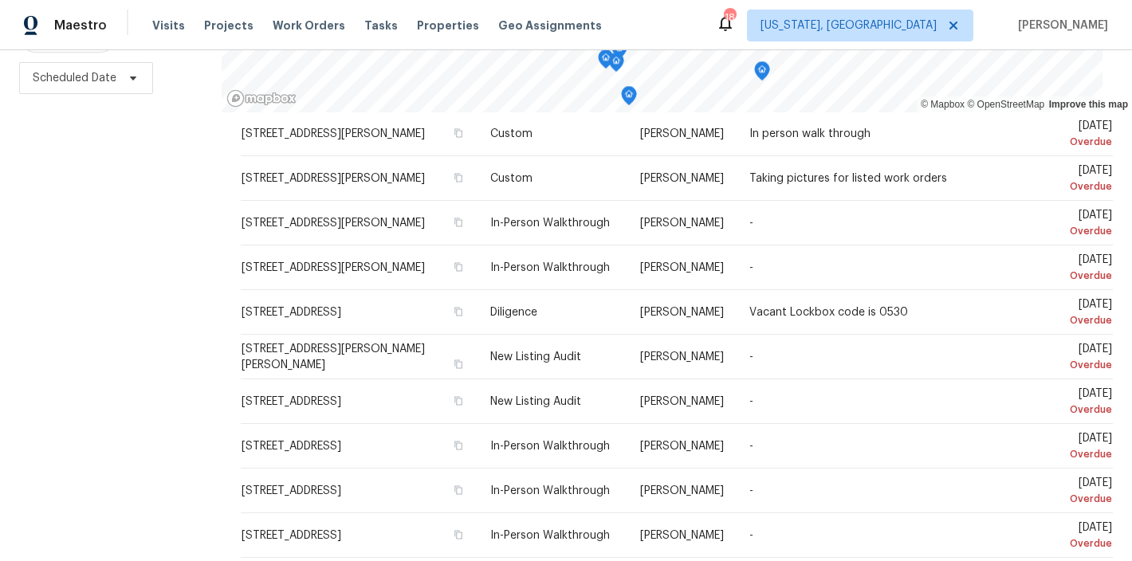
click at [124, 305] on div "Filters Reset ​ Type Assignee Scheduled Date" at bounding box center [111, 217] width 222 height 688
click at [131, 310] on div "Filters Reset ​ Type Assignee Scheduled Date" at bounding box center [111, 217] width 222 height 688
click at [165, 303] on div "Filters Reset ​ Type Assignee Scheduled Date" at bounding box center [111, 217] width 222 height 688
click at [748, 32] on div "Maestro Visits Projects Work Orders Tasks Properties Geo Assignments 18 Washing…" at bounding box center [566, 25] width 1132 height 50
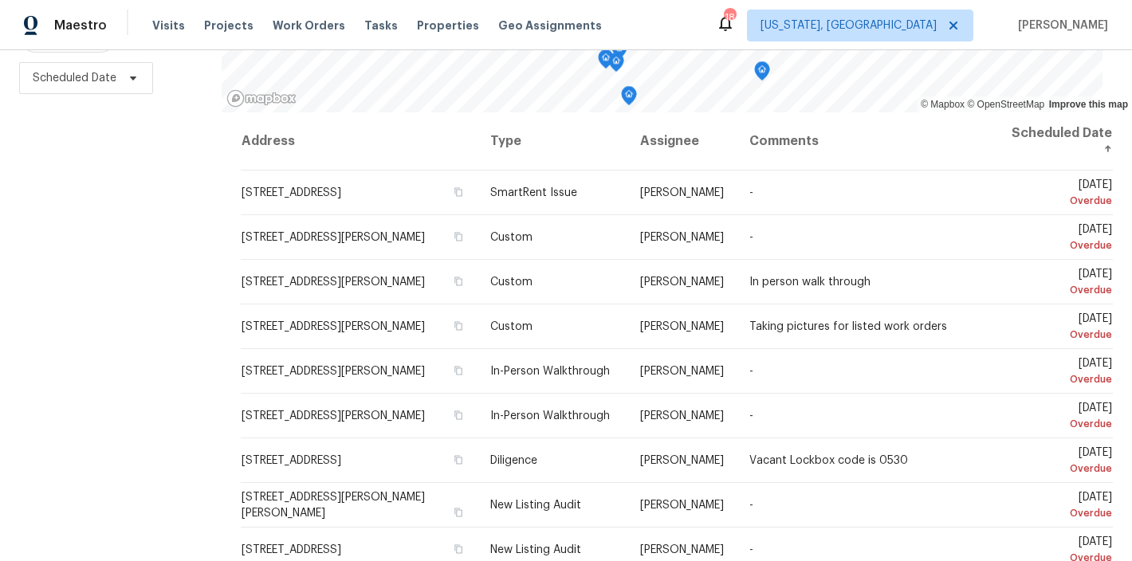
scroll to position [0, 0]
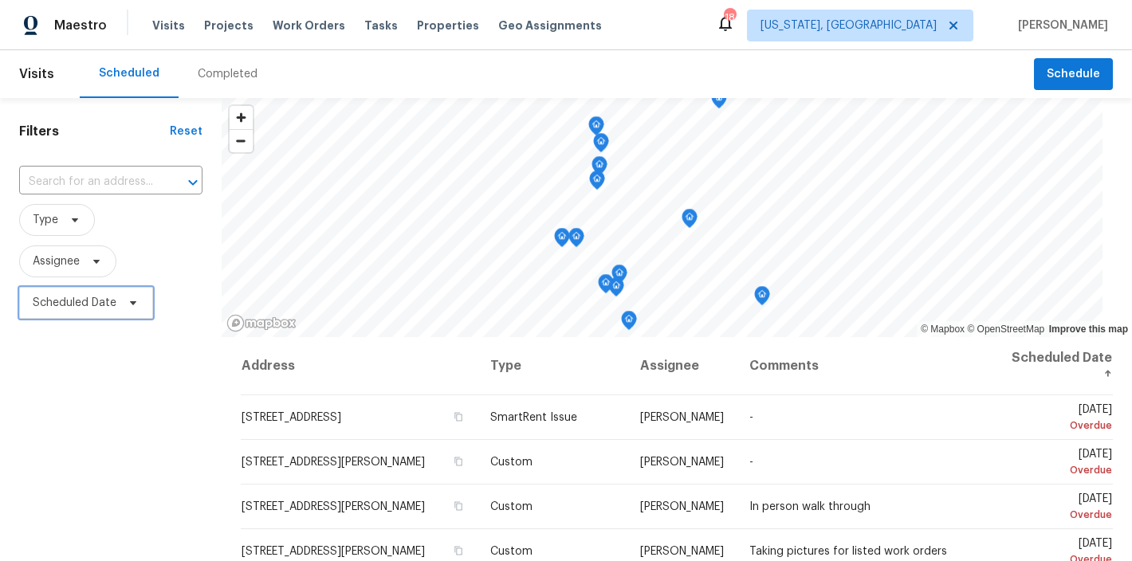
click at [133, 319] on span "Scheduled Date" at bounding box center [86, 303] width 134 height 32
click at [143, 412] on div "Filters Reset ​ Type Assignee Scheduled Date" at bounding box center [111, 442] width 222 height 688
click at [414, 77] on div "Scheduled Completed" at bounding box center [557, 74] width 954 height 48
click at [656, 32] on div "Maestro Visits Projects Work Orders Tasks Properties Geo Assignments 18 Washing…" at bounding box center [566, 25] width 1132 height 50
click at [110, 410] on div "Filters Reset ​ Type Assignee Scheduled Date" at bounding box center [111, 442] width 222 height 688
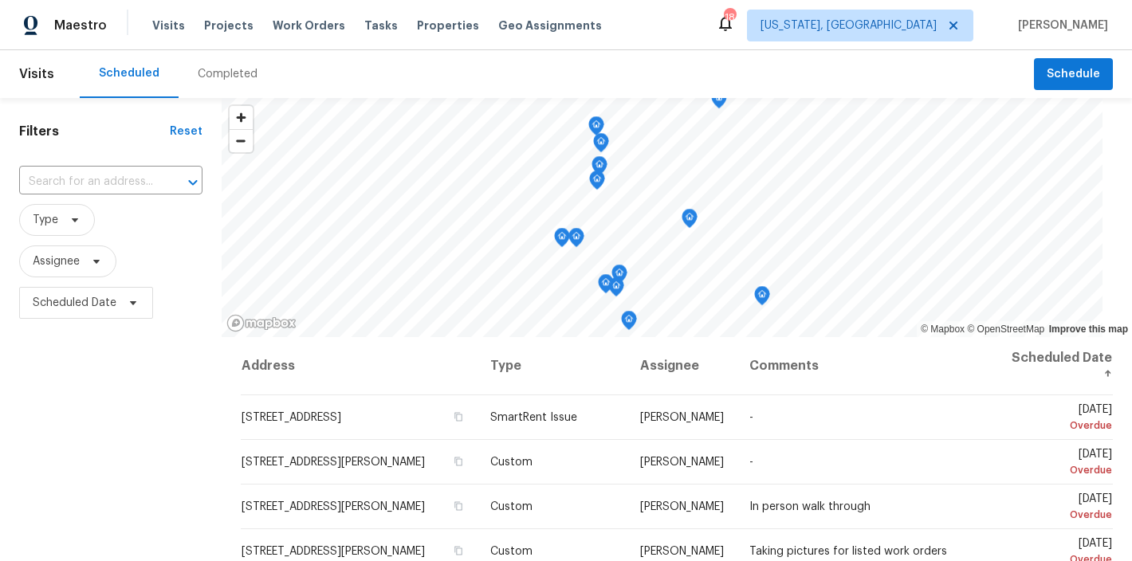
click at [528, 63] on div "Scheduled Completed" at bounding box center [557, 74] width 954 height 48
click at [646, 26] on div "Maestro Visits Projects Work Orders Tasks Properties Geo Assignments 18 Washing…" at bounding box center [566, 25] width 1132 height 50
click at [160, 378] on div "Filters Reset ​ Type Assignee Scheduled Date" at bounding box center [111, 442] width 222 height 688
click at [107, 120] on div "Filters Reset ​ Type Assignee Scheduled Date" at bounding box center [111, 442] width 222 height 688
click at [147, 388] on div "Filters Reset ​ Type Assignee Scheduled Date" at bounding box center [111, 442] width 222 height 688
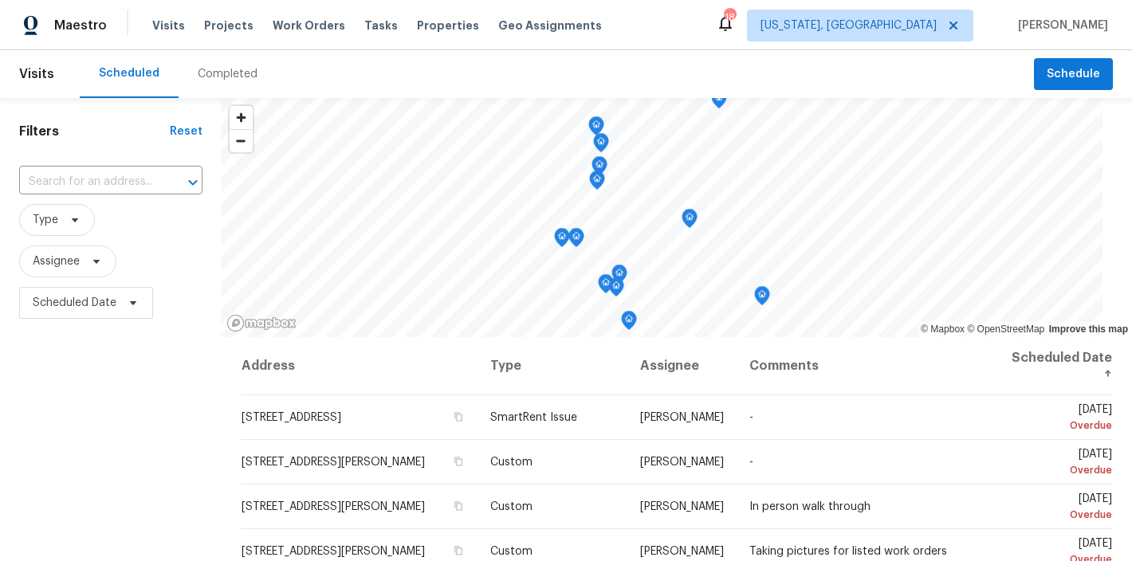
click at [651, 49] on div "Maestro Visits Projects Work Orders Tasks Properties Geo Assignments 18 Washing…" at bounding box center [566, 25] width 1132 height 50
click at [214, 66] on div "Completed" at bounding box center [228, 74] width 60 height 16
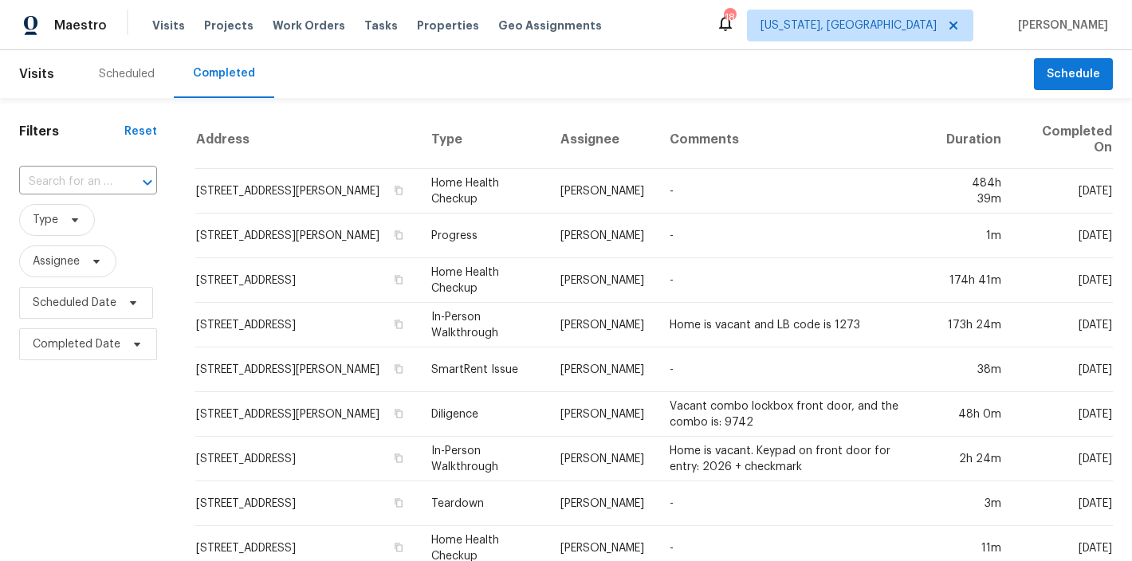
click at [92, 131] on h1 "Filters" at bounding box center [71, 132] width 105 height 16
click at [120, 210] on span "Type" at bounding box center [88, 220] width 138 height 32
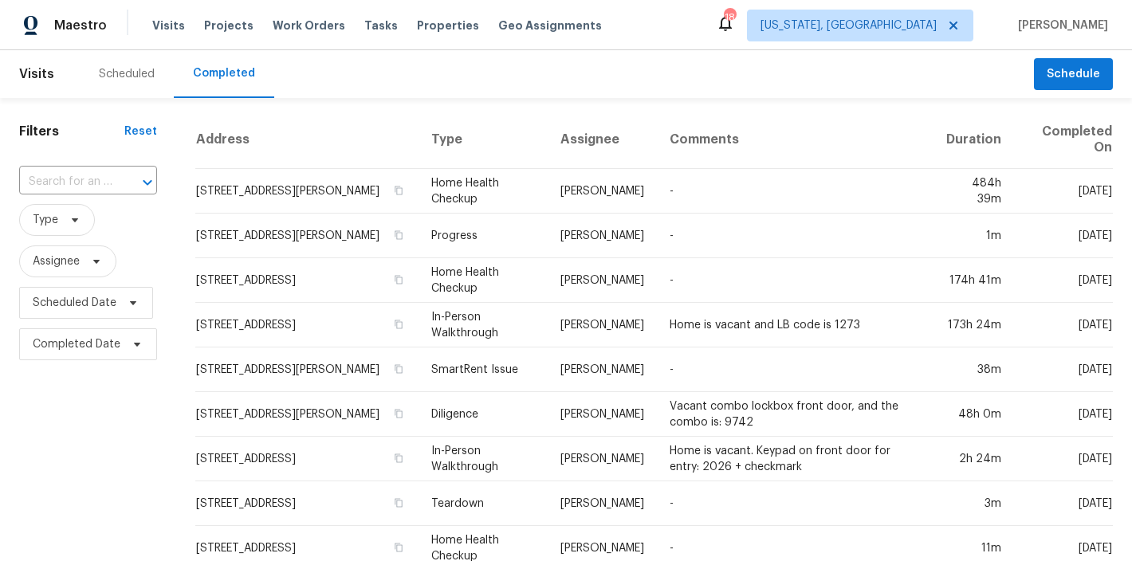
click at [132, 215] on span "Type" at bounding box center [88, 220] width 138 height 32
click at [61, 266] on span "Assignee" at bounding box center [56, 261] width 47 height 16
click at [104, 316] on input "search" at bounding box center [112, 312] width 170 height 32
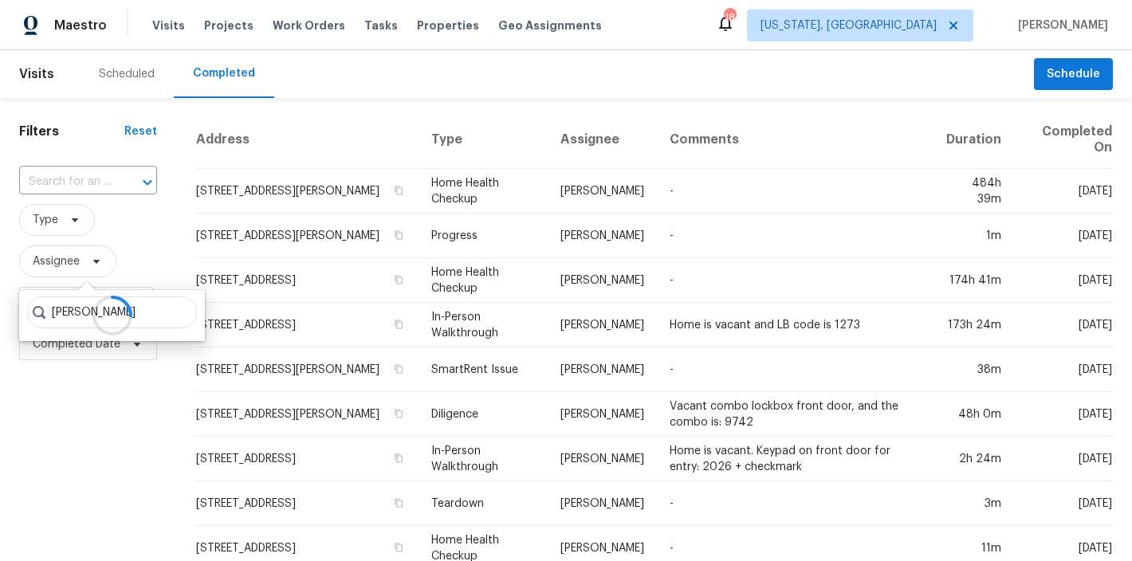
type input "nelson flores"
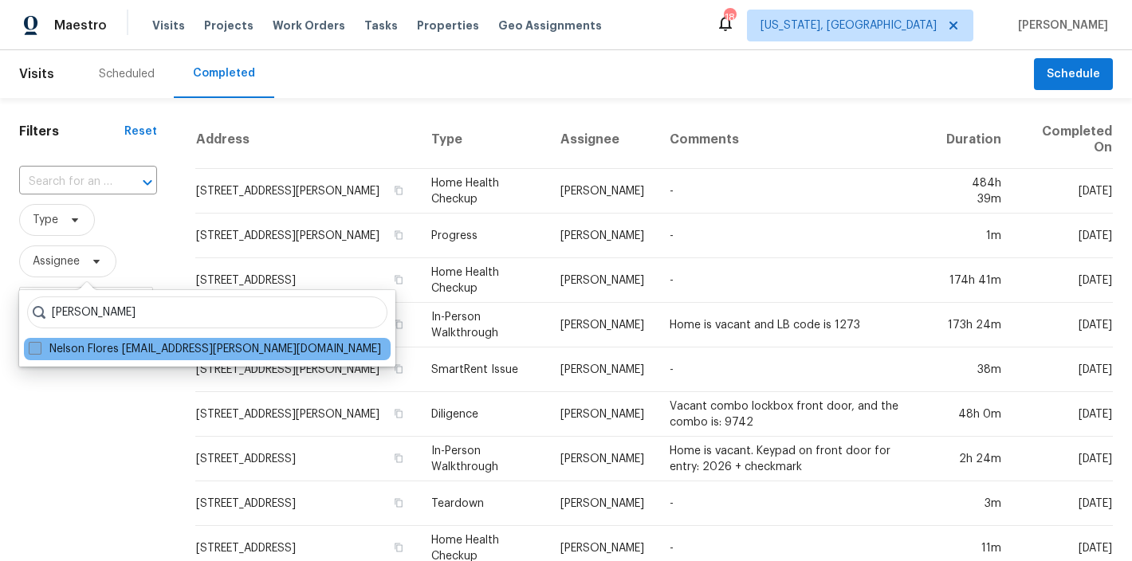
click at [34, 348] on span at bounding box center [35, 348] width 13 height 13
click at [34, 348] on input "Nelson Flores nelson.flores@opendoor.com" at bounding box center [34, 346] width 10 height 10
checkbox input "true"
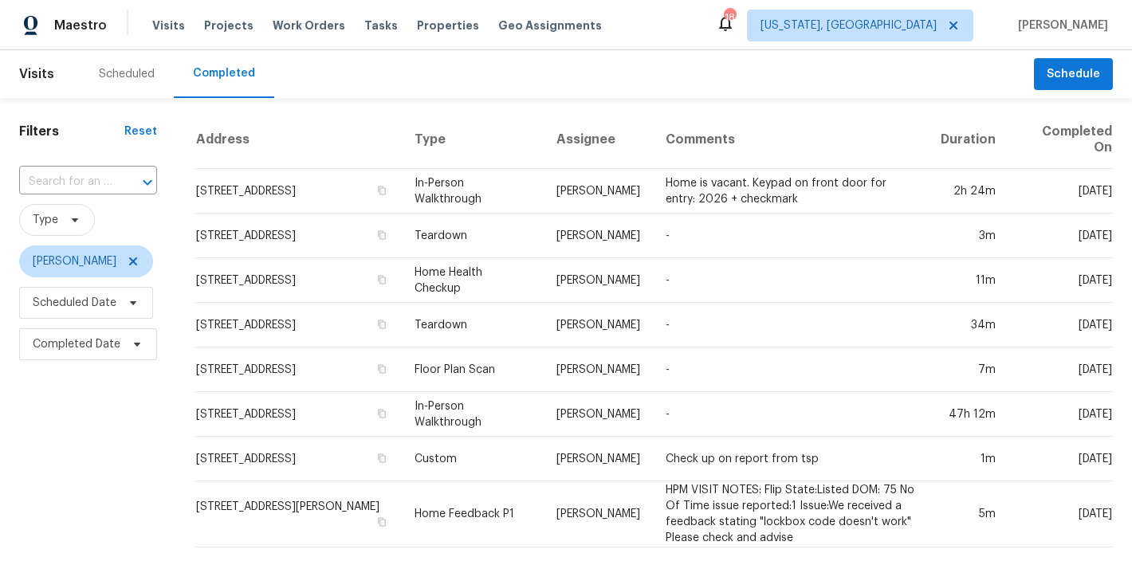
click at [666, 63] on div "Scheduled Completed" at bounding box center [557, 74] width 954 height 48
click at [626, 86] on div "Scheduled Completed" at bounding box center [557, 74] width 954 height 48
click at [669, 28] on div "Maestro Visits Projects Work Orders Tasks Properties Geo Assignments 18 Washing…" at bounding box center [566, 25] width 1132 height 50
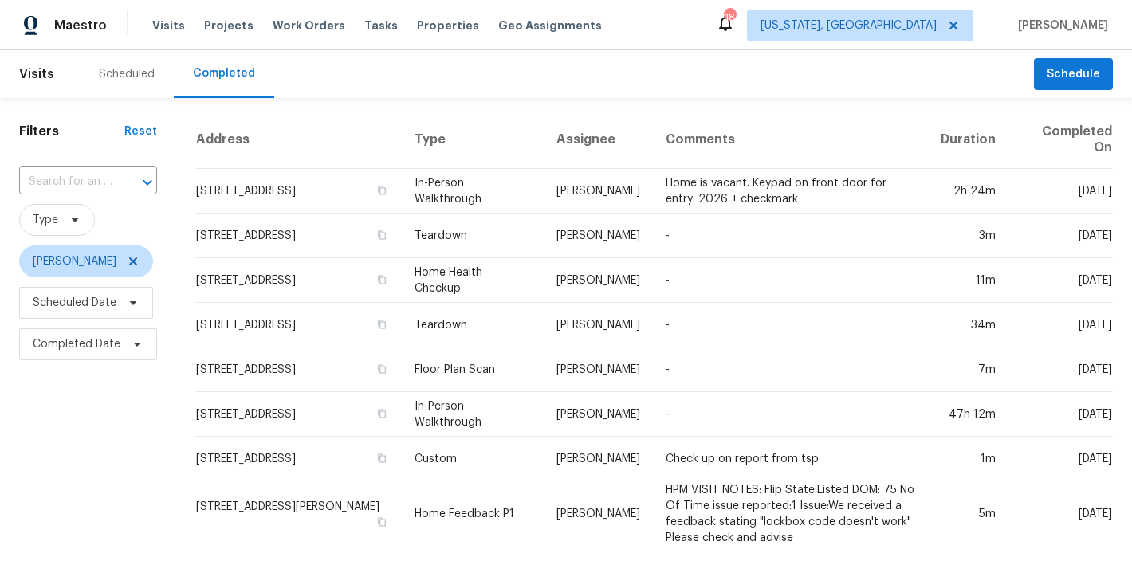
click at [507, 88] on div "Scheduled Completed" at bounding box center [557, 74] width 954 height 48
click at [143, 210] on span "Type" at bounding box center [88, 220] width 138 height 32
click at [387, 74] on div "Scheduled Completed" at bounding box center [557, 74] width 954 height 48
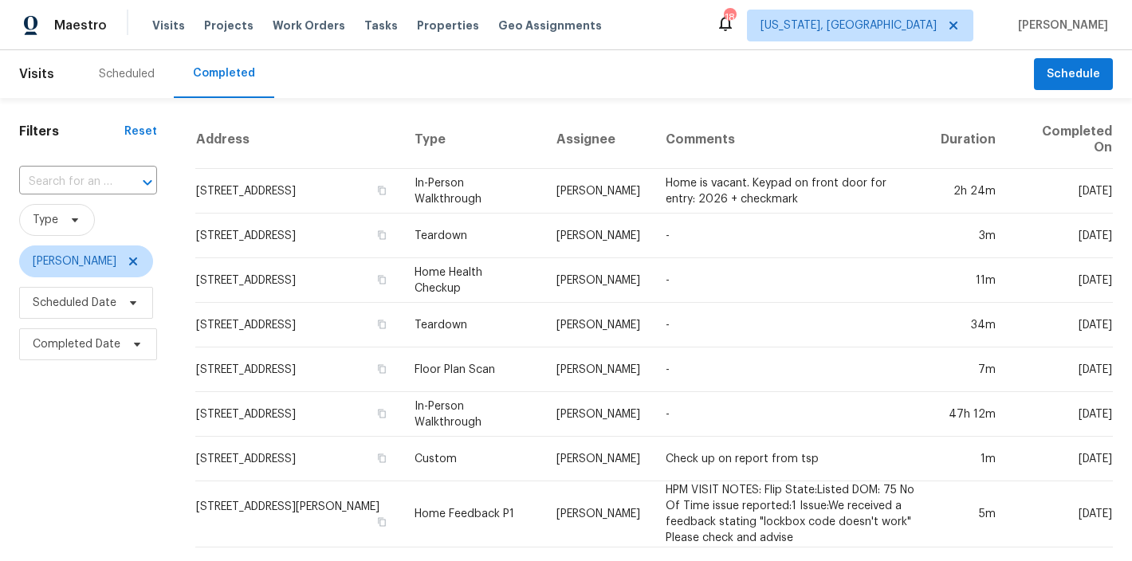
click at [680, 89] on div "Scheduled Completed" at bounding box center [557, 74] width 954 height 48
click at [677, 26] on div "Maestro Visits Projects Work Orders Tasks Properties Geo Assignments 18 Washing…" at bounding box center [566, 25] width 1132 height 50
click at [127, 265] on icon at bounding box center [133, 261] width 13 height 13
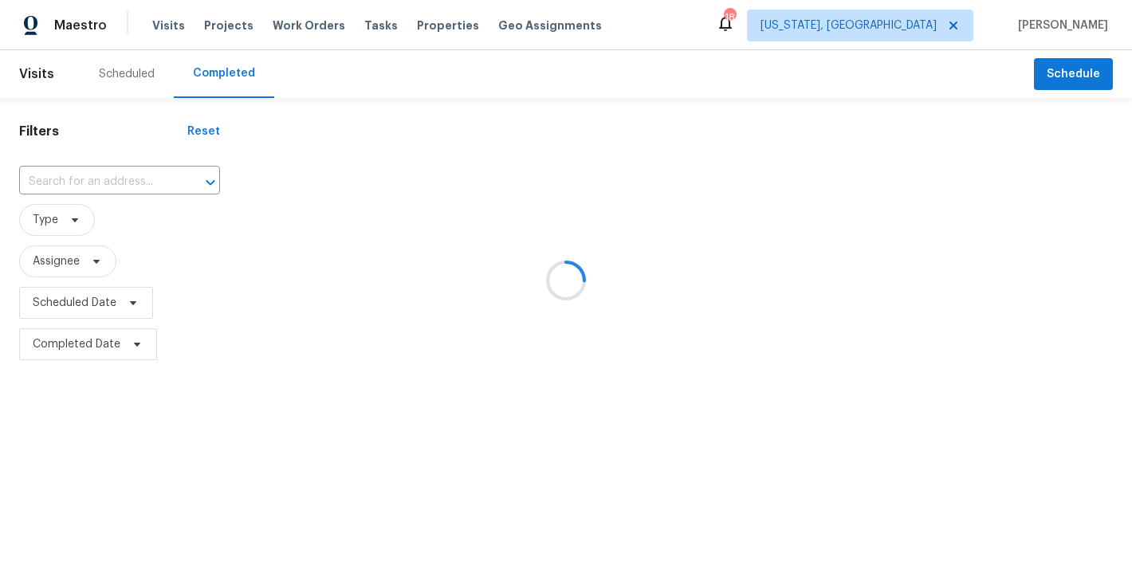
click at [402, 80] on div "Scheduled Completed" at bounding box center [557, 74] width 954 height 48
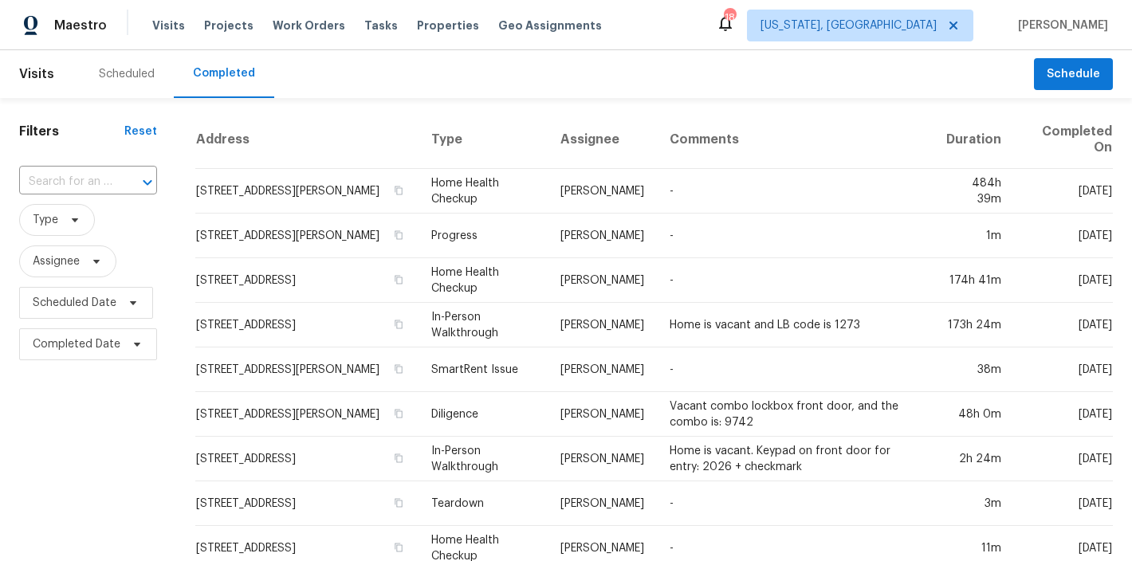
click at [630, 37] on div "Maestro Visits Projects Work Orders Tasks Properties Geo Assignments 18 Washing…" at bounding box center [566, 25] width 1132 height 50
click at [127, 66] on div "Scheduled" at bounding box center [127, 74] width 56 height 16
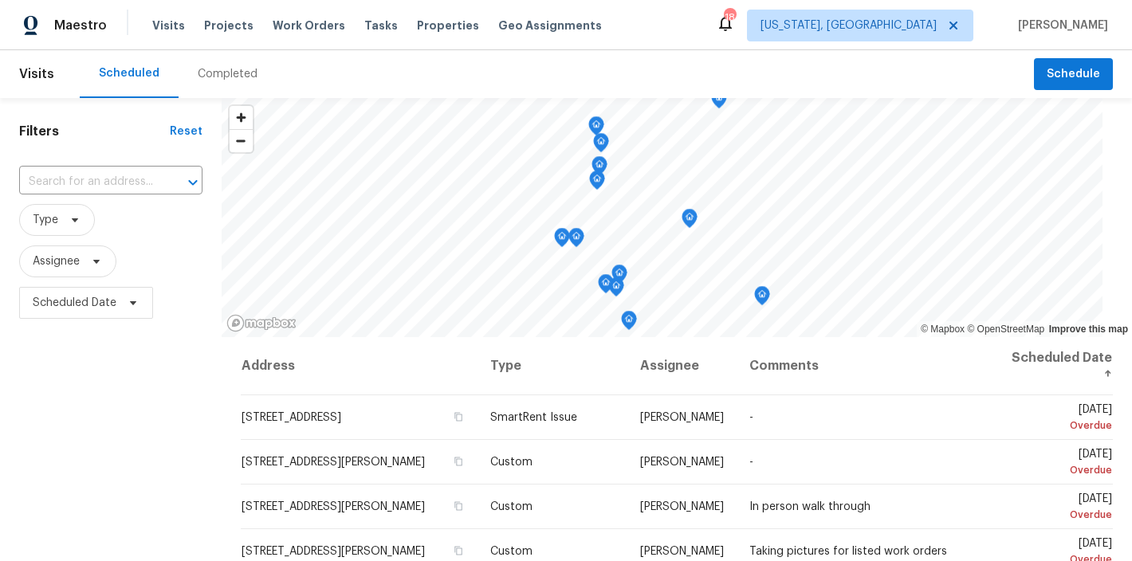
click at [641, 38] on div "Maestro Visits Projects Work Orders Tasks Properties Geo Assignments 18 Washing…" at bounding box center [566, 25] width 1132 height 50
click at [147, 406] on div "Filters Reset ​ Type Assignee Scheduled Date" at bounding box center [111, 442] width 222 height 688
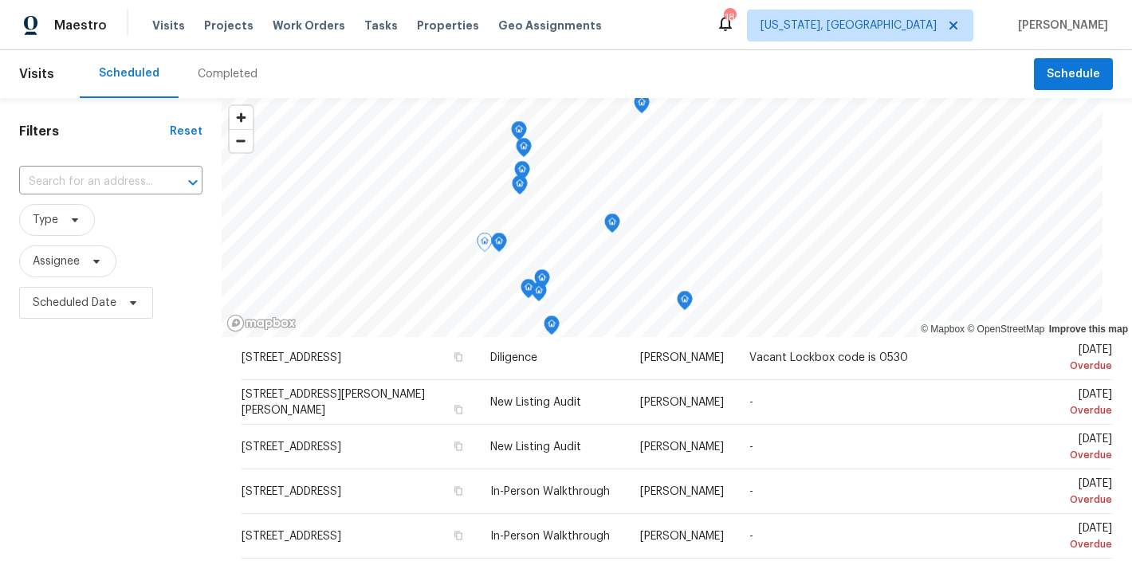
click at [173, 452] on div "Filters Reset ​ Type Assignee Scheduled Date" at bounding box center [111, 442] width 222 height 688
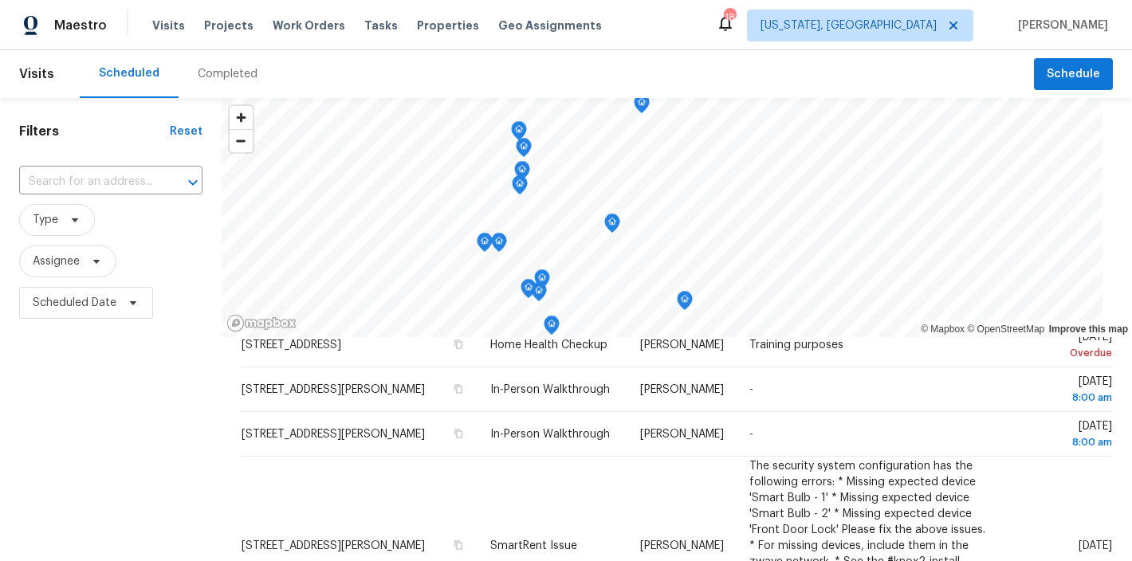
scroll to position [0, 0]
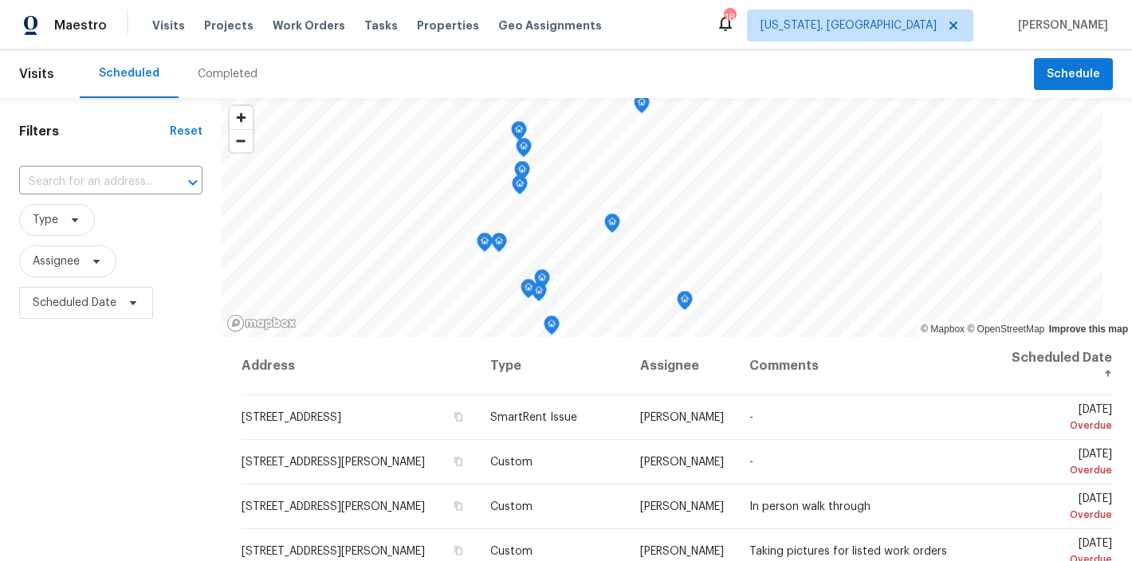
click at [132, 432] on div "Filters Reset ​ Type Assignee Scheduled Date" at bounding box center [111, 442] width 222 height 688
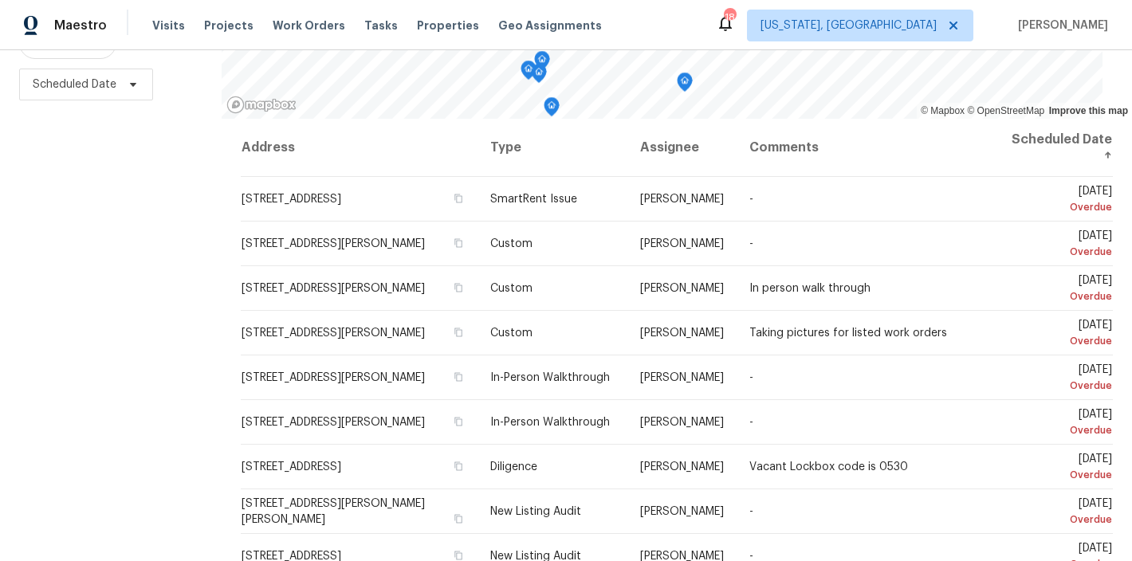
scroll to position [237, 0]
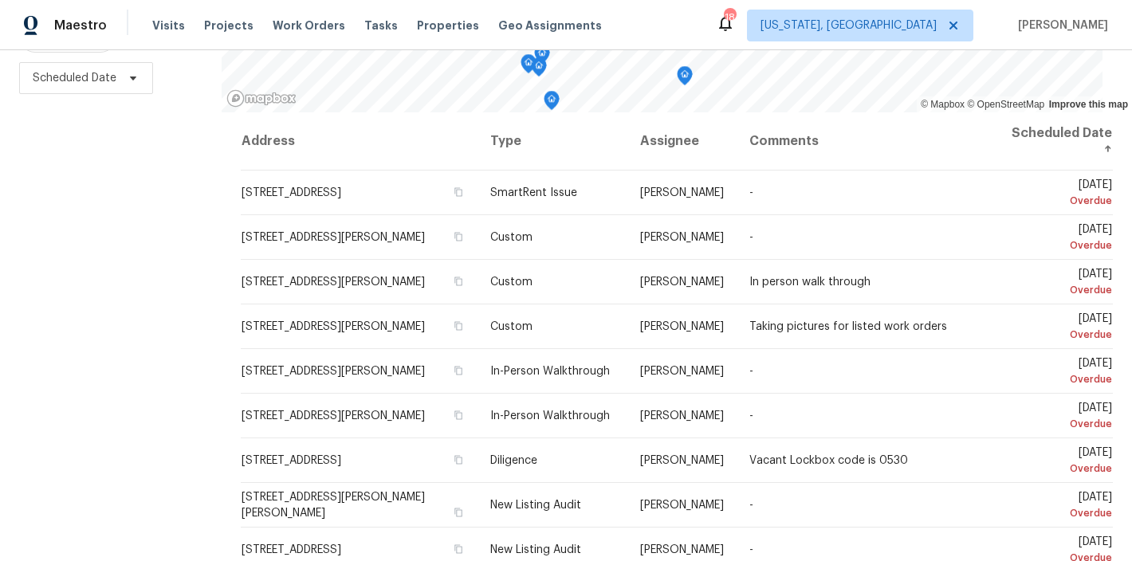
click at [643, 14] on div "Maestro Visits Projects Work Orders Tasks Properties Geo Assignments 18 Washing…" at bounding box center [566, 25] width 1132 height 50
click at [138, 217] on div "Filters Reset ​ Type Assignee Scheduled Date" at bounding box center [111, 217] width 222 height 688
click at [179, 69] on span "Scheduled Date" at bounding box center [110, 77] width 183 height 41
click at [96, 255] on div "Filters Reset ​ Type Assignee Scheduled Date" at bounding box center [111, 217] width 222 height 688
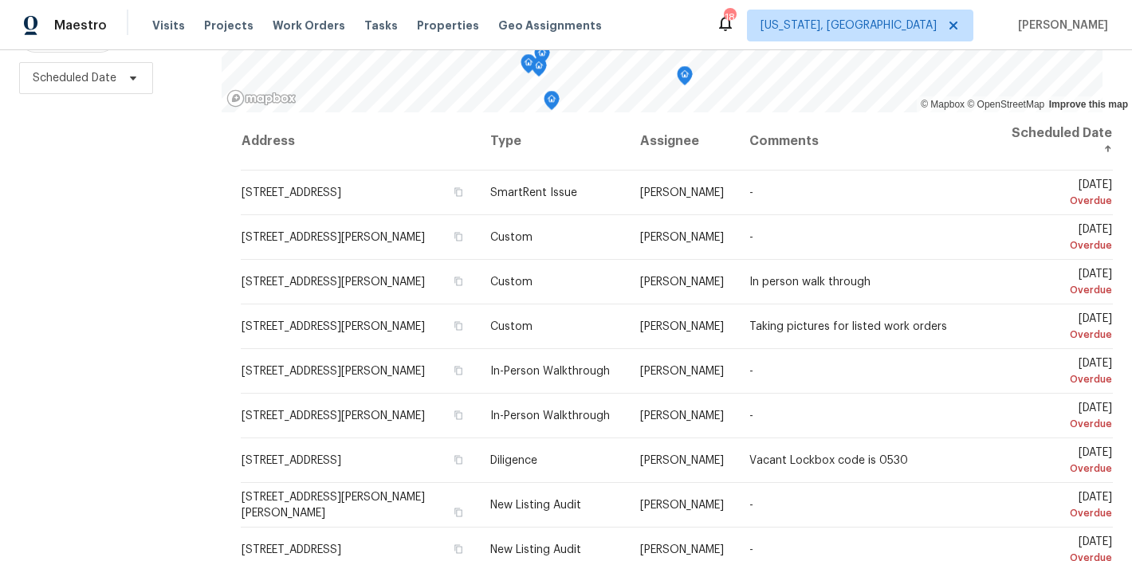
scroll to position [0, 0]
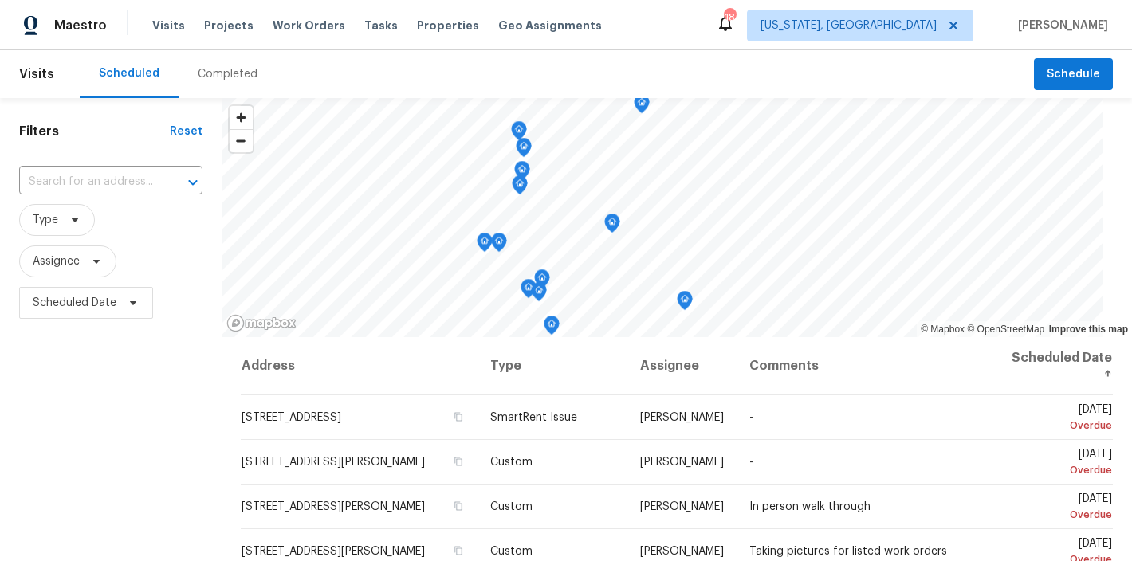
click at [689, 27] on div "Maestro Visits Projects Work Orders Tasks Properties Geo Assignments 18 Washing…" at bounding box center [566, 25] width 1132 height 50
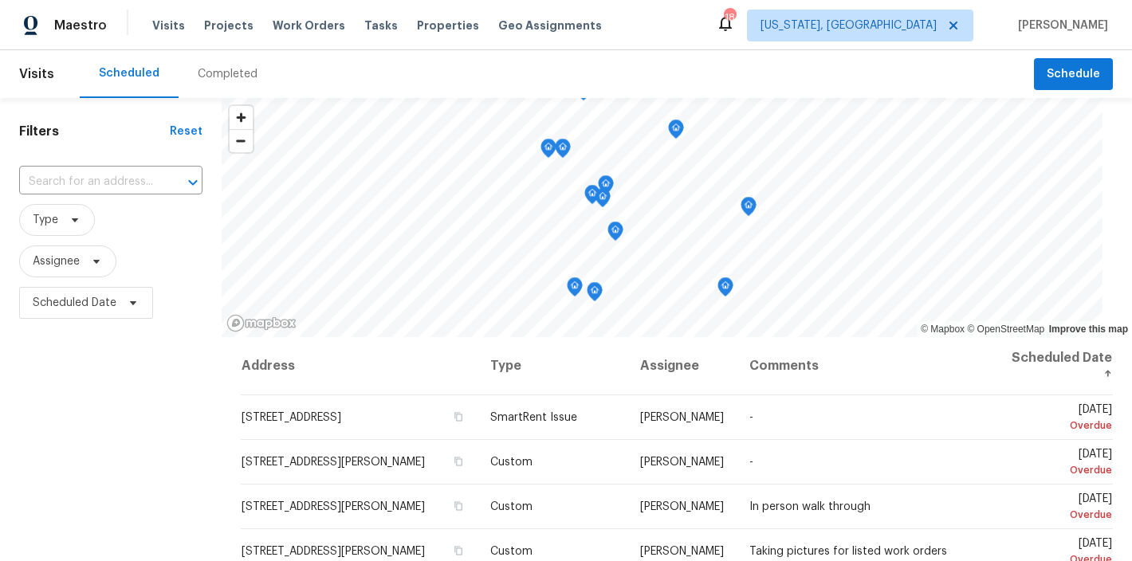
click at [45, 407] on div "Filters Reset ​ Type Assignee Scheduled Date" at bounding box center [111, 442] width 222 height 688
click at [737, 36] on div "Maestro Visits Projects Work Orders Tasks Properties Geo Assignments 18 Washing…" at bounding box center [566, 25] width 1132 height 50
click at [144, 407] on div "Filters Reset ​ Type Assignee Scheduled Date" at bounding box center [111, 442] width 222 height 688
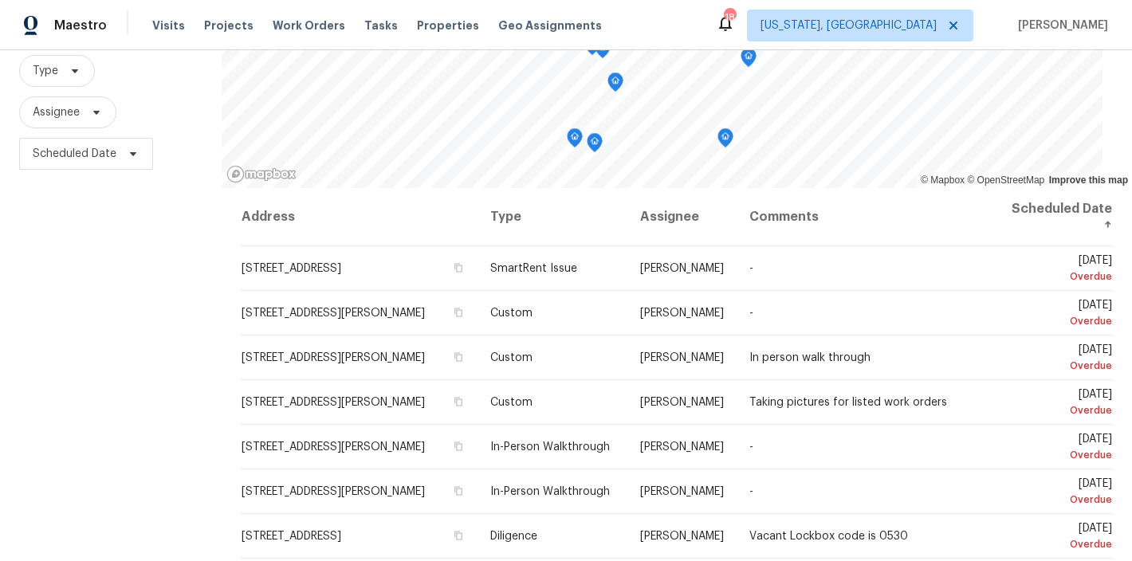
scroll to position [237, 0]
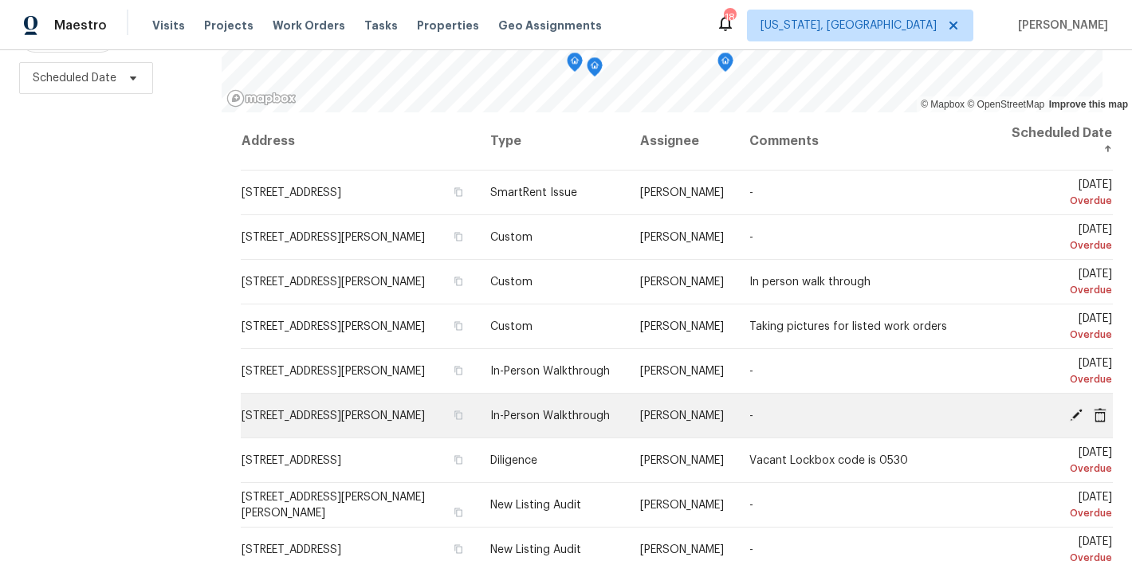
click at [1094, 407] on icon at bounding box center [1100, 414] width 13 height 14
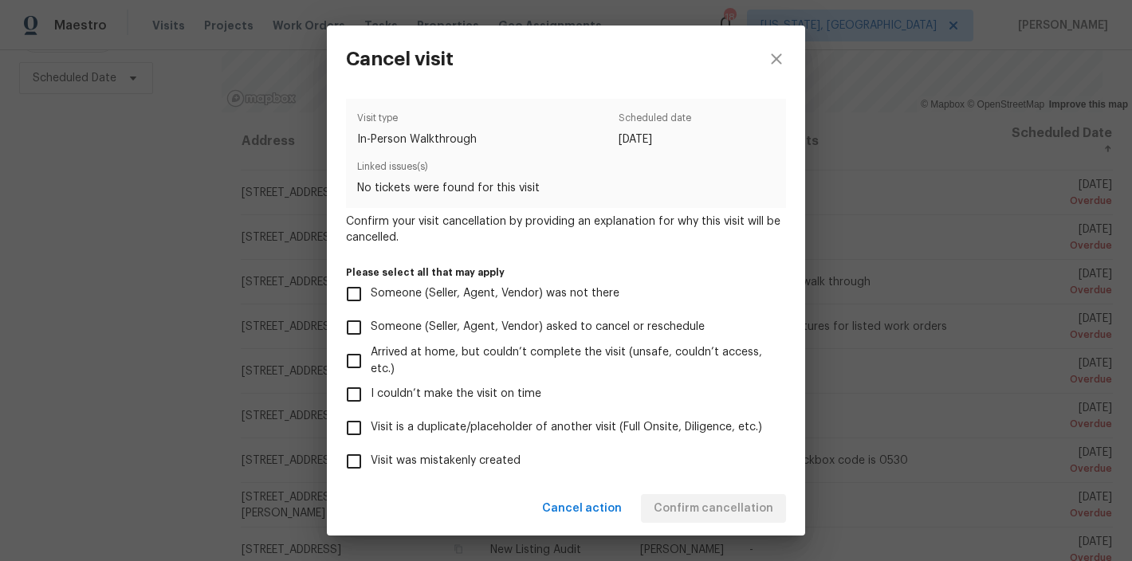
click at [466, 459] on span "Visit was mistakenly created" at bounding box center [446, 461] width 150 height 17
click at [371, 459] on input "Visit was mistakenly created" at bounding box center [353, 461] width 33 height 33
checkbox input "true"
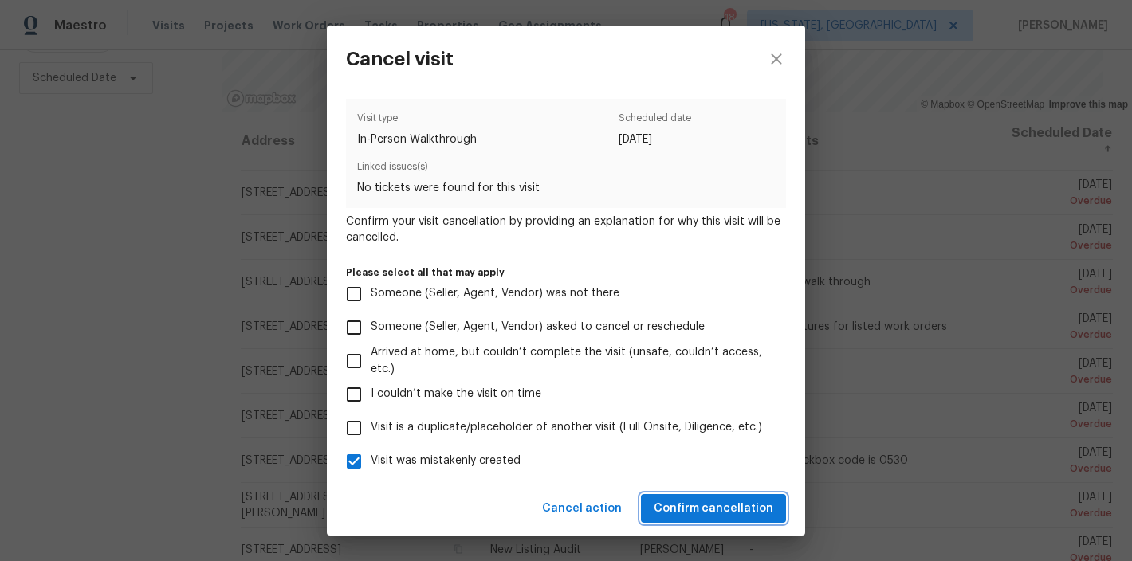
click at [709, 505] on span "Confirm cancellation" at bounding box center [714, 509] width 120 height 20
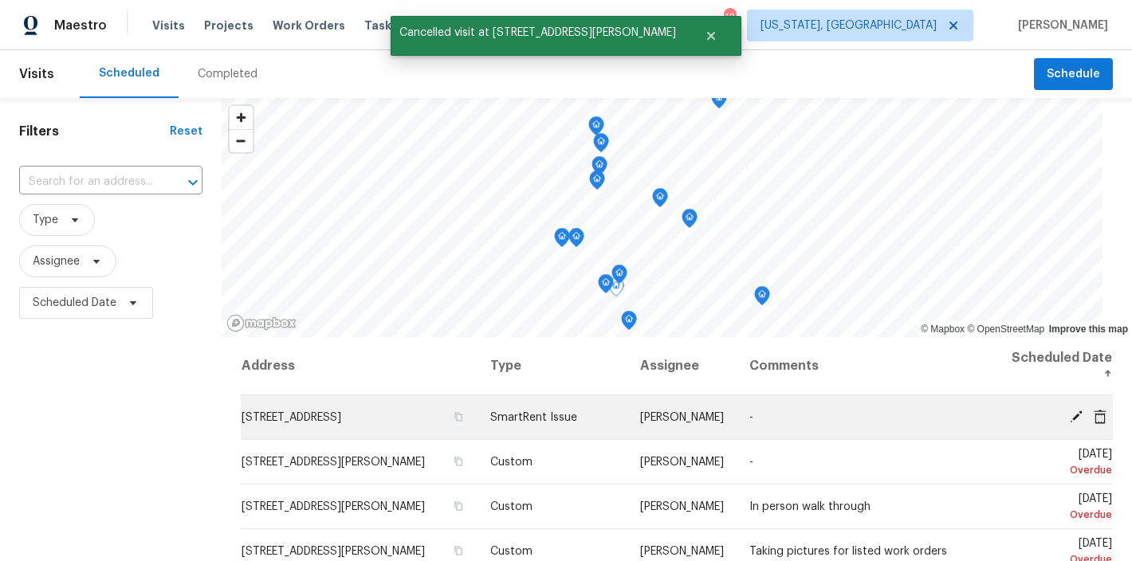
click at [1094, 414] on icon at bounding box center [1100, 416] width 13 height 14
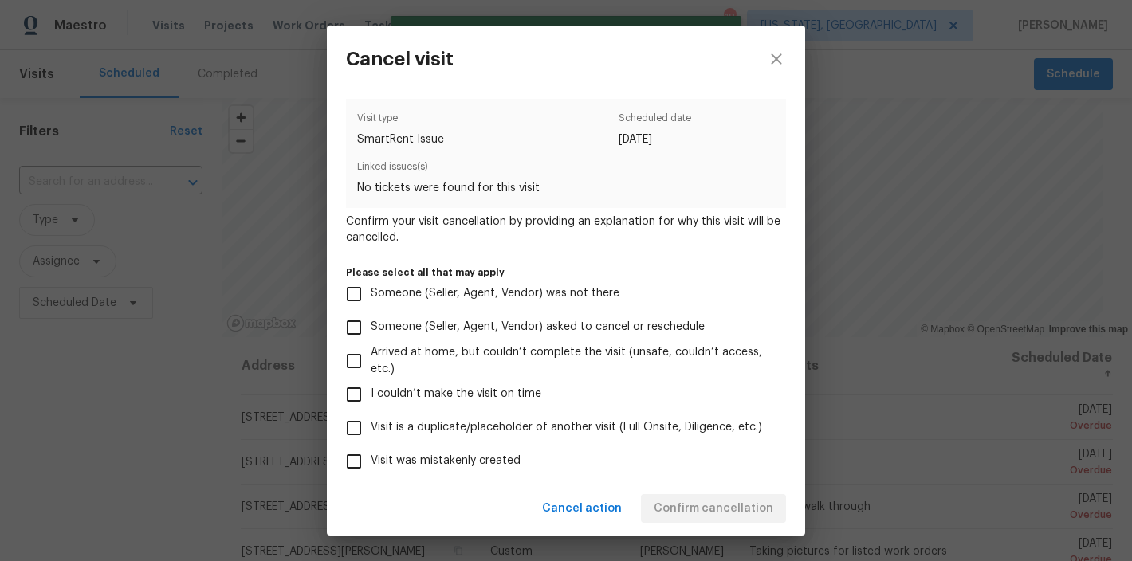
click at [456, 456] on span "Visit was mistakenly created" at bounding box center [446, 461] width 150 height 17
click at [371, 456] on input "Visit was mistakenly created" at bounding box center [353, 461] width 33 height 33
checkbox input "true"
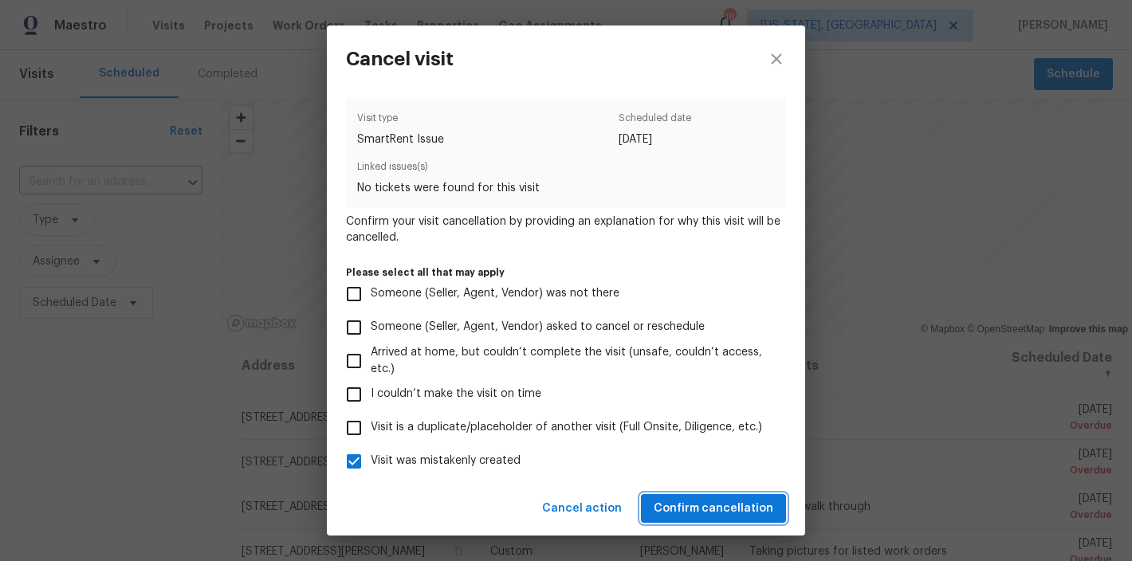
click at [758, 512] on span "Confirm cancellation" at bounding box center [714, 509] width 120 height 20
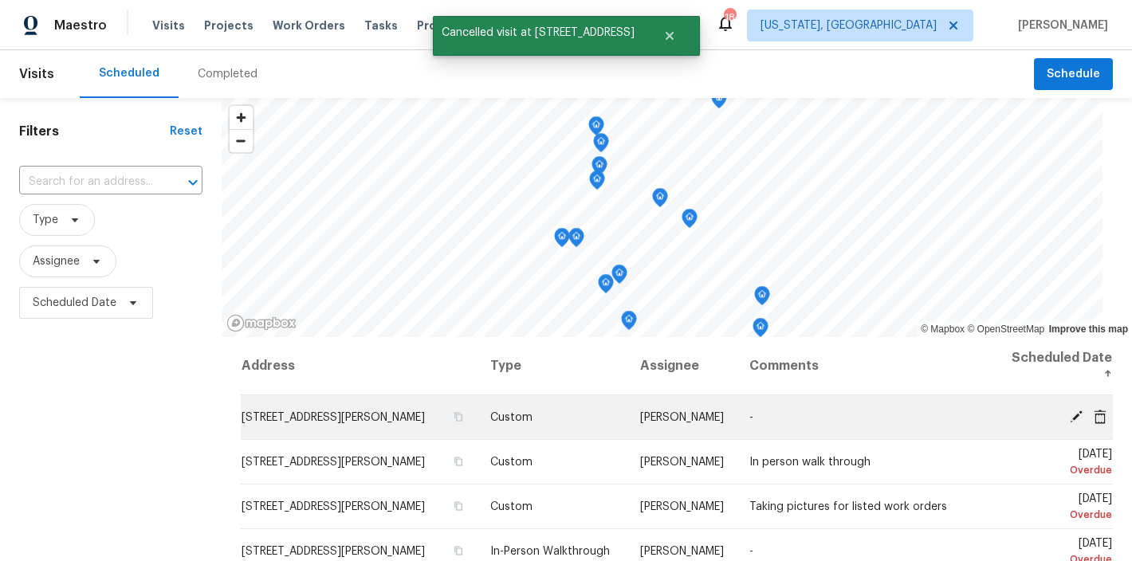
click at [1093, 418] on icon at bounding box center [1100, 416] width 14 height 14
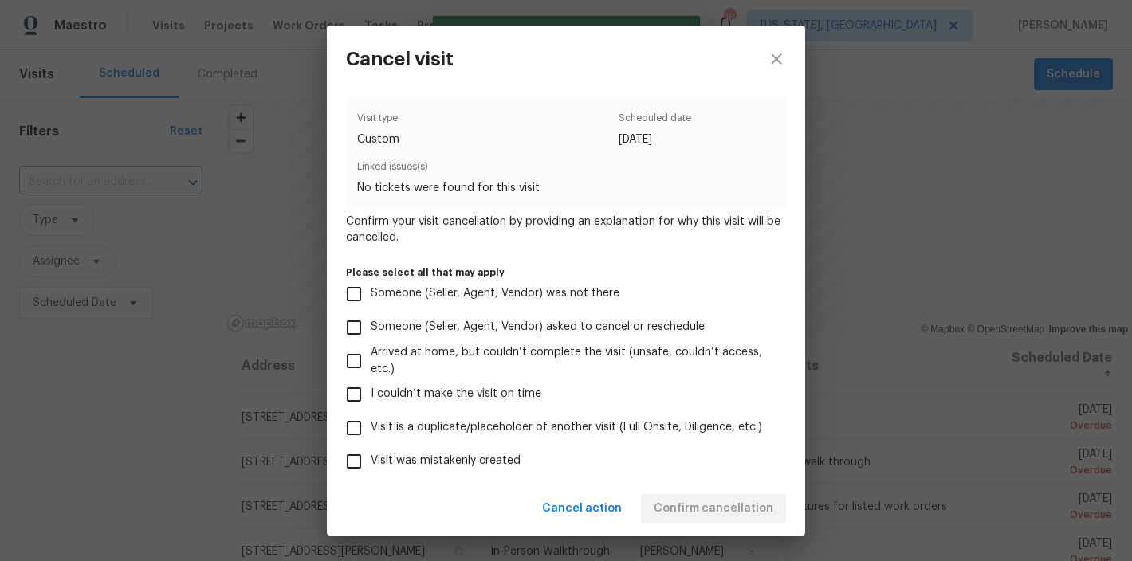
click at [431, 455] on span "Visit was mistakenly created" at bounding box center [446, 461] width 150 height 17
click at [371, 455] on input "Visit was mistakenly created" at bounding box center [353, 461] width 33 height 33
checkbox input "true"
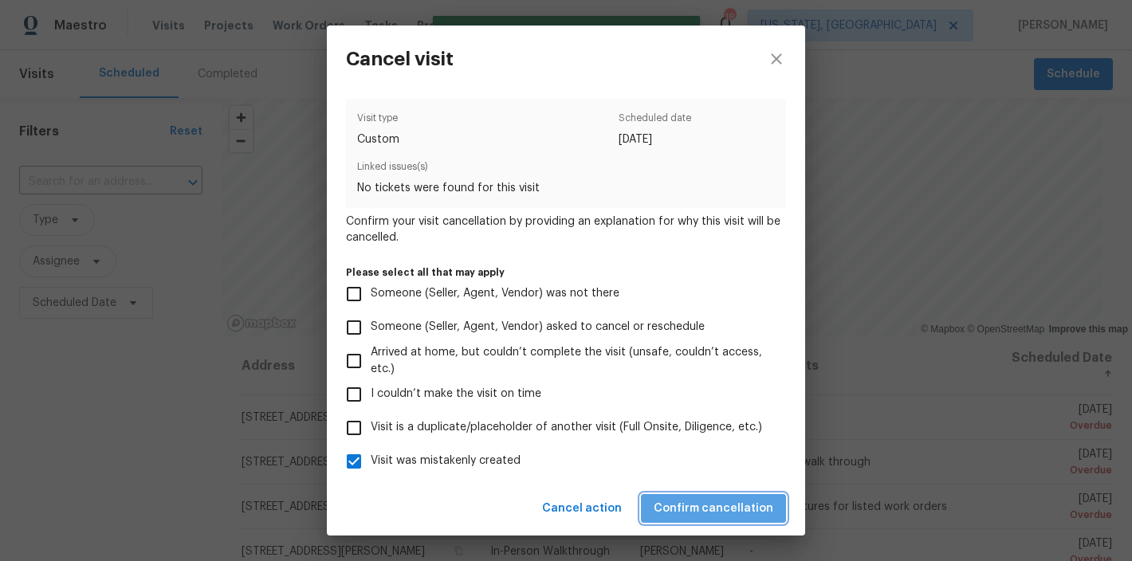
drag, startPoint x: 763, startPoint y: 517, endPoint x: 665, endPoint y: 504, distance: 99.0
click at [764, 517] on span "Confirm cancellation" at bounding box center [714, 509] width 120 height 20
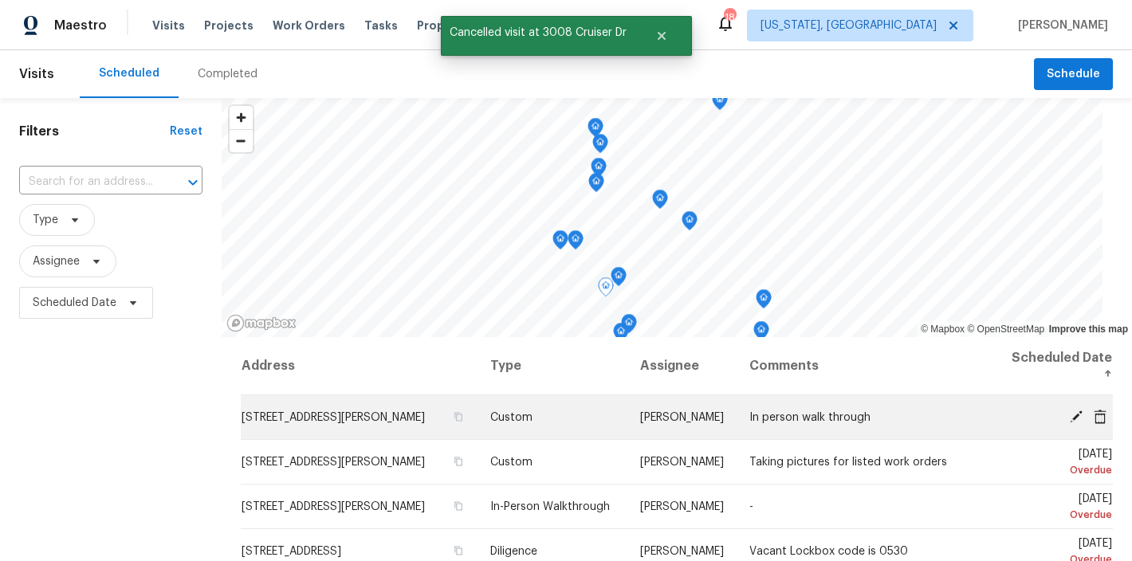
click at [1088, 422] on span at bounding box center [1100, 416] width 24 height 14
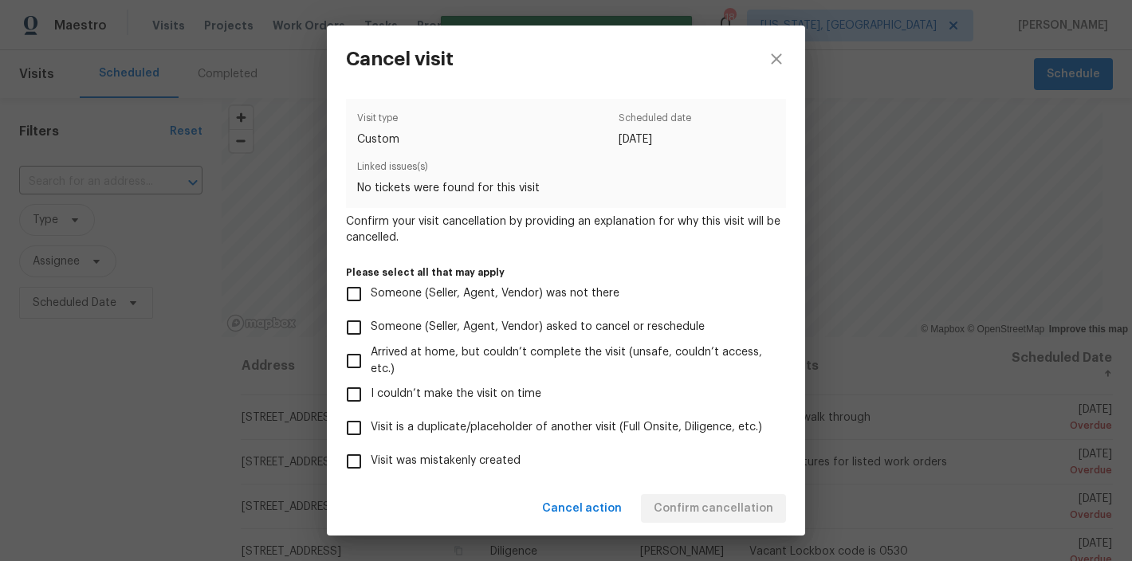
click at [457, 465] on span "Visit was mistakenly created" at bounding box center [446, 461] width 150 height 17
click at [371, 465] on input "Visit was mistakenly created" at bounding box center [353, 461] width 33 height 33
checkbox input "true"
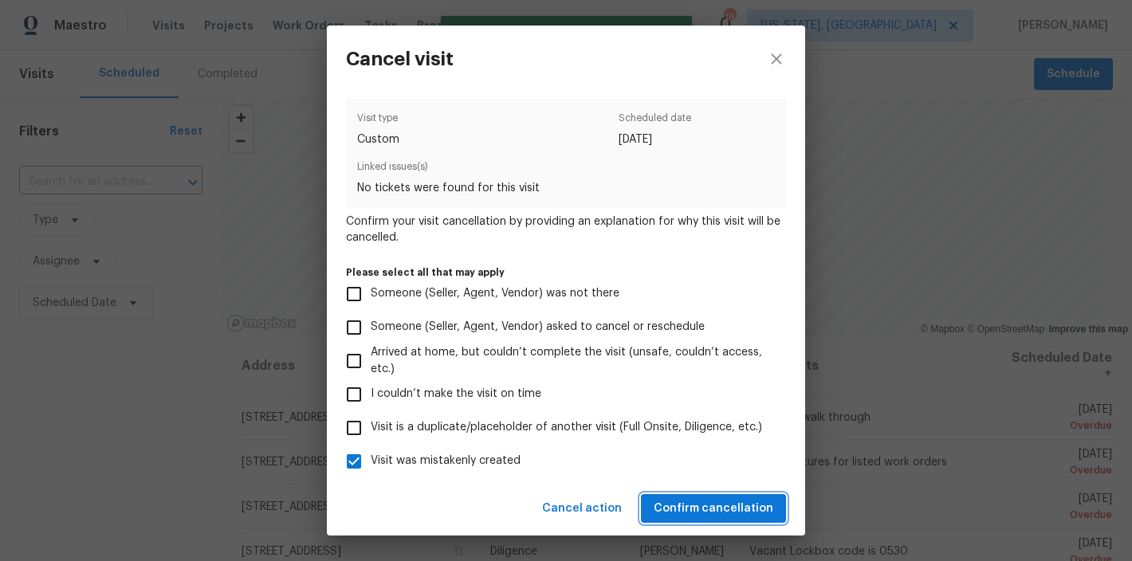
click at [693, 503] on span "Confirm cancellation" at bounding box center [714, 509] width 120 height 20
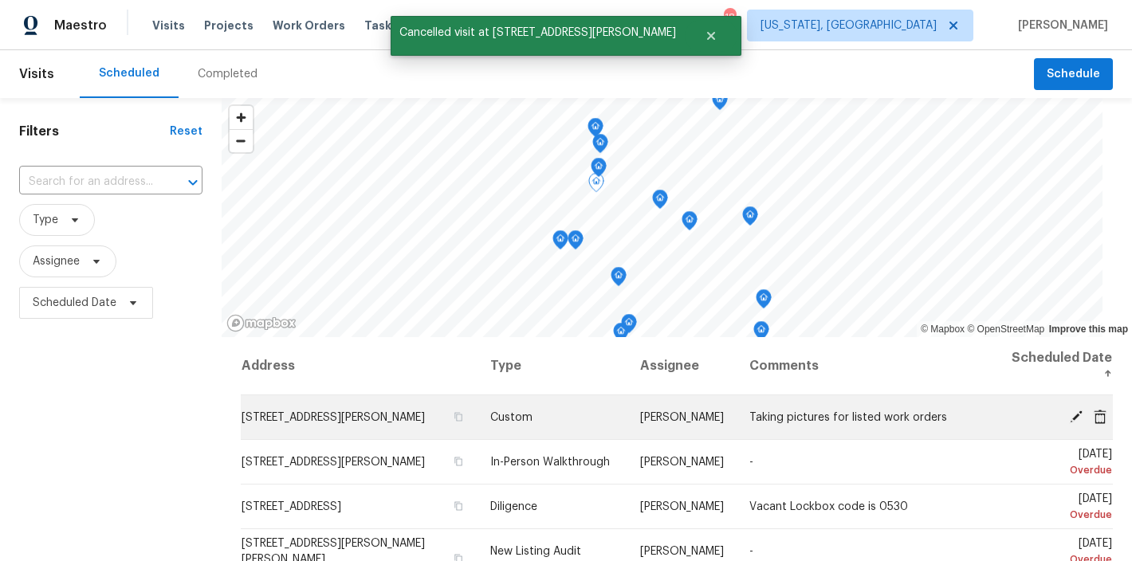
click at [1093, 414] on icon at bounding box center [1100, 416] width 14 height 14
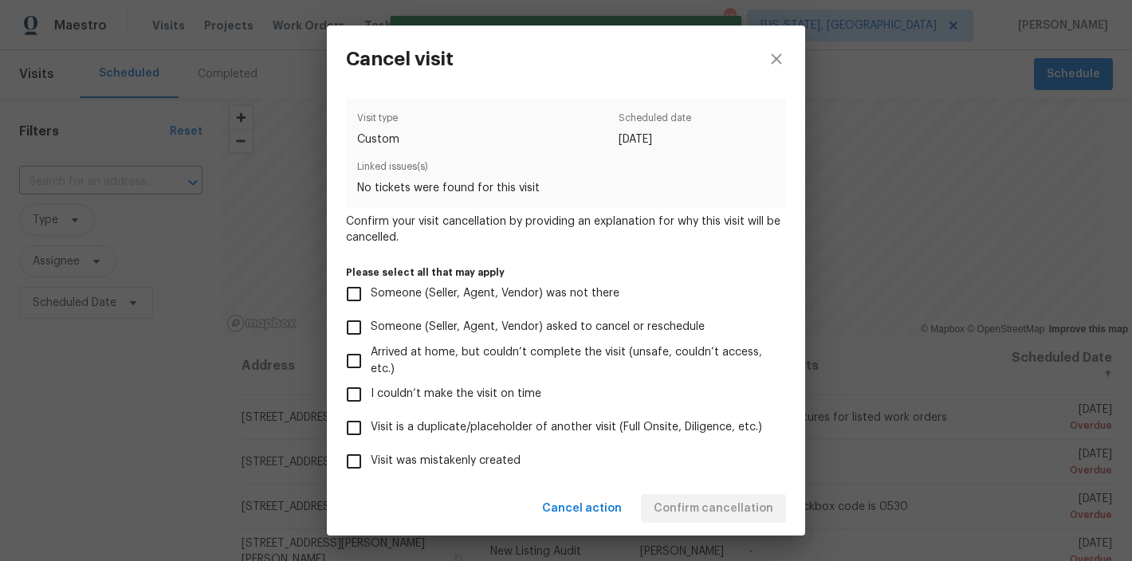
click at [443, 461] on span "Visit was mistakenly created" at bounding box center [446, 461] width 150 height 17
click at [371, 461] on input "Visit was mistakenly created" at bounding box center [353, 461] width 33 height 33
checkbox input "true"
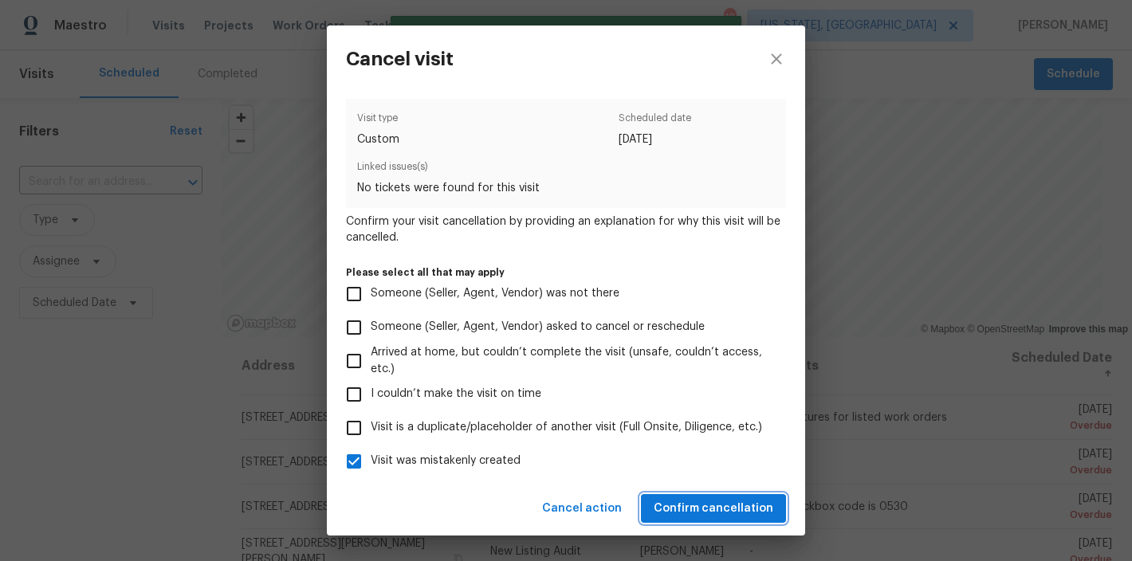
click at [731, 503] on span "Confirm cancellation" at bounding box center [714, 509] width 120 height 20
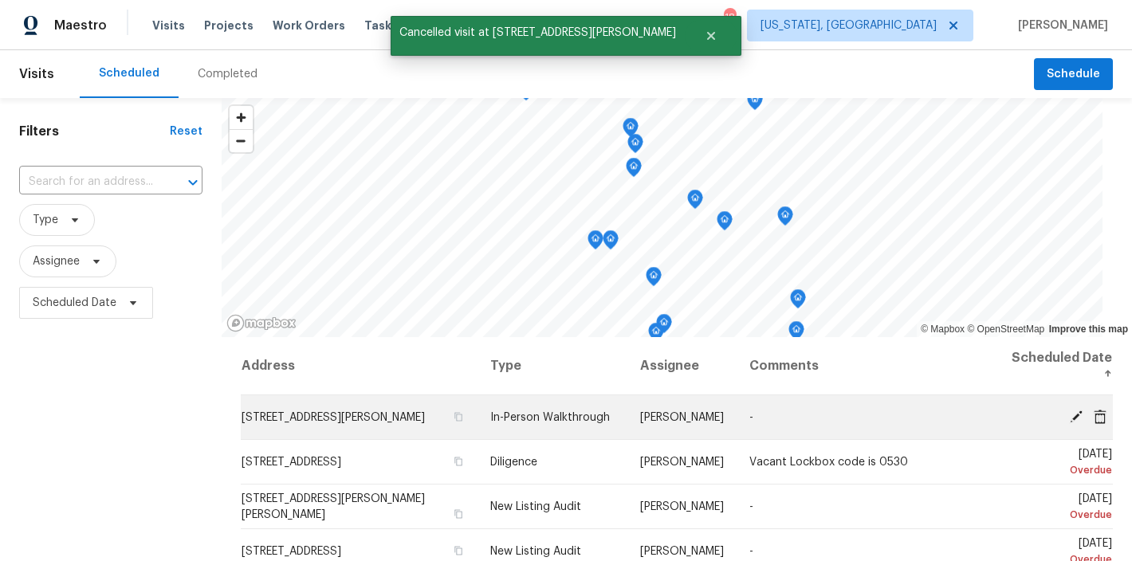
click at [1094, 413] on icon at bounding box center [1100, 416] width 13 height 14
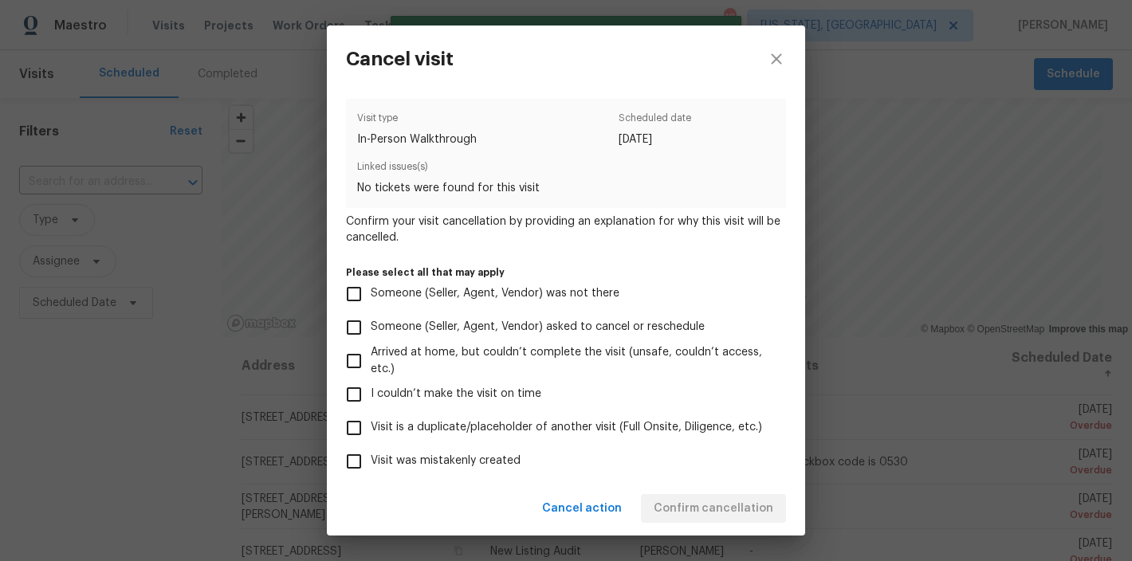
click at [459, 463] on span "Visit was mistakenly created" at bounding box center [446, 461] width 150 height 17
click at [371, 463] on input "Visit was mistakenly created" at bounding box center [353, 461] width 33 height 33
checkbox input "true"
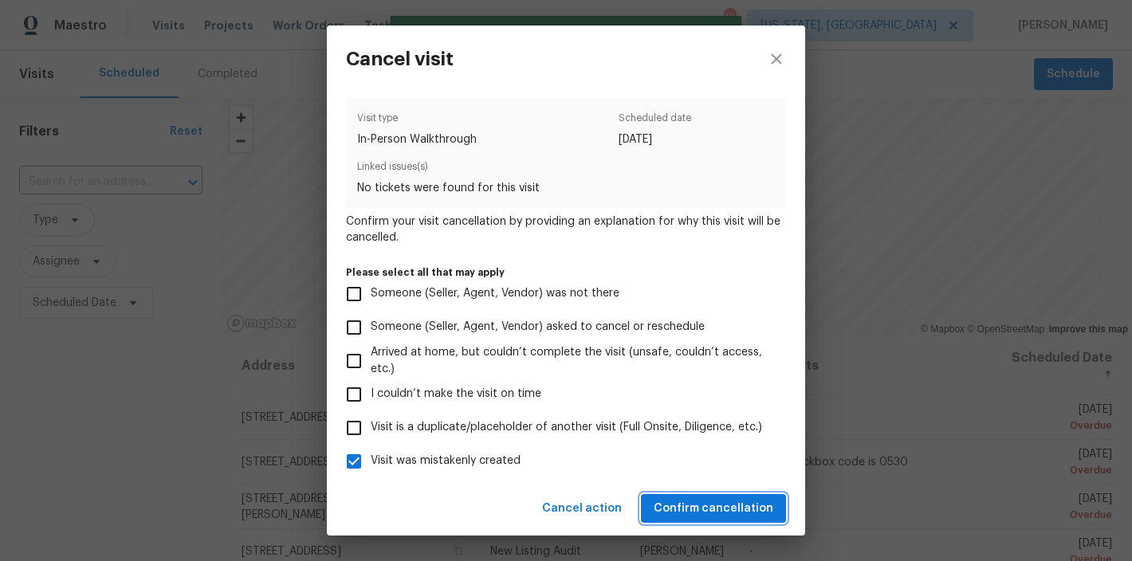
click at [716, 513] on span "Confirm cancellation" at bounding box center [714, 509] width 120 height 20
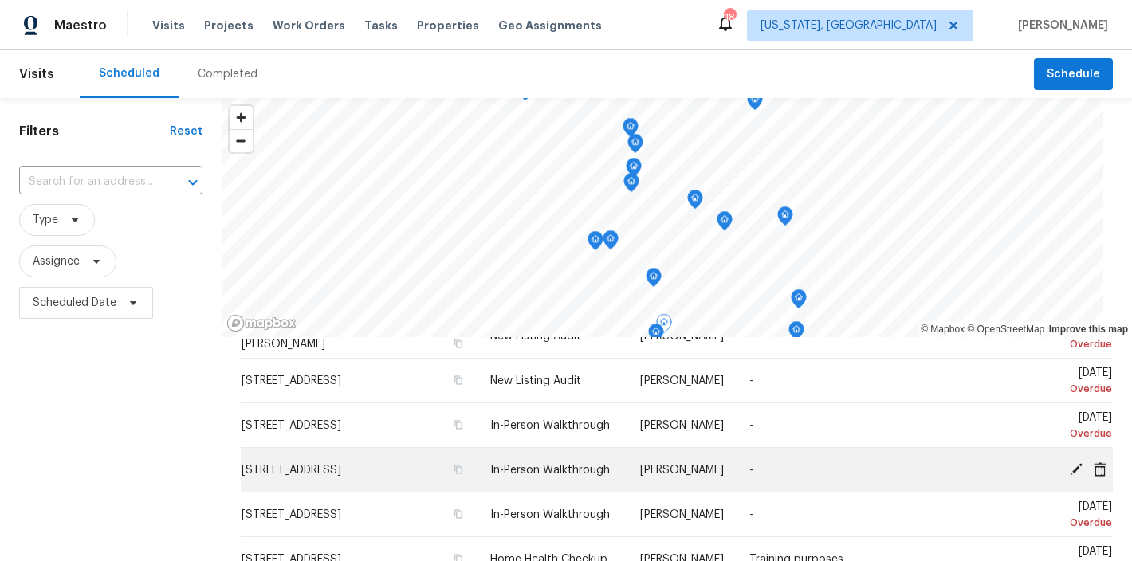
scroll to position [127, 0]
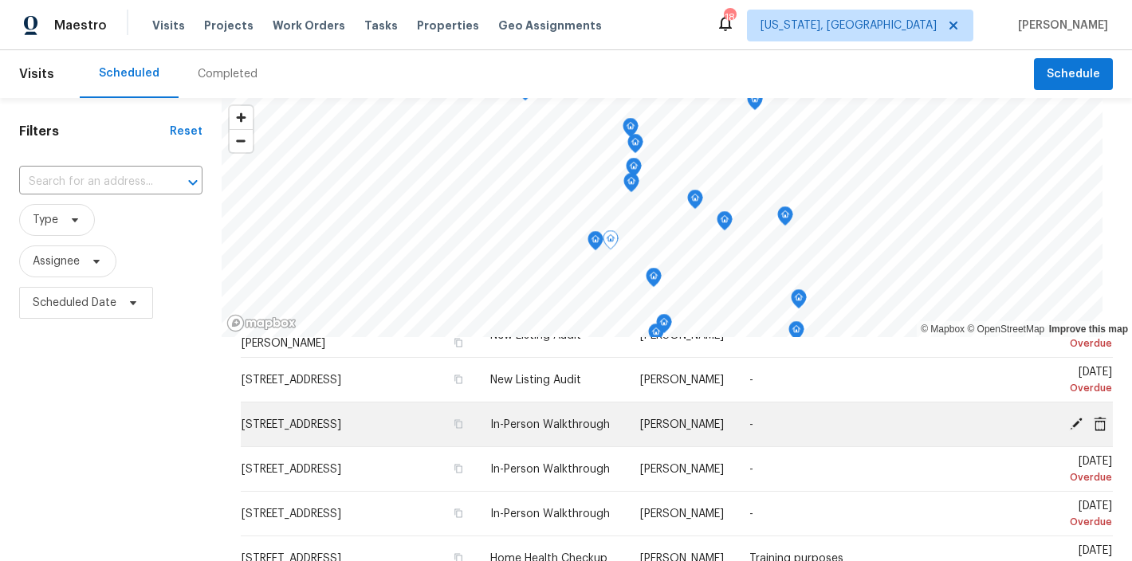
click at [1088, 421] on span at bounding box center [1100, 423] width 24 height 14
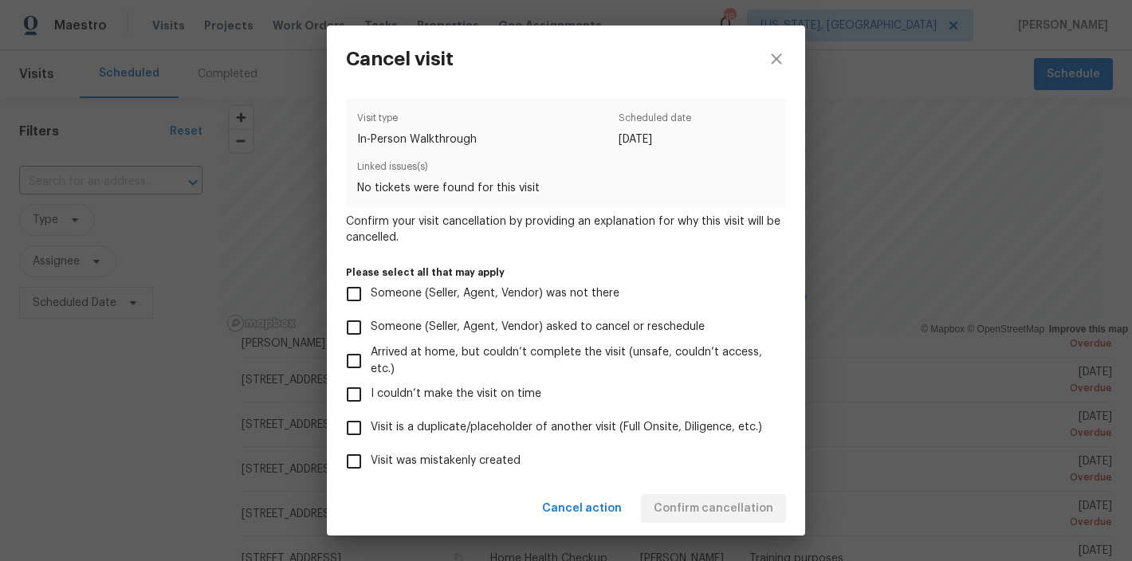
click at [434, 462] on span "Visit was mistakenly created" at bounding box center [446, 461] width 150 height 17
click at [371, 462] on input "Visit was mistakenly created" at bounding box center [353, 461] width 33 height 33
checkbox input "true"
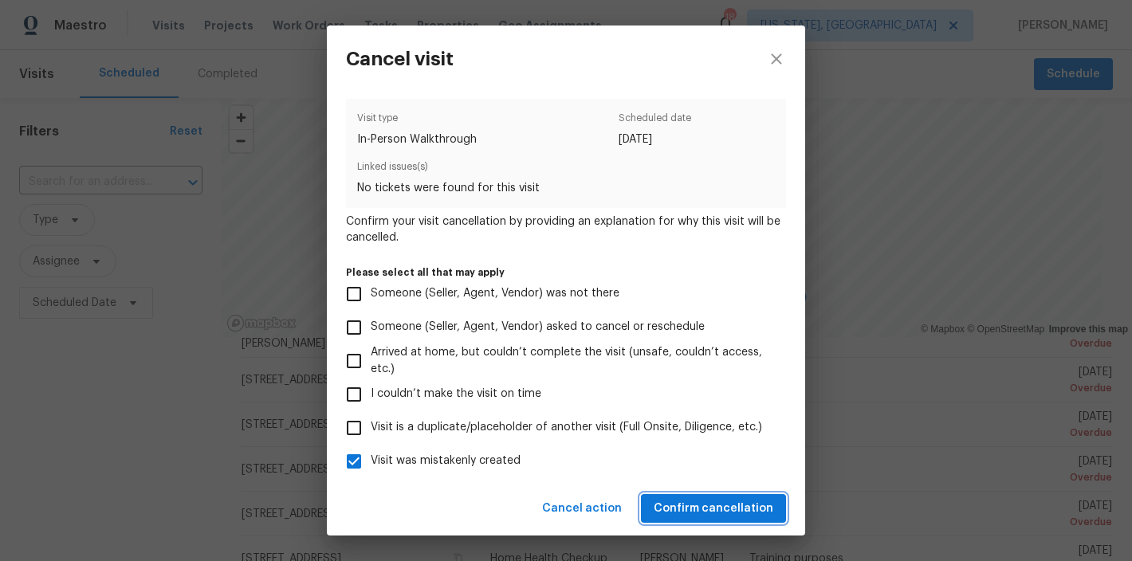
click at [743, 507] on span "Confirm cancellation" at bounding box center [714, 509] width 120 height 20
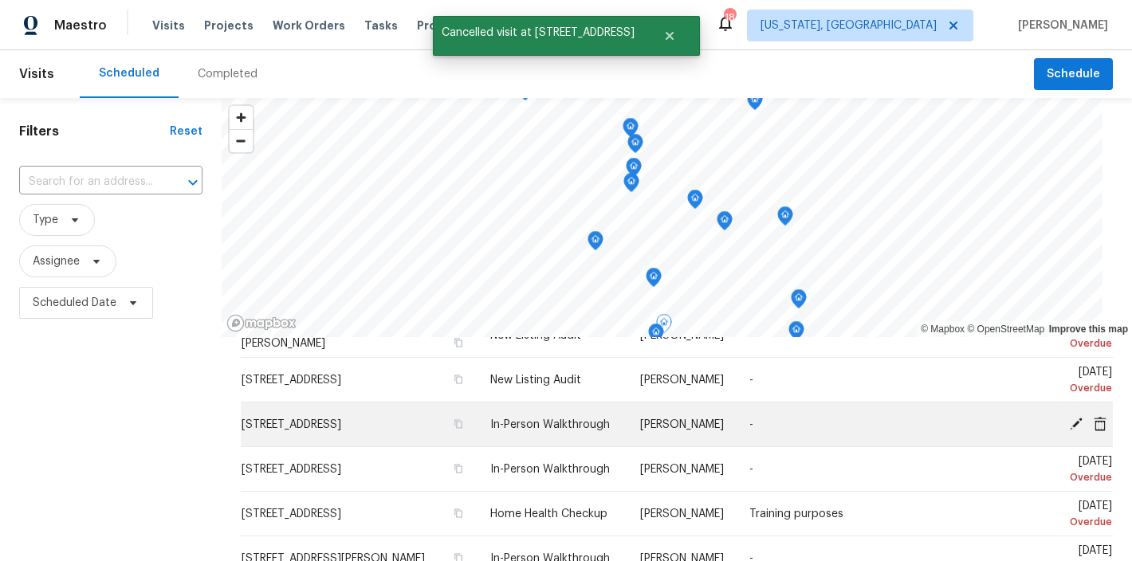
click at [1094, 421] on icon at bounding box center [1100, 423] width 13 height 14
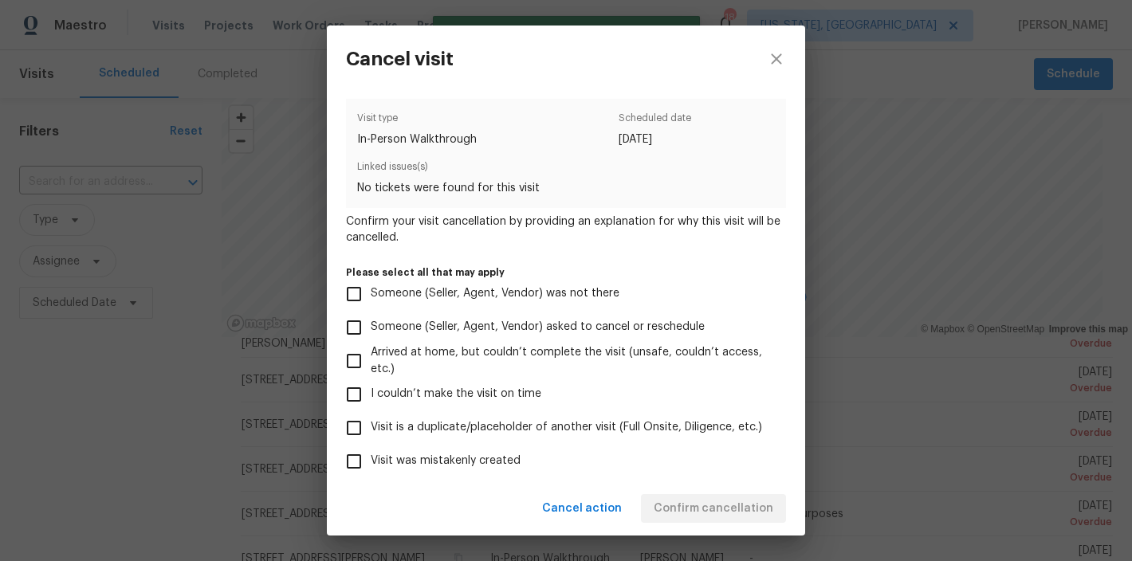
click at [449, 459] on span "Visit was mistakenly created" at bounding box center [446, 461] width 150 height 17
click at [371, 459] on input "Visit was mistakenly created" at bounding box center [353, 461] width 33 height 33
checkbox input "true"
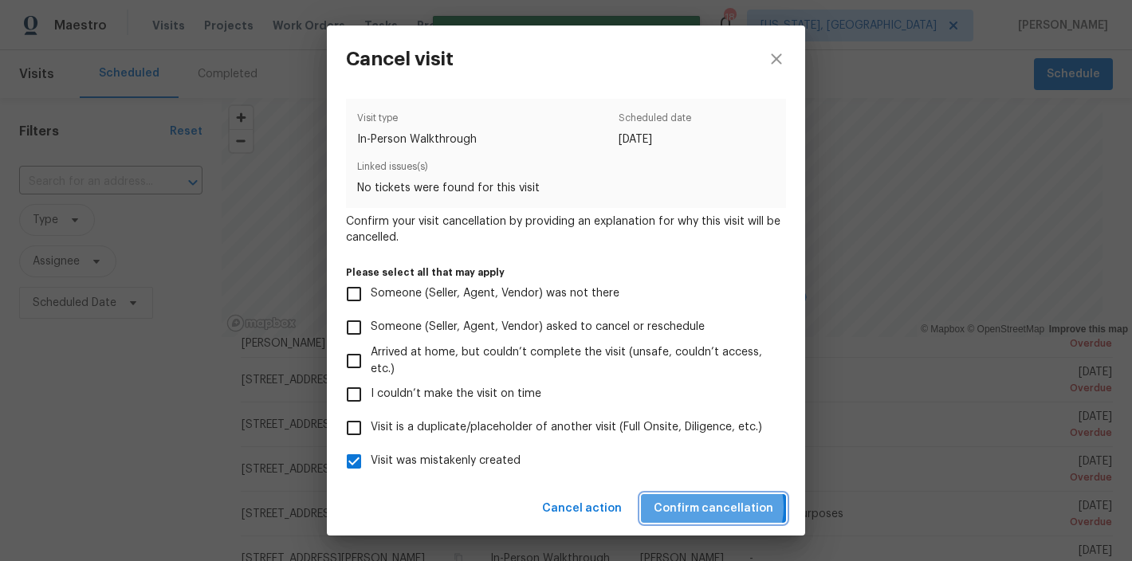
click at [719, 507] on span "Confirm cancellation" at bounding box center [714, 509] width 120 height 20
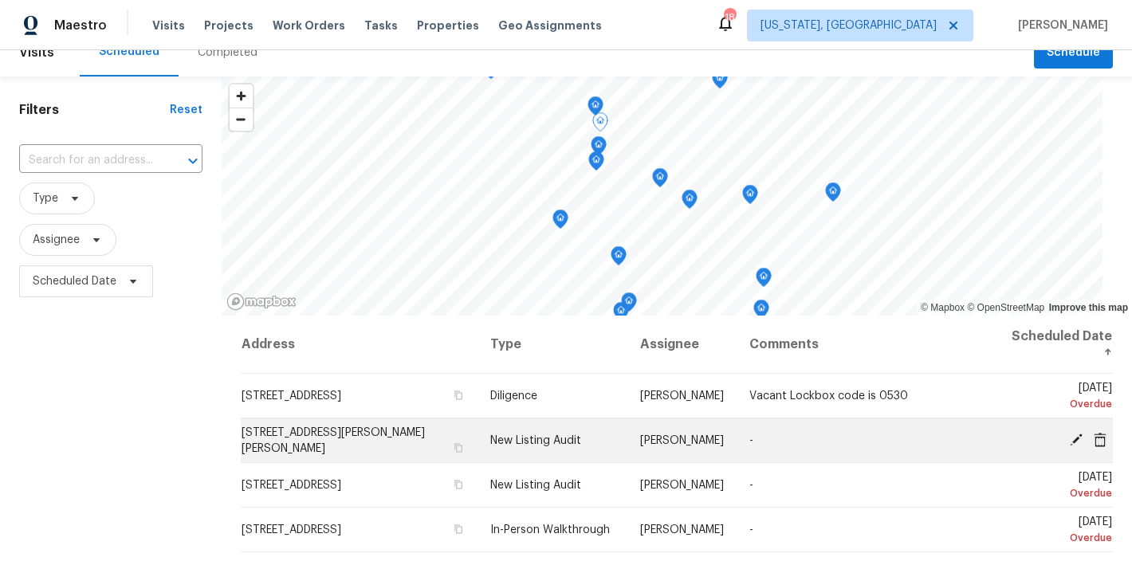
scroll to position [0, 0]
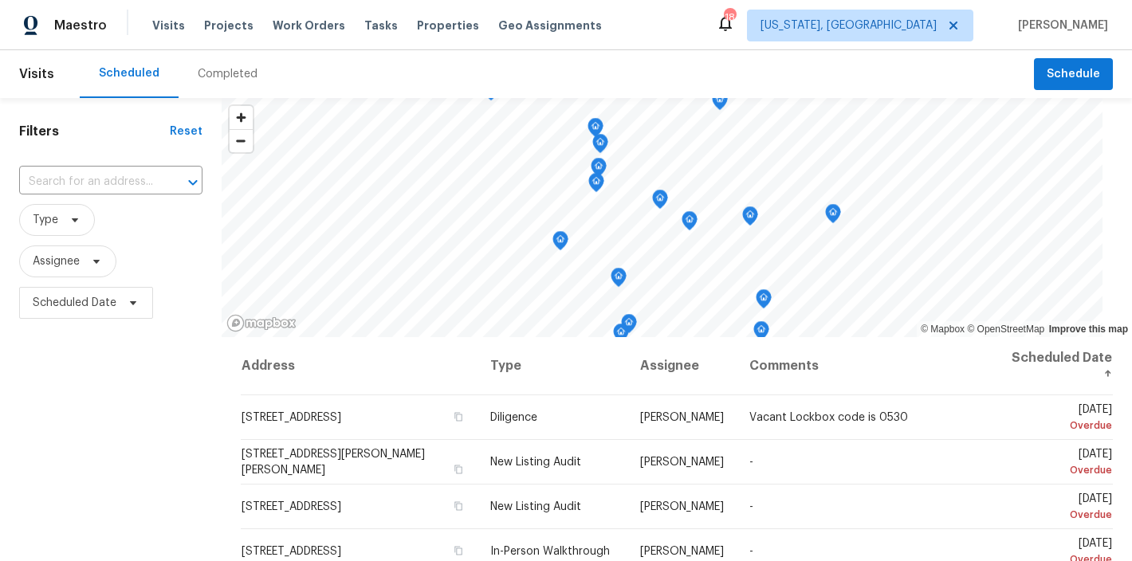
click at [658, 25] on div "Maestro Visits Projects Work Orders Tasks Properties Geo Assignments 18 Washing…" at bounding box center [566, 25] width 1132 height 50
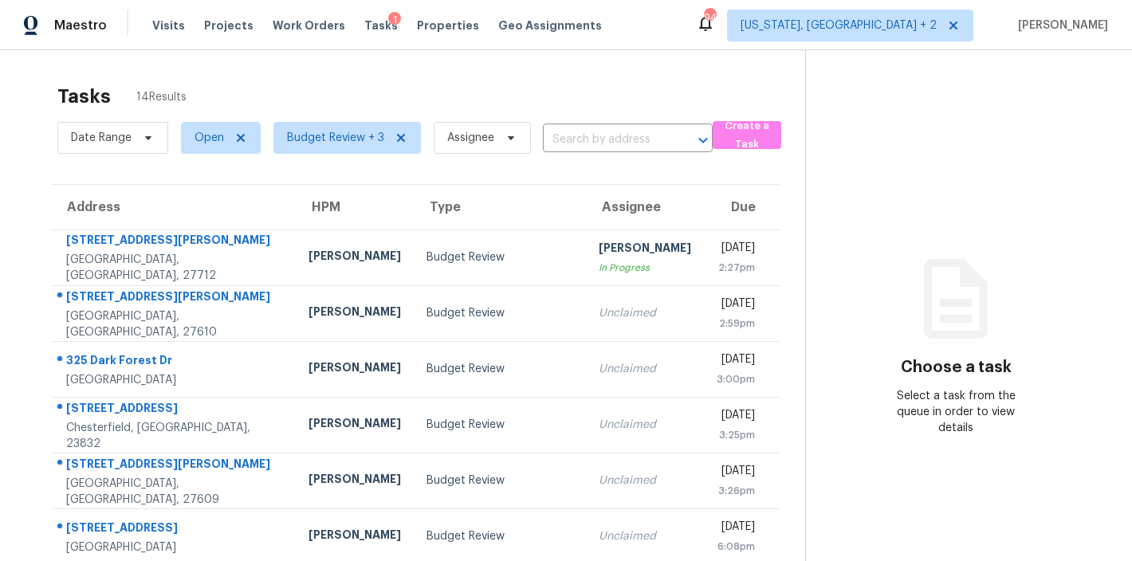
click at [632, 101] on div "Tasks 14 Results" at bounding box center [431, 96] width 748 height 41
click at [658, 28] on div "Maestro Visits Projects Work Orders Tasks 1 Properties Geo Assignments 94 [US_S…" at bounding box center [566, 25] width 1132 height 50
click at [520, 111] on div "Tasks 14 Results" at bounding box center [431, 96] width 748 height 41
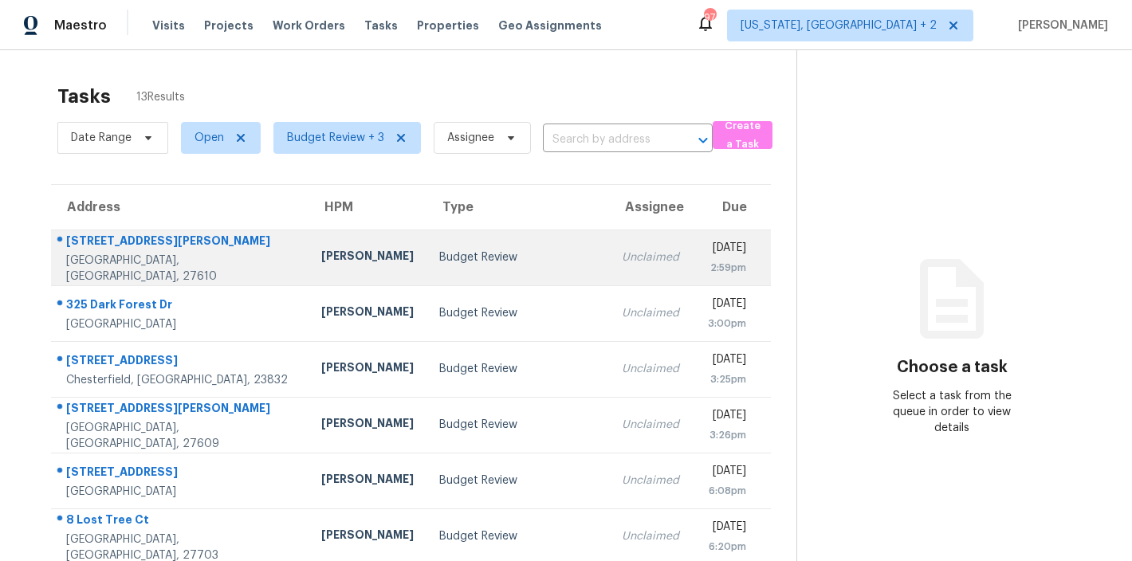
click at [446, 253] on div "Budget Review" at bounding box center [518, 257] width 158 height 16
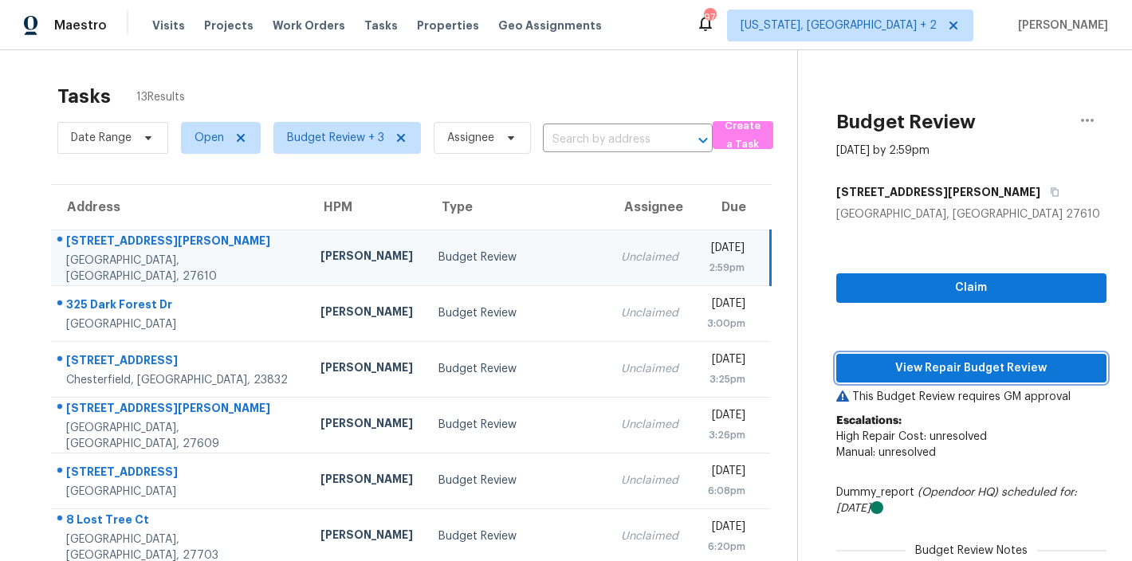
click at [1015, 372] on span "View Repair Budget Review" at bounding box center [971, 369] width 245 height 20
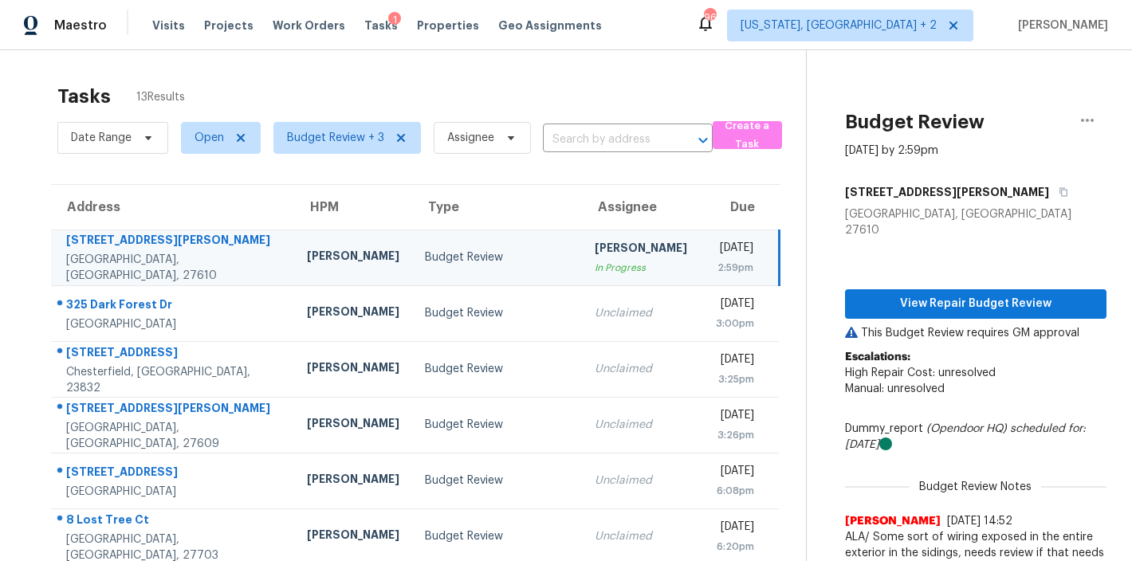
click at [647, 37] on div "Maestro Visits Projects Work Orders Tasks 1 Properties Geo Assignments 96 [US_S…" at bounding box center [566, 25] width 1132 height 50
click at [646, 47] on div "Maestro Visits Projects Work Orders Tasks 1 Properties Geo Assignments 96 [US_S…" at bounding box center [566, 25] width 1132 height 50
click at [633, 96] on div "Tasks 13 Results" at bounding box center [431, 96] width 748 height 41
click at [538, 142] on div "Date Range Open Budget Review + 3 Assignee ​" at bounding box center [384, 137] width 655 height 41
click at [421, 139] on span "Assignee" at bounding box center [476, 137] width 110 height 41
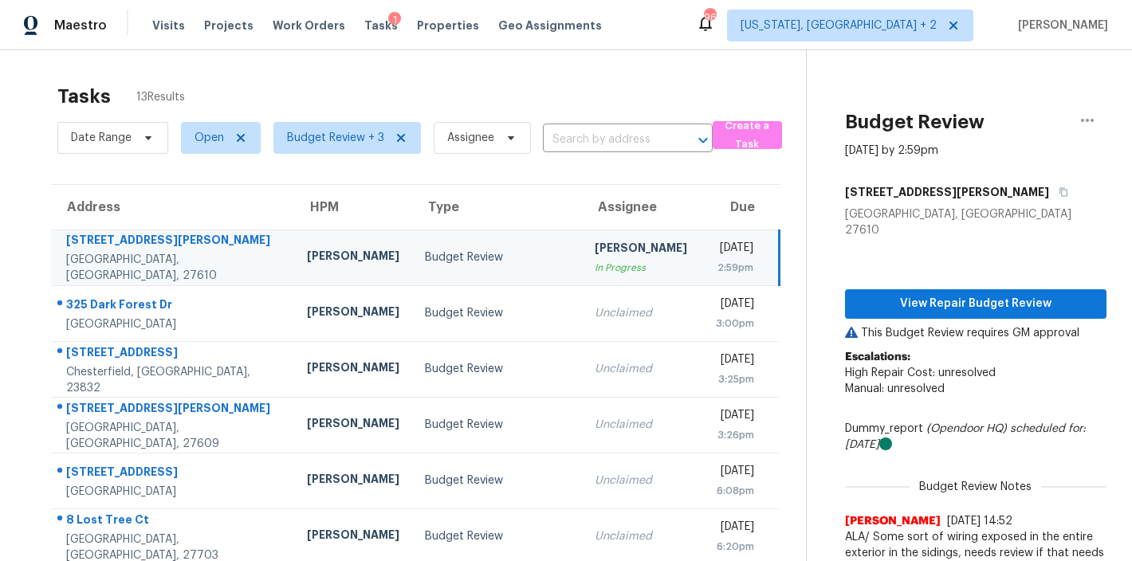
click at [14, 149] on div "Tasks 13 Results Date Range Open Budget Review + 3 Assignee ​ Create a Task Add…" at bounding box center [566, 440] width 1132 height 780
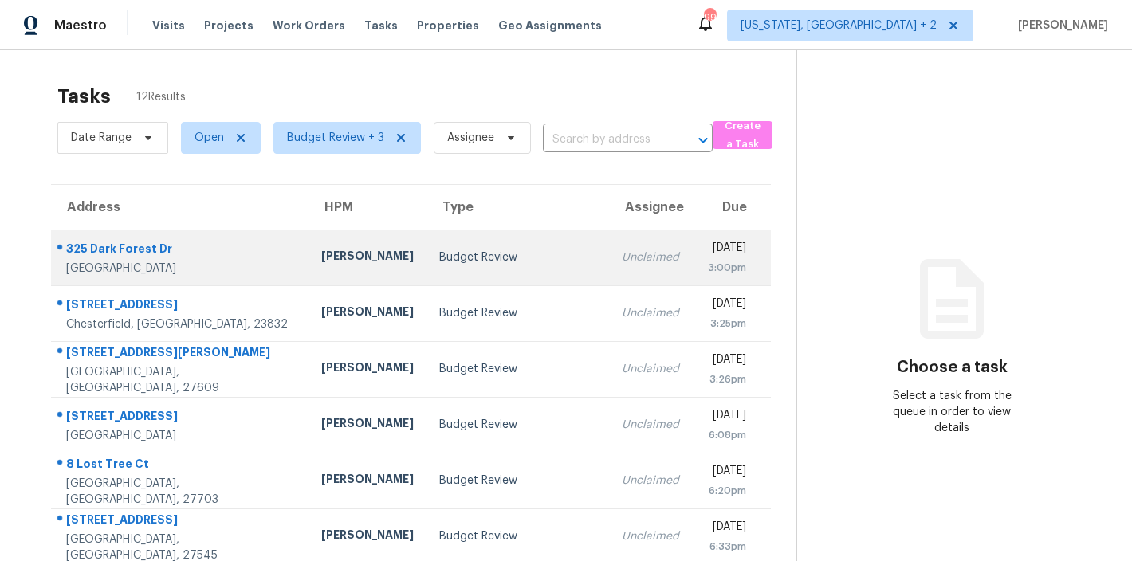
click at [467, 264] on div "Budget Review" at bounding box center [518, 257] width 158 height 16
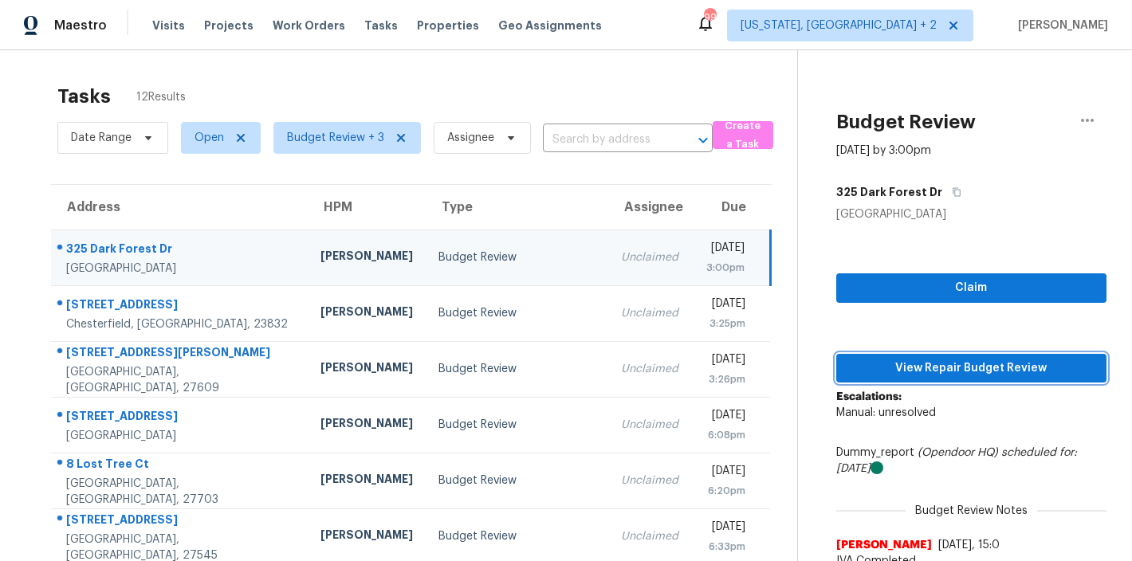
click at [905, 370] on span "View Repair Budget Review" at bounding box center [971, 369] width 245 height 20
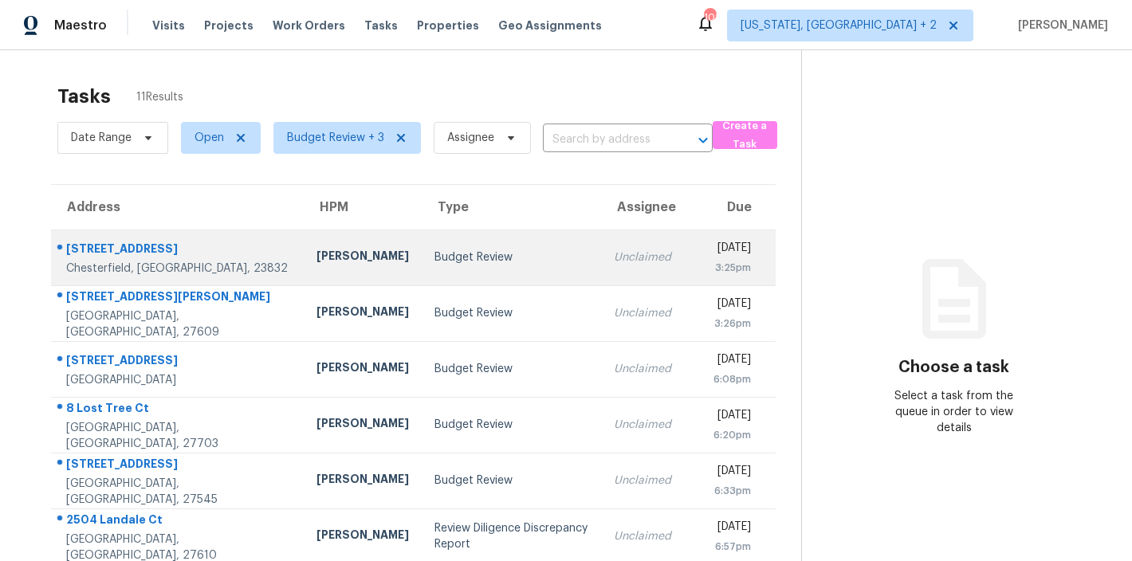
click at [422, 267] on td "Budget Review" at bounding box center [511, 258] width 179 height 56
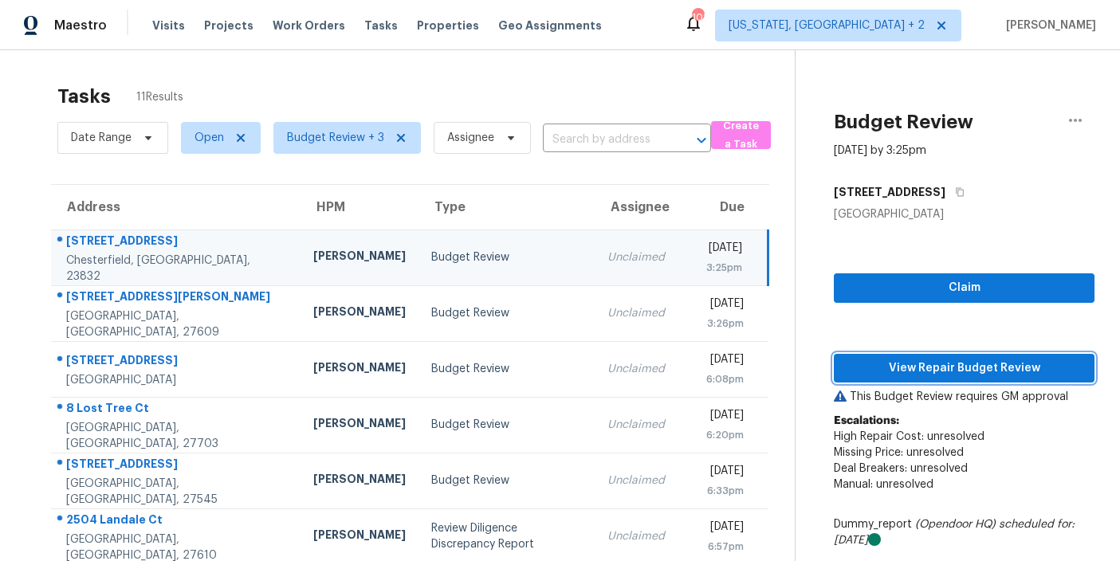
click at [956, 374] on span "View Repair Budget Review" at bounding box center [963, 369] width 235 height 20
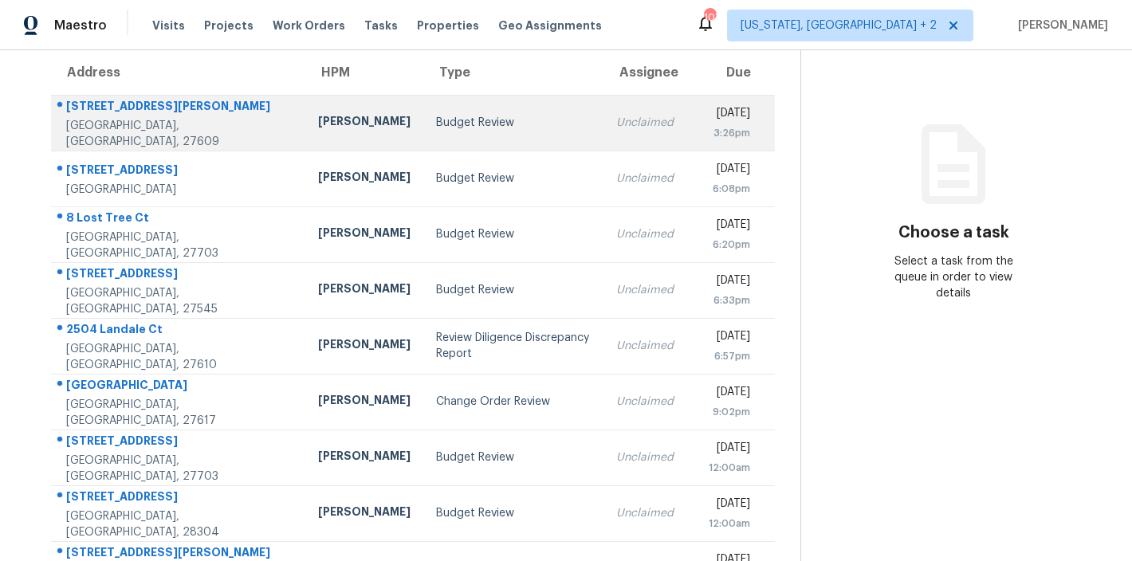
scroll to position [251, 0]
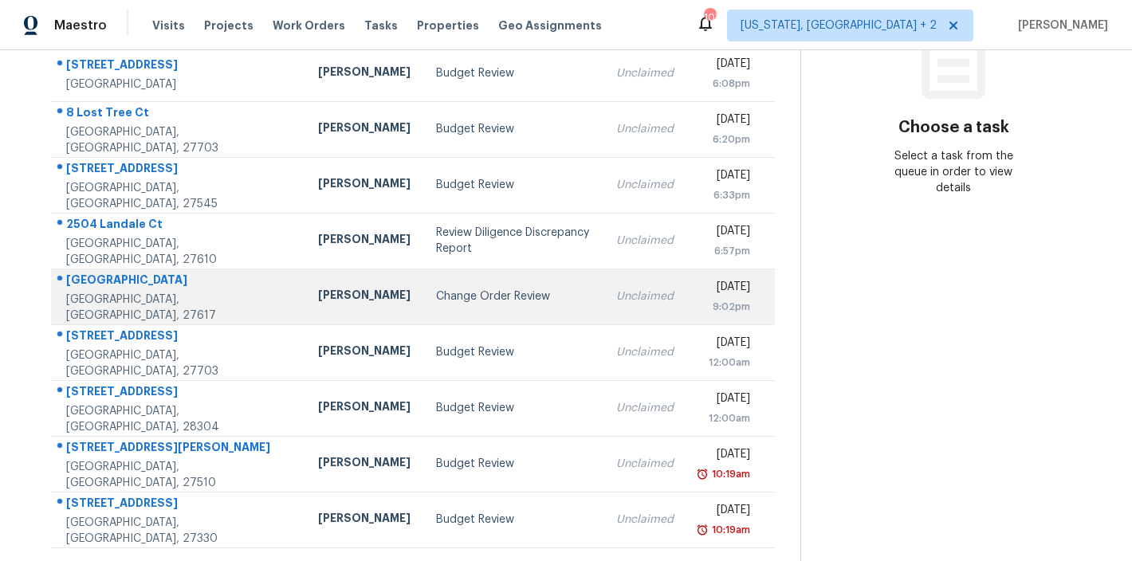
click at [423, 303] on td "Change Order Review" at bounding box center [513, 297] width 180 height 56
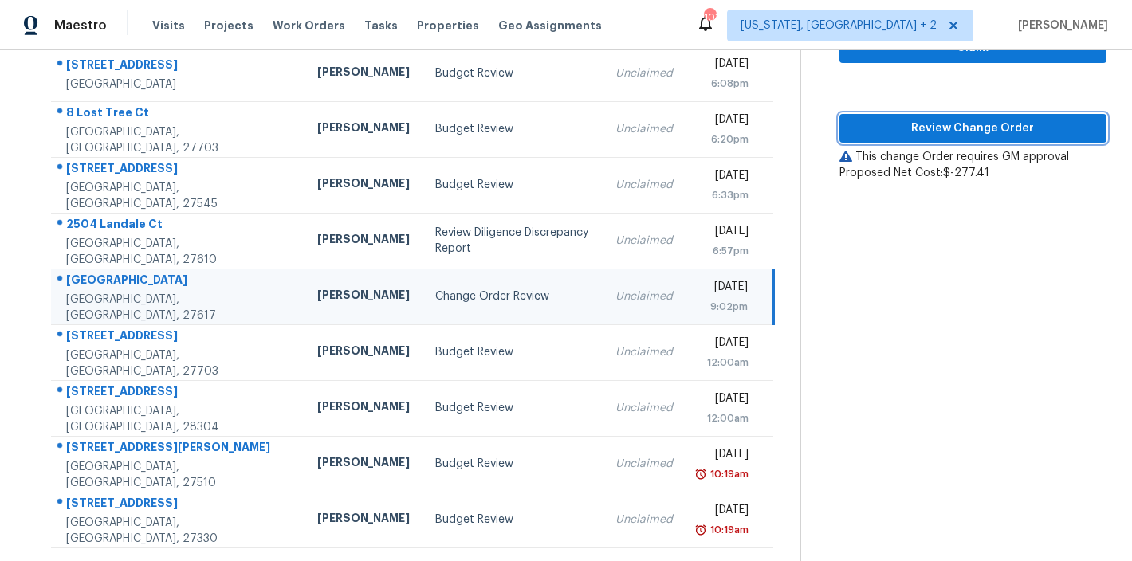
click at [985, 124] on span "Review Change Order" at bounding box center [972, 129] width 241 height 20
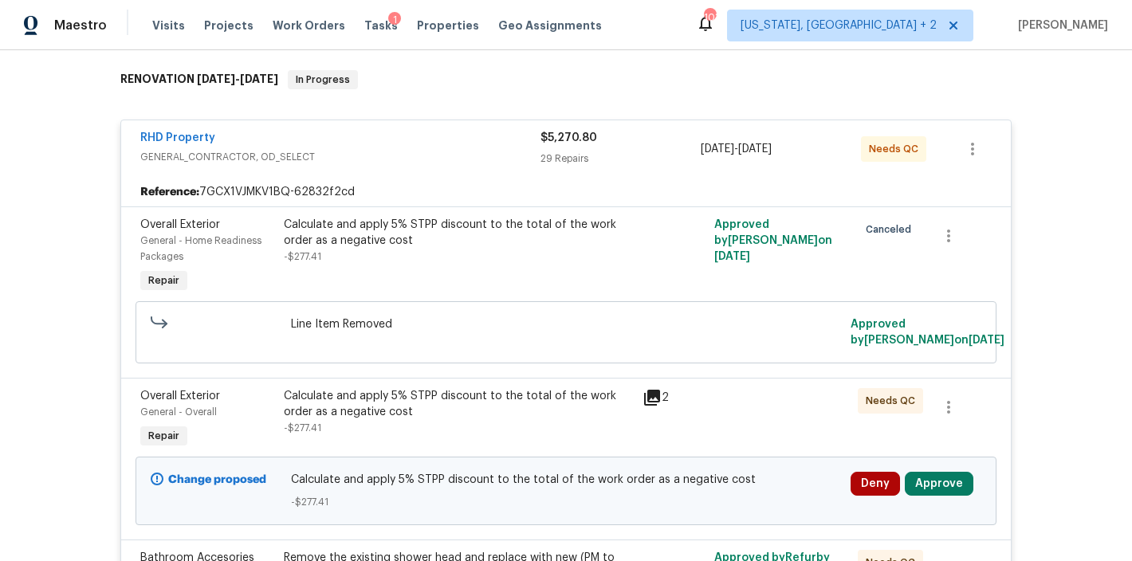
scroll to position [312, 0]
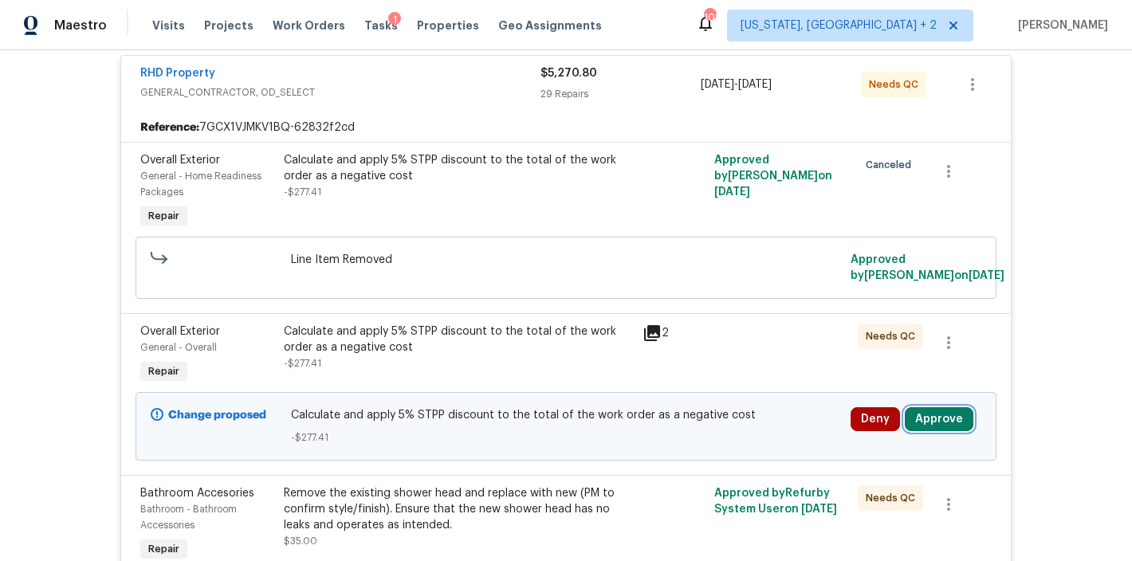
click at [949, 426] on button "Approve" at bounding box center [939, 419] width 69 height 24
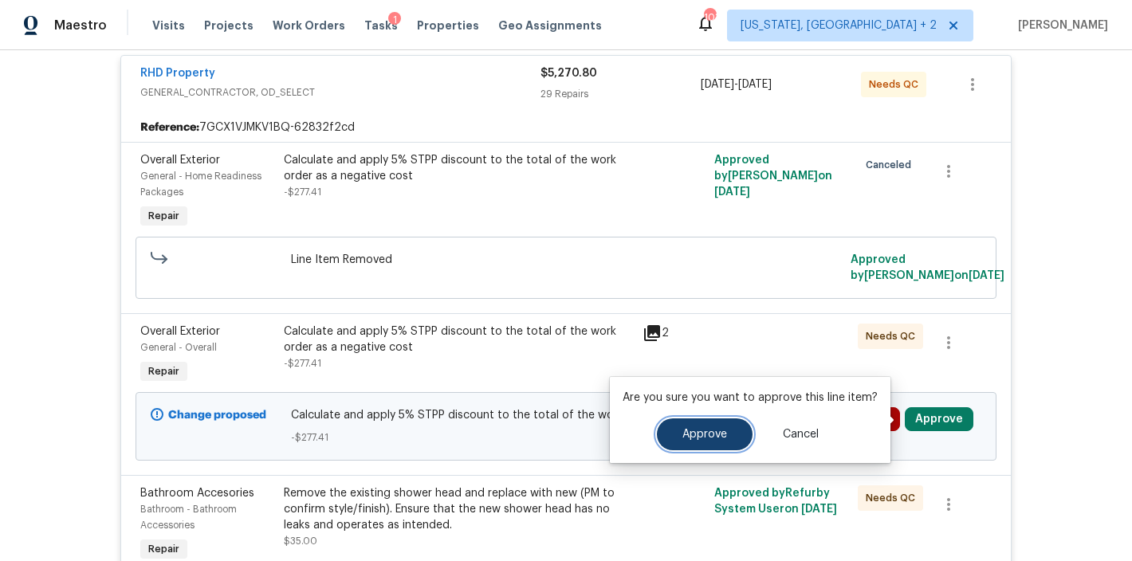
click at [667, 434] on button "Approve" at bounding box center [705, 434] width 96 height 32
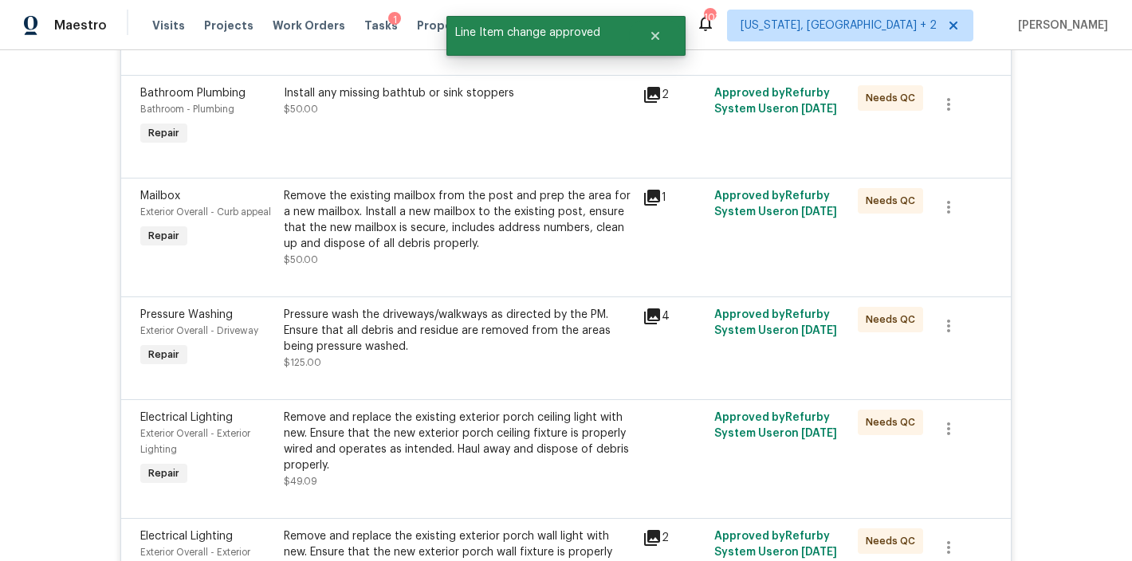
scroll to position [0, 0]
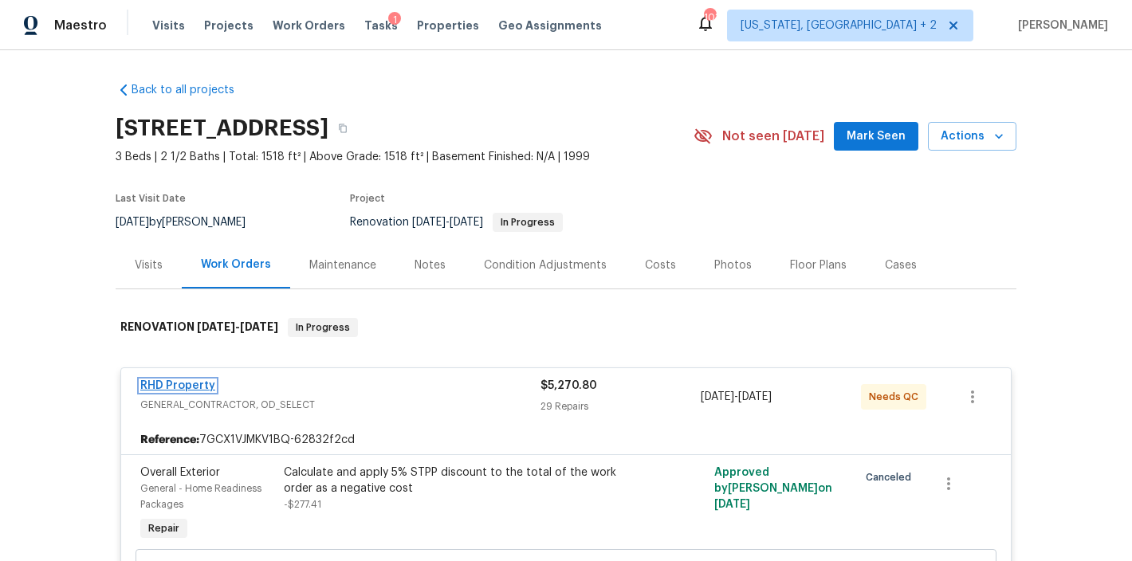
click at [171, 391] on link "RHD Property" at bounding box center [177, 385] width 75 height 11
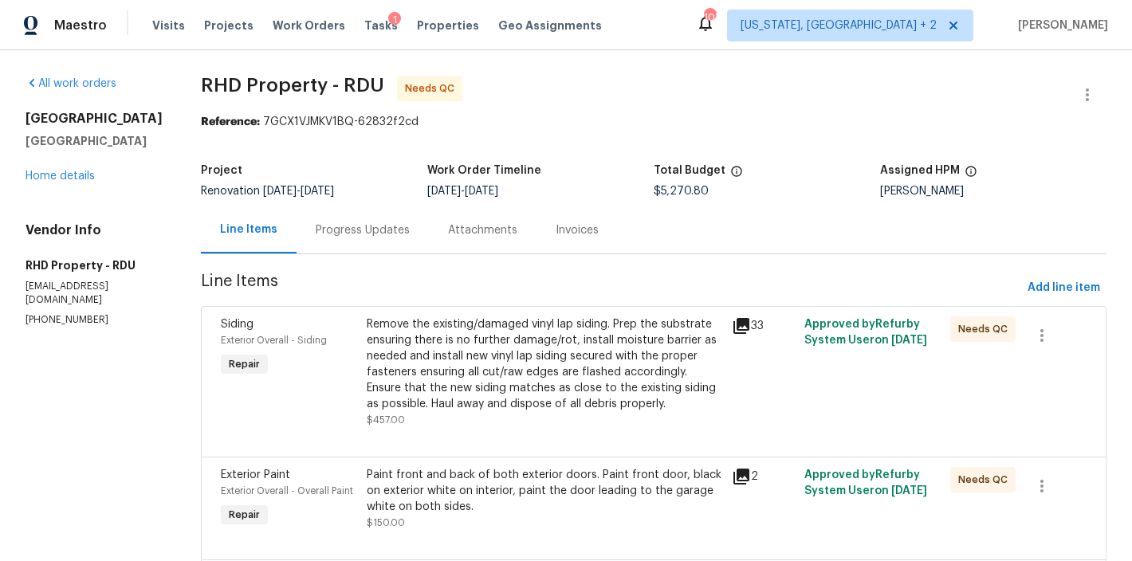
click at [348, 235] on div "Progress Updates" at bounding box center [363, 230] width 94 height 16
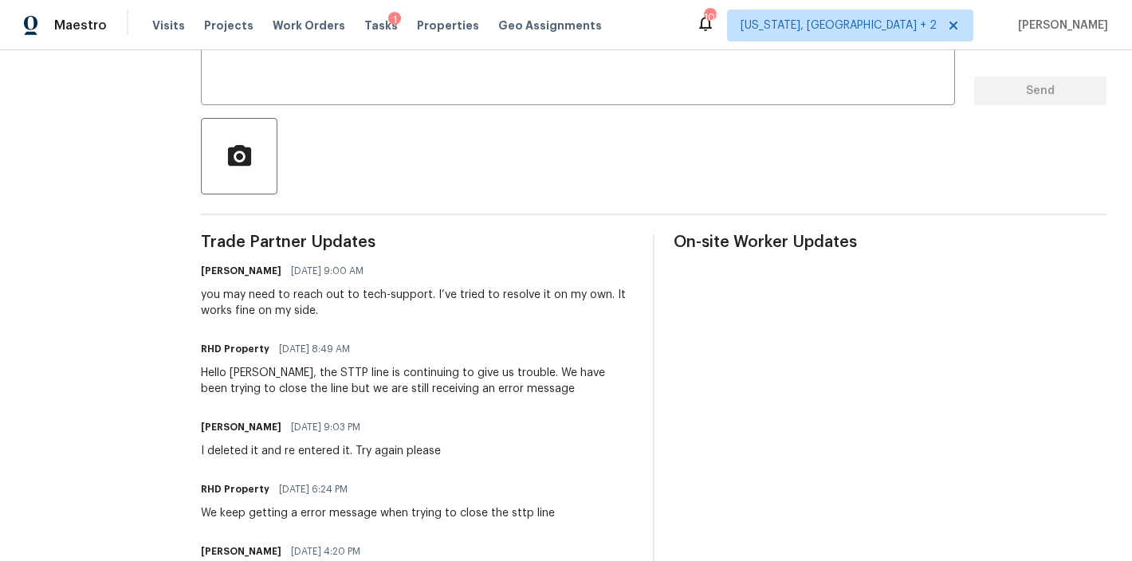
scroll to position [289, 0]
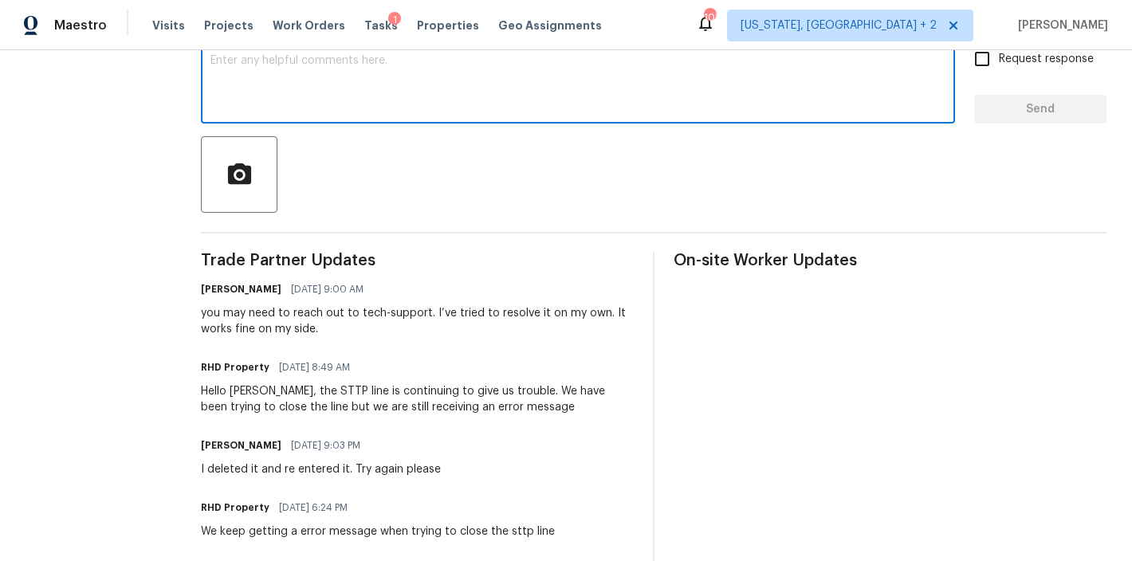
click at [268, 84] on textarea at bounding box center [577, 83] width 735 height 56
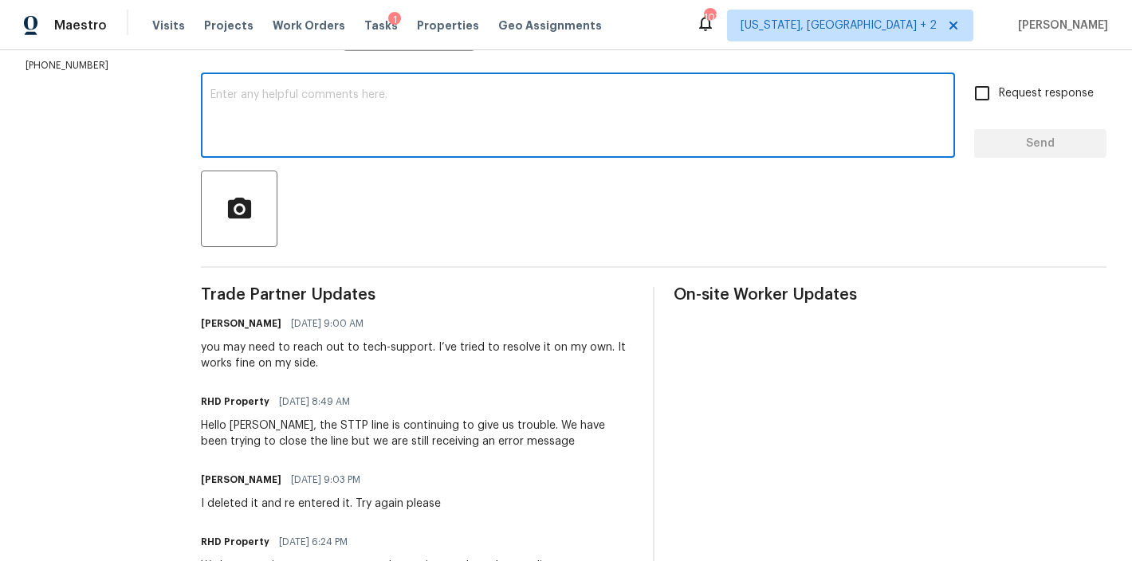
scroll to position [161, 0]
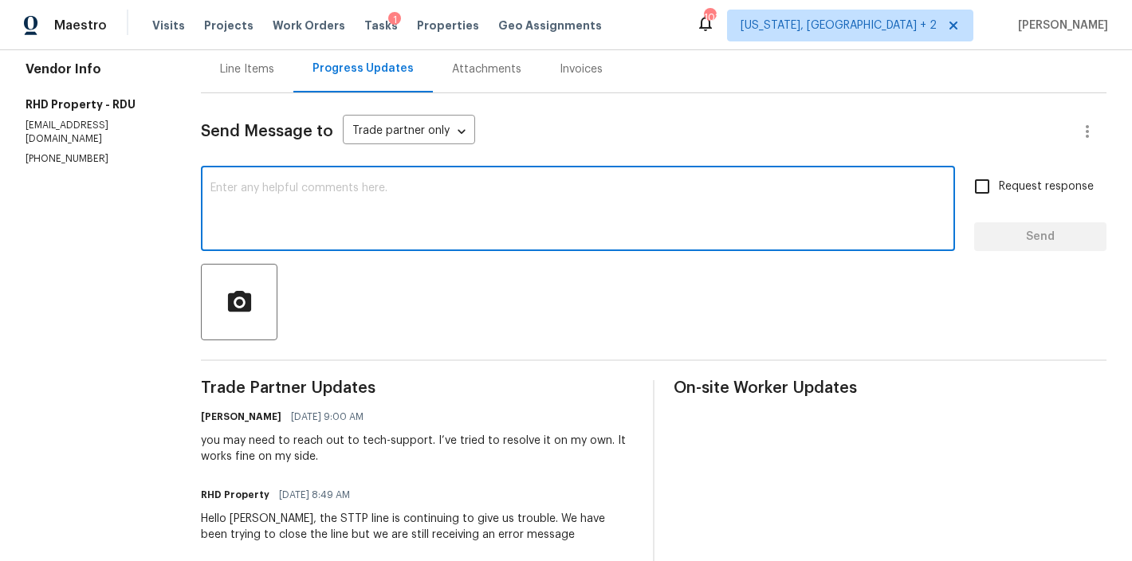
click at [279, 192] on textarea at bounding box center [577, 211] width 735 height 56
type textarea "This has been approved so it should work now"
click at [999, 236] on span "Send" at bounding box center [1040, 237] width 107 height 20
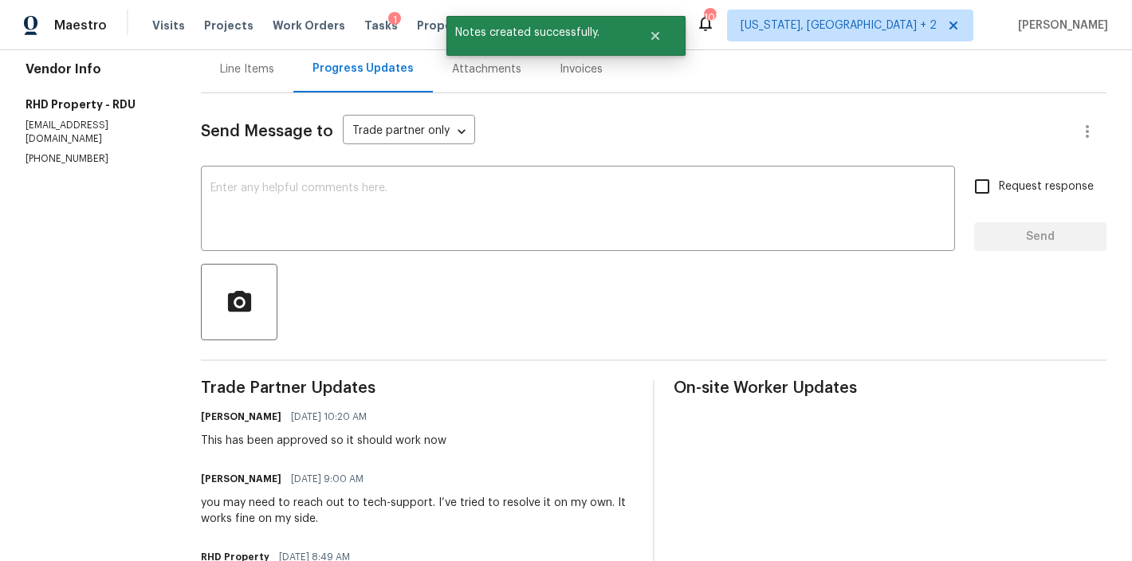
scroll to position [0, 0]
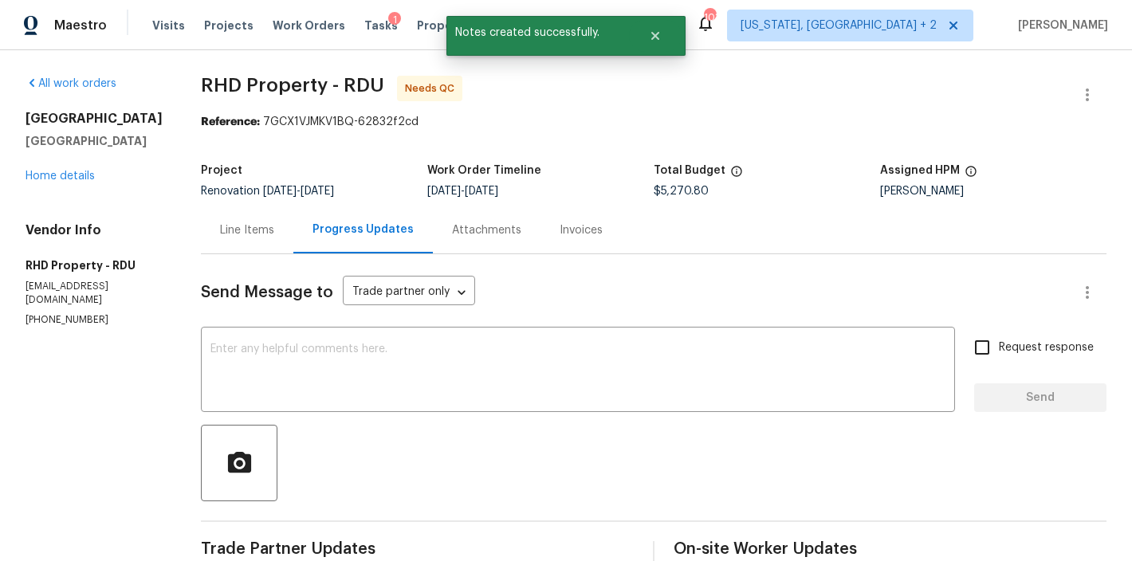
click at [64, 182] on div "[STREET_ADDRESS][PERSON_NAME] Home details" at bounding box center [94, 147] width 137 height 73
click at [69, 171] on link "Home details" at bounding box center [60, 176] width 69 height 11
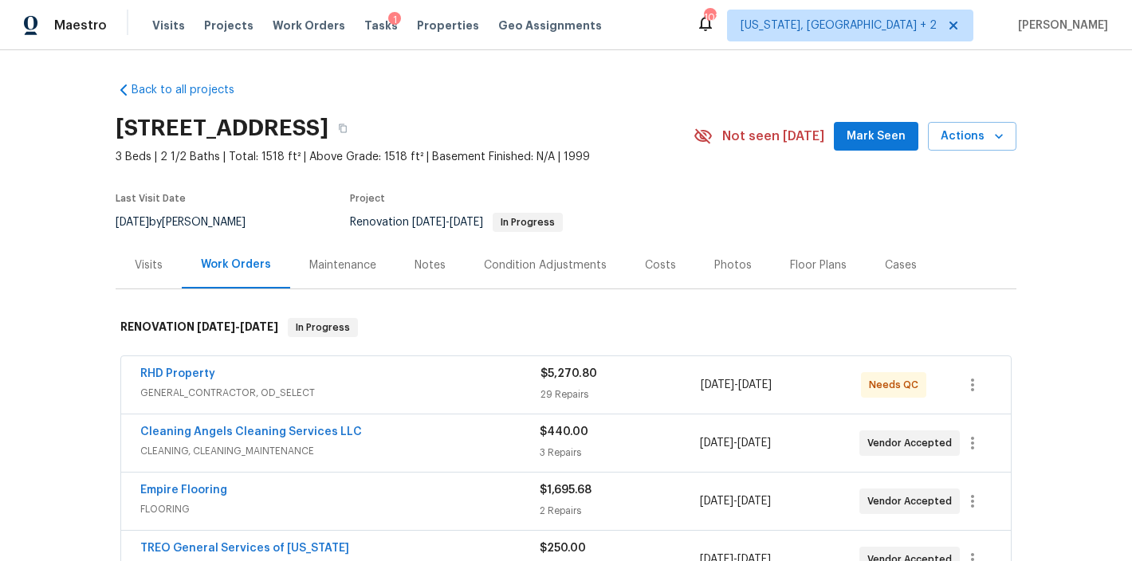
click at [685, 27] on div "Maestro Visits Projects Work Orders Tasks 1 Properties Geo Assignments 103 [US_…" at bounding box center [566, 25] width 1132 height 50
click at [364, 31] on div "Tasks 1" at bounding box center [380, 26] width 33 height 17
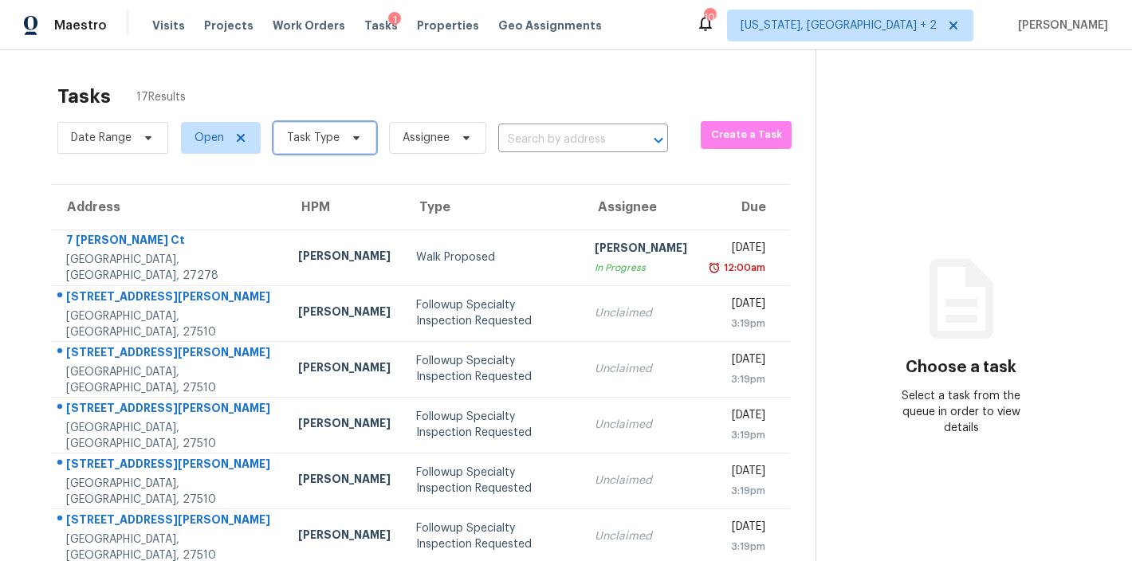
click at [326, 143] on span "Task Type" at bounding box center [313, 138] width 53 height 16
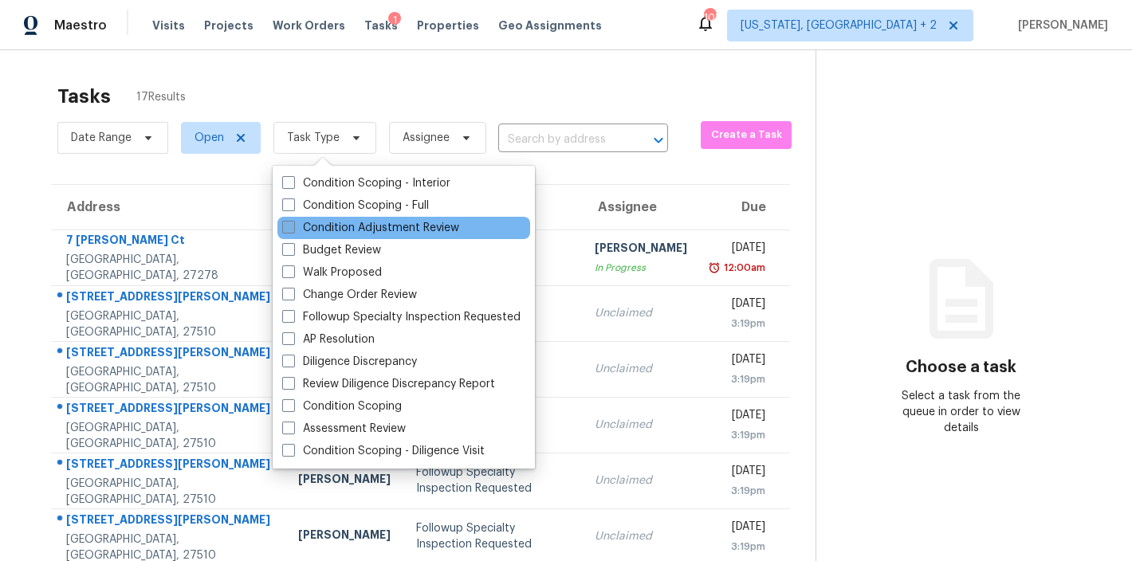
click at [343, 226] on label "Condition Adjustment Review" at bounding box center [370, 228] width 177 height 16
click at [293, 226] on input "Condition Adjustment Review" at bounding box center [287, 225] width 10 height 10
checkbox input "true"
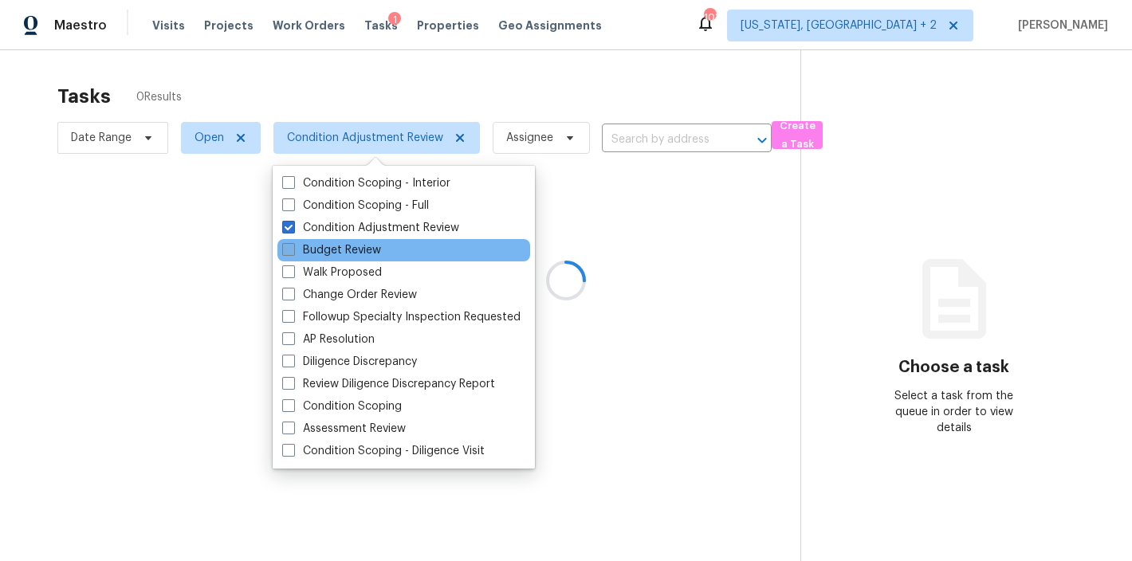
click at [338, 243] on label "Budget Review" at bounding box center [331, 250] width 99 height 16
click at [293, 243] on input "Budget Review" at bounding box center [287, 247] width 10 height 10
checkbox input "true"
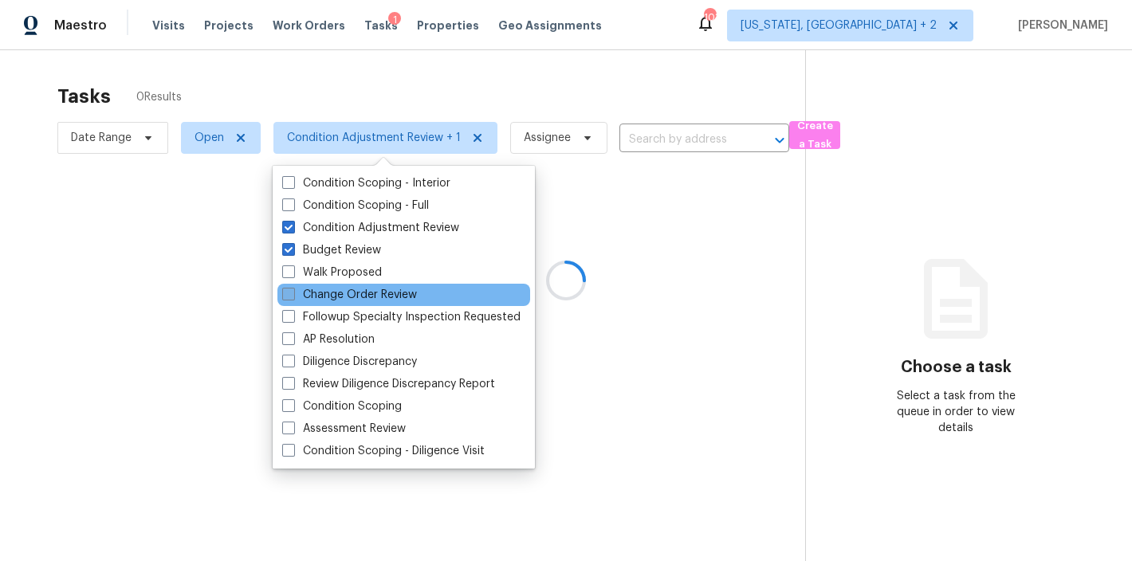
click at [342, 289] on label "Change Order Review" at bounding box center [349, 295] width 135 height 16
click at [293, 289] on input "Change Order Review" at bounding box center [287, 292] width 10 height 10
checkbox input "true"
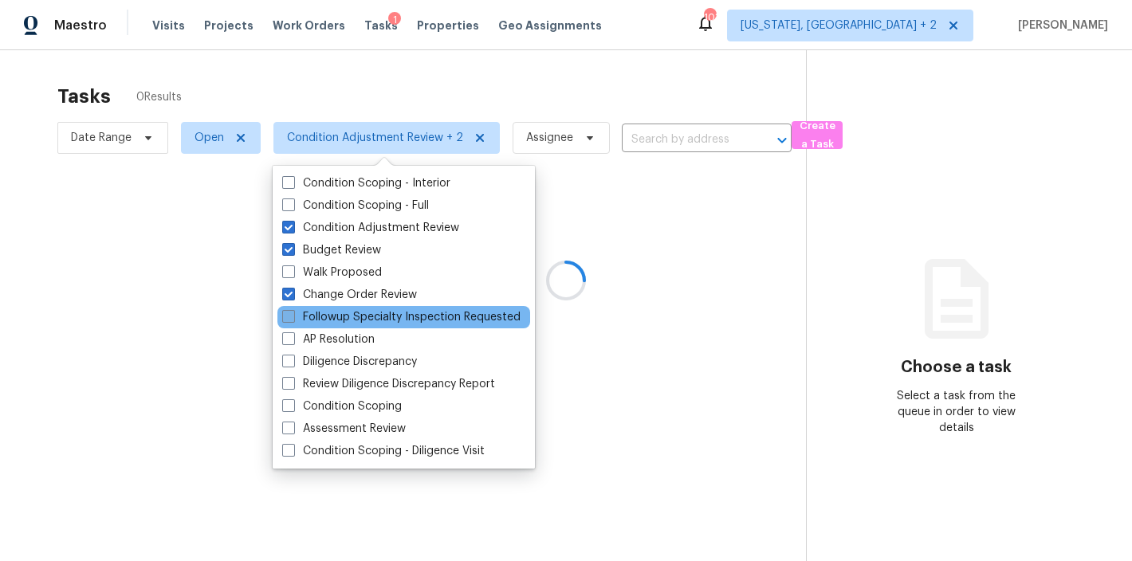
click at [344, 318] on label "Followup Specialty Inspection Requested" at bounding box center [401, 317] width 238 height 16
click at [293, 318] on input "Followup Specialty Inspection Requested" at bounding box center [287, 314] width 10 height 10
checkbox input "true"
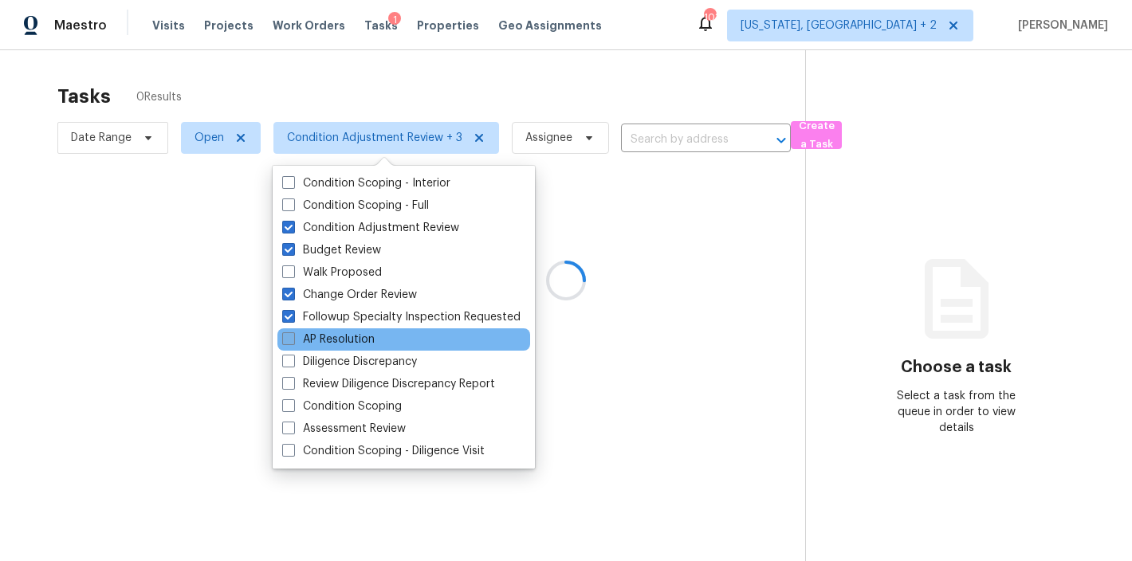
click at [342, 339] on label "AP Resolution" at bounding box center [328, 340] width 92 height 16
click at [293, 339] on input "AP Resolution" at bounding box center [287, 337] width 10 height 10
checkbox input "true"
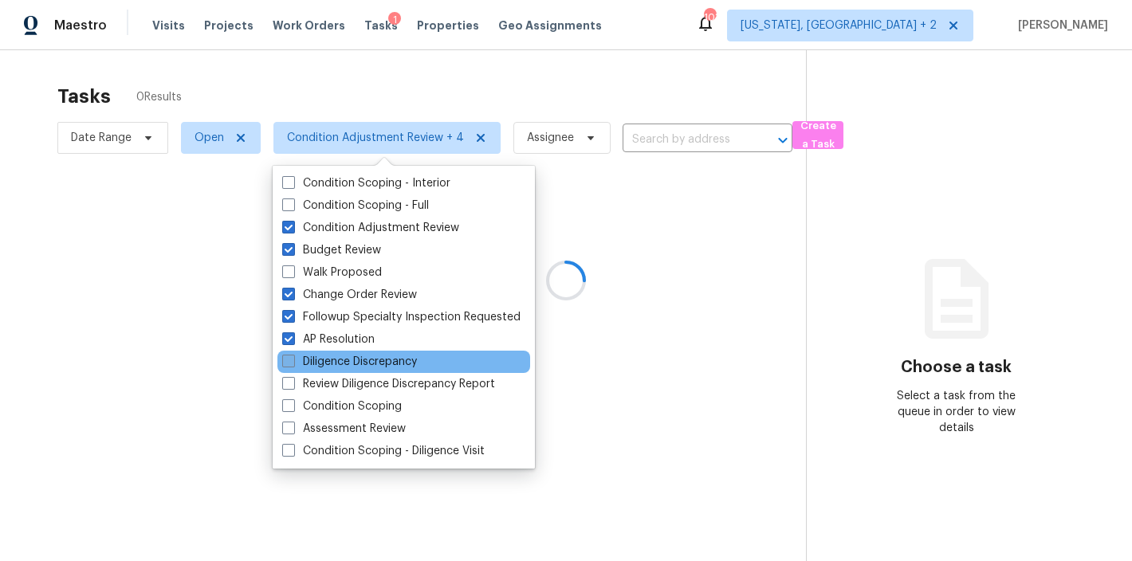
click at [340, 366] on label "Diligence Discrepancy" at bounding box center [349, 362] width 135 height 16
click at [293, 364] on input "Diligence Discrepancy" at bounding box center [287, 359] width 10 height 10
checkbox input "true"
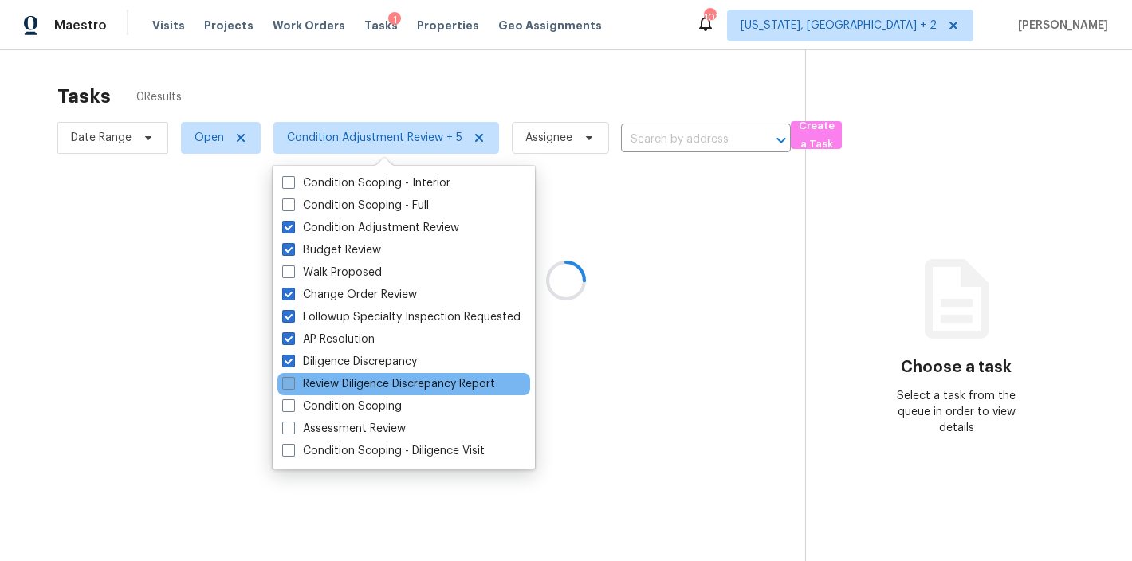
click at [340, 380] on label "Review Diligence Discrepancy Report" at bounding box center [388, 384] width 213 height 16
click at [293, 380] on input "Review Diligence Discrepancy Report" at bounding box center [287, 381] width 10 height 10
checkbox input "true"
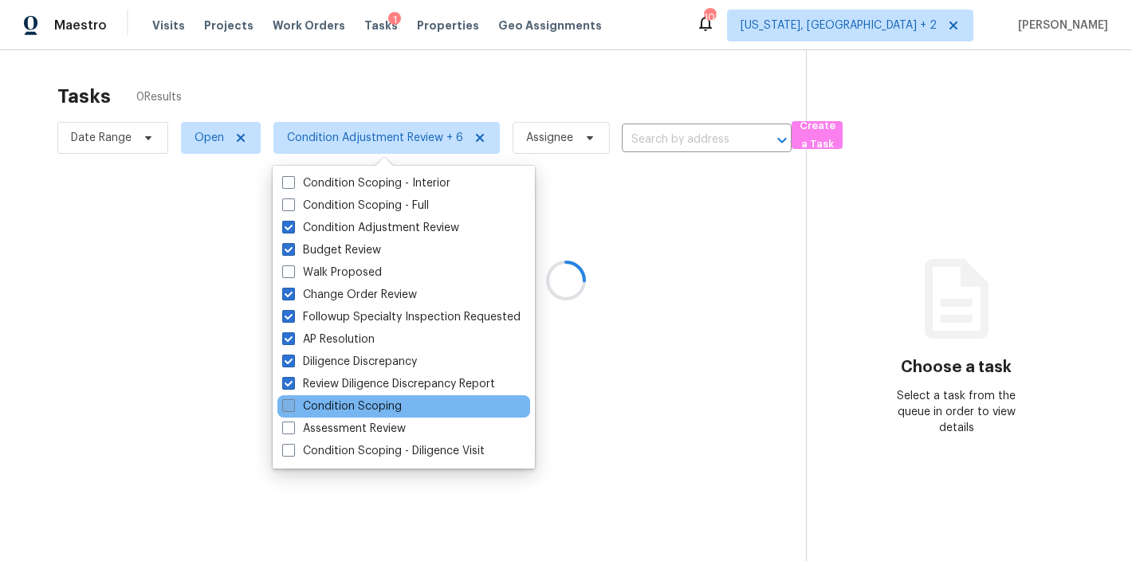
click at [343, 403] on label "Condition Scoping" at bounding box center [342, 407] width 120 height 16
click at [293, 403] on input "Condition Scoping" at bounding box center [287, 404] width 10 height 10
checkbox input "true"
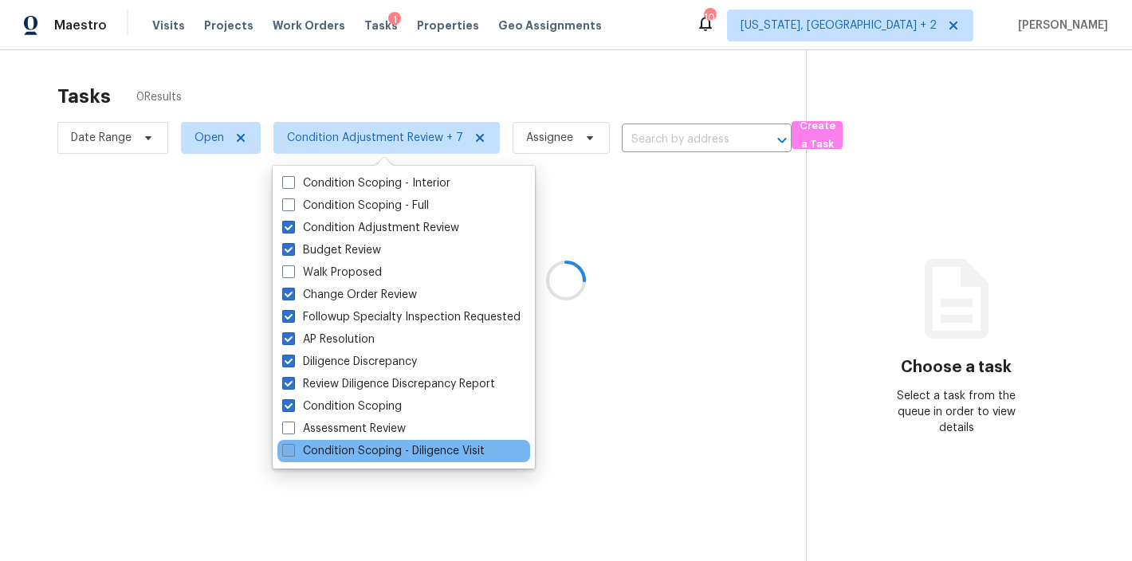
click at [343, 424] on label "Assessment Review" at bounding box center [344, 429] width 124 height 16
click at [293, 424] on input "Assessment Review" at bounding box center [287, 426] width 10 height 10
checkbox input "true"
click at [343, 455] on label "Condition Scoping - Diligence Visit" at bounding box center [383, 451] width 202 height 16
click at [293, 454] on input "Condition Scoping - Diligence Visit" at bounding box center [287, 448] width 10 height 10
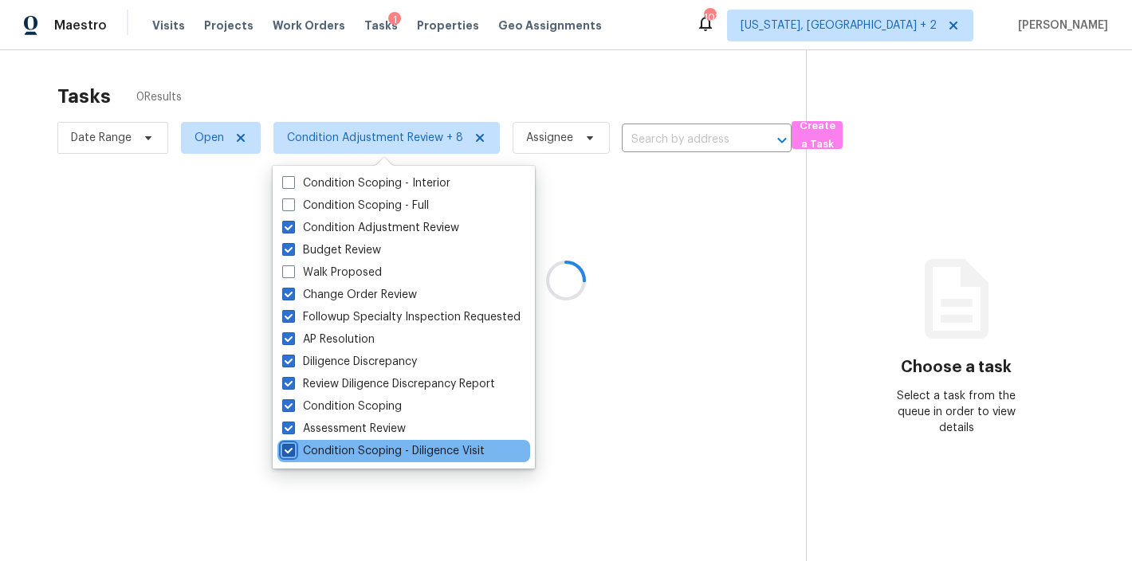
checkbox input "true"
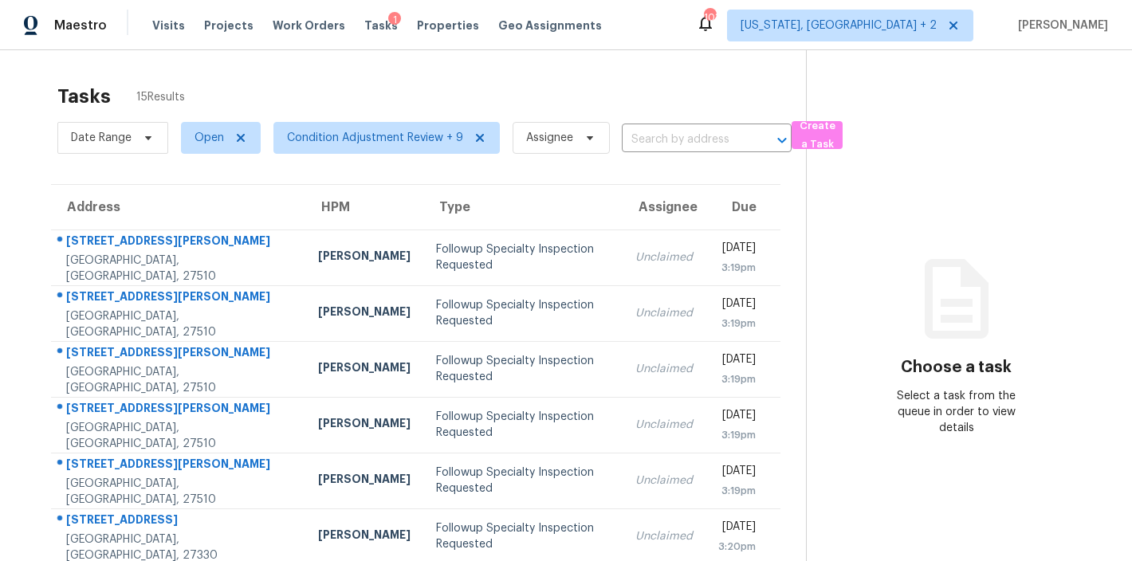
click at [515, 57] on div "Tasks 15 Results Date Range Open Condition Adjustment Review + 9 Assignee ​ Cre…" at bounding box center [566, 440] width 1132 height 780
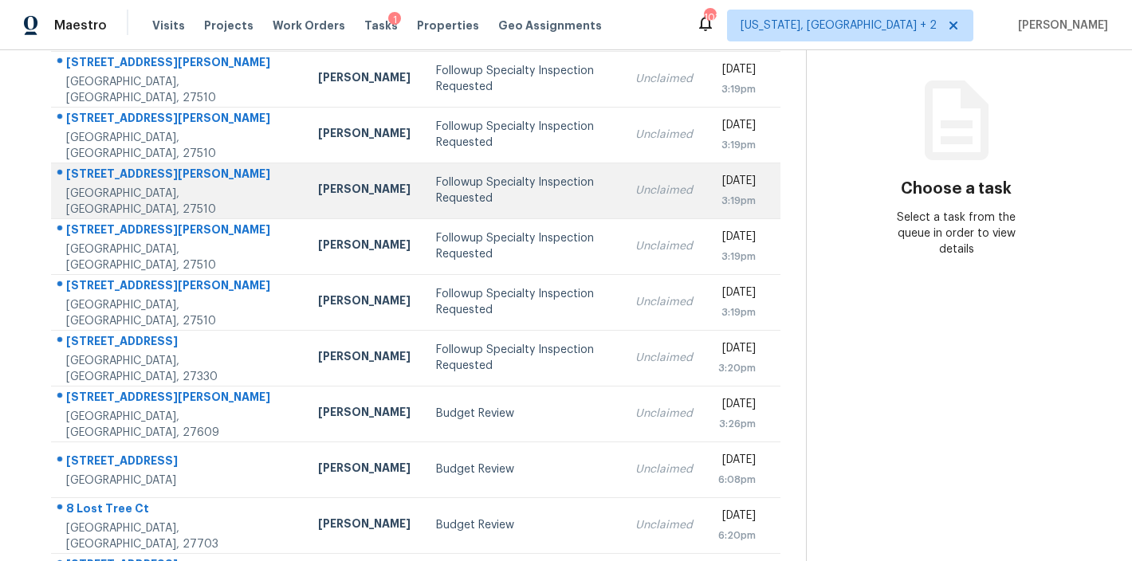
scroll to position [281, 0]
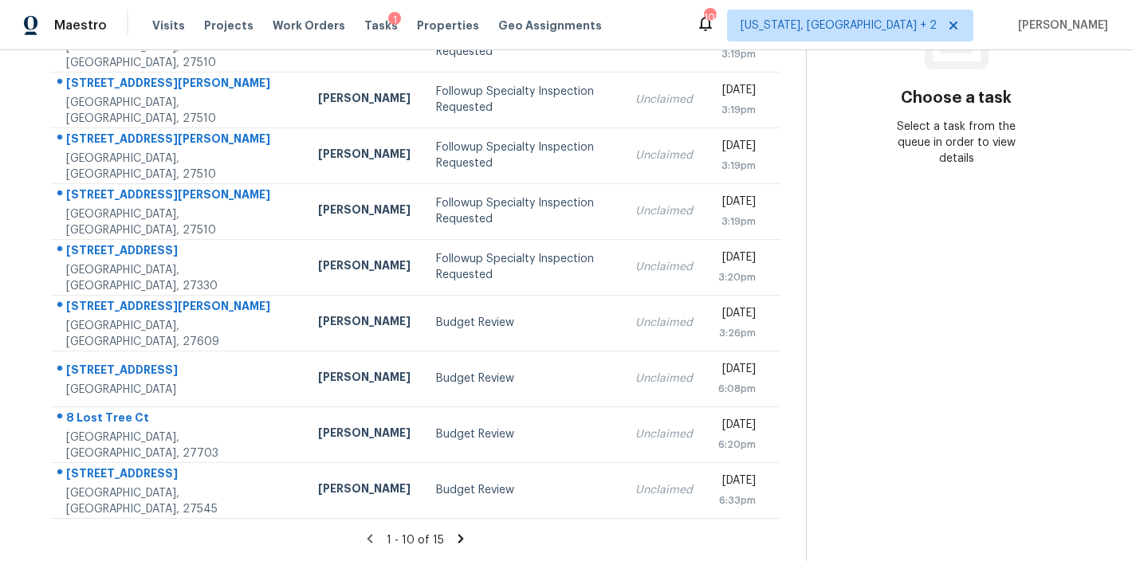
click at [457, 532] on icon at bounding box center [461, 539] width 14 height 14
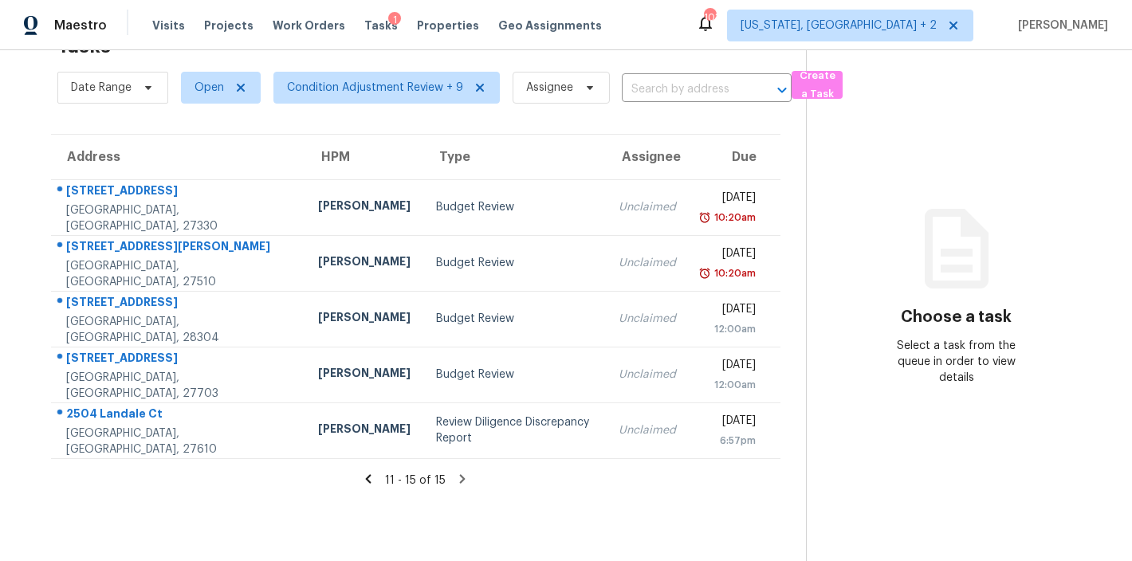
click at [237, 472] on div "11 - 15 of 15" at bounding box center [416, 480] width 780 height 17
click at [379, 67] on span "Condition Adjustment Review + 9" at bounding box center [380, 87] width 239 height 41
click at [372, 80] on span "Condition Adjustment Review + 9" at bounding box center [375, 88] width 176 height 16
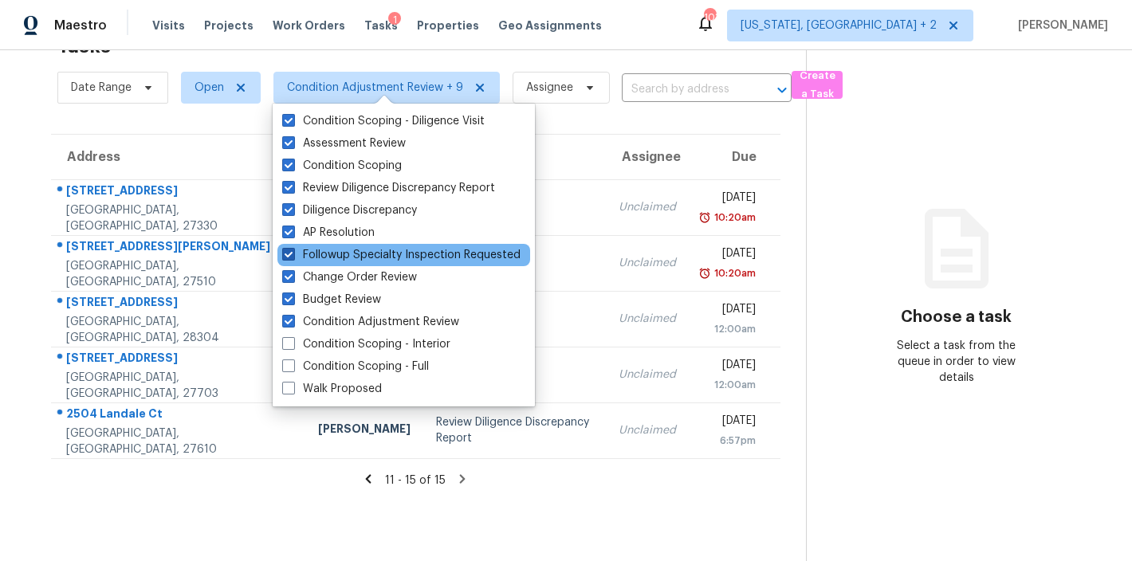
click at [371, 255] on label "Followup Specialty Inspection Requested" at bounding box center [401, 255] width 238 height 16
click at [293, 255] on input "Followup Specialty Inspection Requested" at bounding box center [287, 252] width 10 height 10
checkbox input "false"
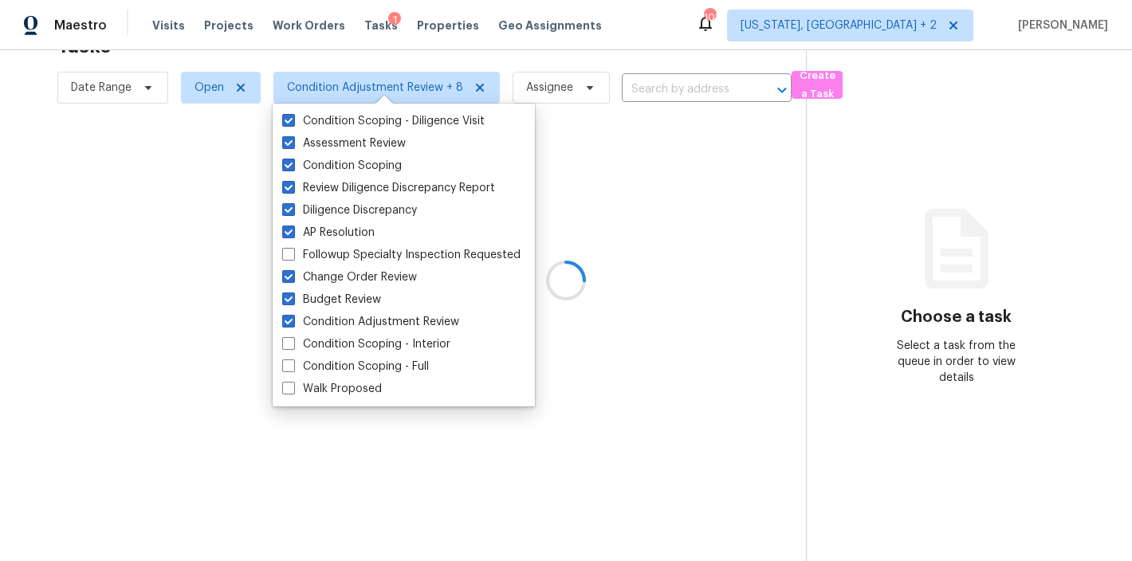
click at [642, 29] on div at bounding box center [566, 280] width 1132 height 561
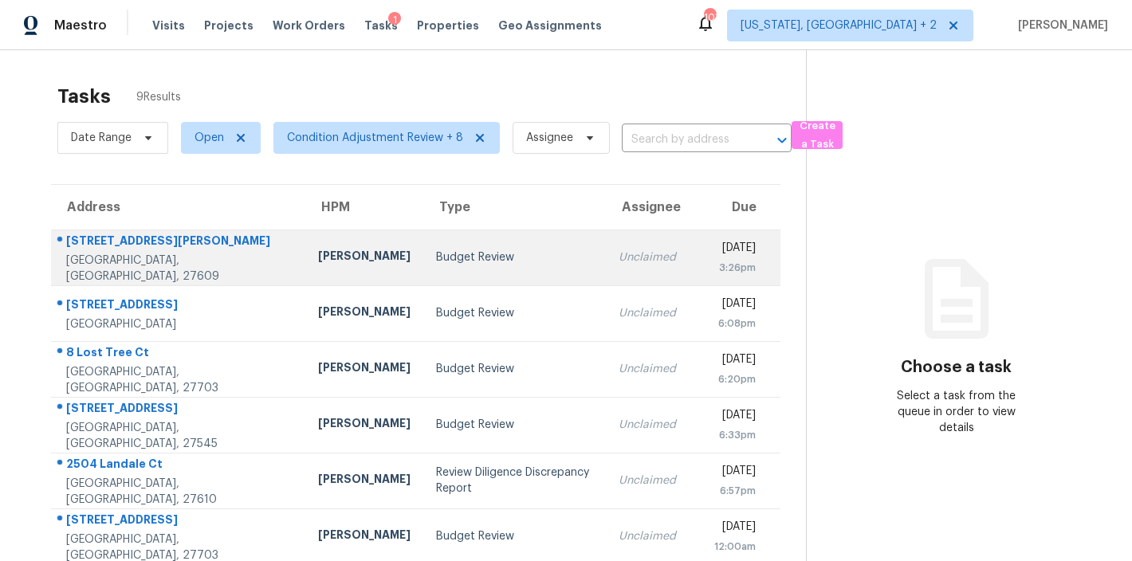
click at [318, 255] on div "[PERSON_NAME]" at bounding box center [364, 258] width 92 height 20
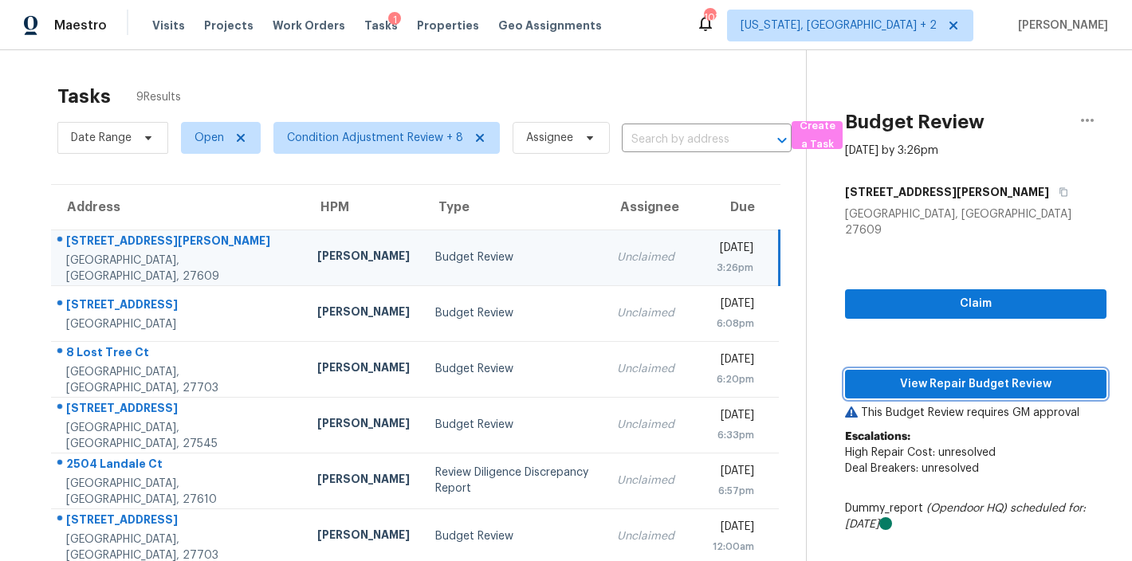
click at [925, 375] on span "View Repair Budget Review" at bounding box center [976, 385] width 236 height 20
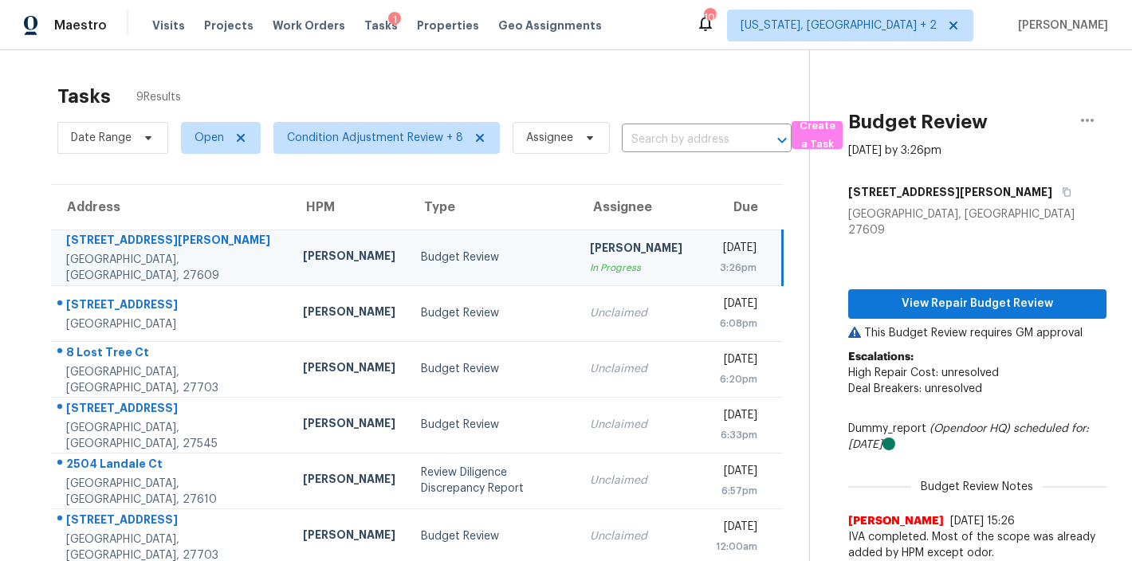
click at [348, 72] on div "Tasks 9 Results Date Range Open Condition Adjustment Review + 8 Assignee ​ Crea…" at bounding box center [566, 397] width 1132 height 695
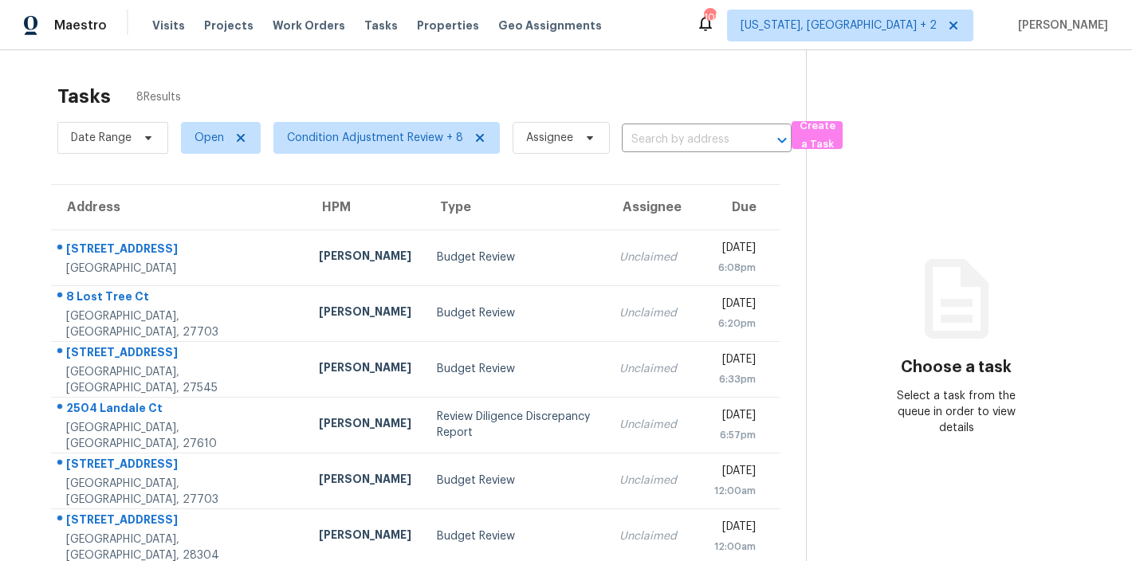
click at [498, 73] on div "Tasks 8 Results Date Range Open Condition Adjustment Review + 8 Assignee ​ Crea…" at bounding box center [566, 369] width 1132 height 639
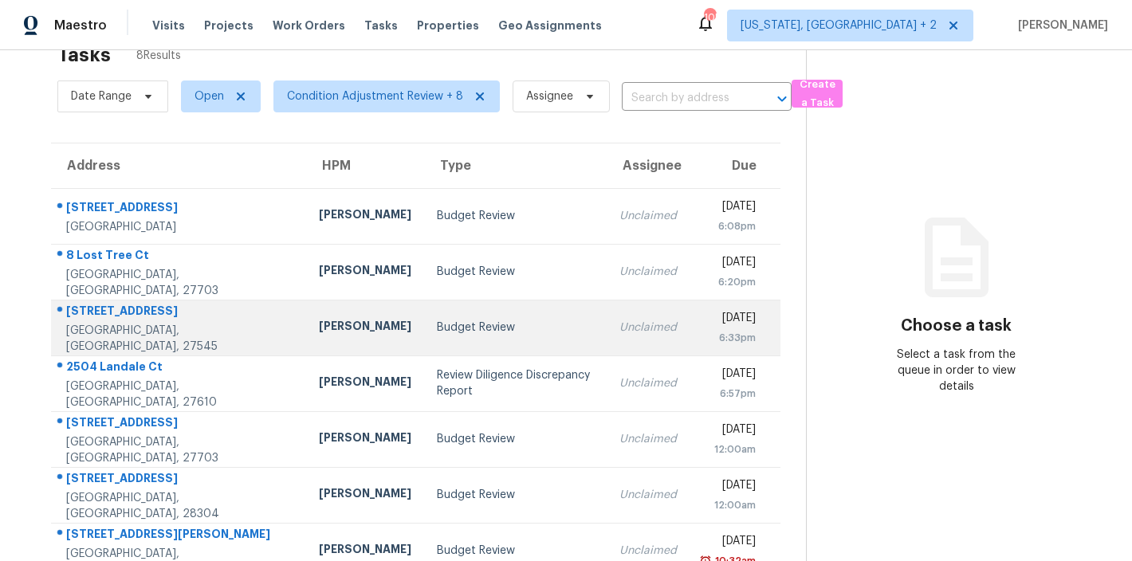
scroll to position [65, 0]
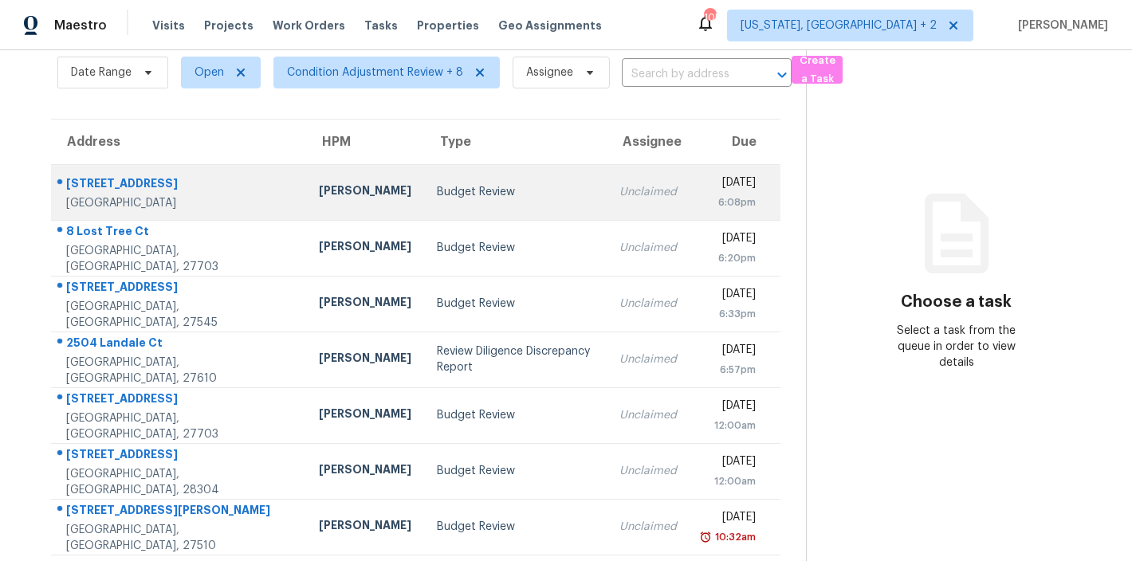
click at [424, 202] on td "Budget Review" at bounding box center [515, 192] width 183 height 56
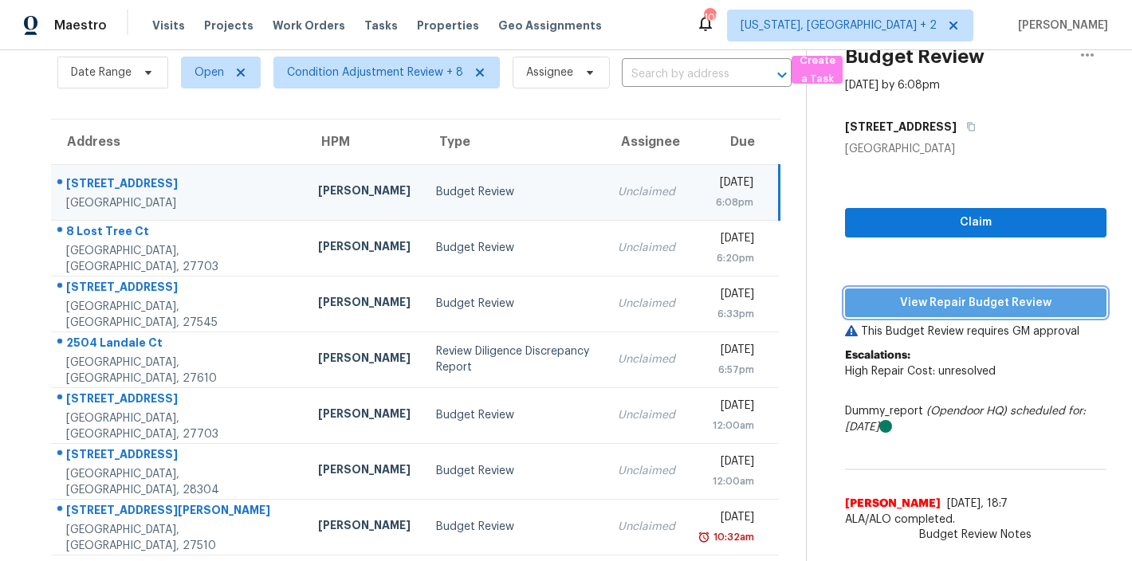
click at [987, 305] on span "View Repair Budget Review" at bounding box center [976, 303] width 236 height 20
